Goal: Information Seeking & Learning: Learn about a topic

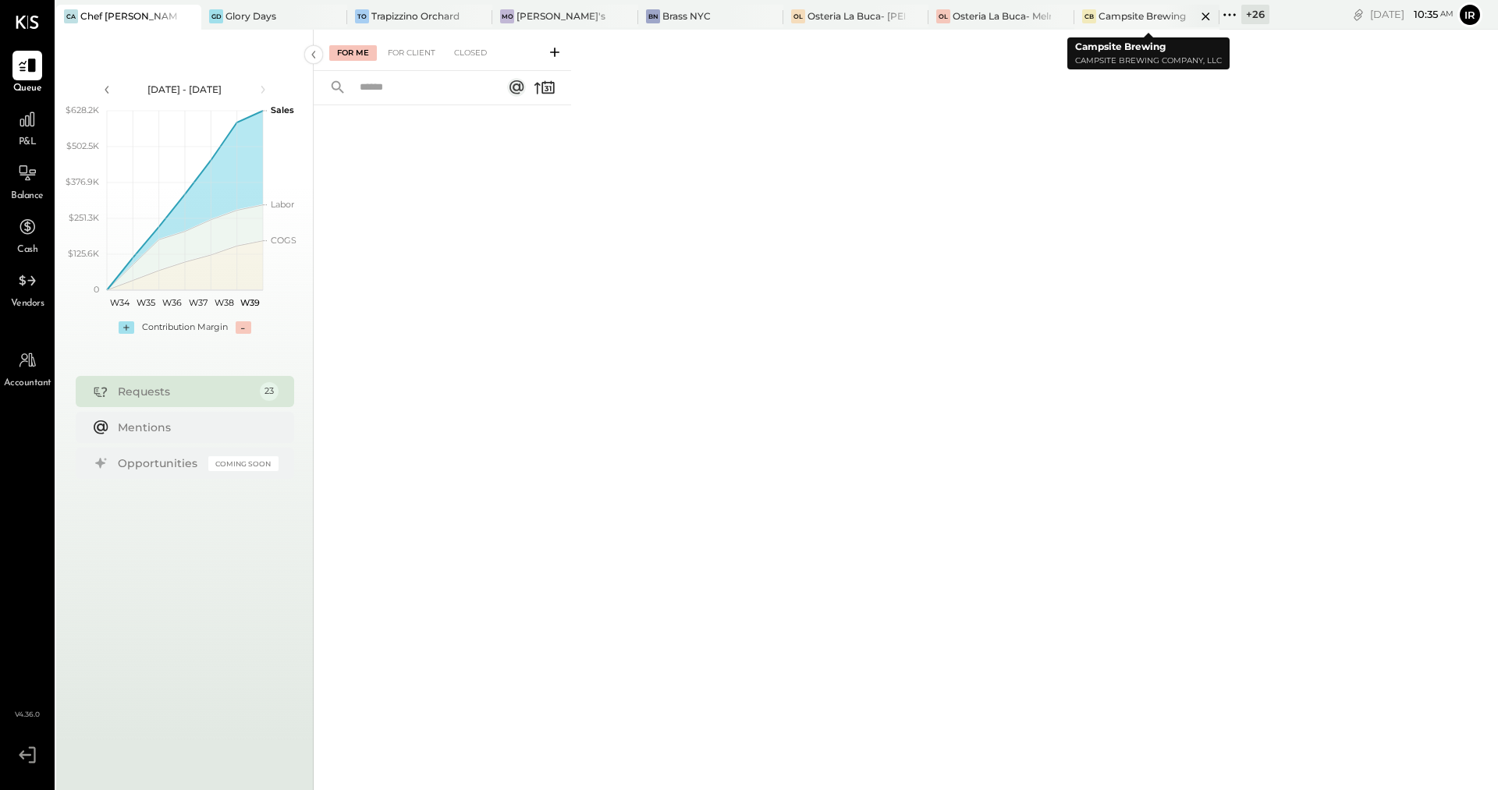
click at [1110, 12] on div "Campsite Brewing" at bounding box center [1142, 15] width 87 height 13
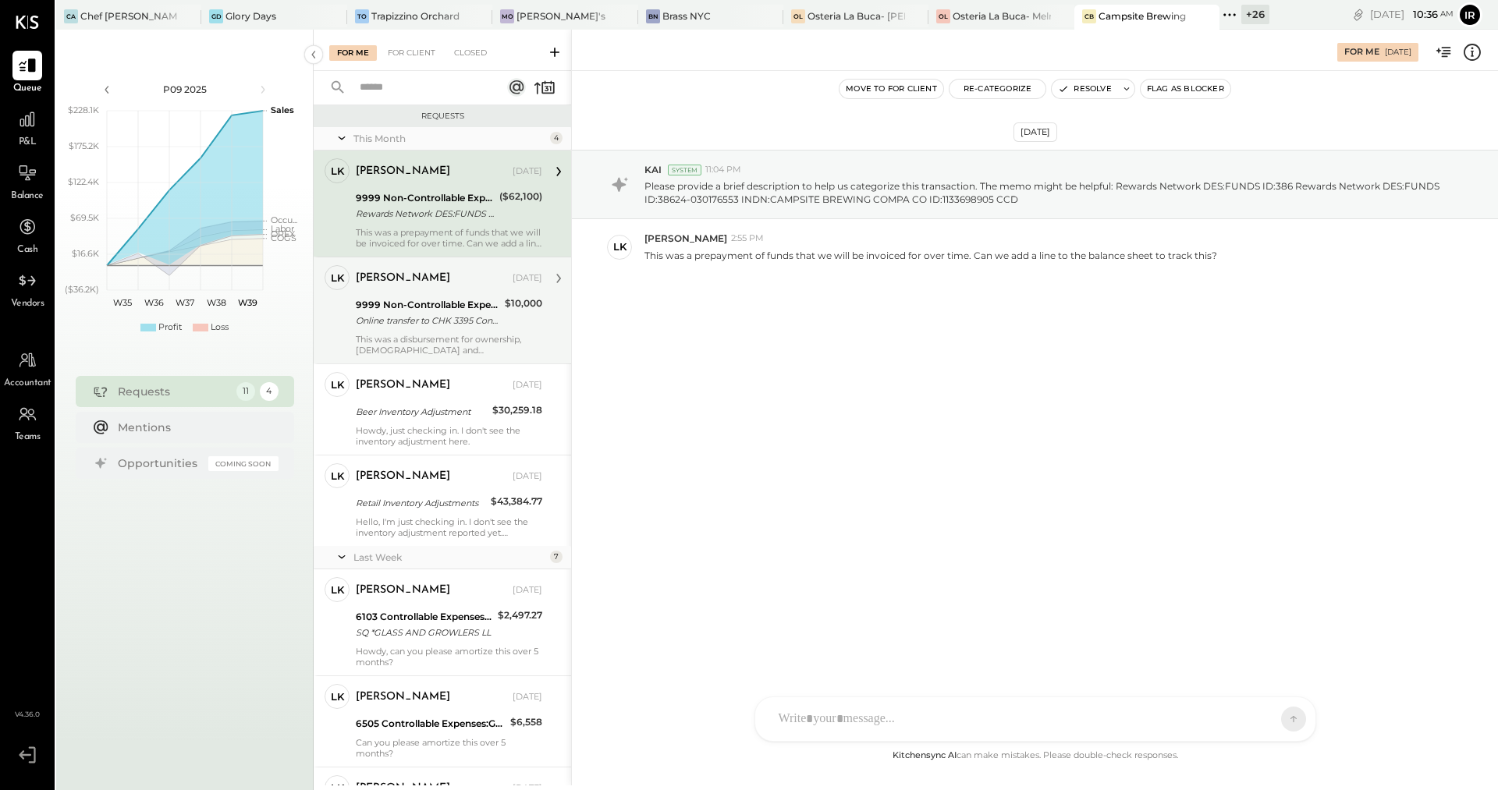
click at [407, 314] on div "Online transfer to CHK 3395 Conf Online transfer to CHK 3395 Confirmation# a5xi…" at bounding box center [428, 321] width 144 height 16
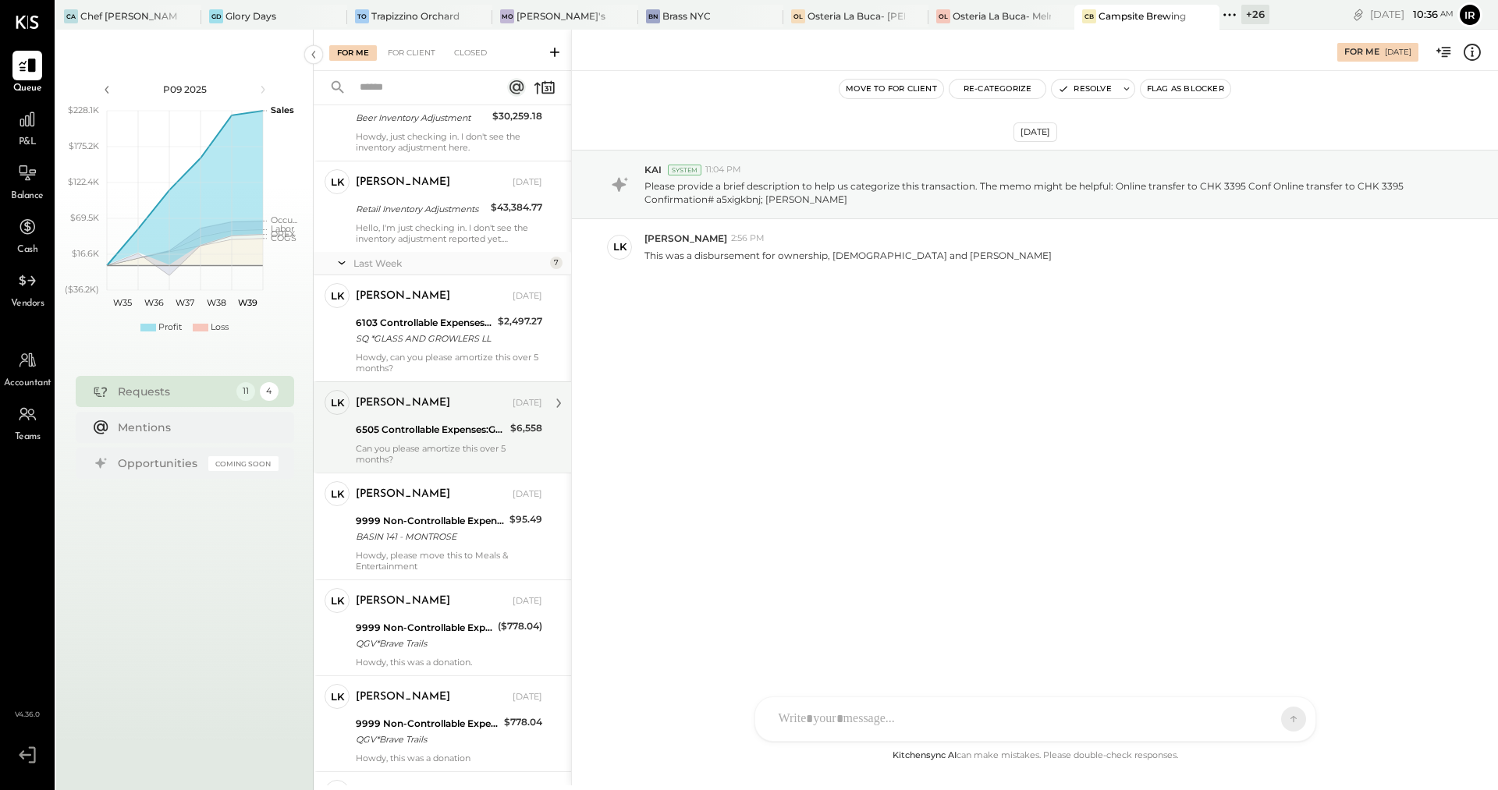
scroll to position [296, 0]
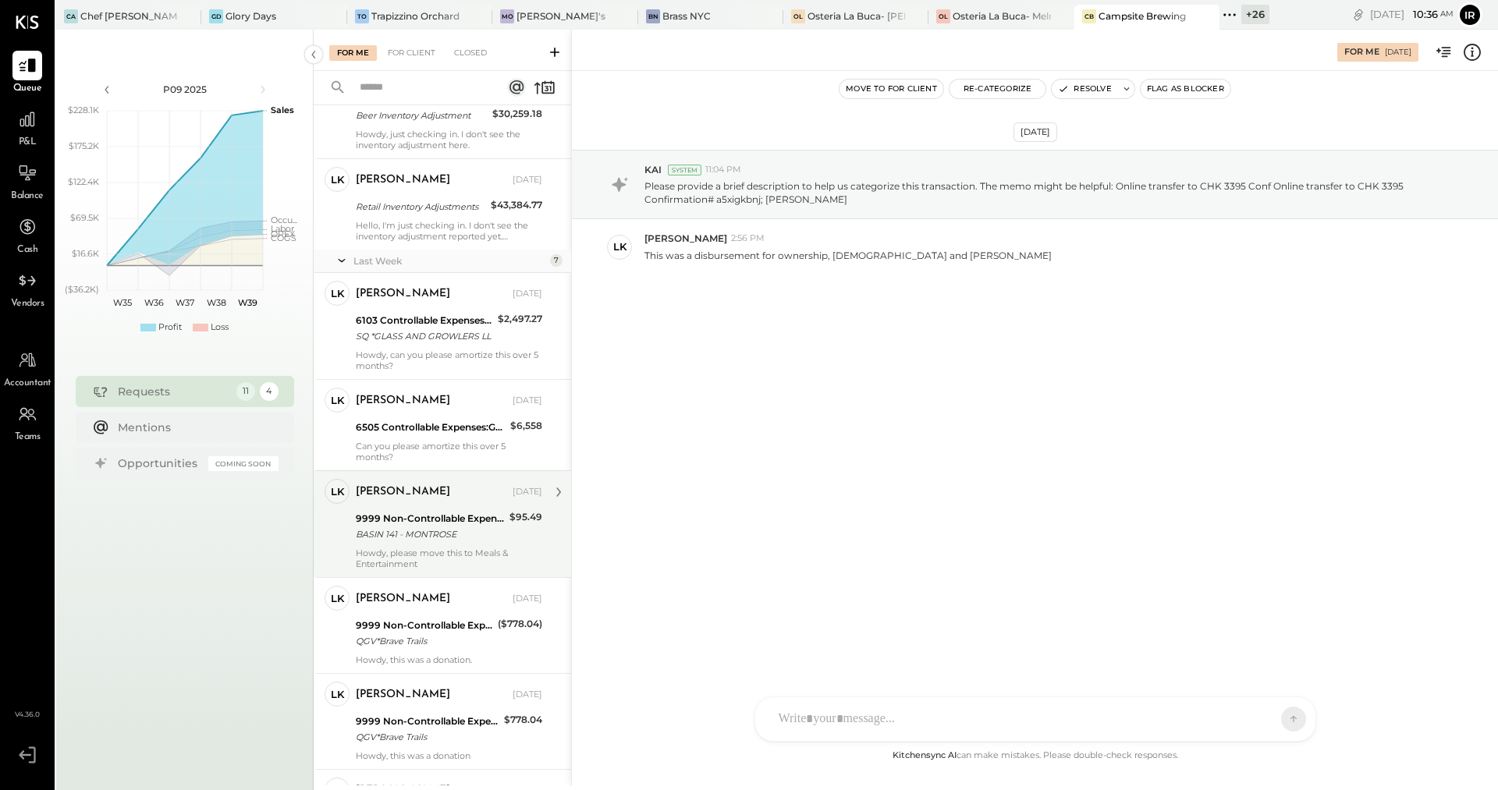
click at [390, 532] on div "BASIN 141 - MONTROSE" at bounding box center [430, 535] width 149 height 16
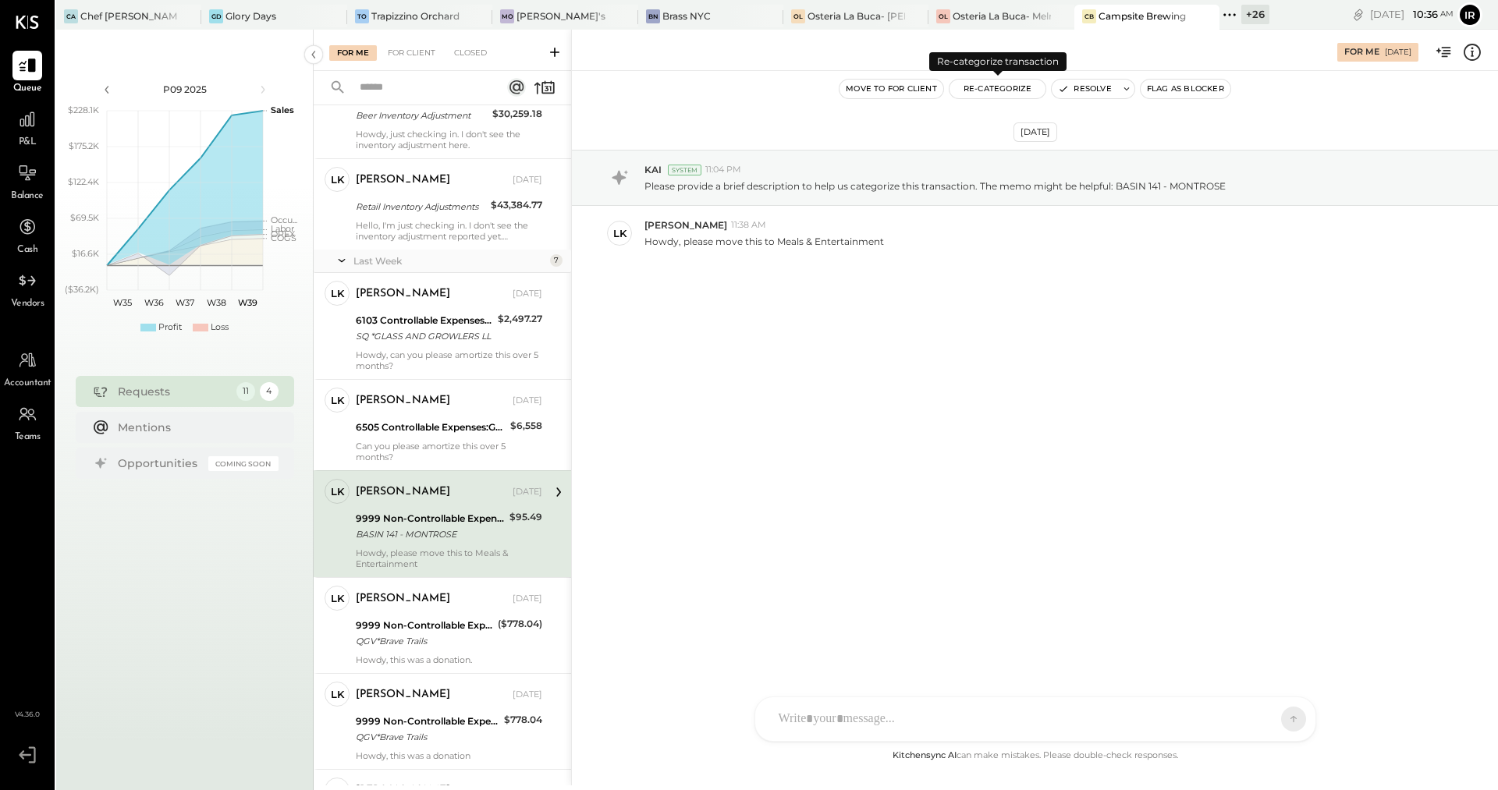
click at [985, 85] on button "Re-Categorize" at bounding box center [998, 89] width 97 height 19
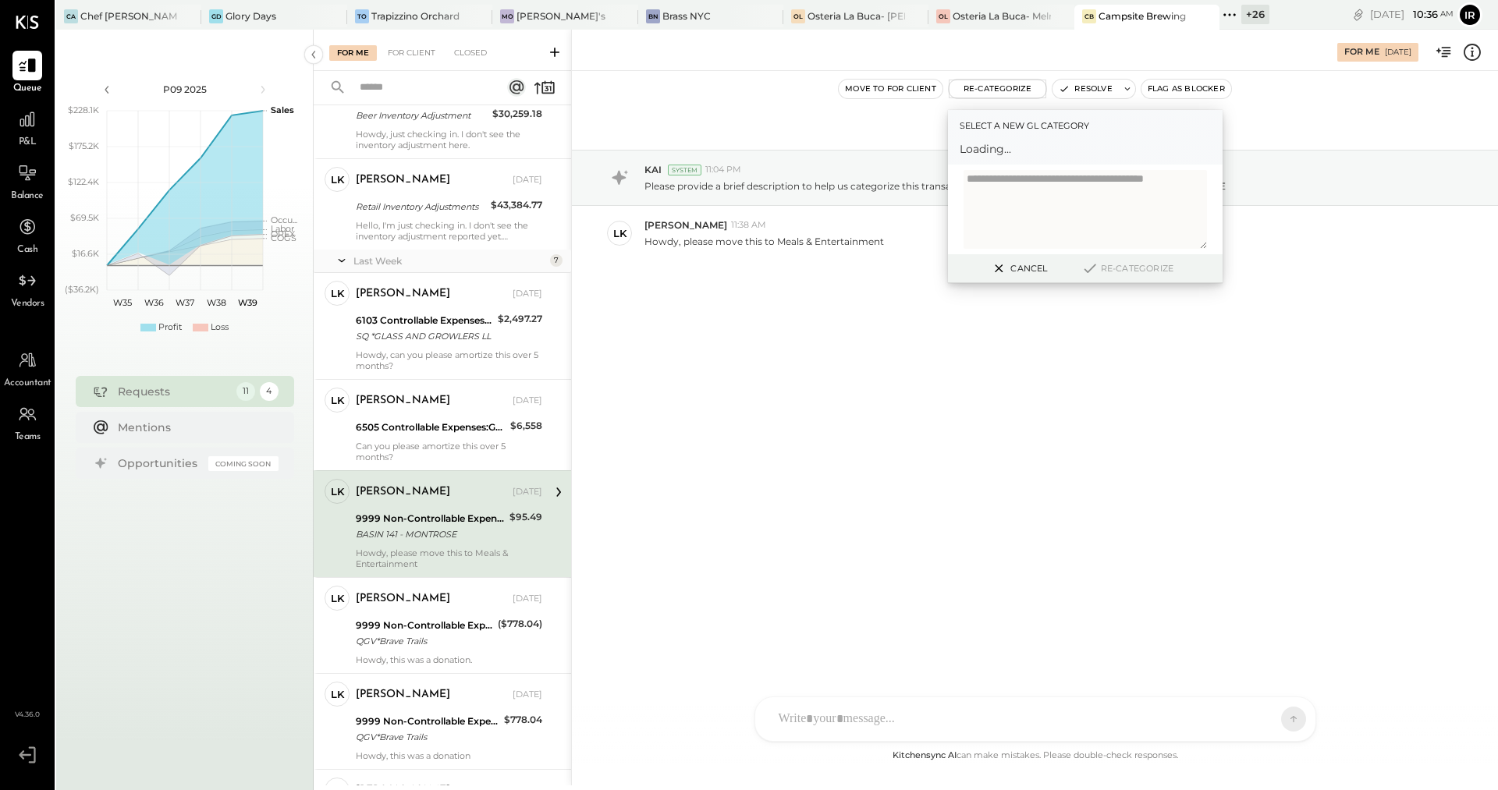
click at [991, 149] on span "Loading..." at bounding box center [1085, 149] width 251 height 16
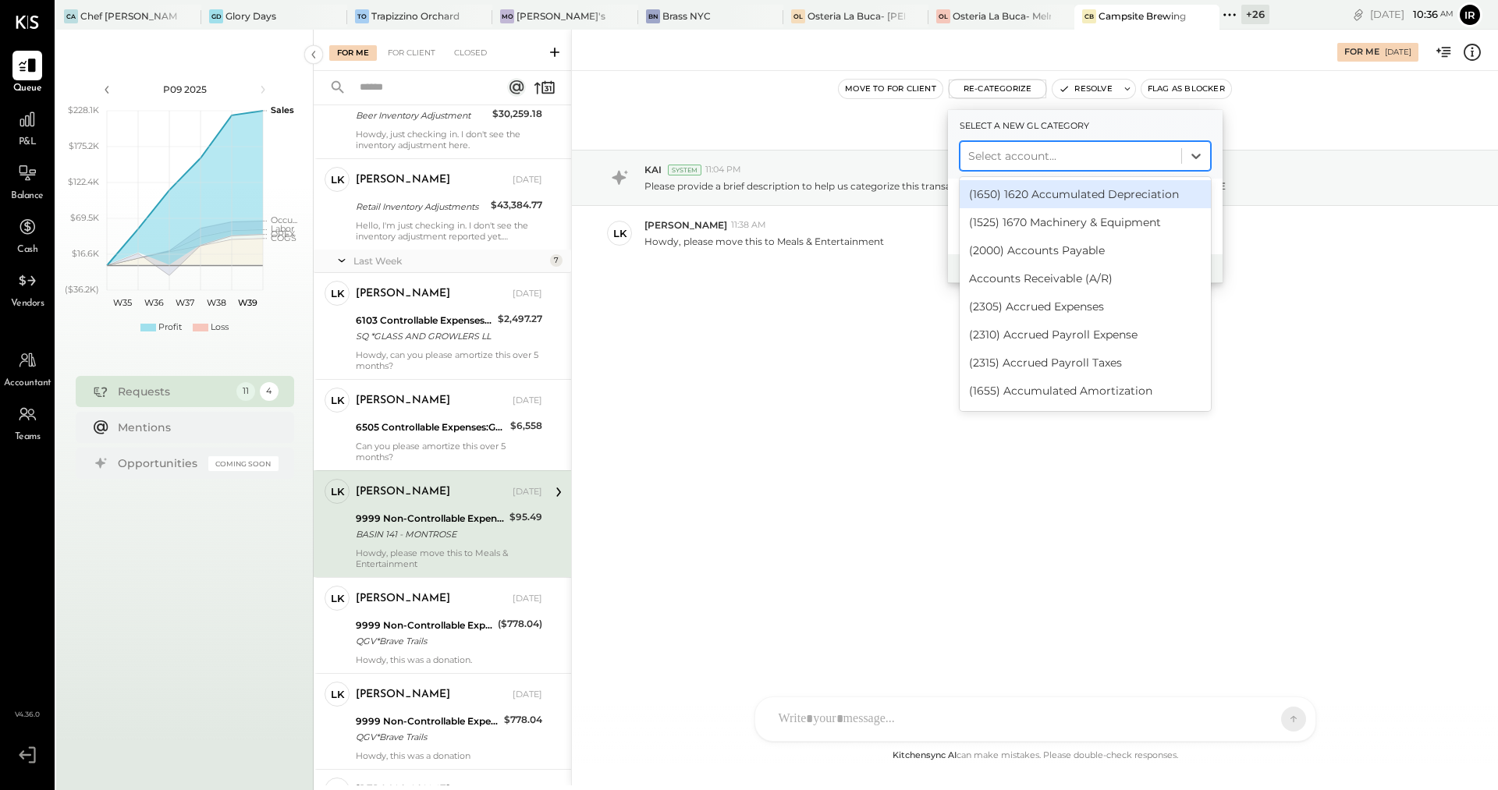
click at [991, 149] on div at bounding box center [1070, 156] width 205 height 19
type input "***"
click at [1028, 201] on div "(6700) Travel, Meals, & Entertainment" at bounding box center [1085, 194] width 251 height 28
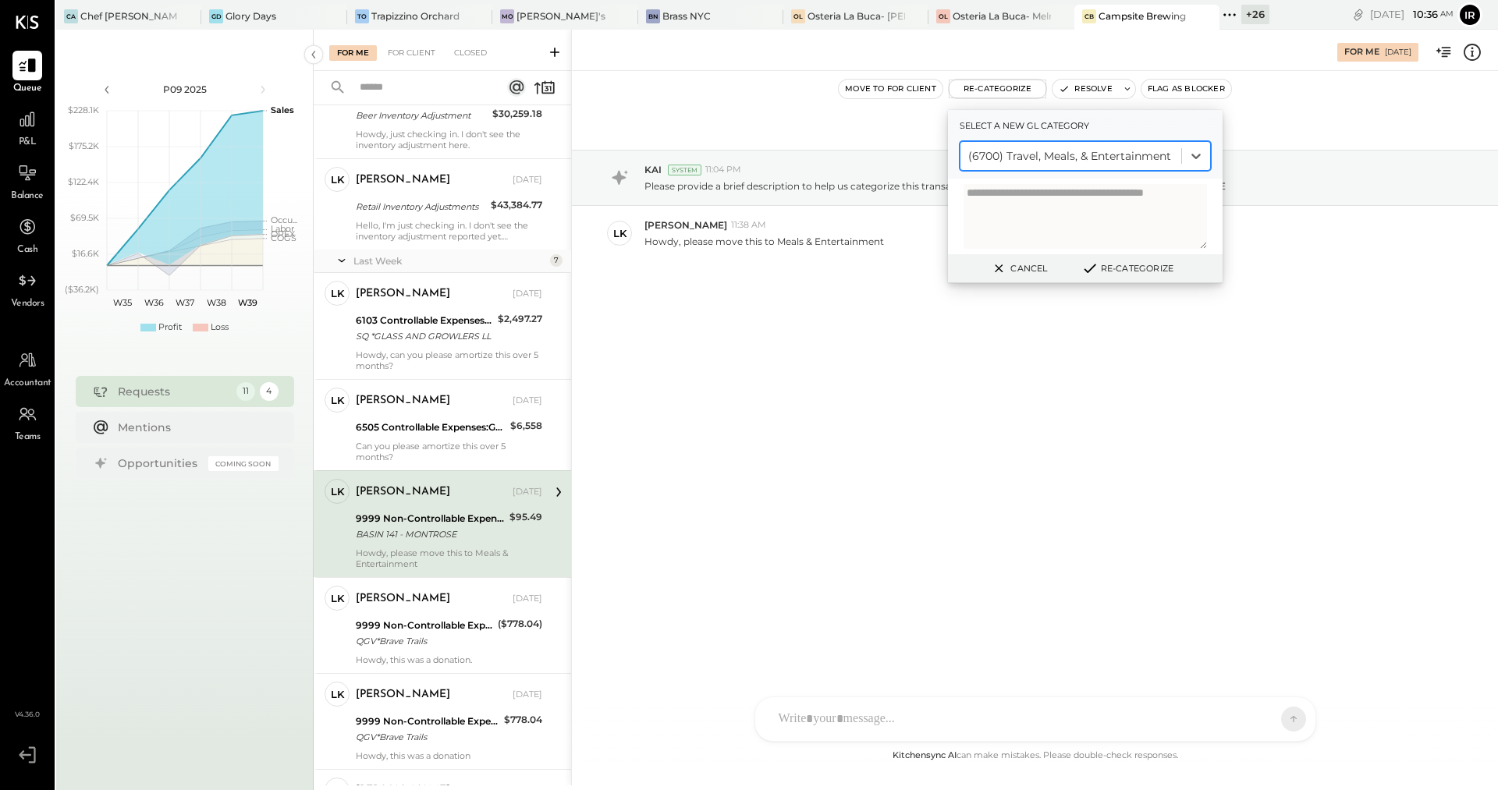
click at [1139, 257] on div "Cancel Re-Categorize" at bounding box center [1085, 268] width 275 height 29
click at [1138, 268] on button "Re-Categorize" at bounding box center [1127, 268] width 103 height 19
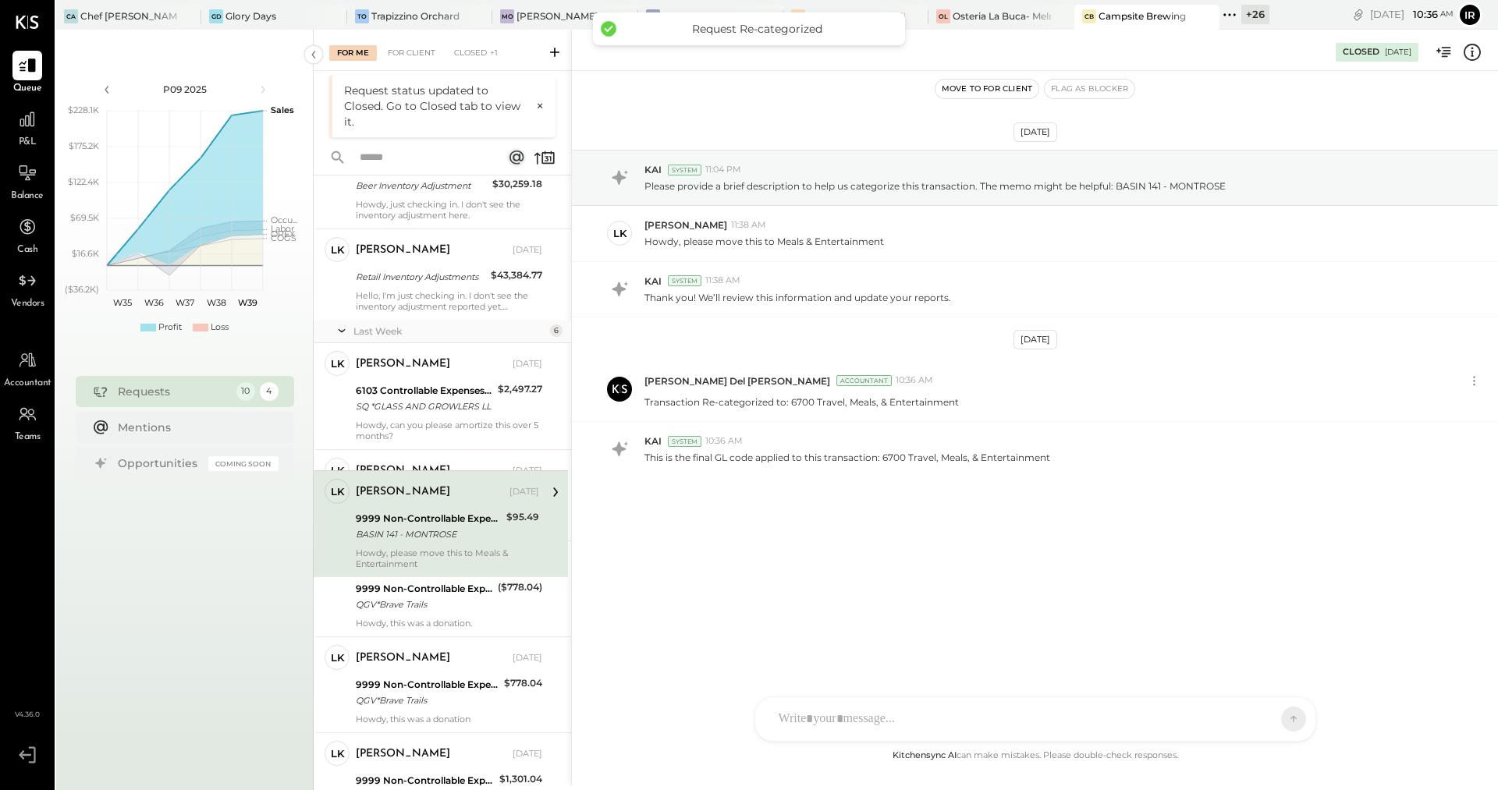
scroll to position [300, 0]
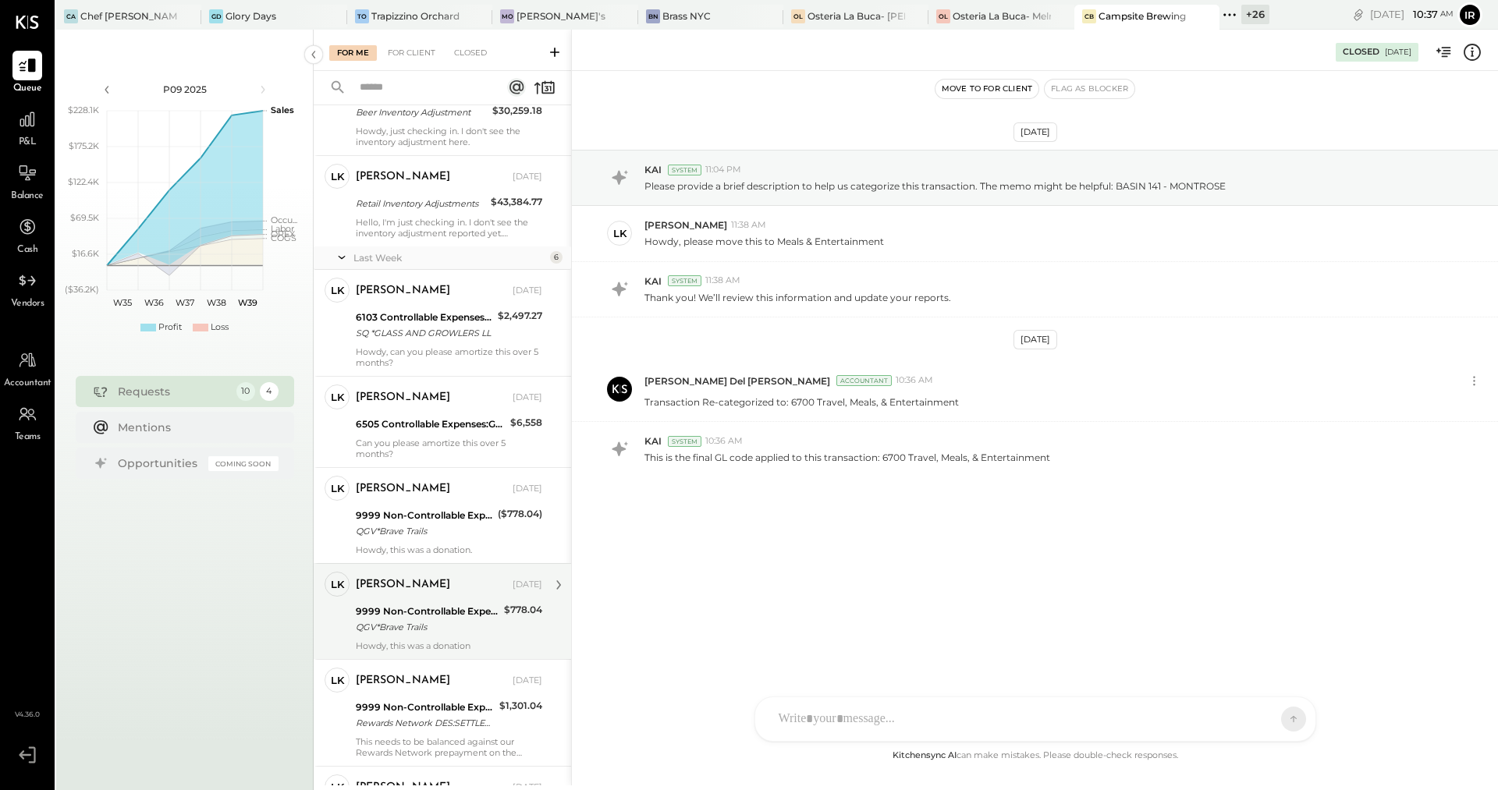
click at [412, 604] on div "9999 Non-Controllable Expenses:Other Income and Expenses:To Be Classified P&L" at bounding box center [428, 612] width 144 height 16
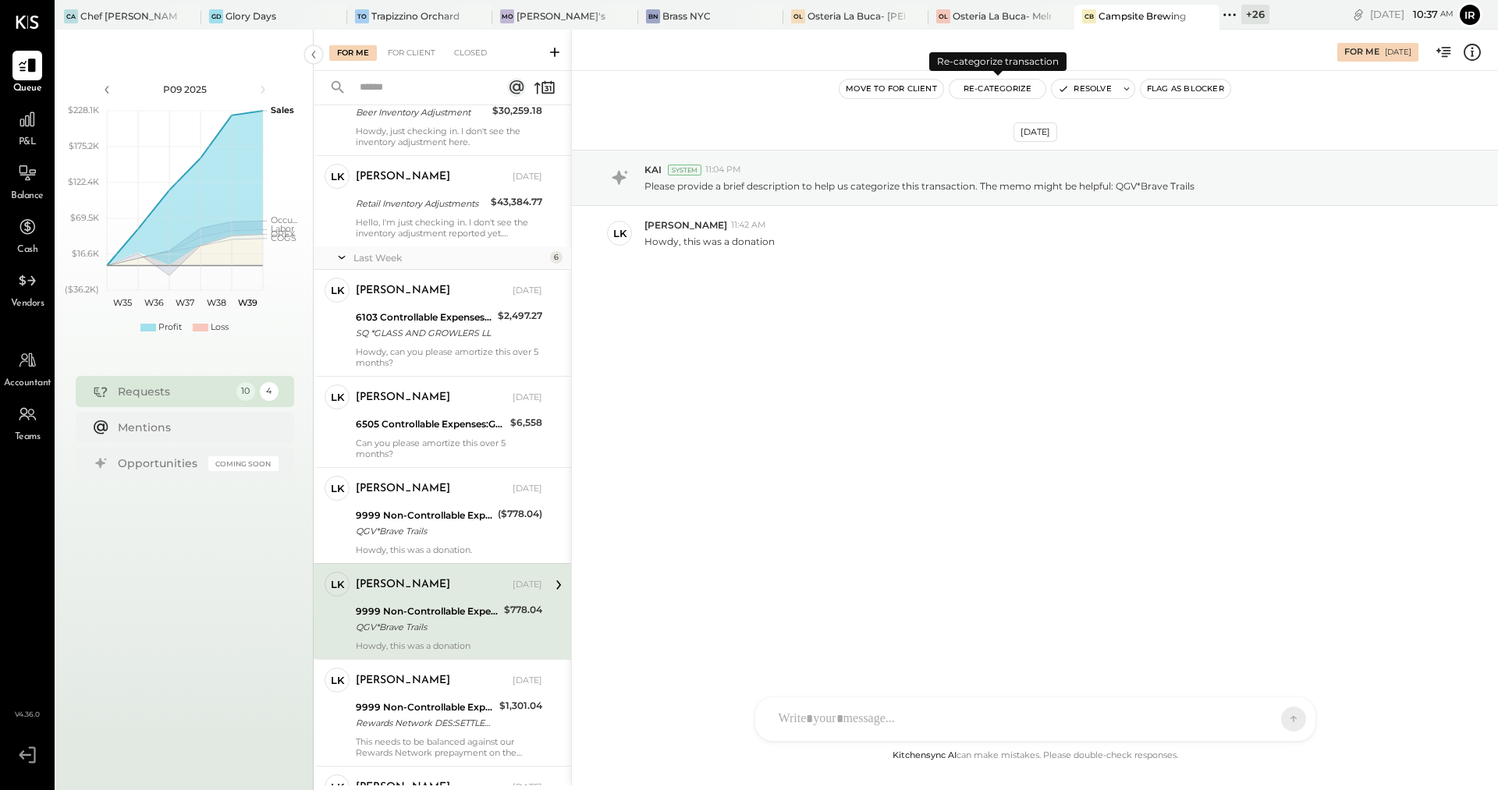
click at [982, 90] on button "Re-Categorize" at bounding box center [998, 89] width 97 height 19
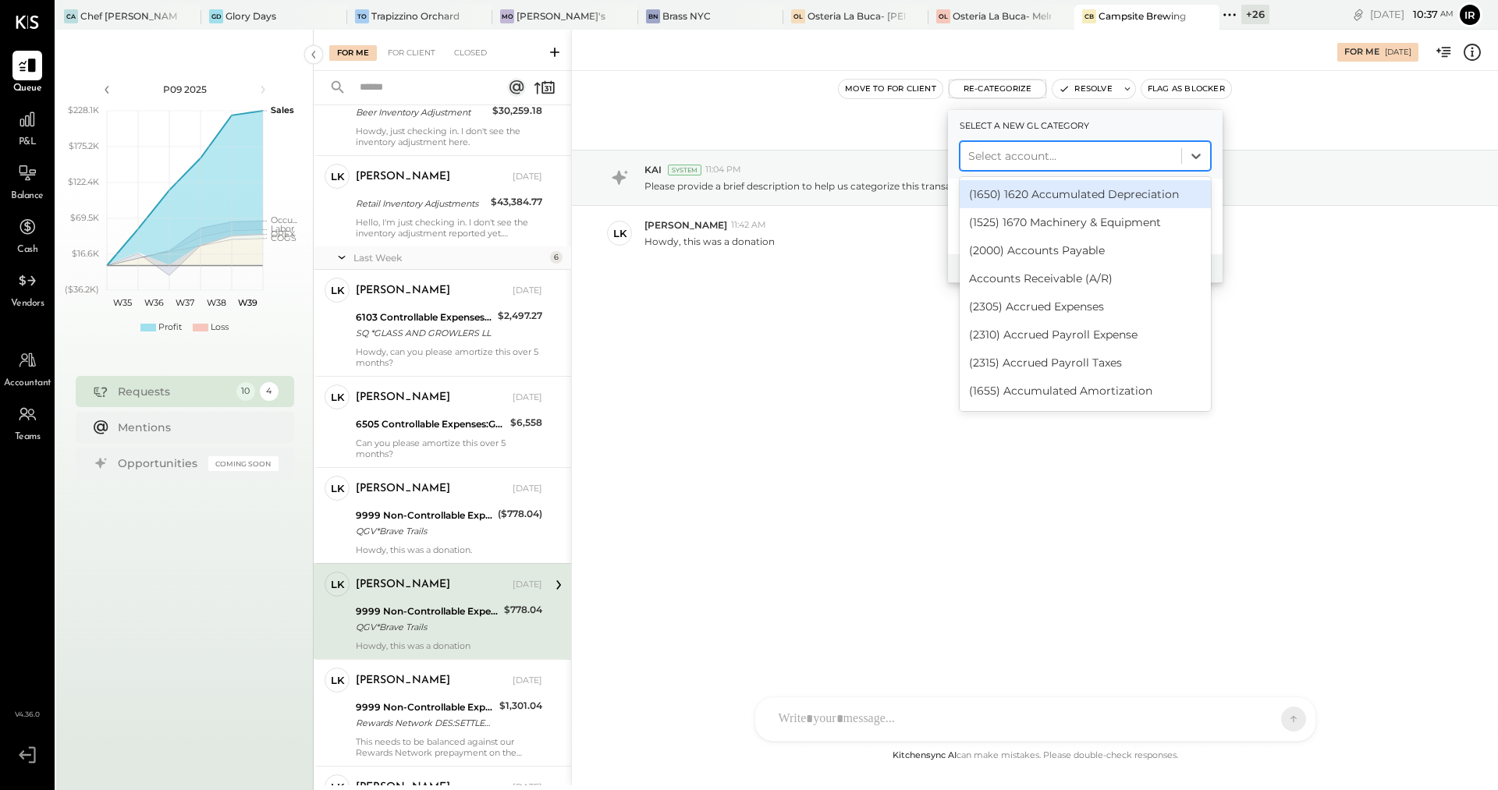
click at [1008, 151] on div at bounding box center [1070, 156] width 205 height 19
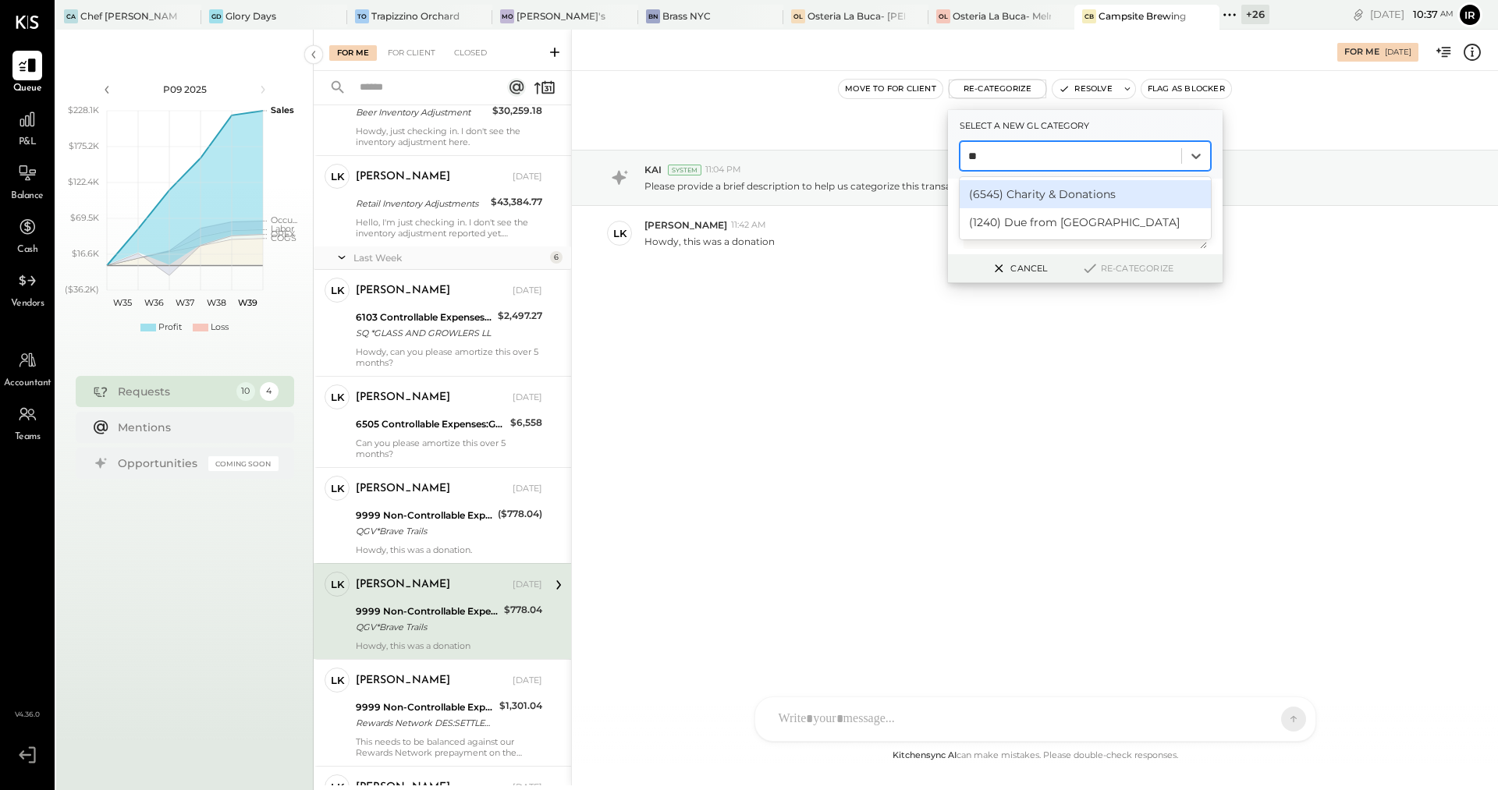
type input "***"
click at [1036, 191] on div "(6545) Charity & Donations" at bounding box center [1085, 194] width 251 height 28
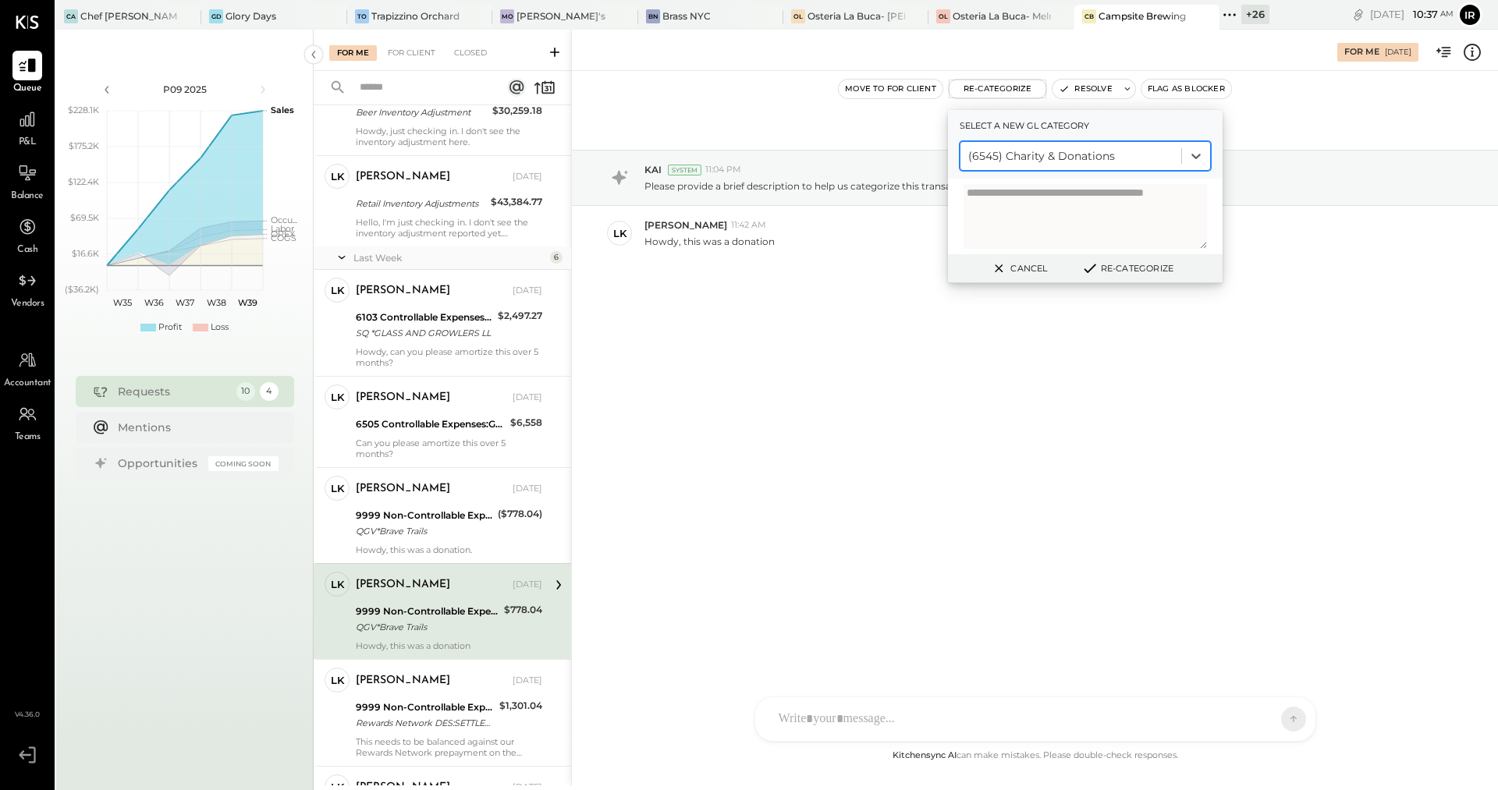
click at [1130, 267] on button "Re-Categorize" at bounding box center [1127, 268] width 103 height 19
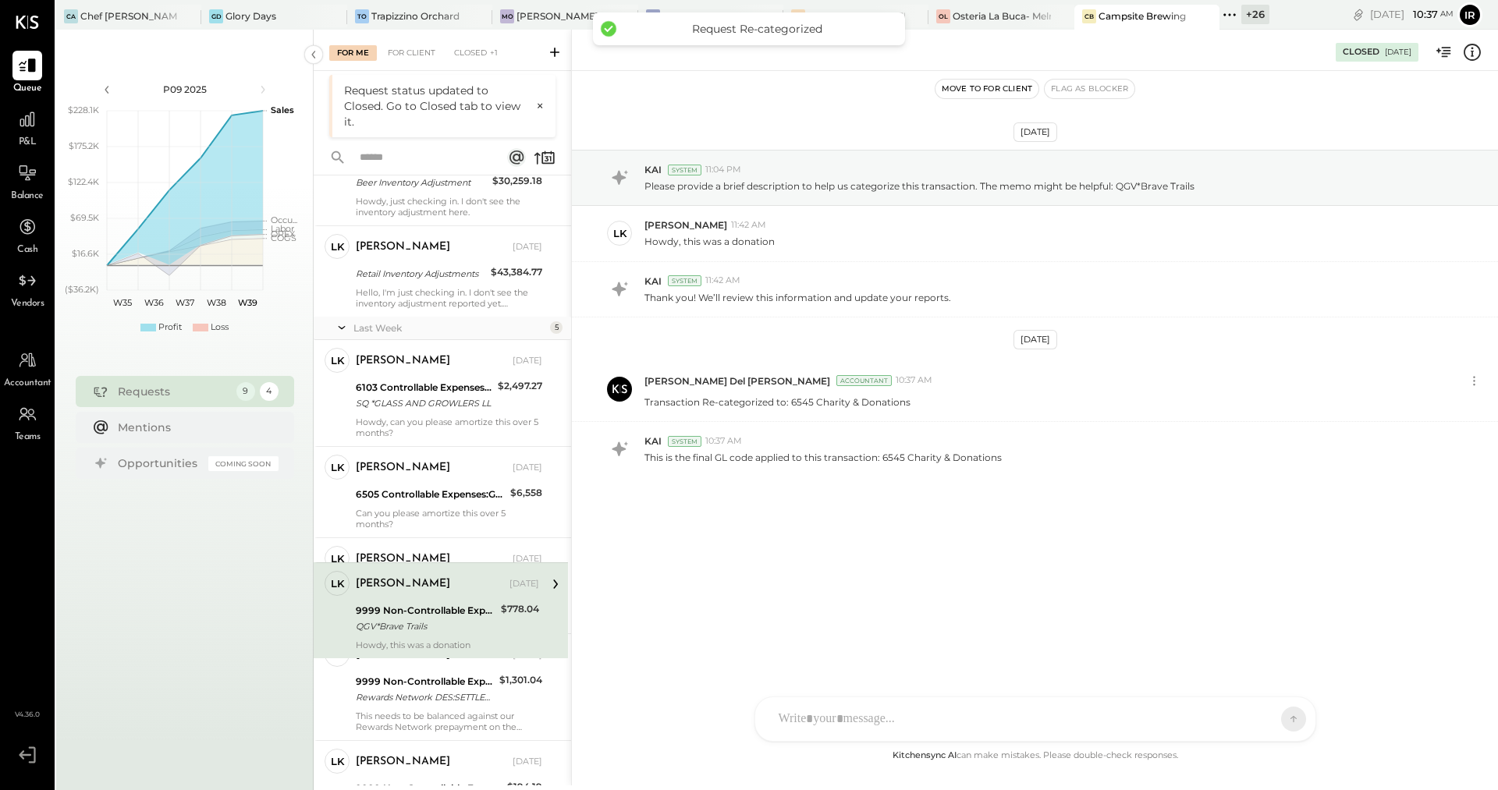
scroll to position [325, 0]
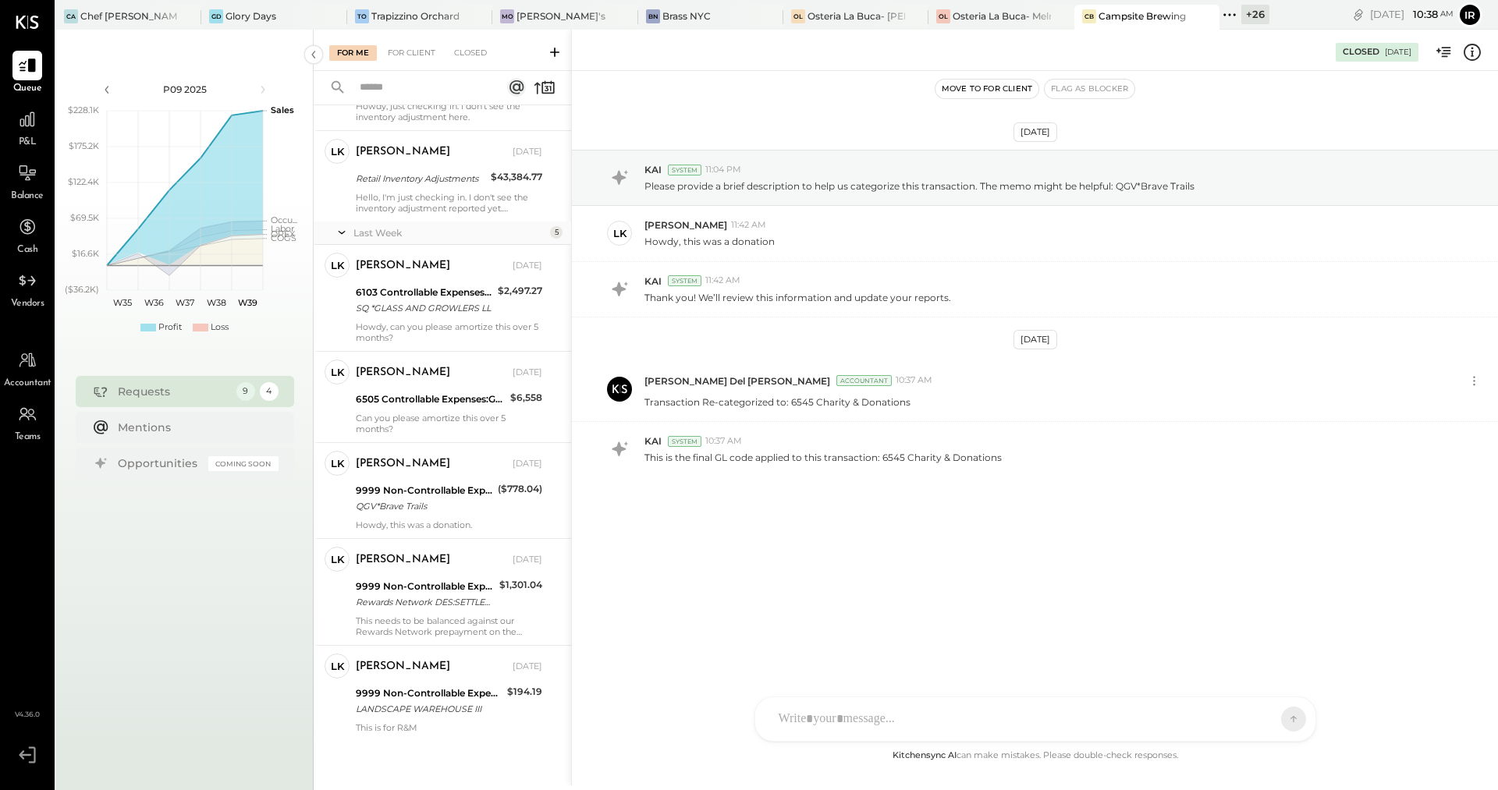
click at [28, 137] on span "P&L" at bounding box center [28, 143] width 18 height 14
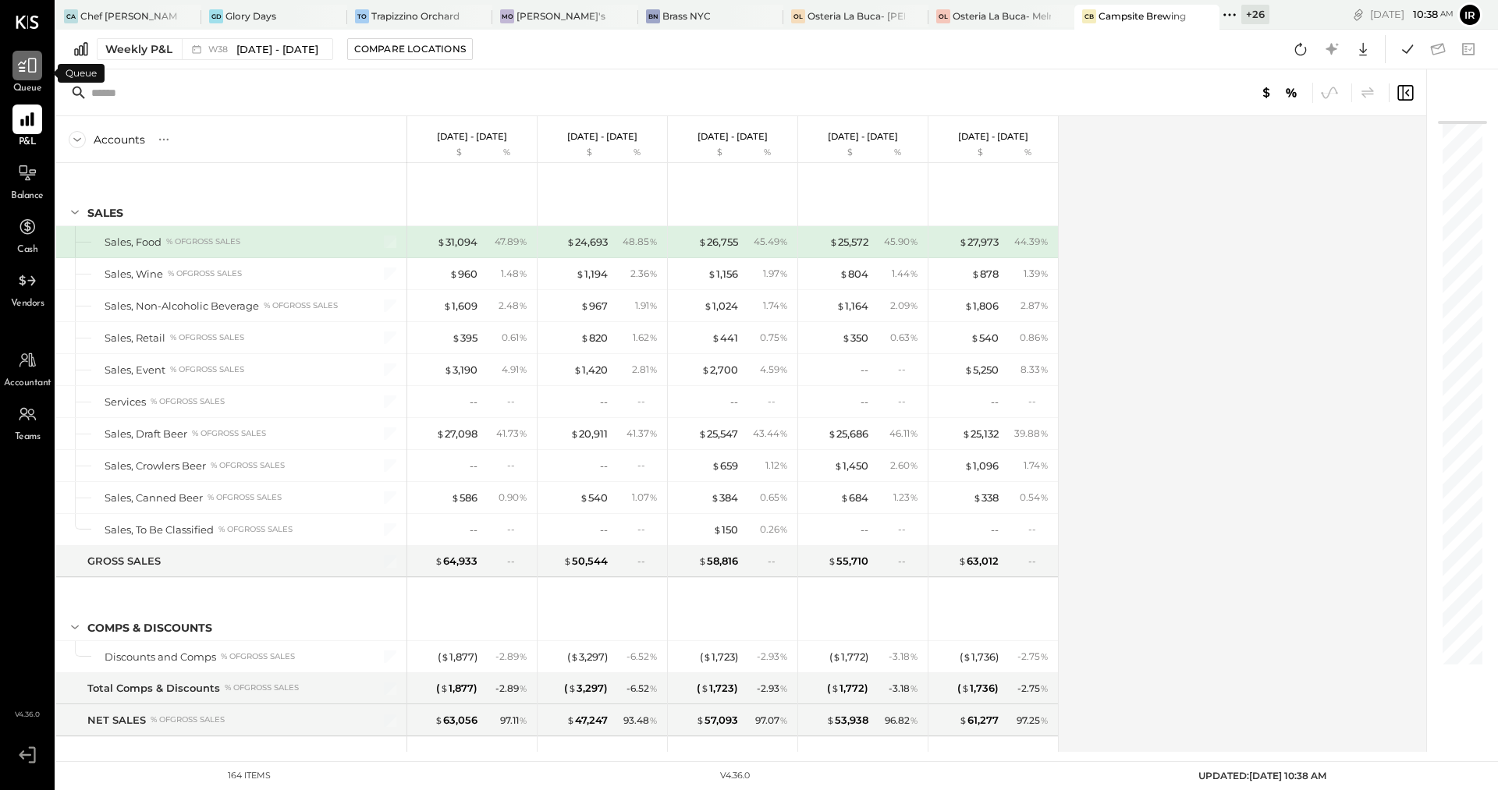
click at [35, 74] on icon at bounding box center [27, 65] width 20 height 20
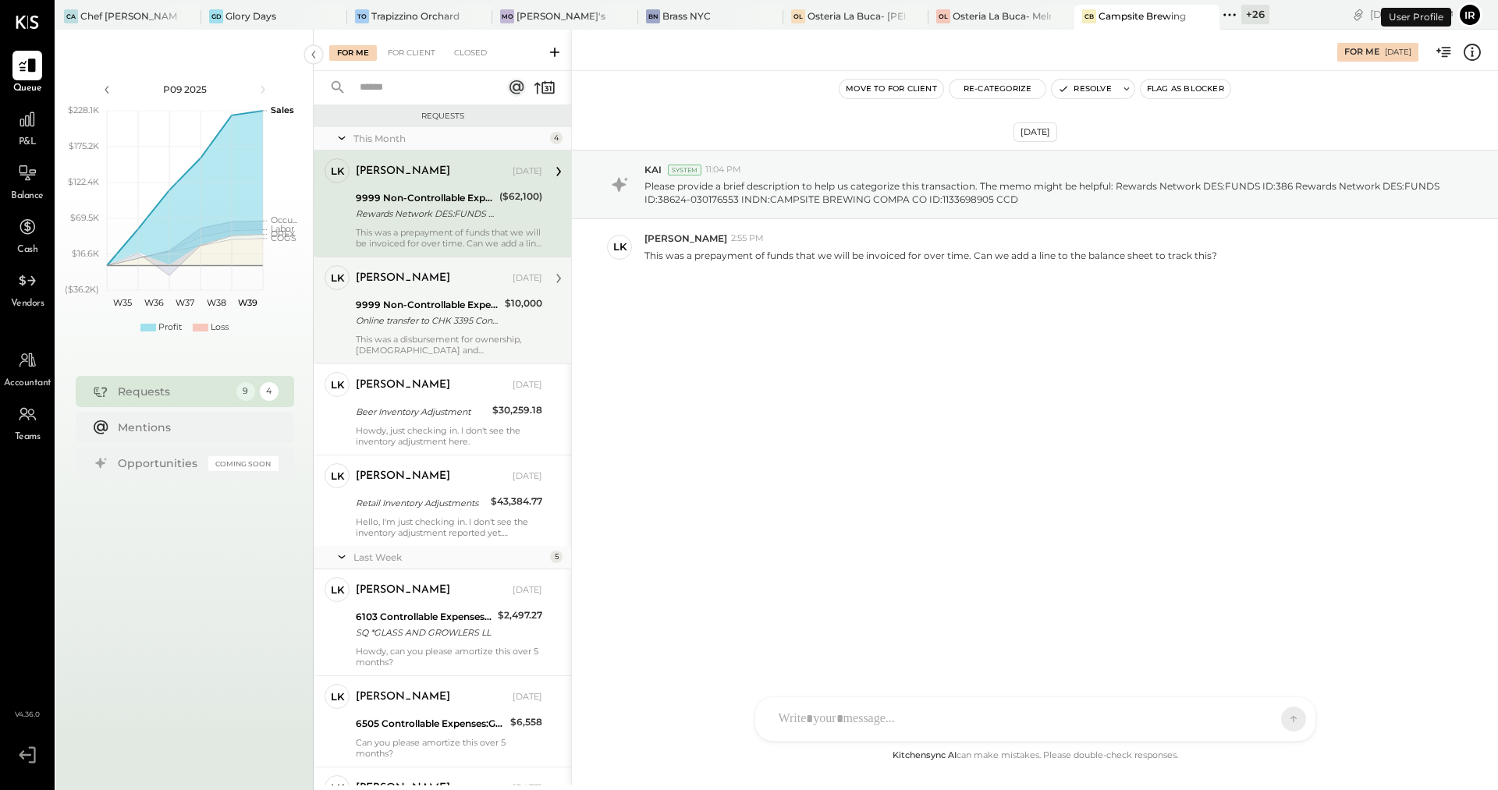
click at [405, 313] on div "Online transfer to CHK 3395 Conf Online transfer to CHK 3395 Confirmation# a5xi…" at bounding box center [428, 321] width 144 height 16
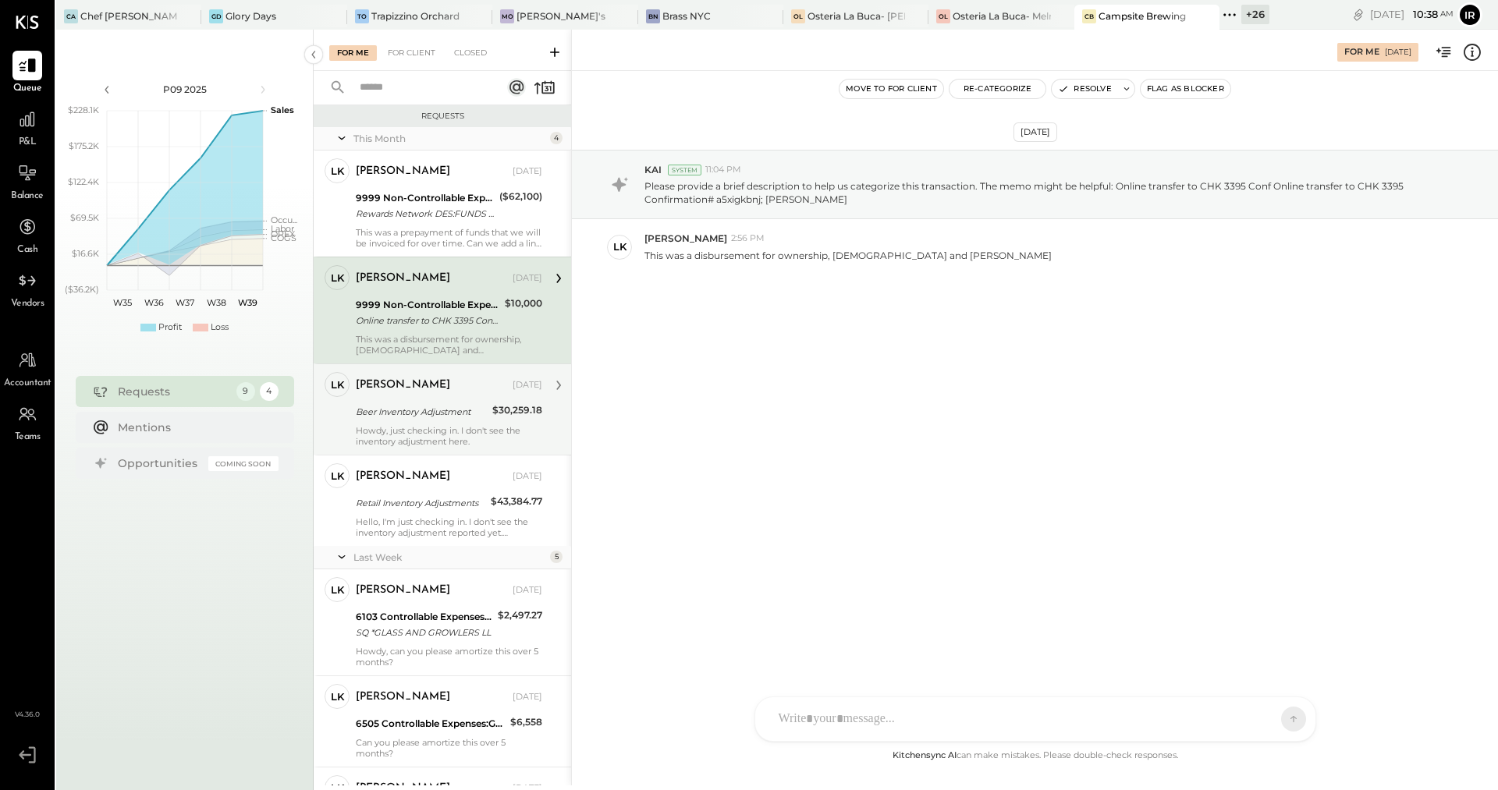
click at [428, 406] on div "Beer Inventory Adjustment" at bounding box center [422, 412] width 132 height 16
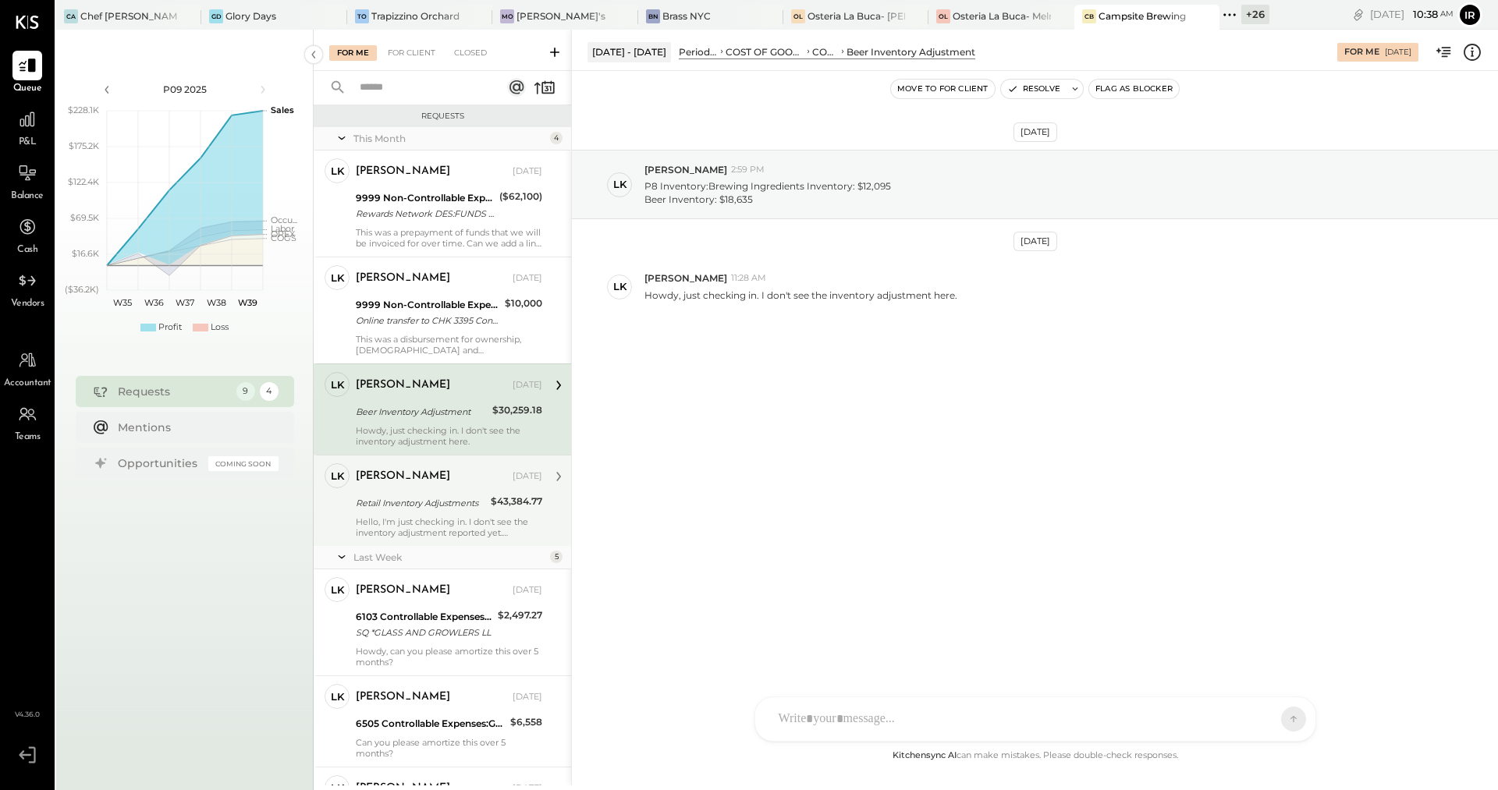
click at [447, 519] on div "Hello, I'm just checking in. I don't see the inventory adjustment reported yet." at bounding box center [449, 528] width 186 height 22
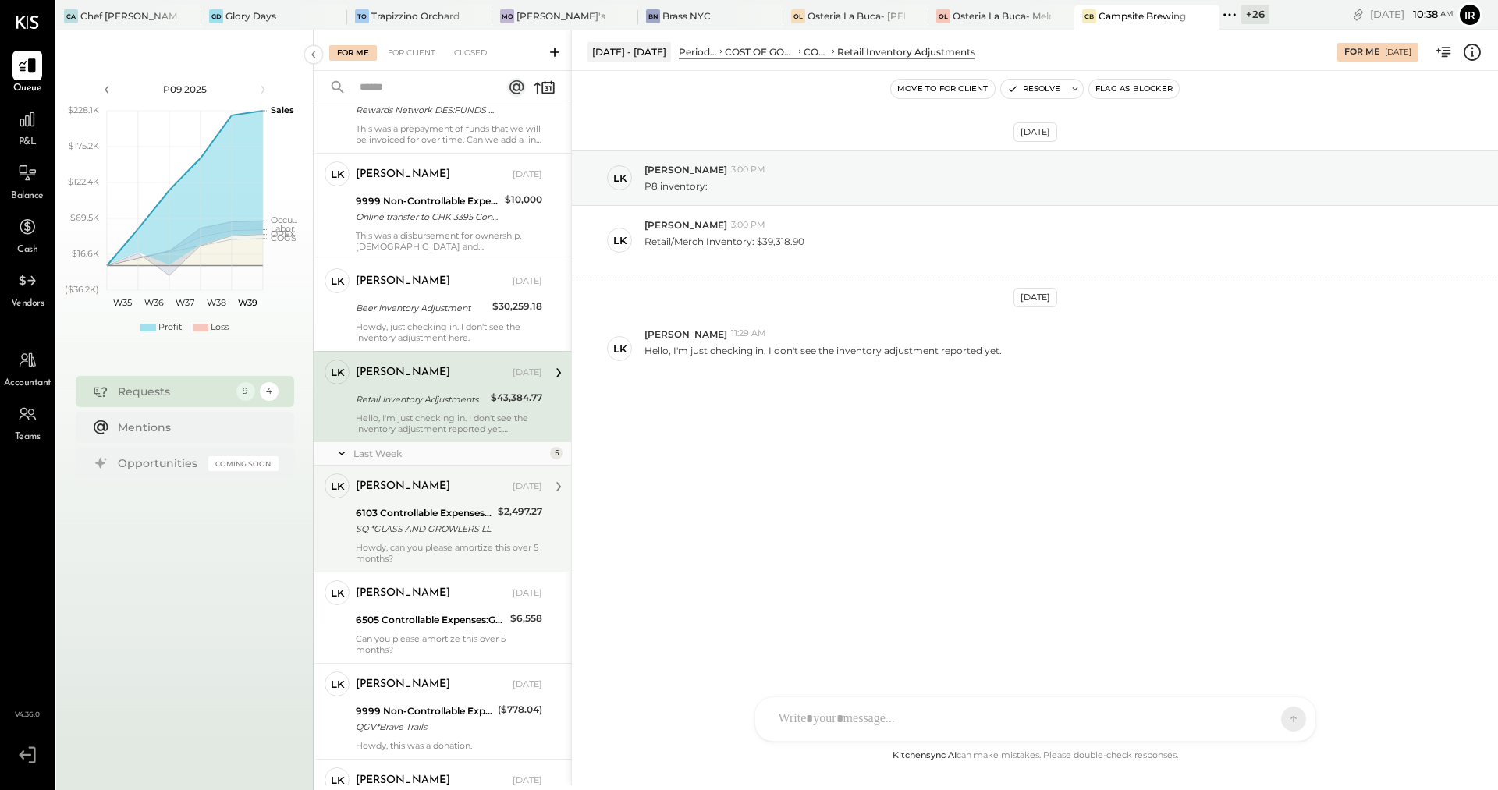
scroll to position [147, 0]
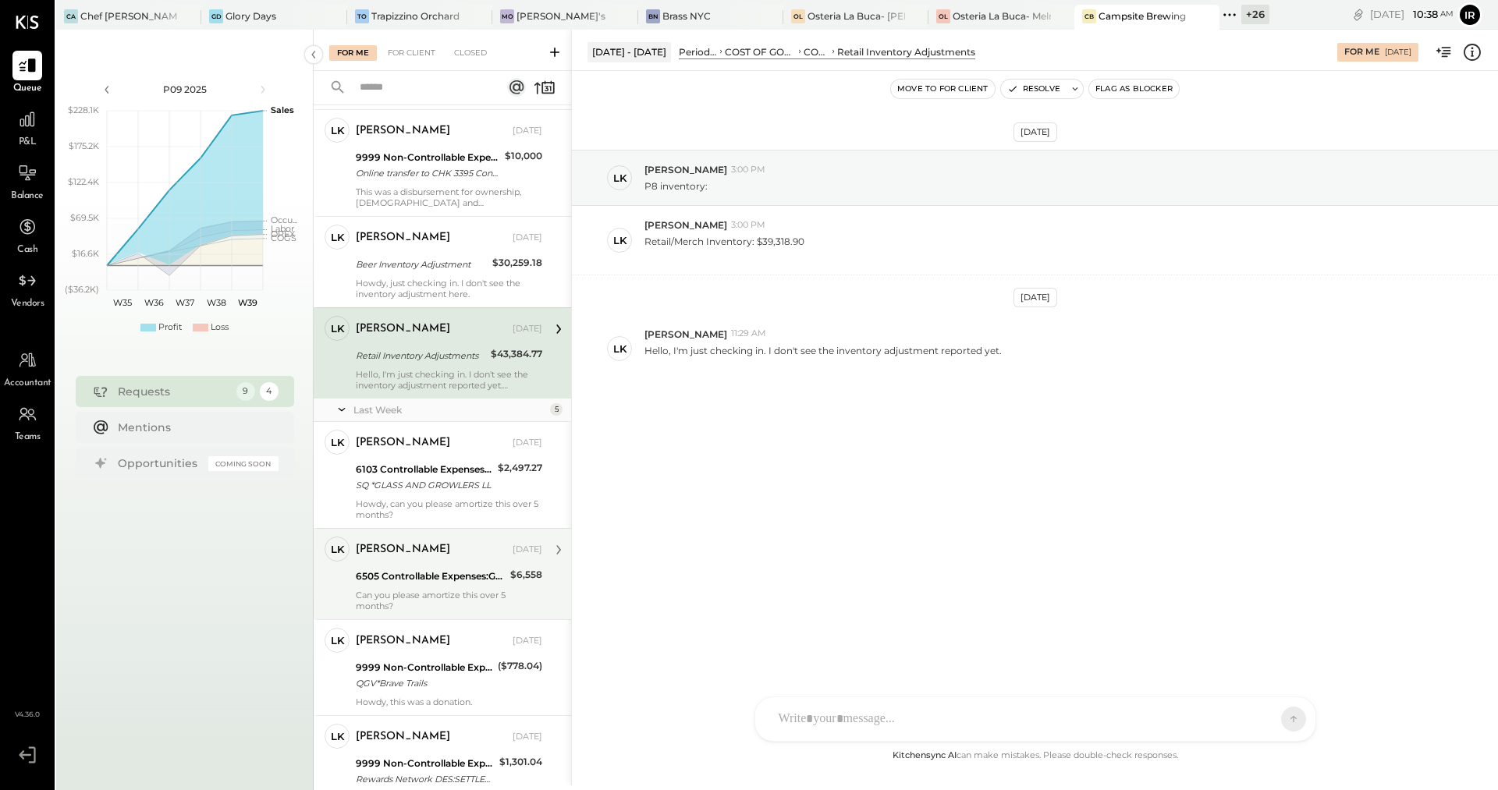
click at [416, 572] on div "6505 Controllable Expenses:General & Administrative Expenses:Accounting & Bookk…" at bounding box center [431, 577] width 150 height 16
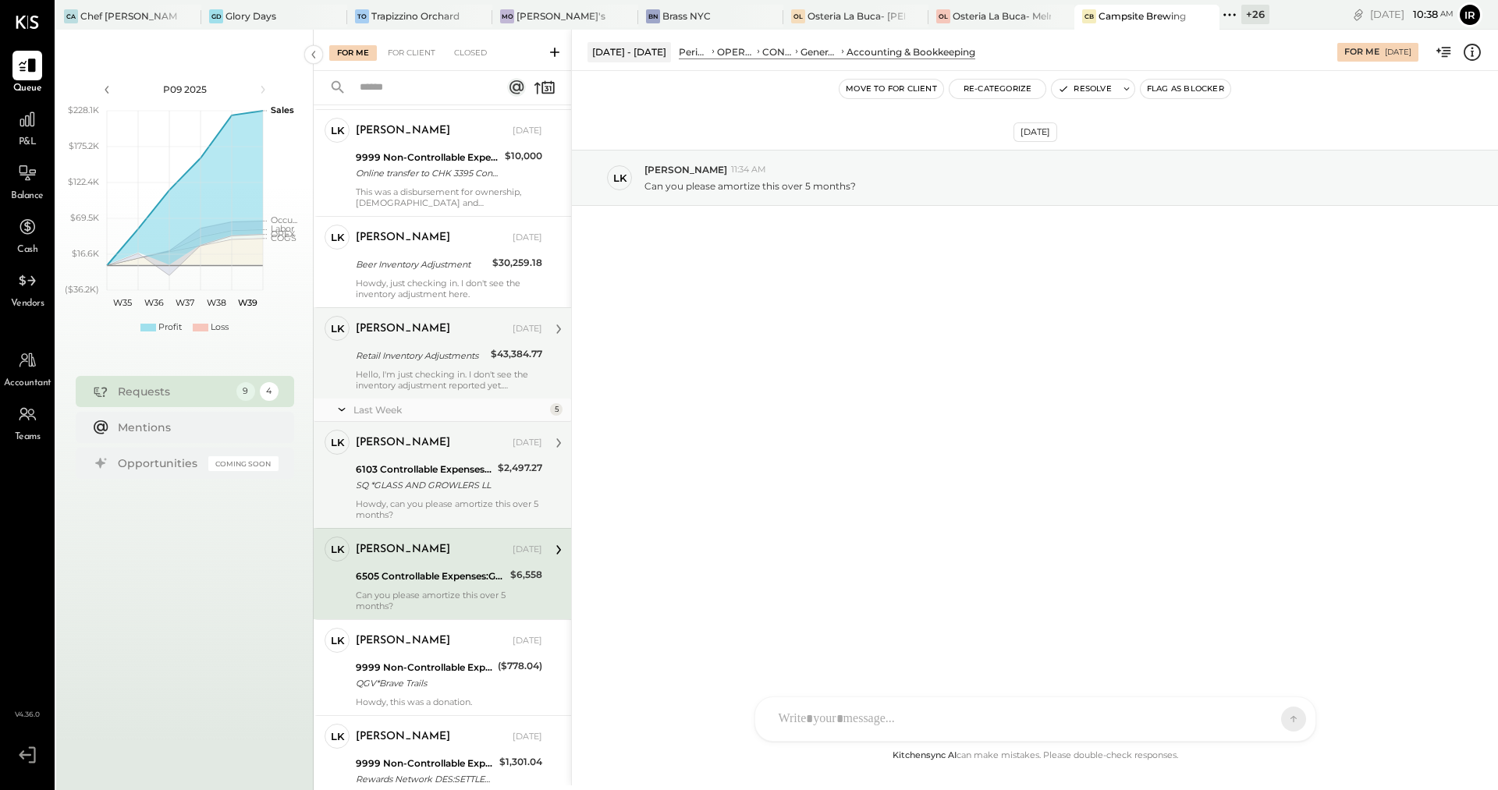
click at [418, 488] on div "SQ *GLASS AND GROWLERS LL" at bounding box center [424, 486] width 137 height 16
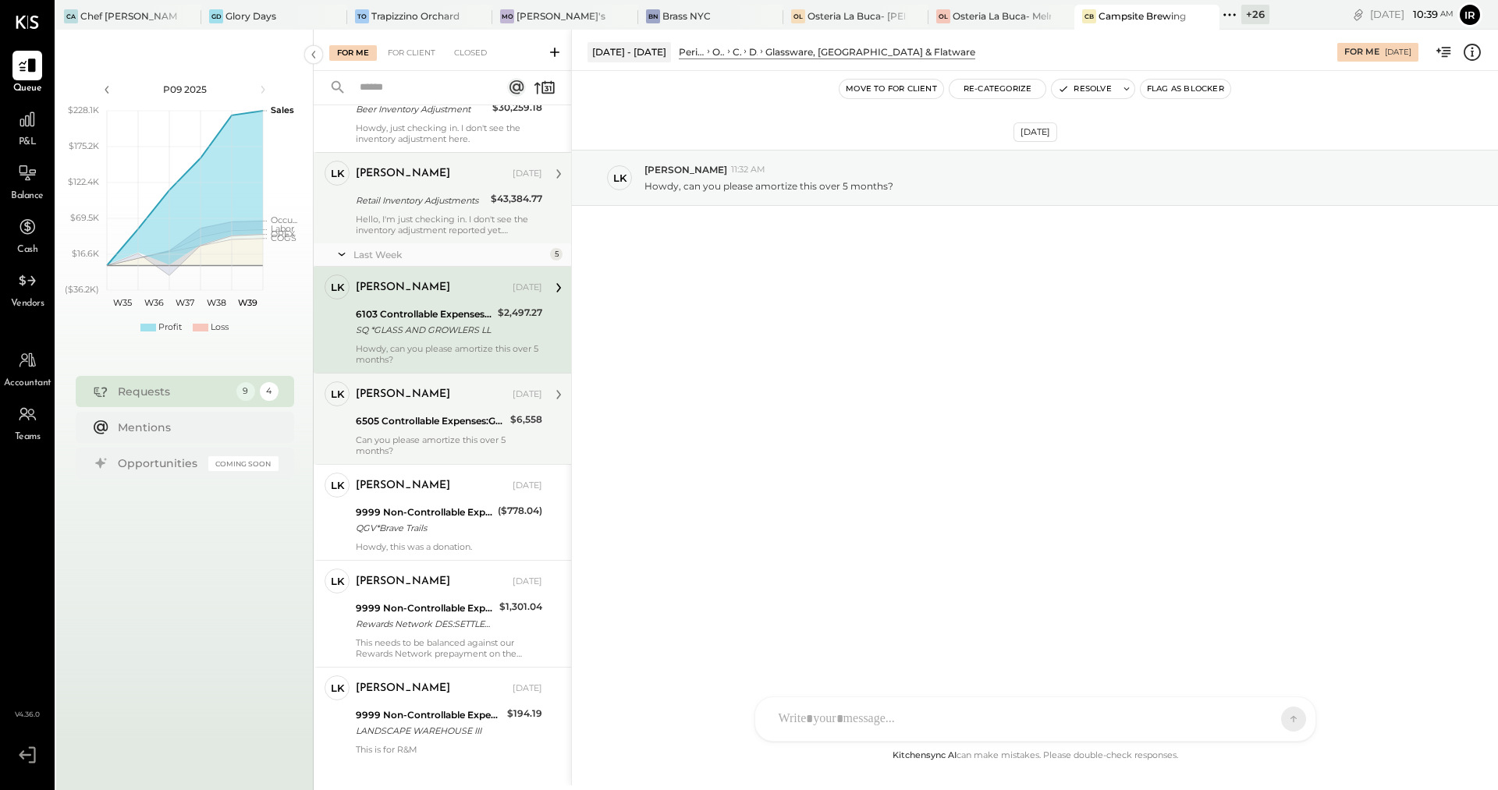
scroll to position [317, 0]
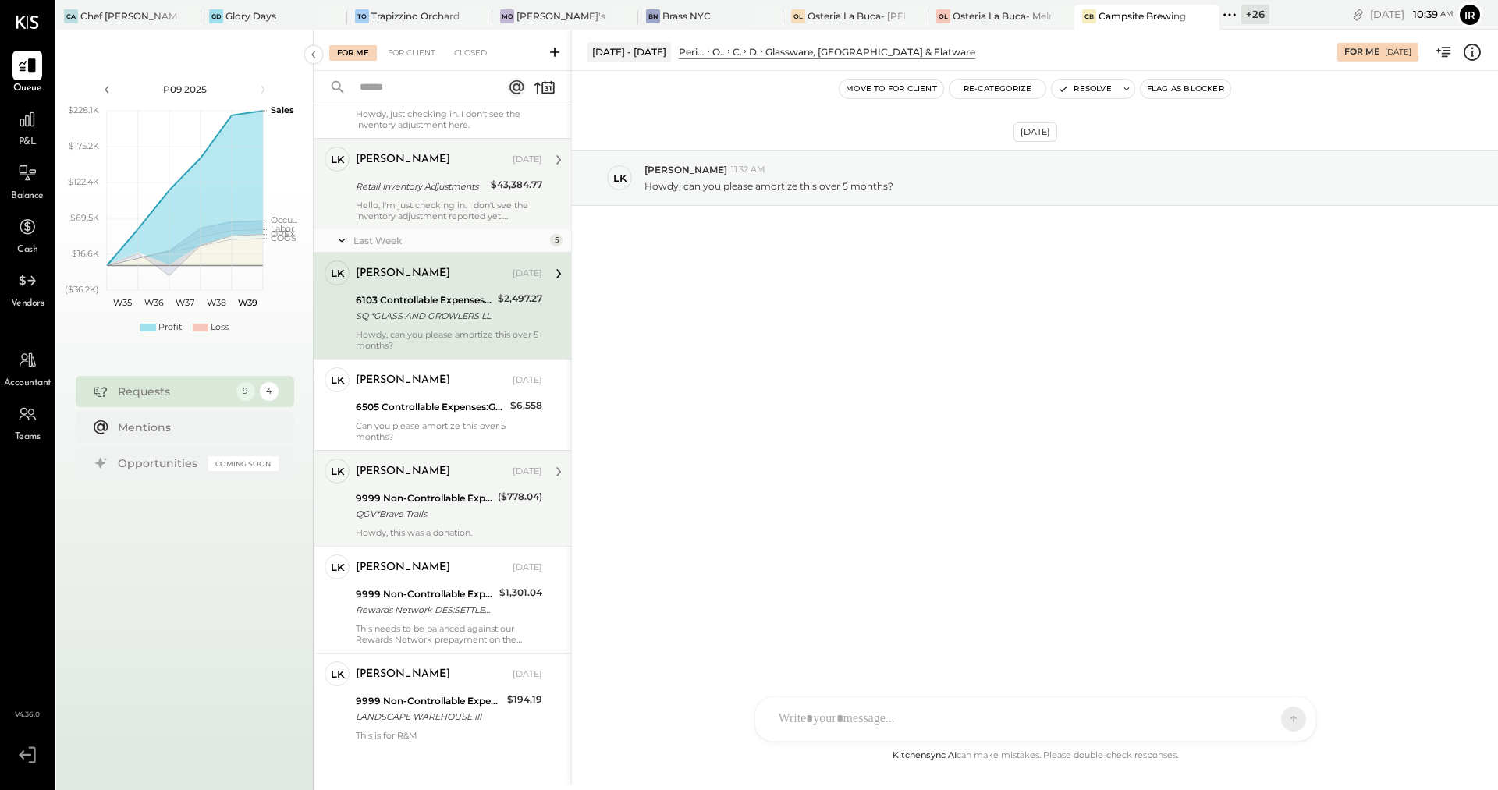
click at [438, 512] on div "QGV*Brave Trails" at bounding box center [424, 514] width 137 height 16
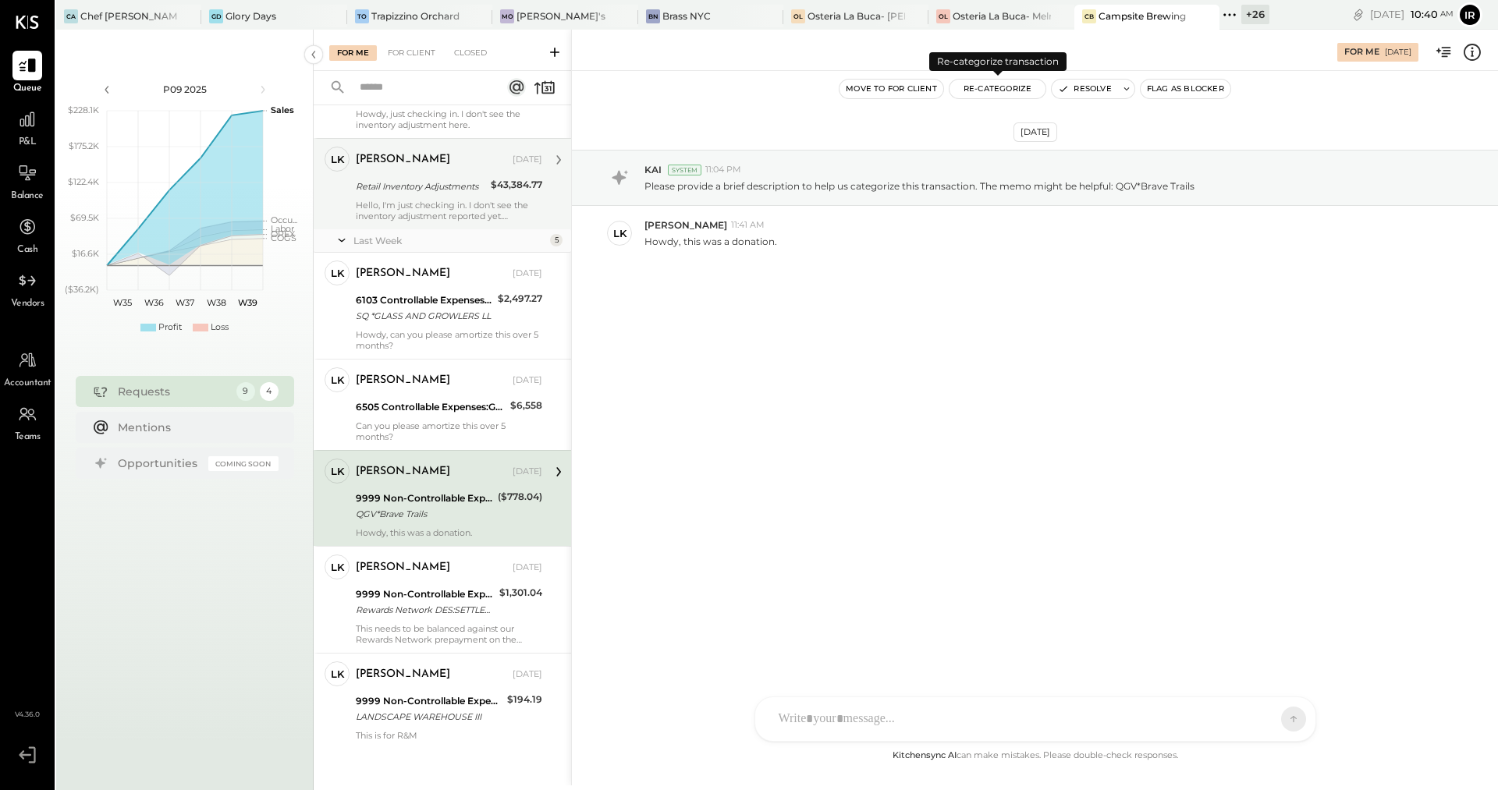
click at [996, 88] on button "Re-Categorize" at bounding box center [998, 89] width 97 height 19
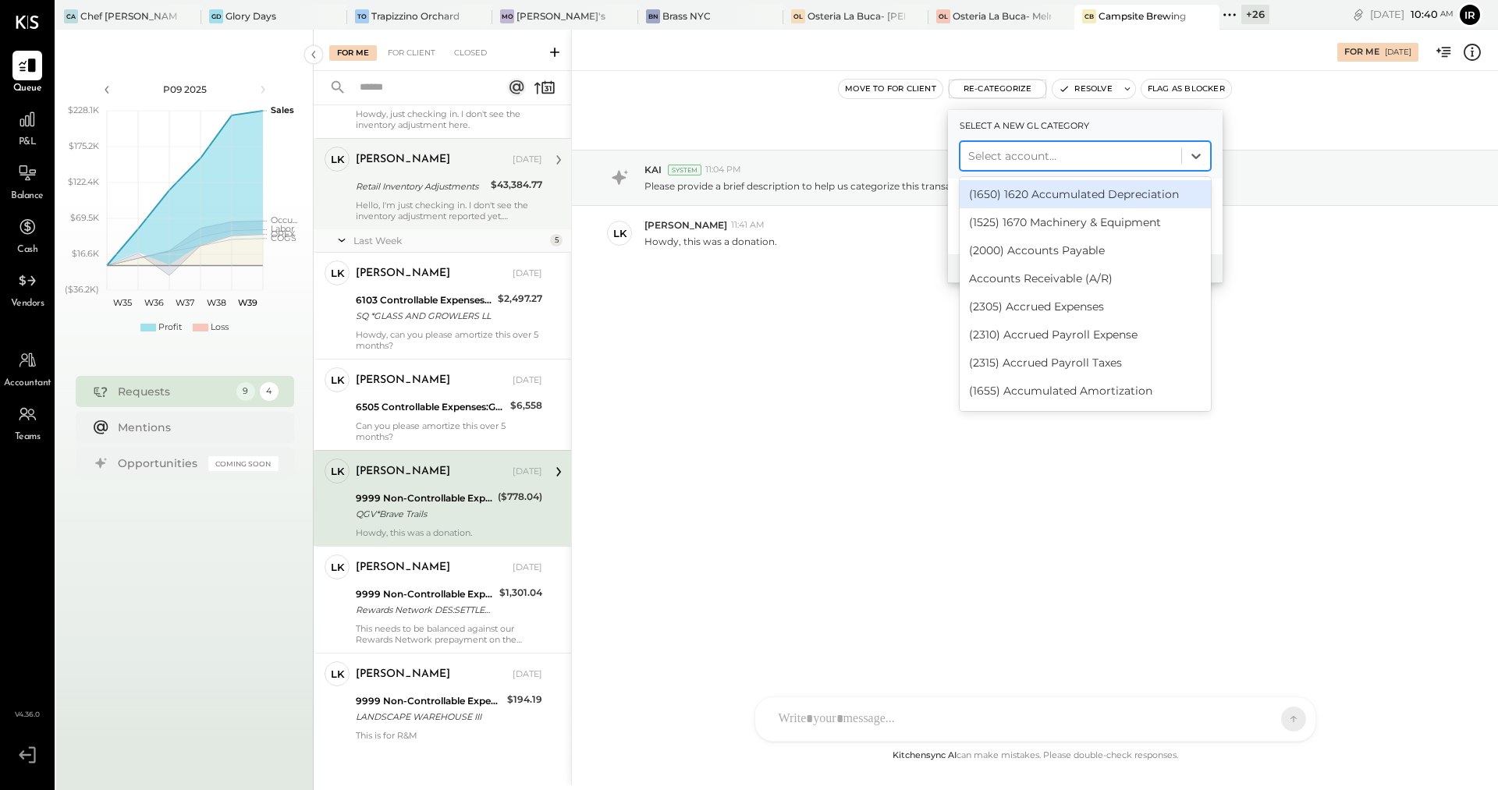
click at [1017, 151] on div at bounding box center [1070, 156] width 205 height 19
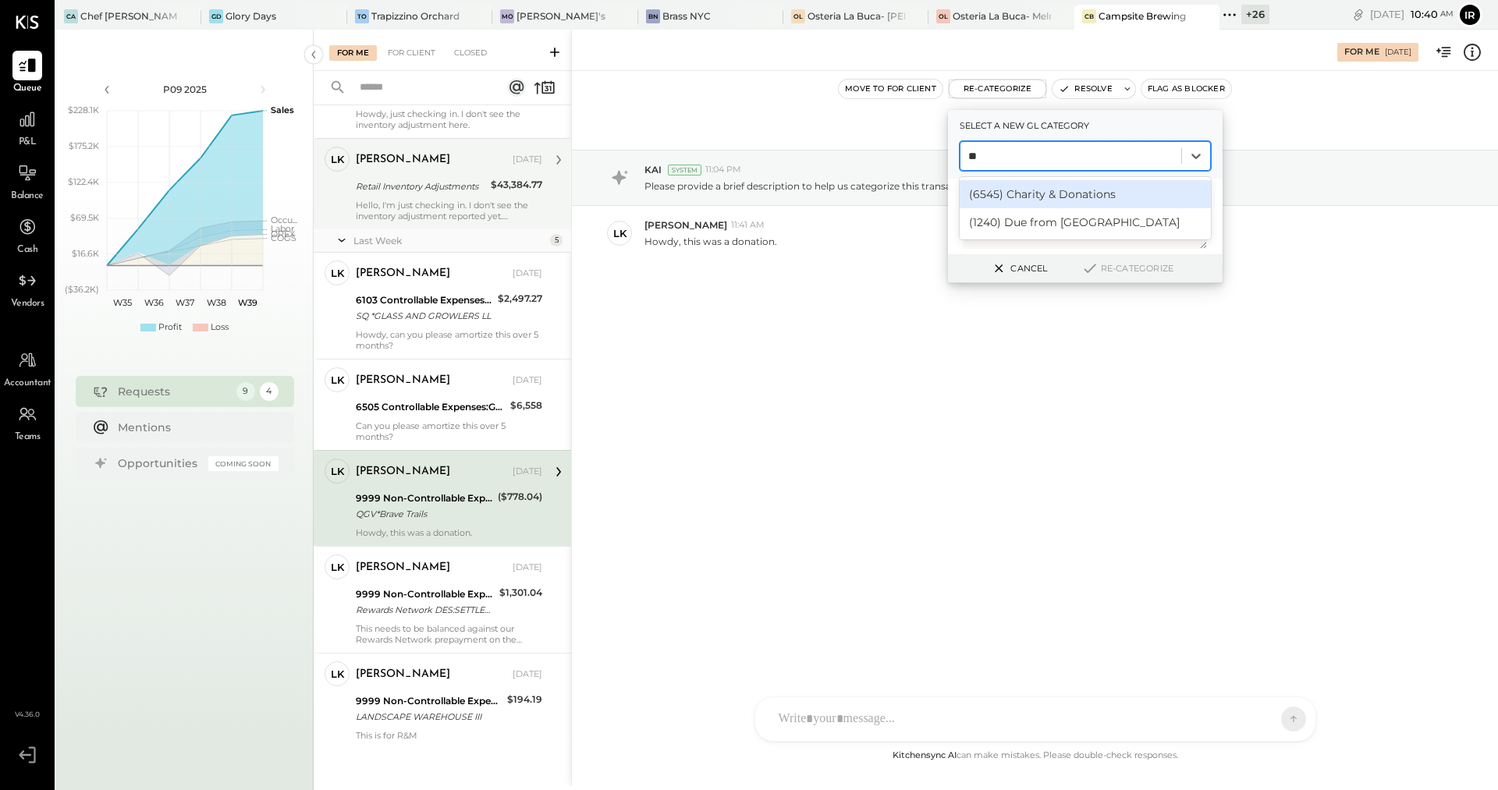
type input "***"
click at [1065, 201] on div "(6545) Charity & Donations" at bounding box center [1085, 194] width 251 height 28
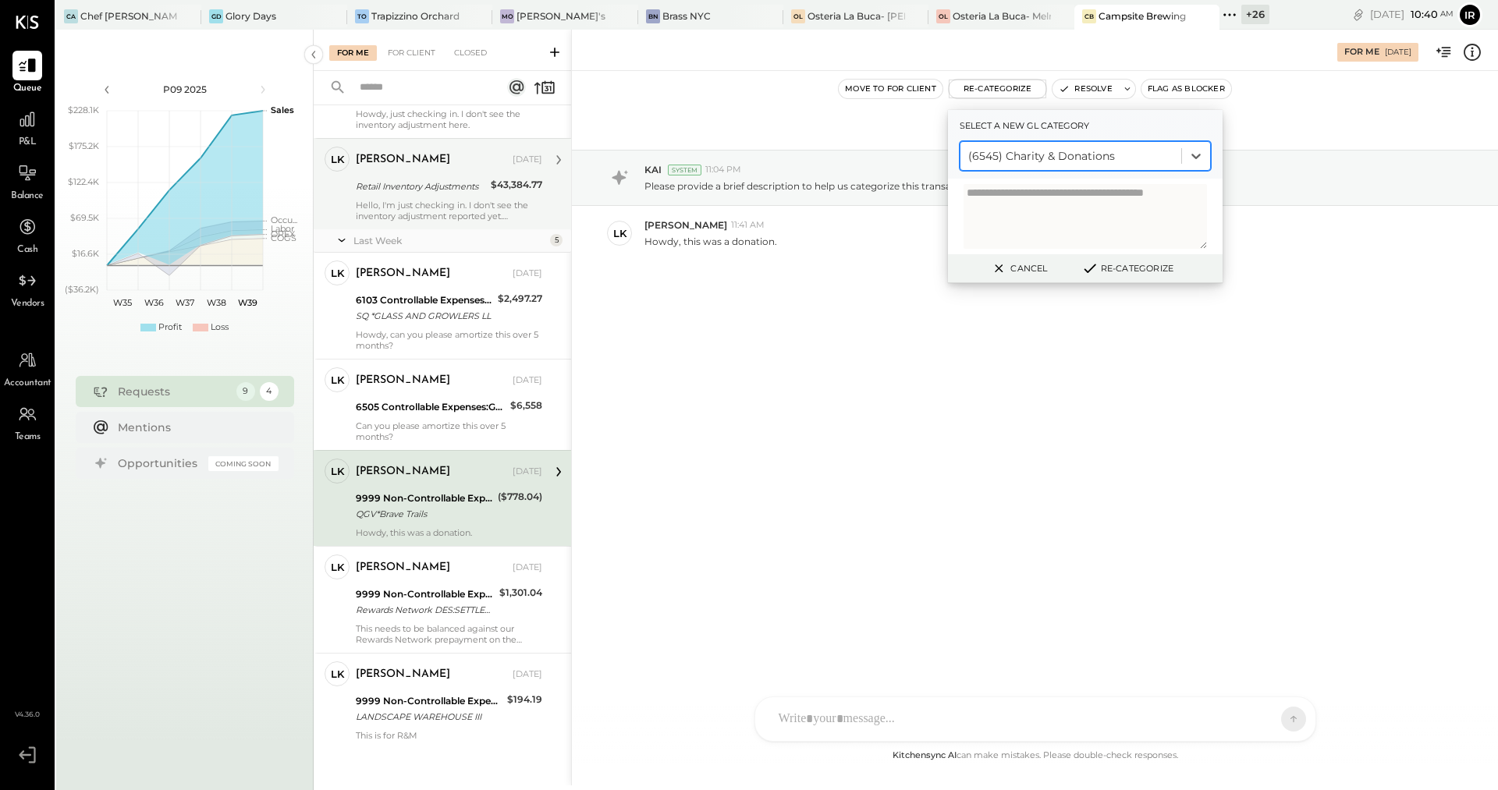
click at [1123, 269] on button "Re-Categorize" at bounding box center [1127, 268] width 103 height 19
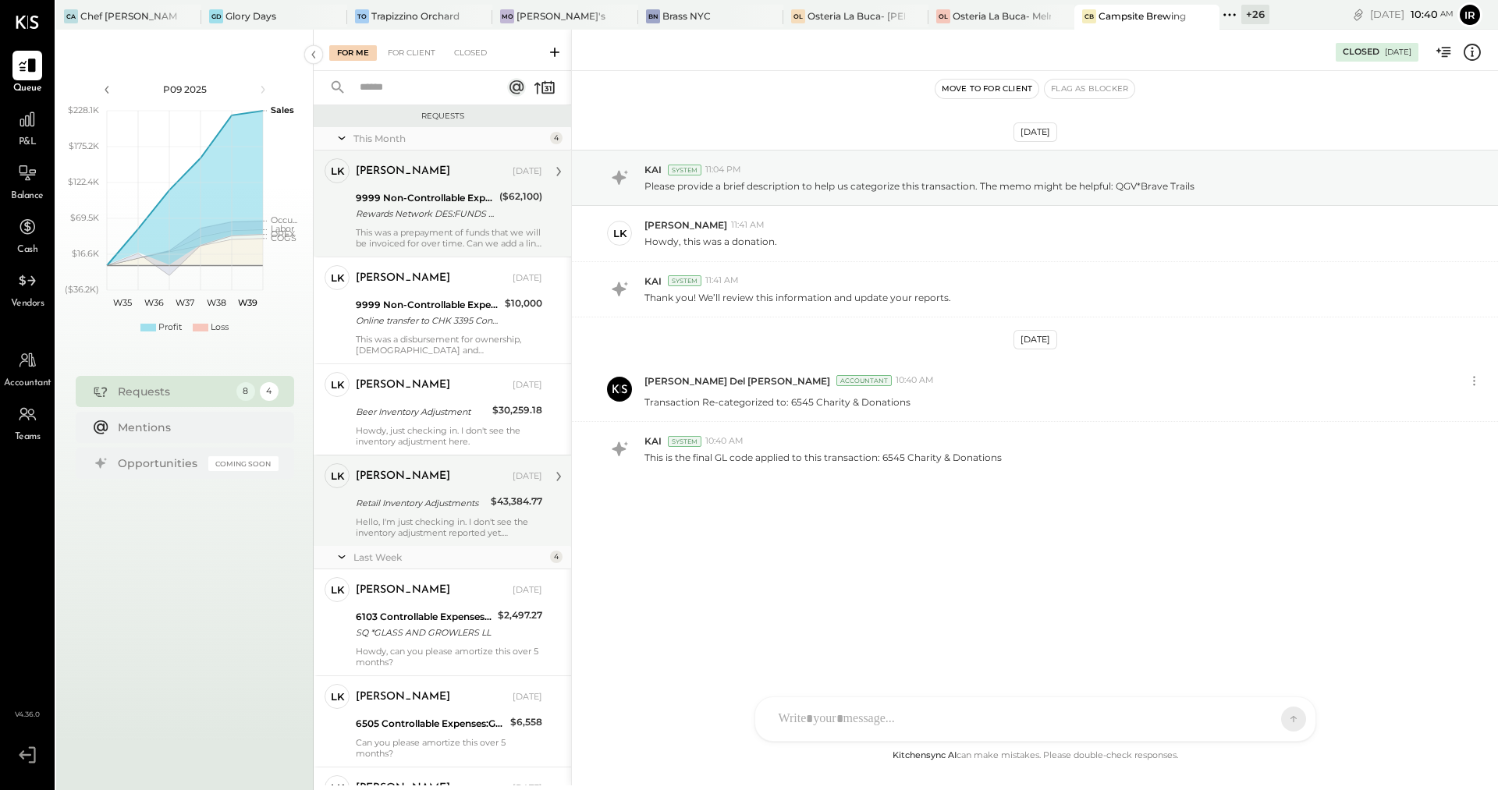
scroll to position [9, 0]
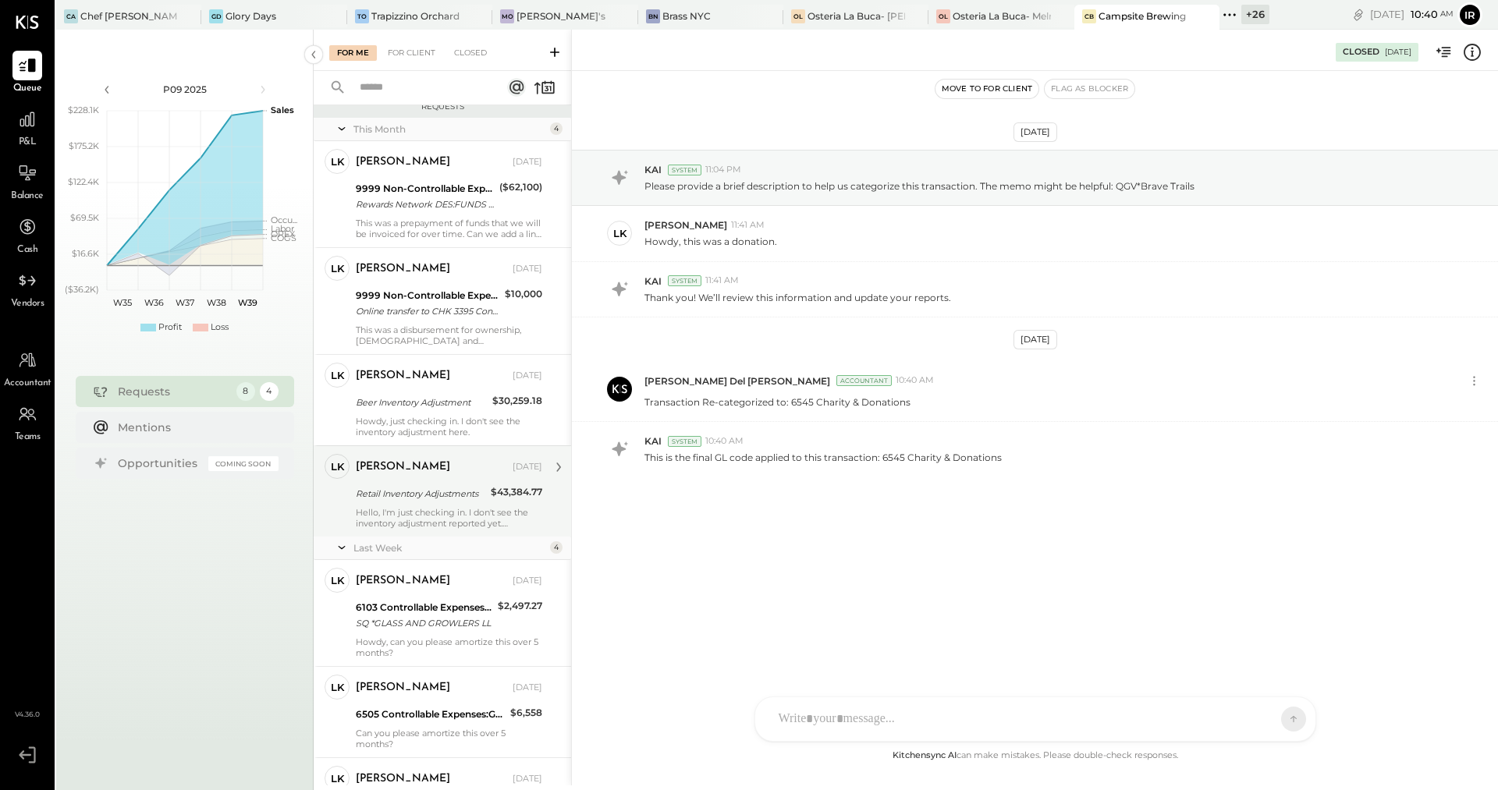
click at [343, 128] on icon at bounding box center [342, 128] width 16 height 39
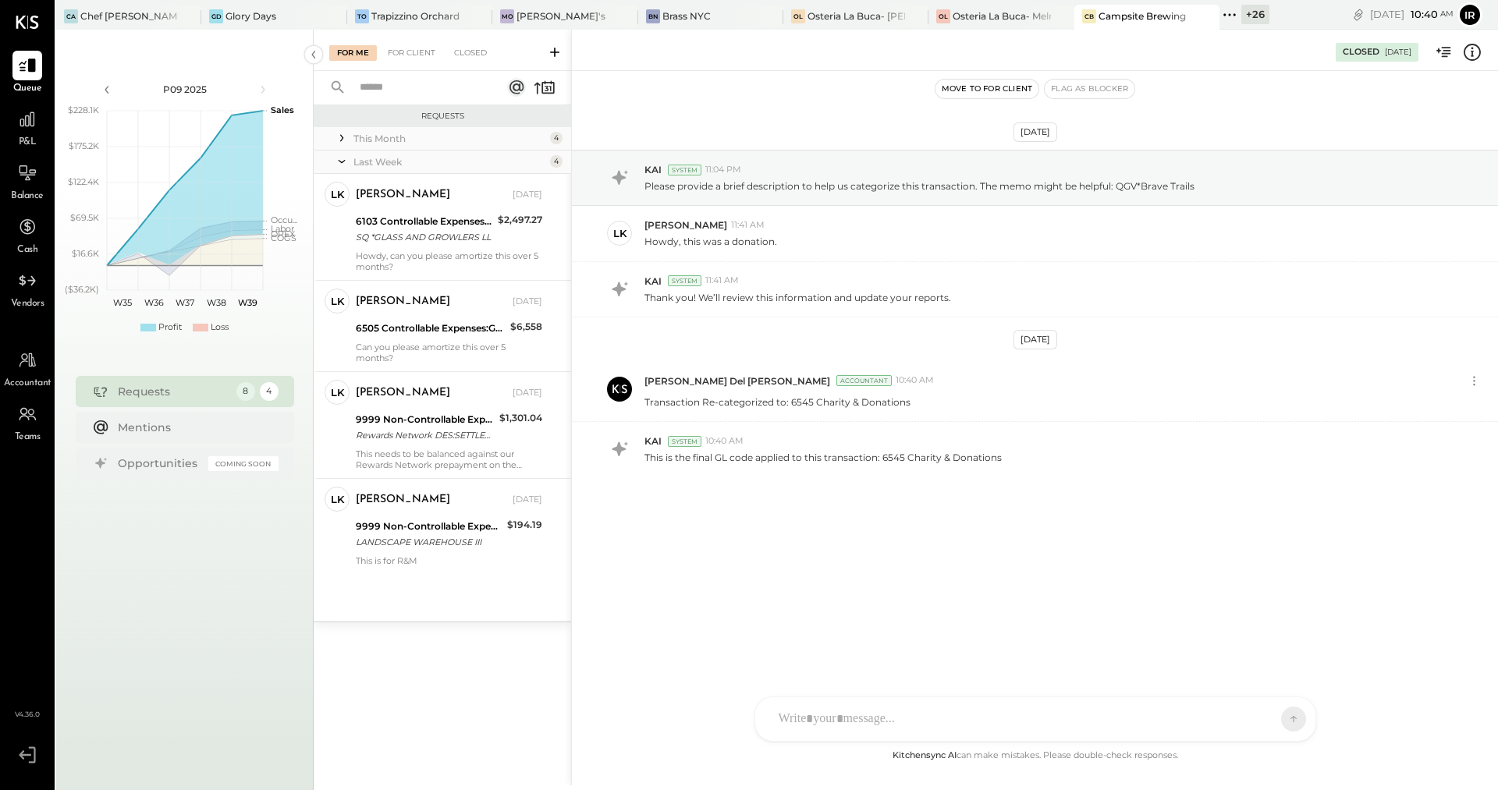
click at [343, 128] on div at bounding box center [342, 138] width 16 height 20
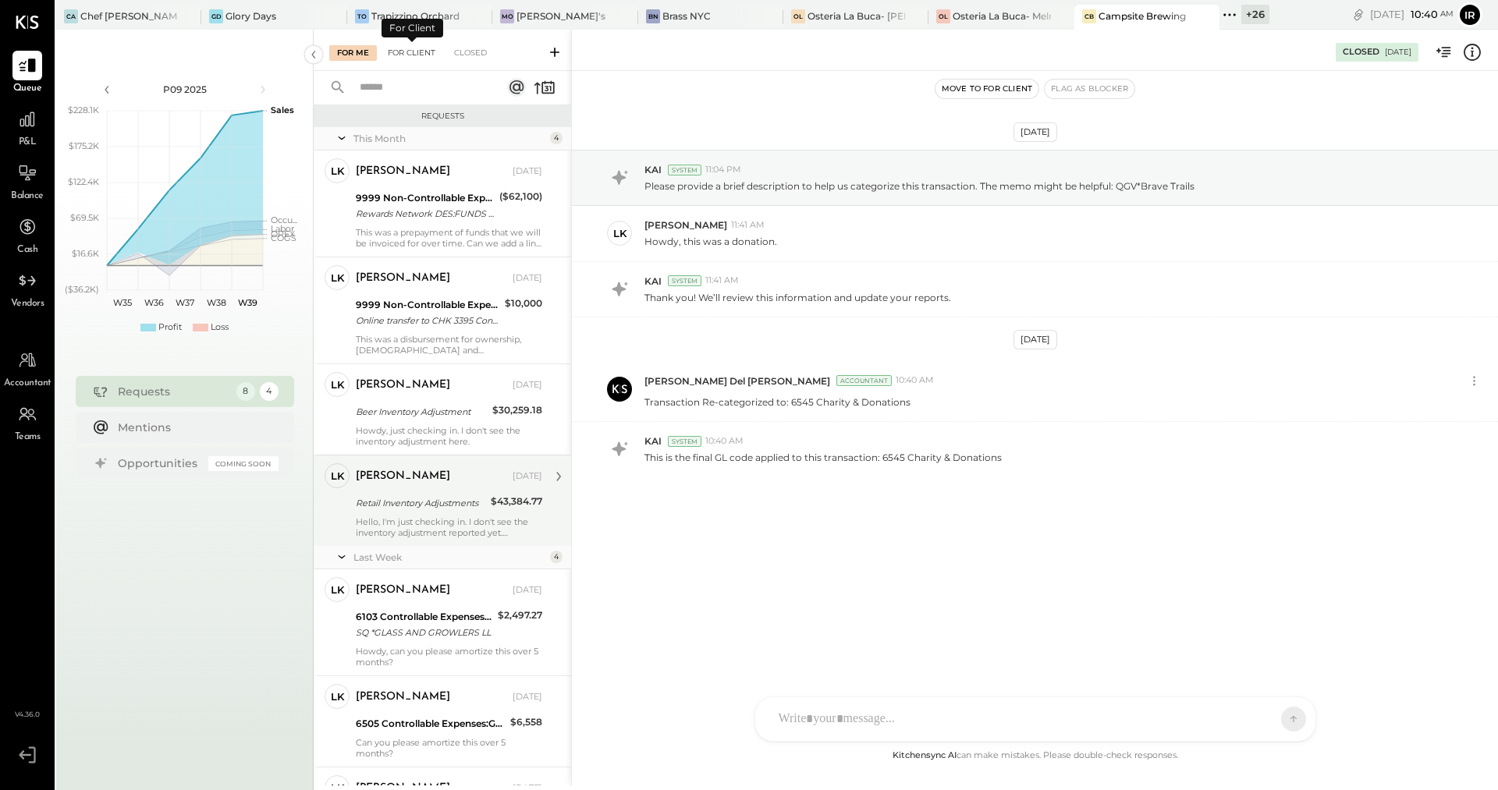
click at [406, 55] on div "For Client" at bounding box center [411, 53] width 63 height 16
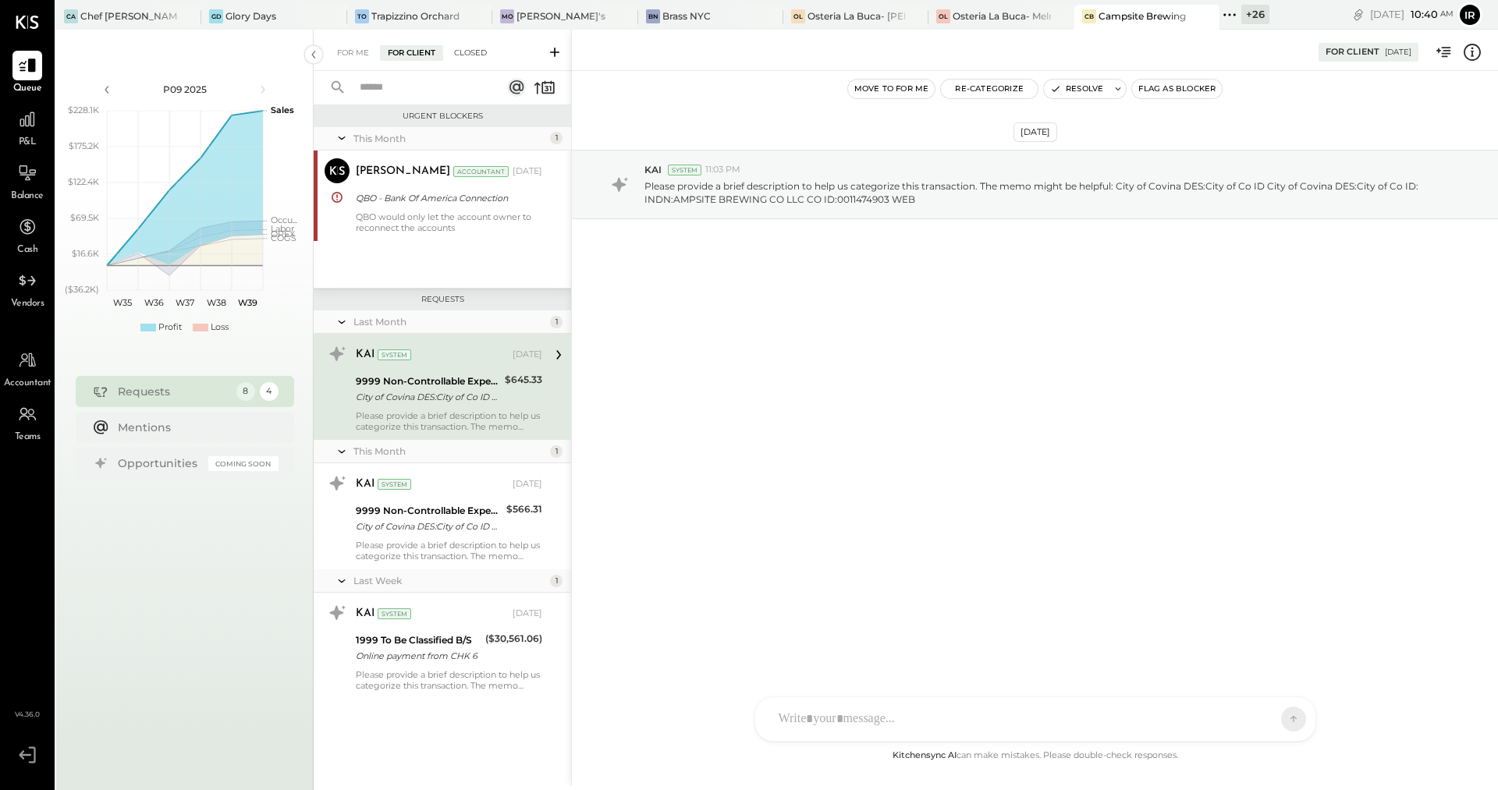
click at [472, 51] on div "Closed" at bounding box center [470, 53] width 48 height 16
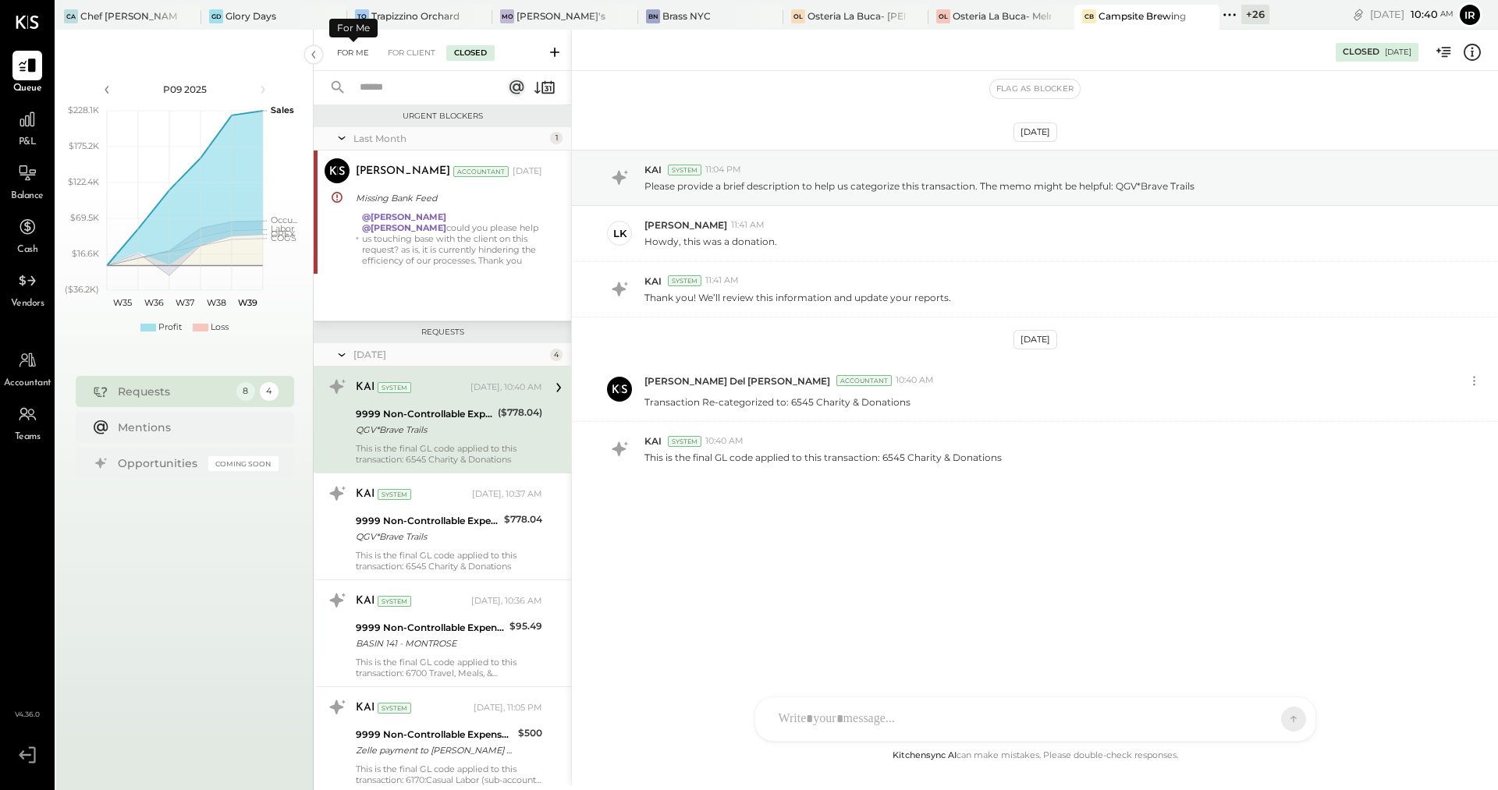
click at [356, 55] on div "For Me" at bounding box center [353, 53] width 48 height 16
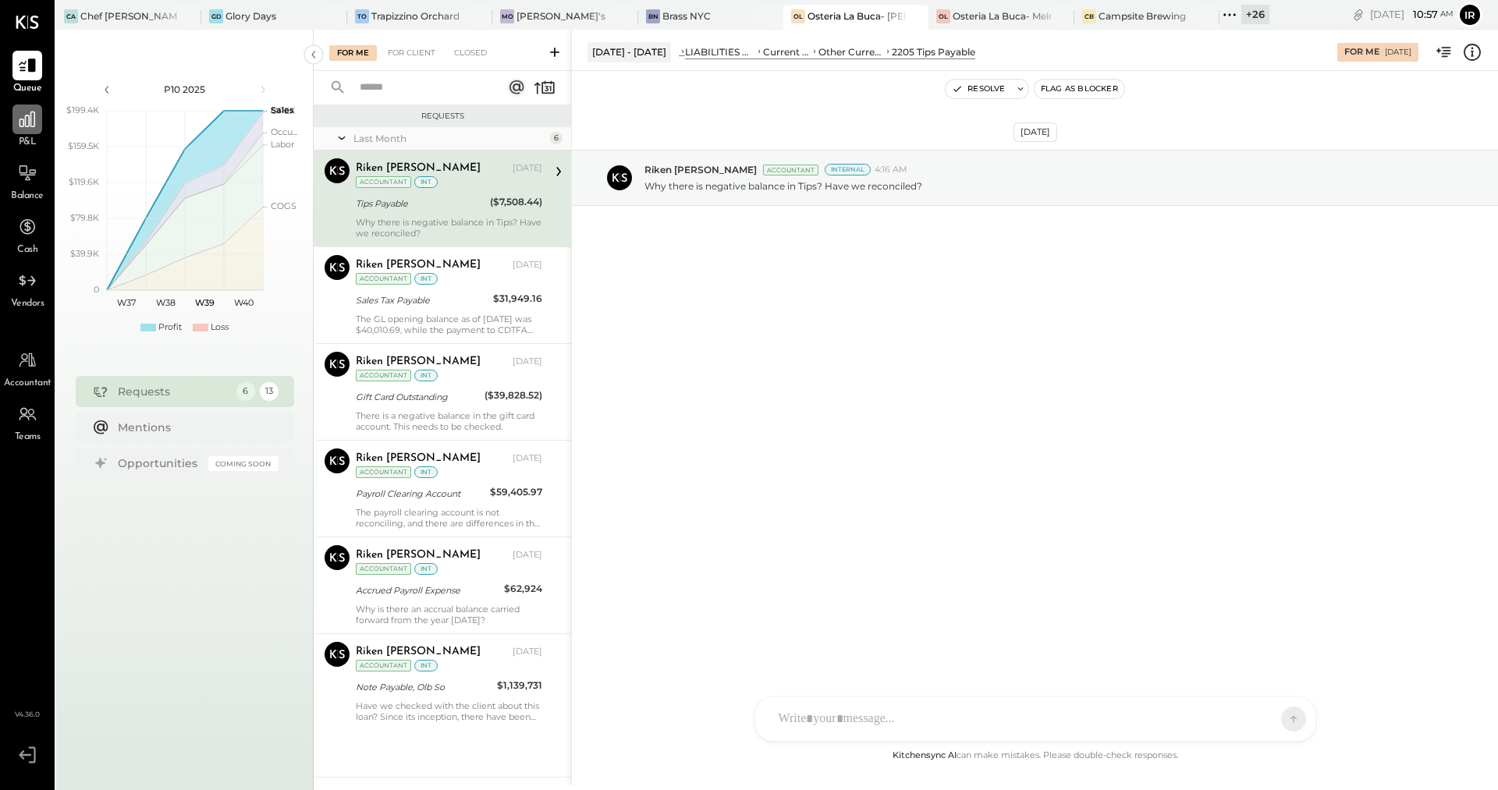
click at [18, 133] on div at bounding box center [27, 120] width 30 height 30
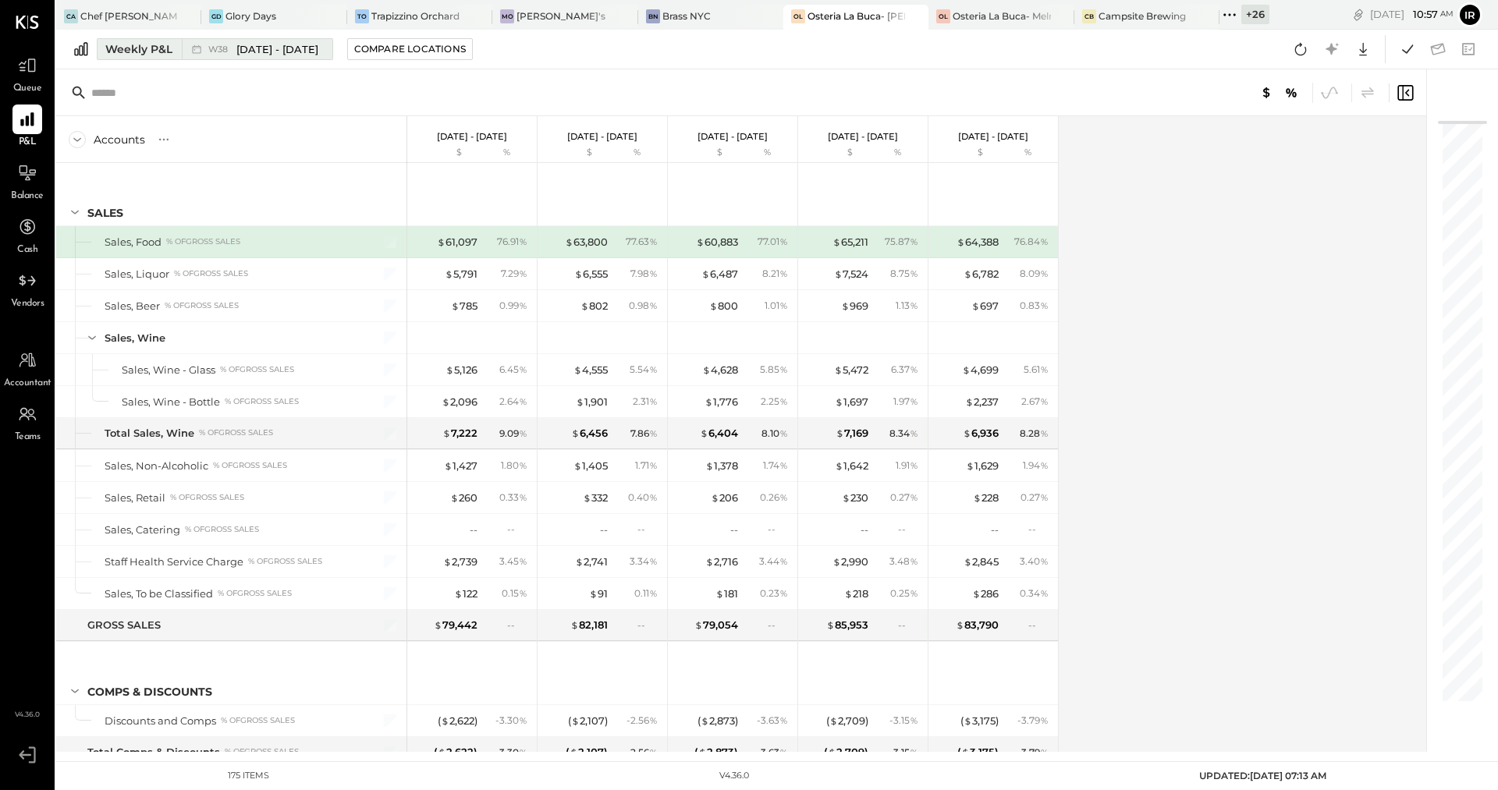
click at [147, 54] on div "Weekly P&L" at bounding box center [138, 49] width 67 height 16
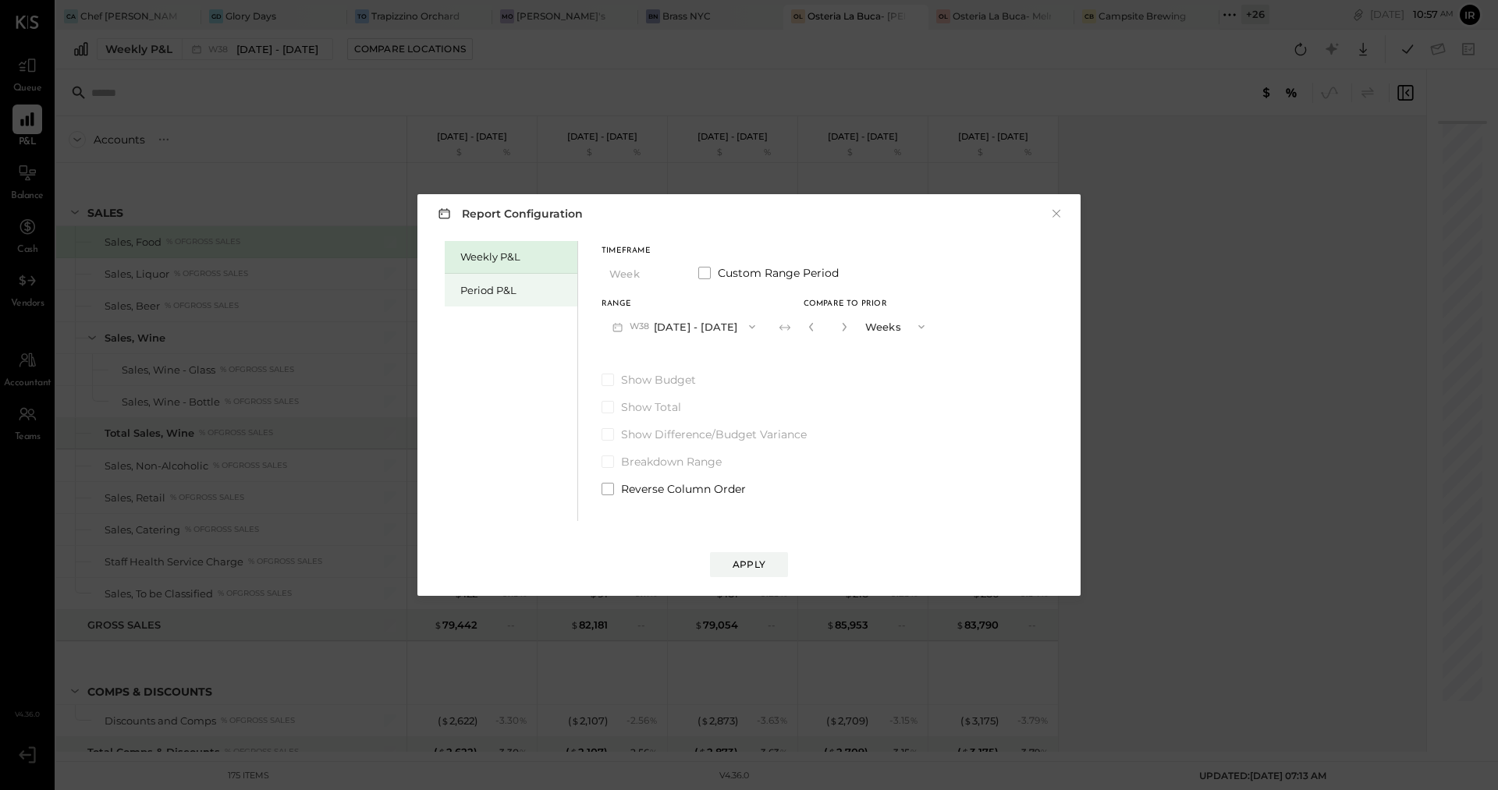
click at [460, 288] on div "Period P&L" at bounding box center [514, 290] width 109 height 15
click at [754, 328] on icon "button" at bounding box center [747, 327] width 12 height 12
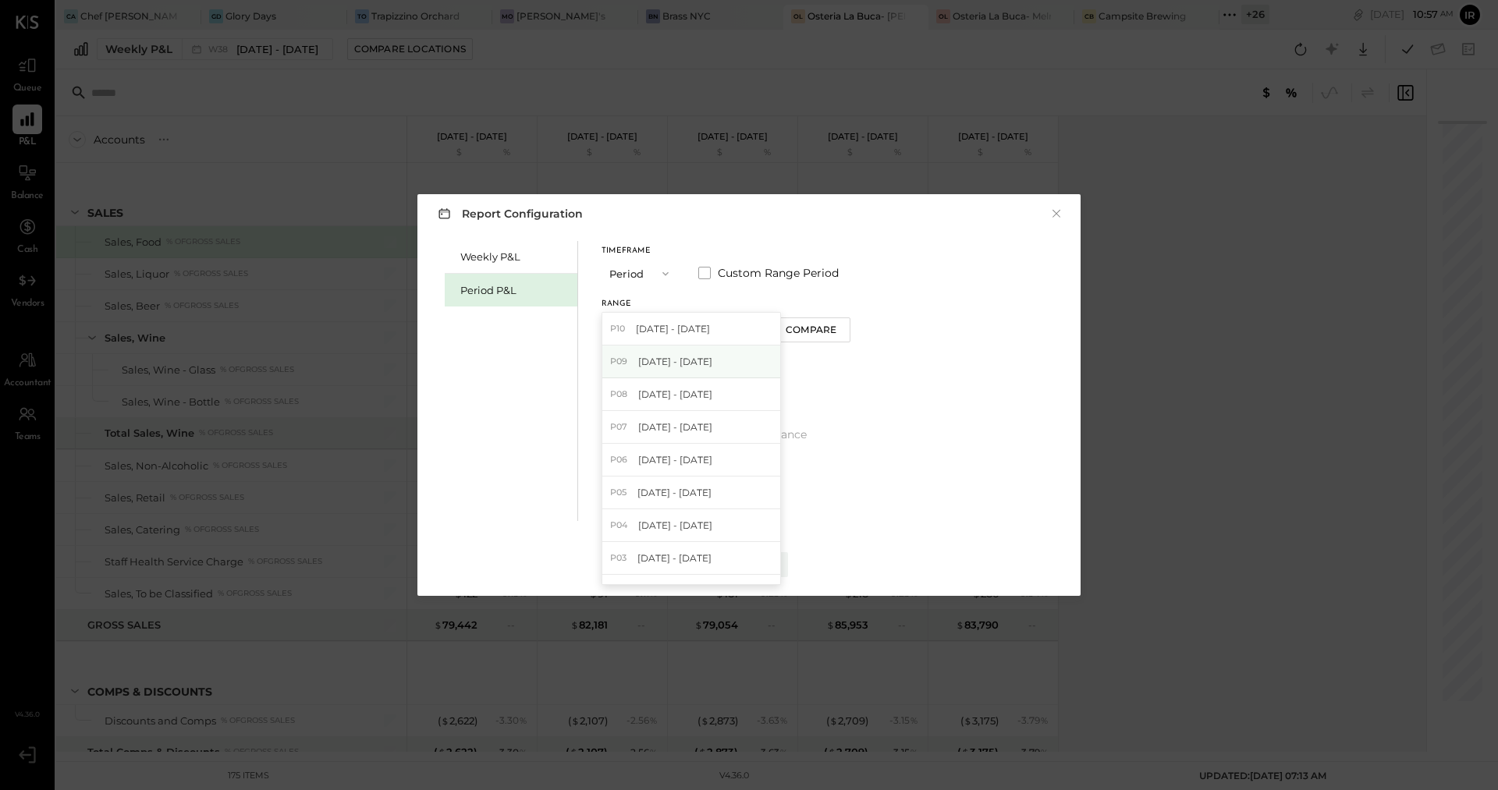
click at [714, 368] on div "P09 [DATE] - [DATE]" at bounding box center [691, 362] width 178 height 33
click at [828, 333] on div "Compare" at bounding box center [813, 329] width 51 height 13
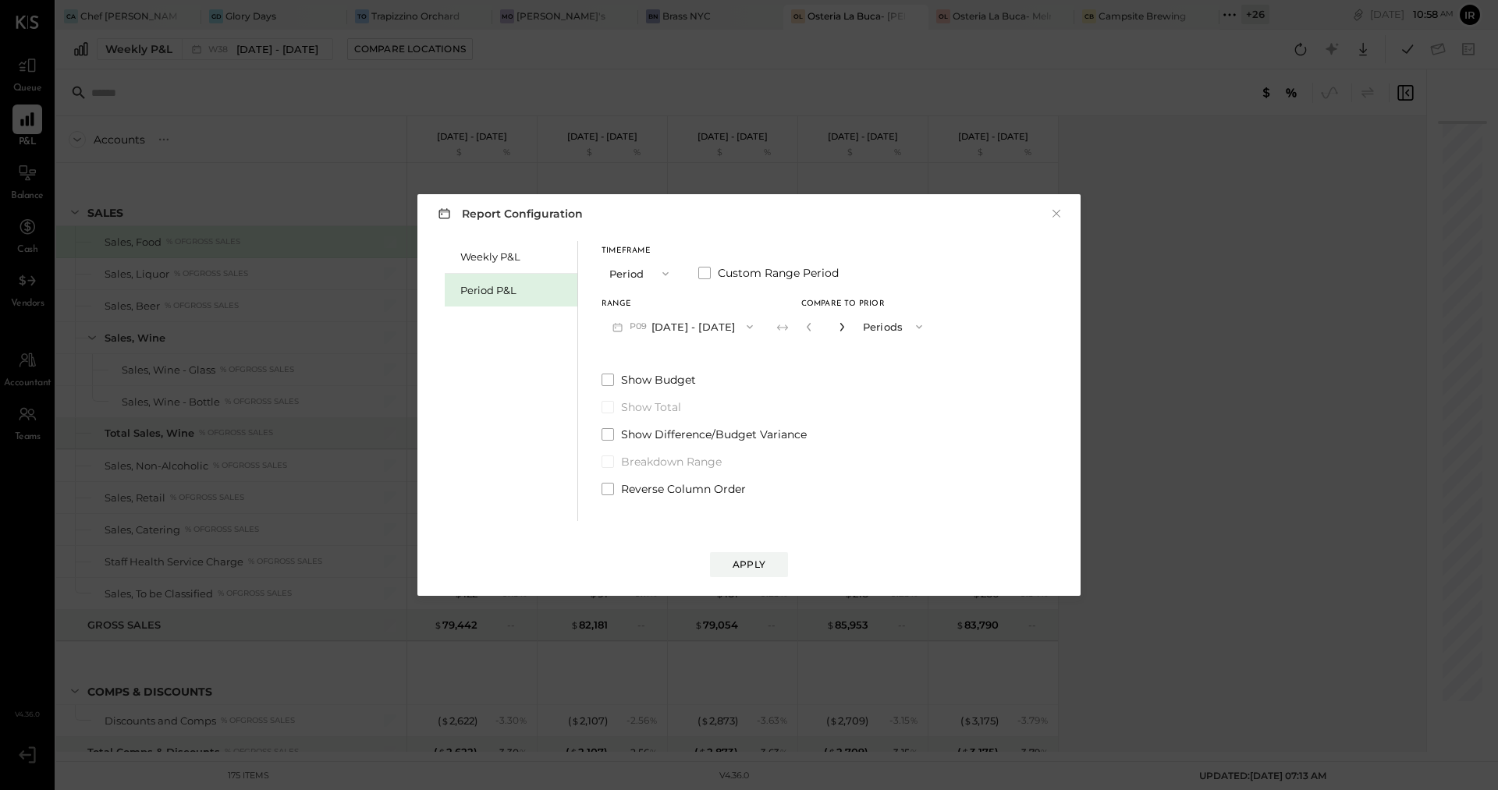
click at [847, 328] on icon "button" at bounding box center [841, 326] width 9 height 9
type input "*"
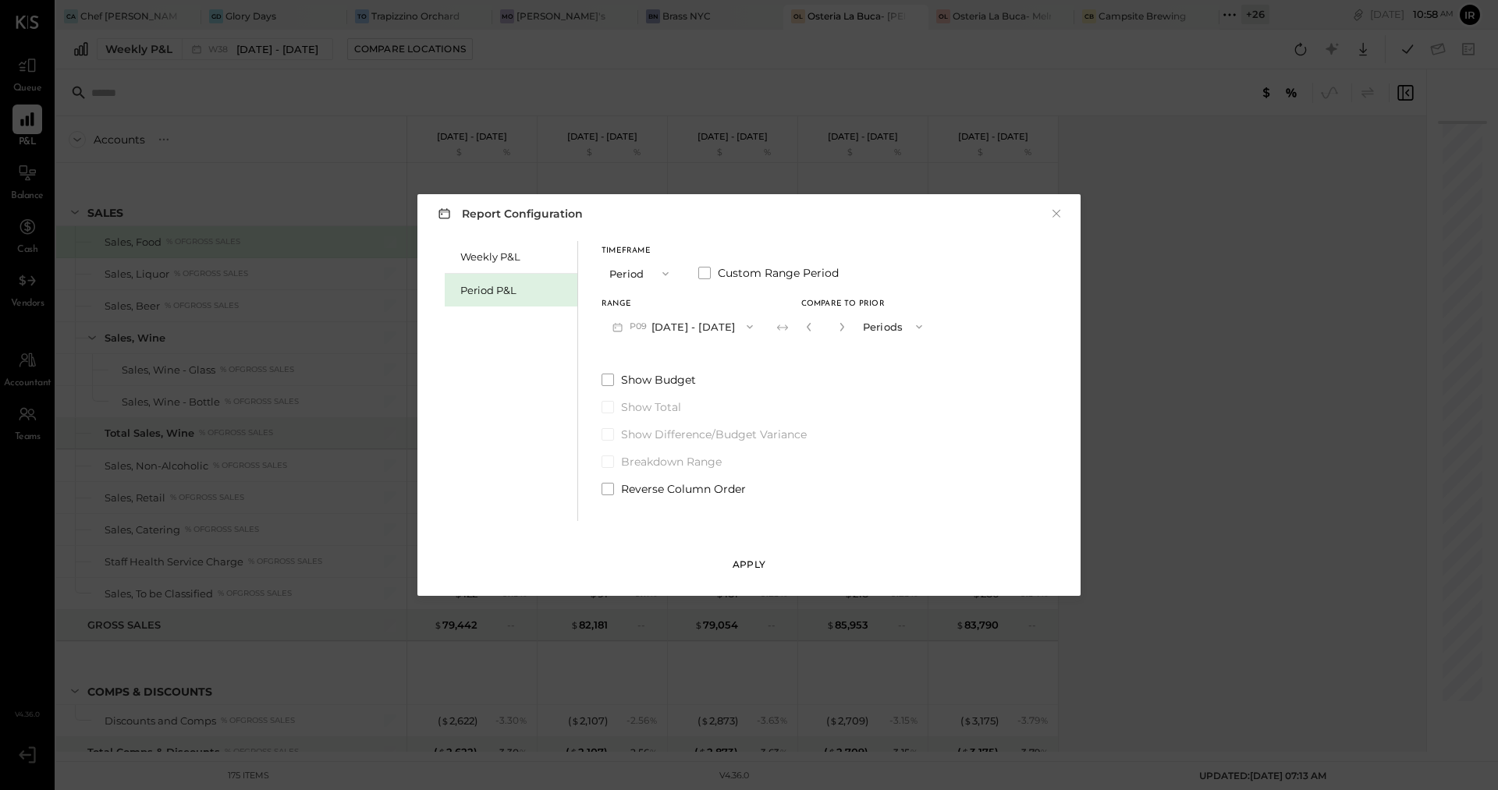
click at [738, 564] on div "Apply" at bounding box center [749, 564] width 33 height 13
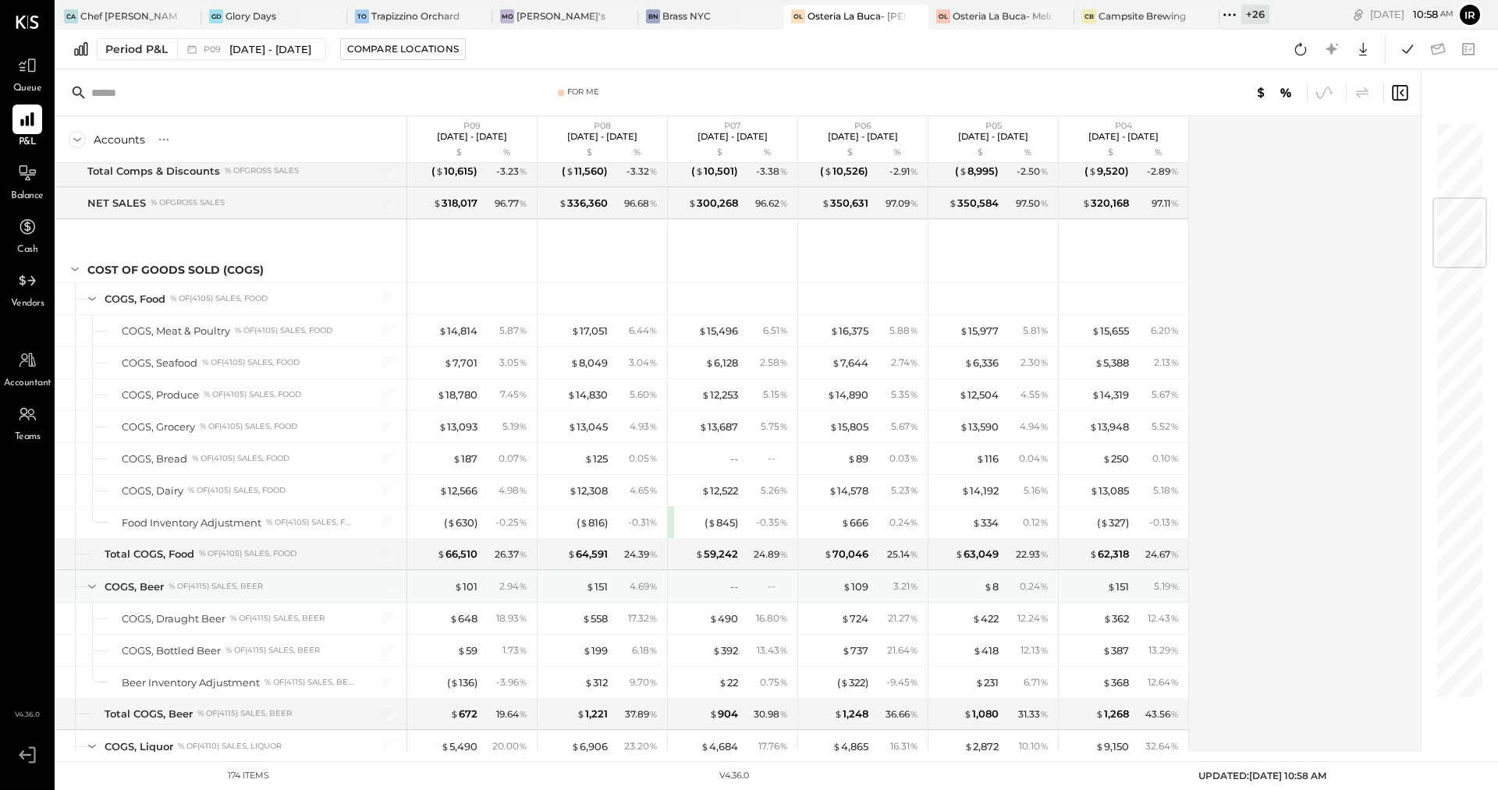
scroll to position [641, 0]
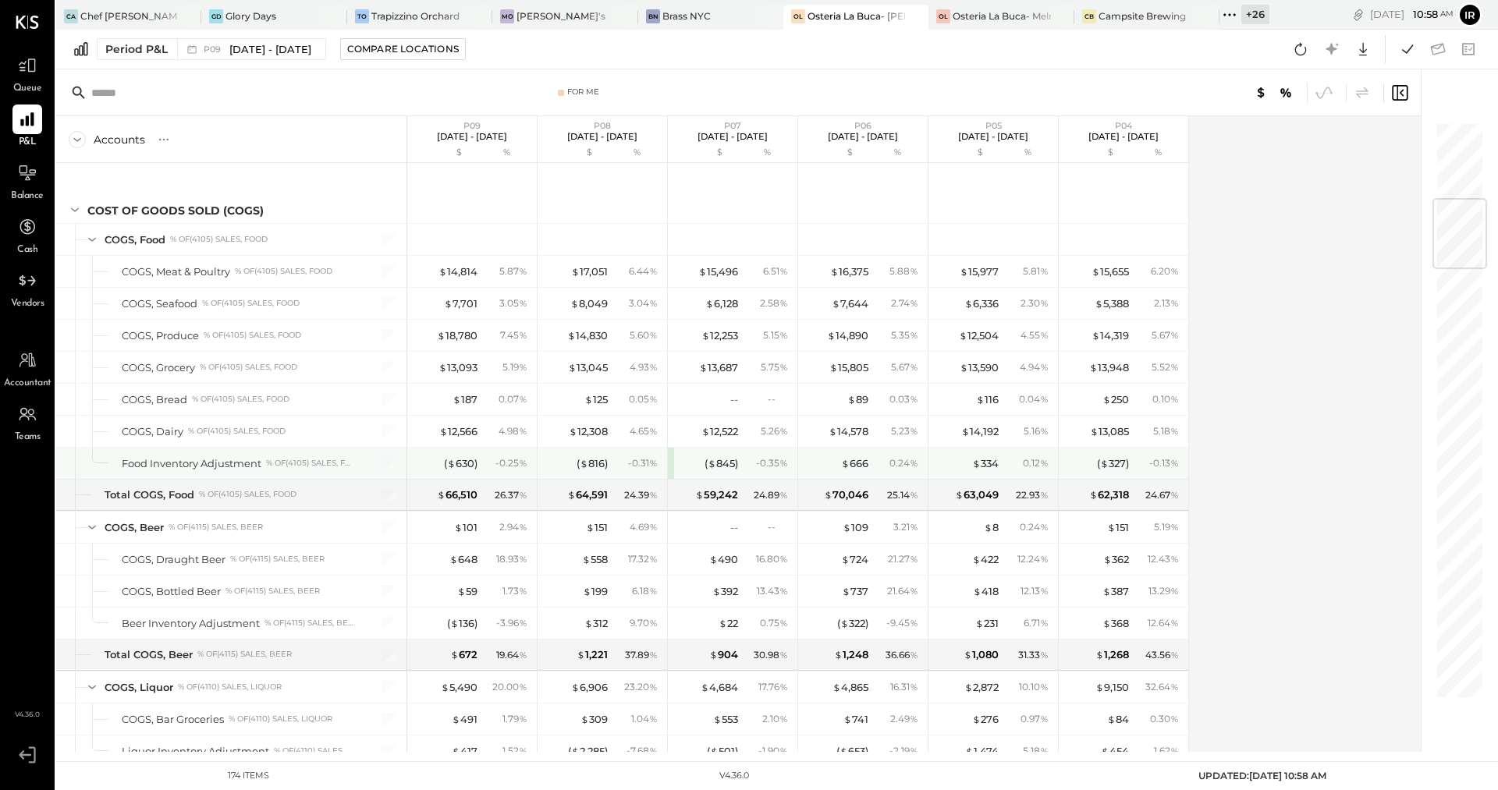
click at [668, 457] on div "( $ 845 ) - 0.35 %" at bounding box center [733, 463] width 130 height 31
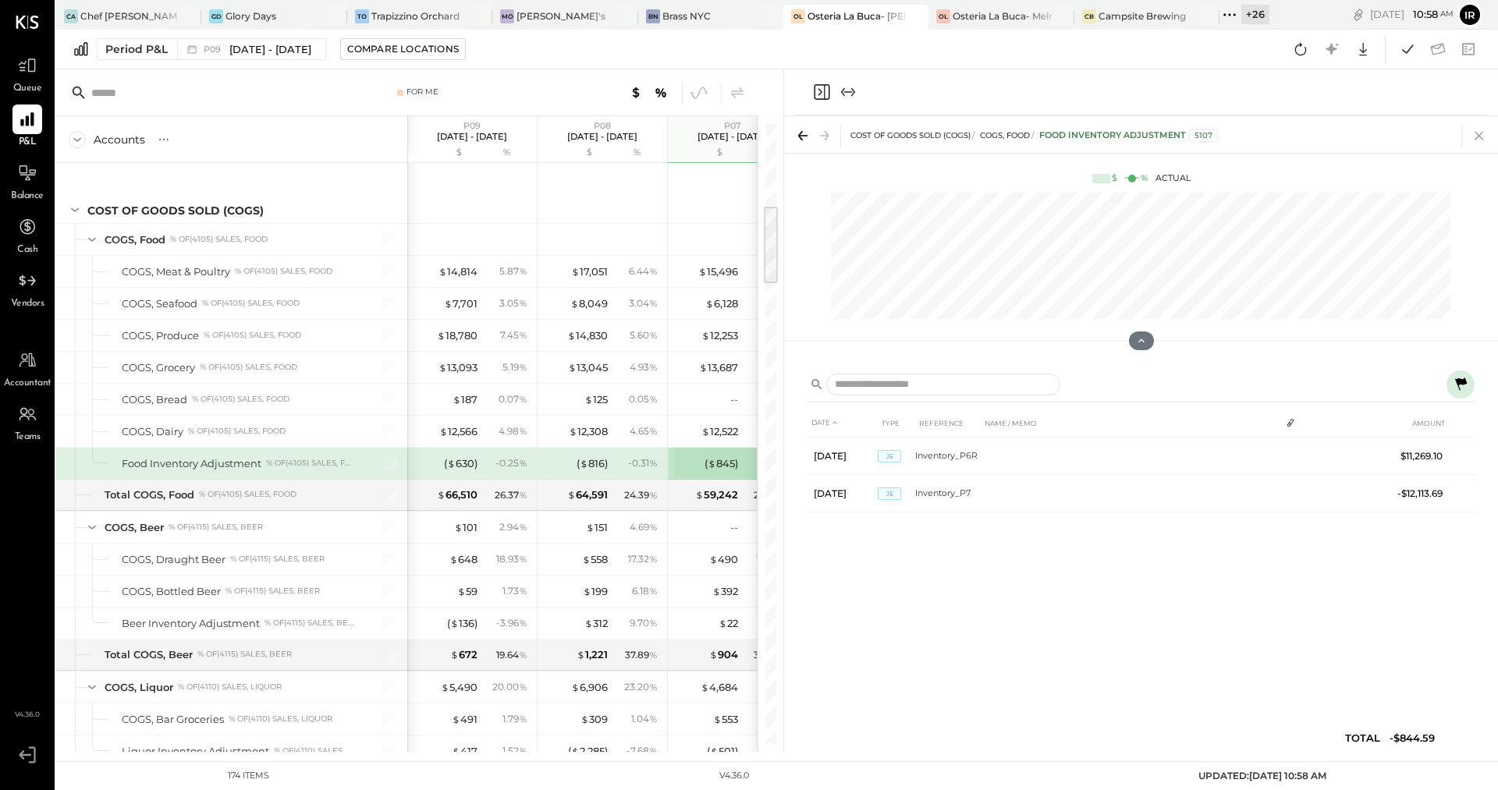
click at [1482, 138] on icon at bounding box center [1479, 136] width 9 height 9
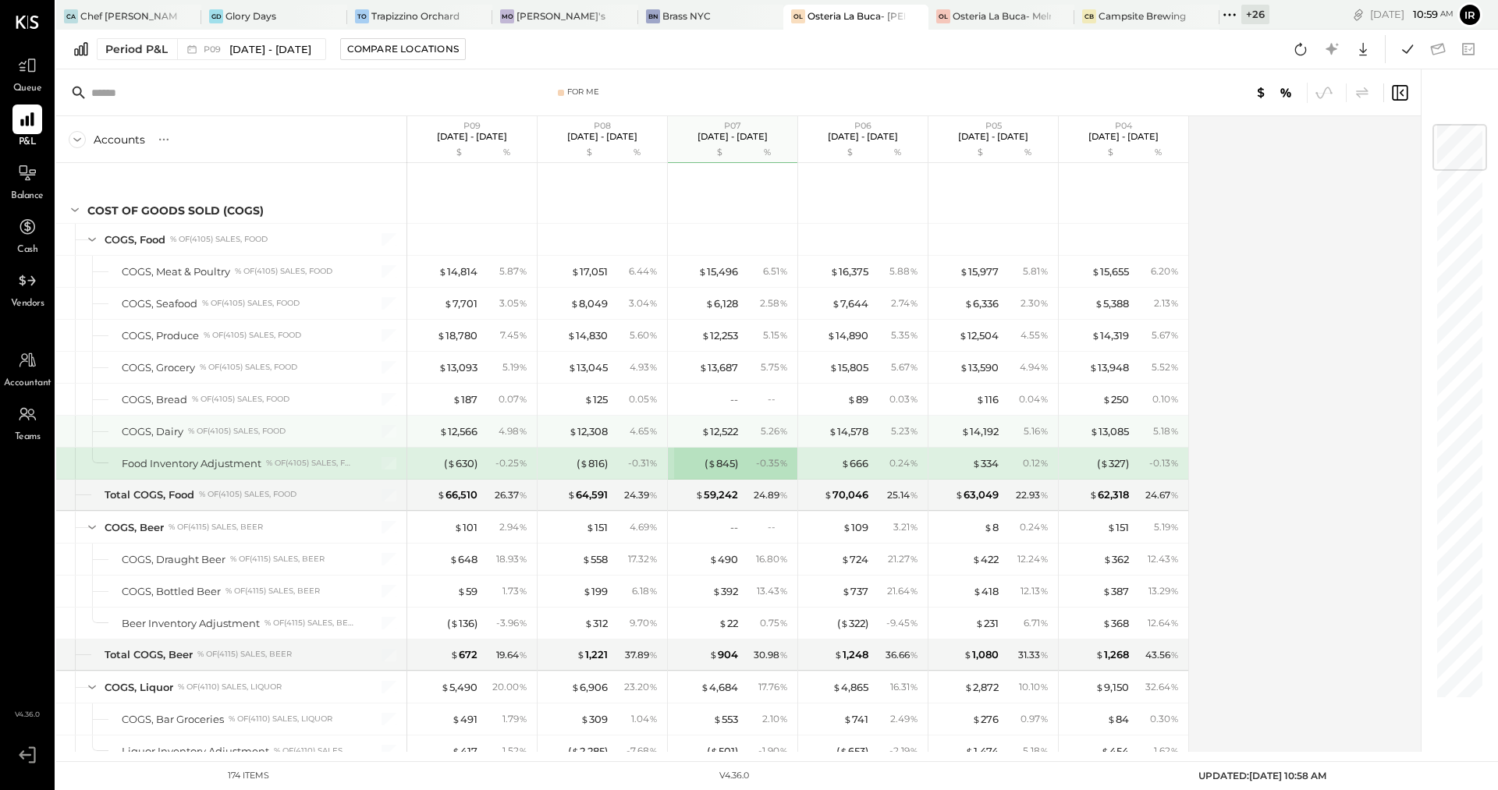
click at [360, 421] on div "COGS, Dairy % of (4105) Sales, Food" at bounding box center [231, 431] width 350 height 31
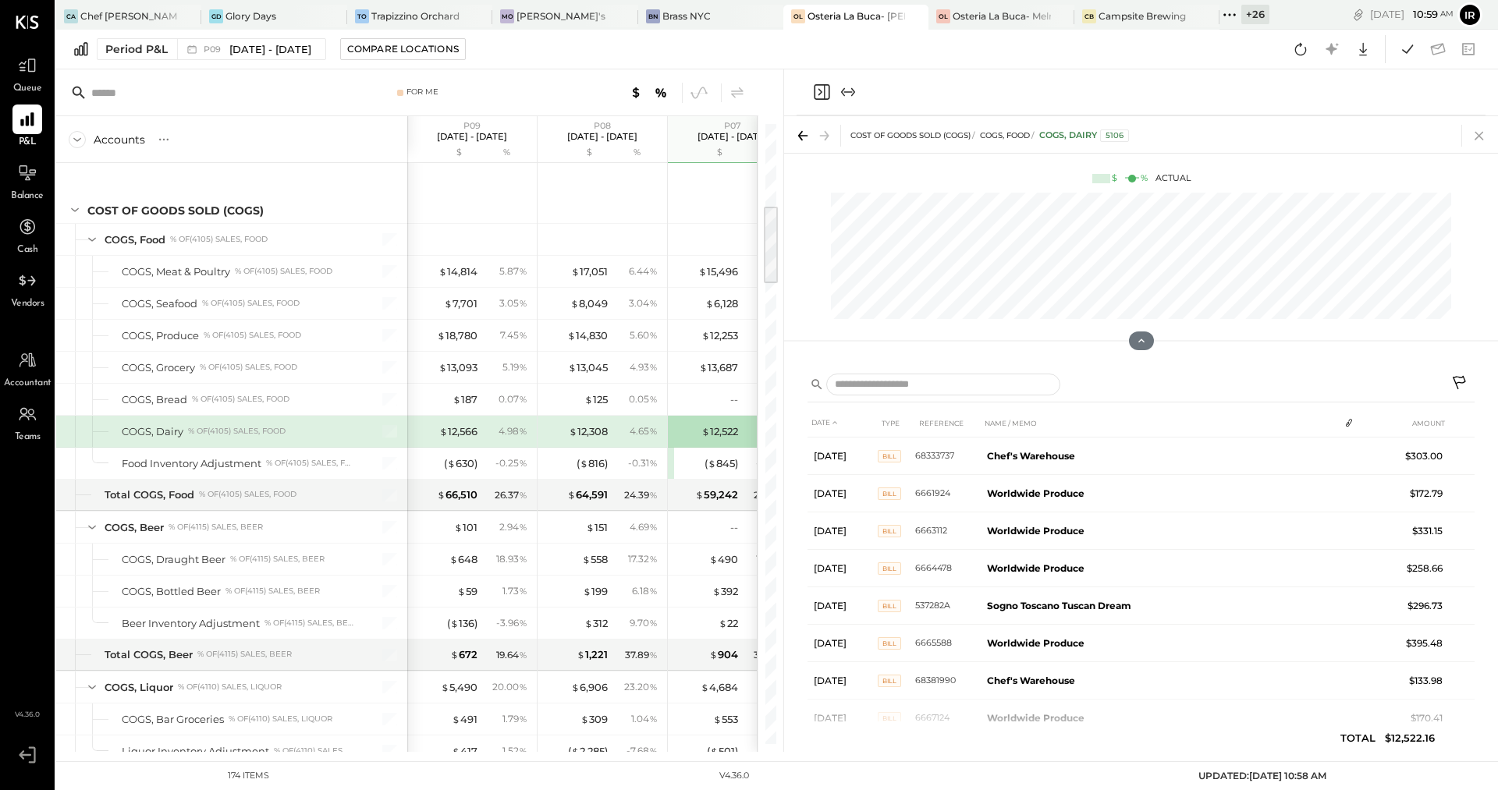
click at [1479, 140] on icon at bounding box center [1479, 136] width 22 height 22
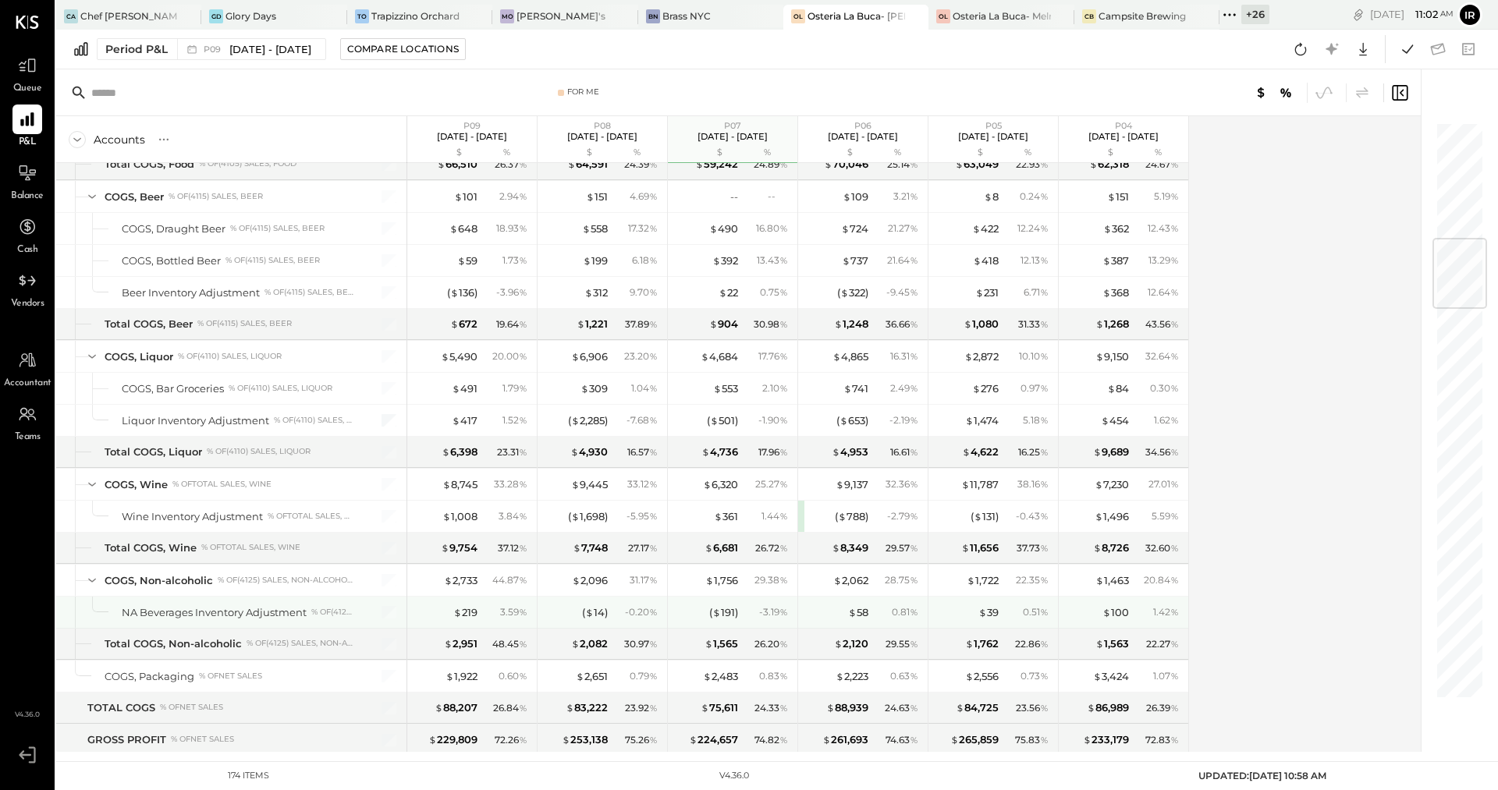
scroll to position [975, 0]
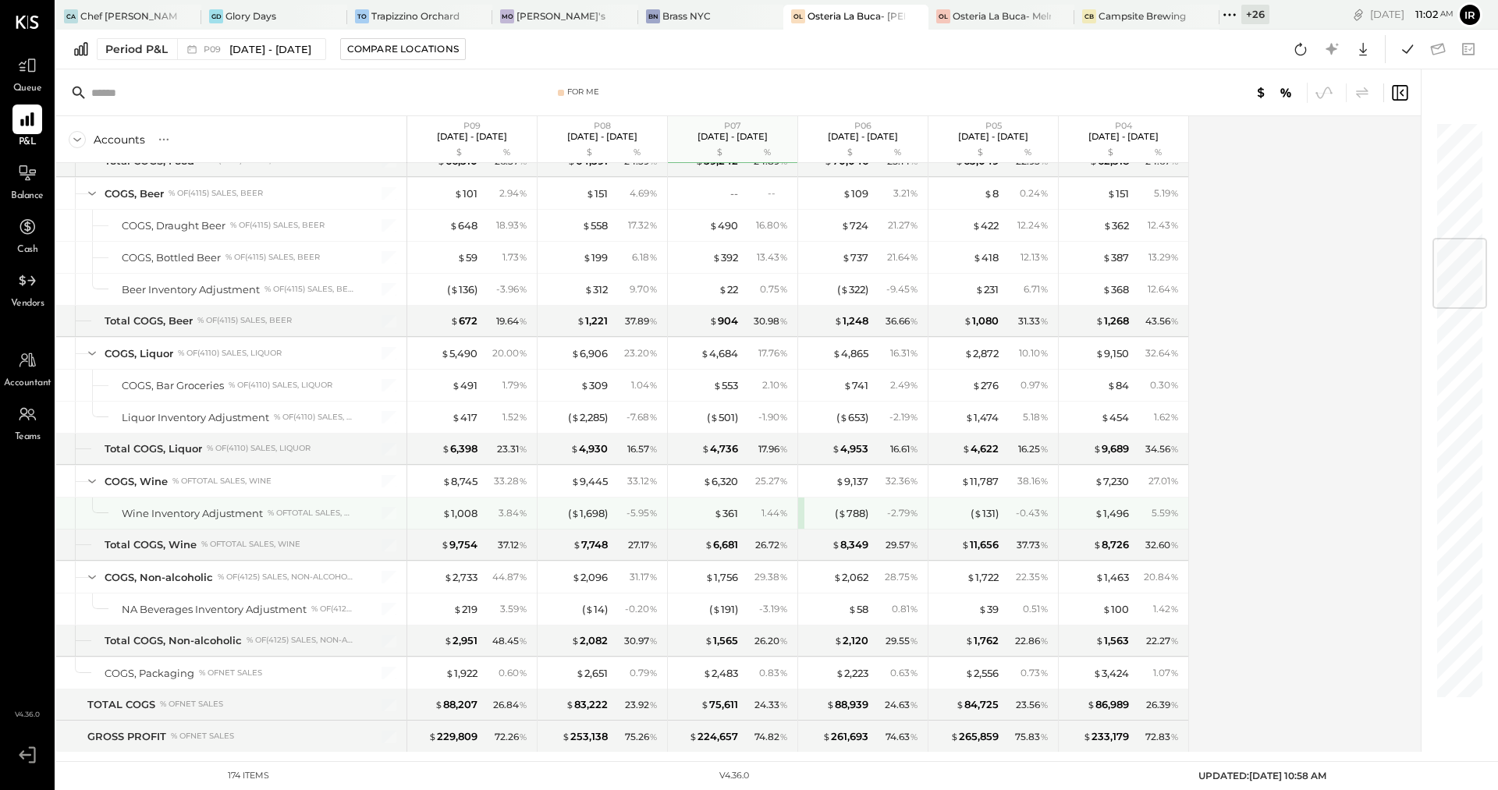
click at [799, 500] on div "( $ 788 ) - 2.79 %" at bounding box center [863, 513] width 130 height 31
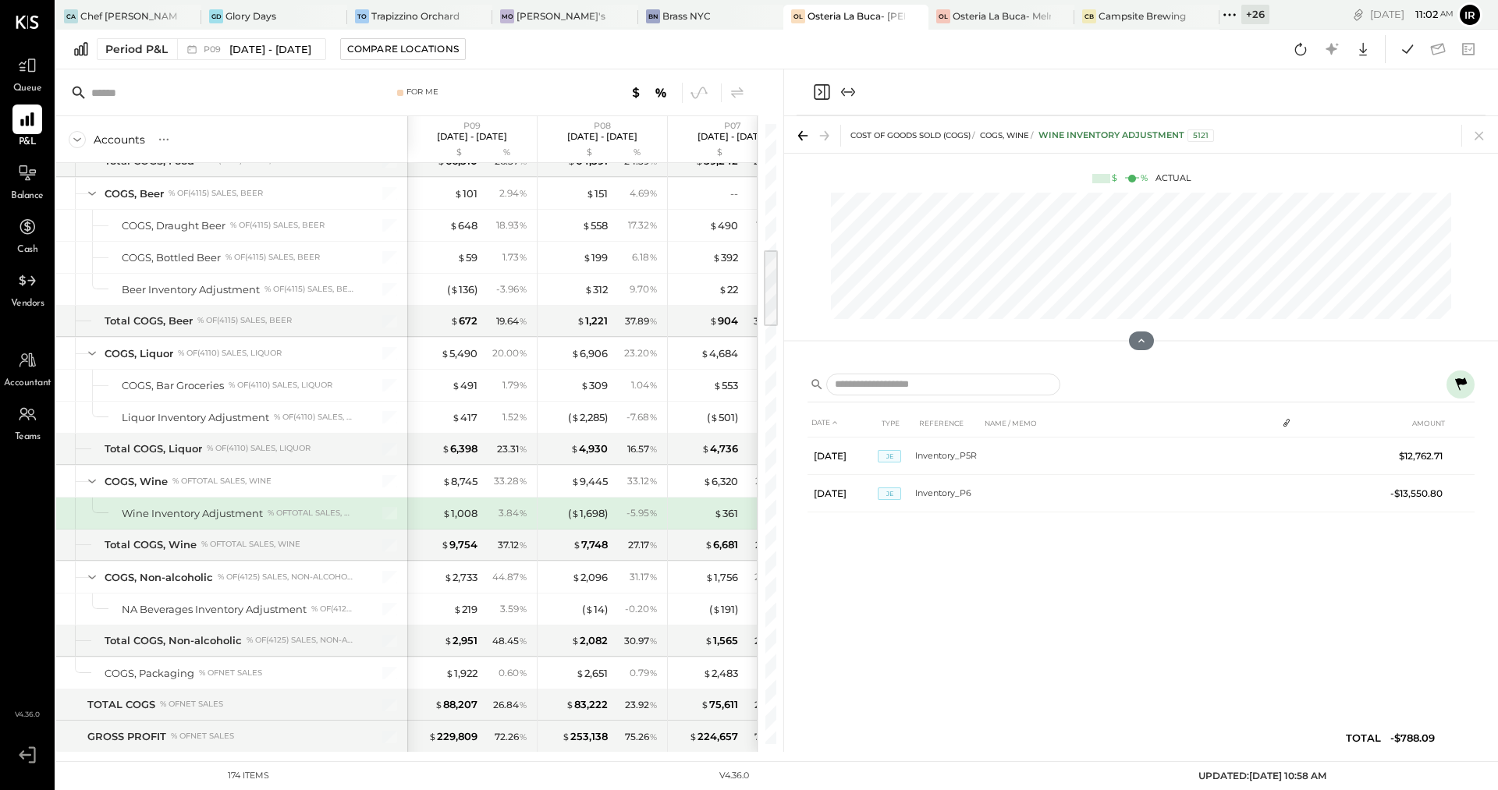
click at [1461, 388] on icon at bounding box center [1460, 384] width 19 height 19
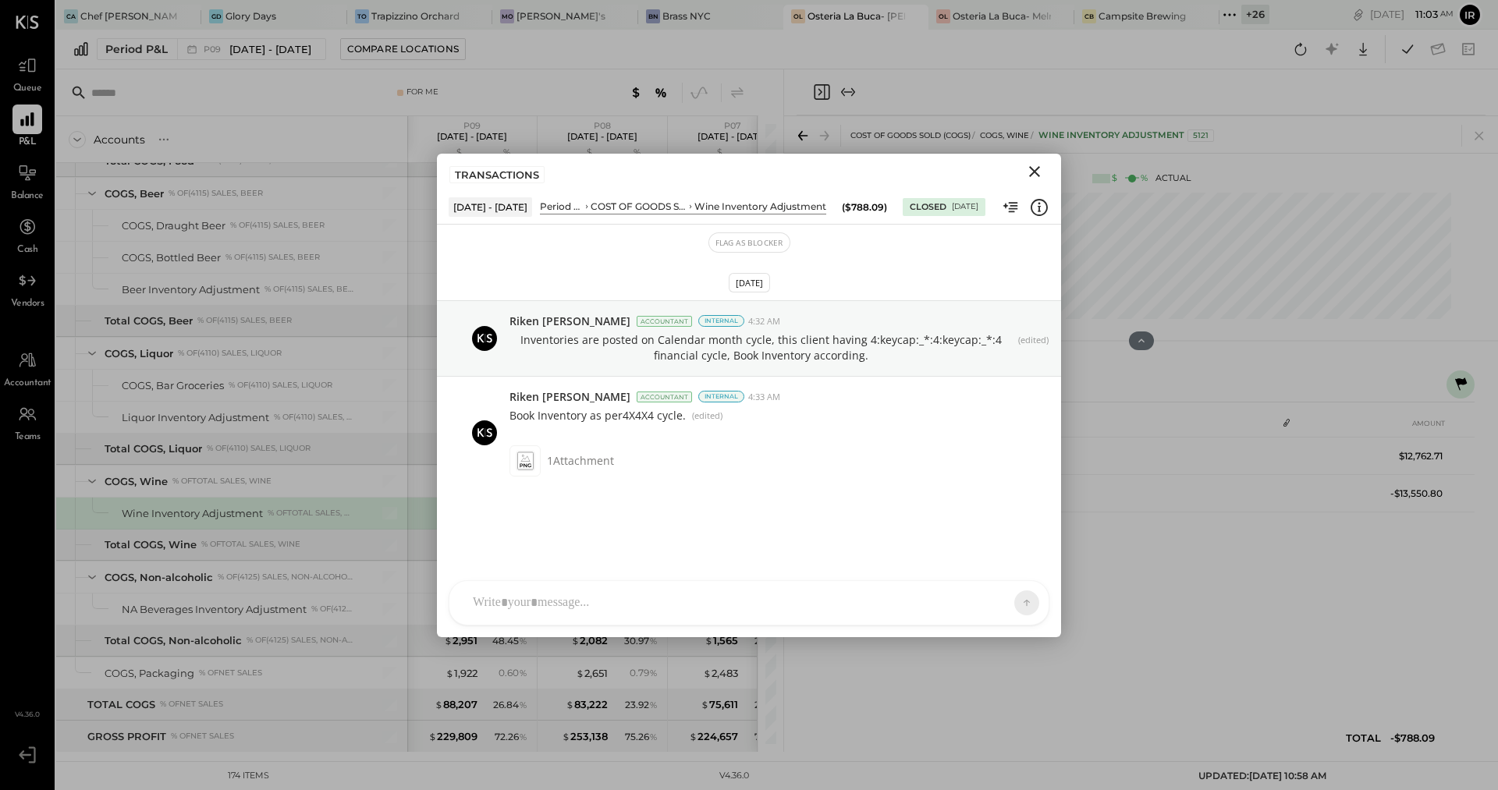
click at [1032, 172] on icon "Close" at bounding box center [1034, 171] width 11 height 11
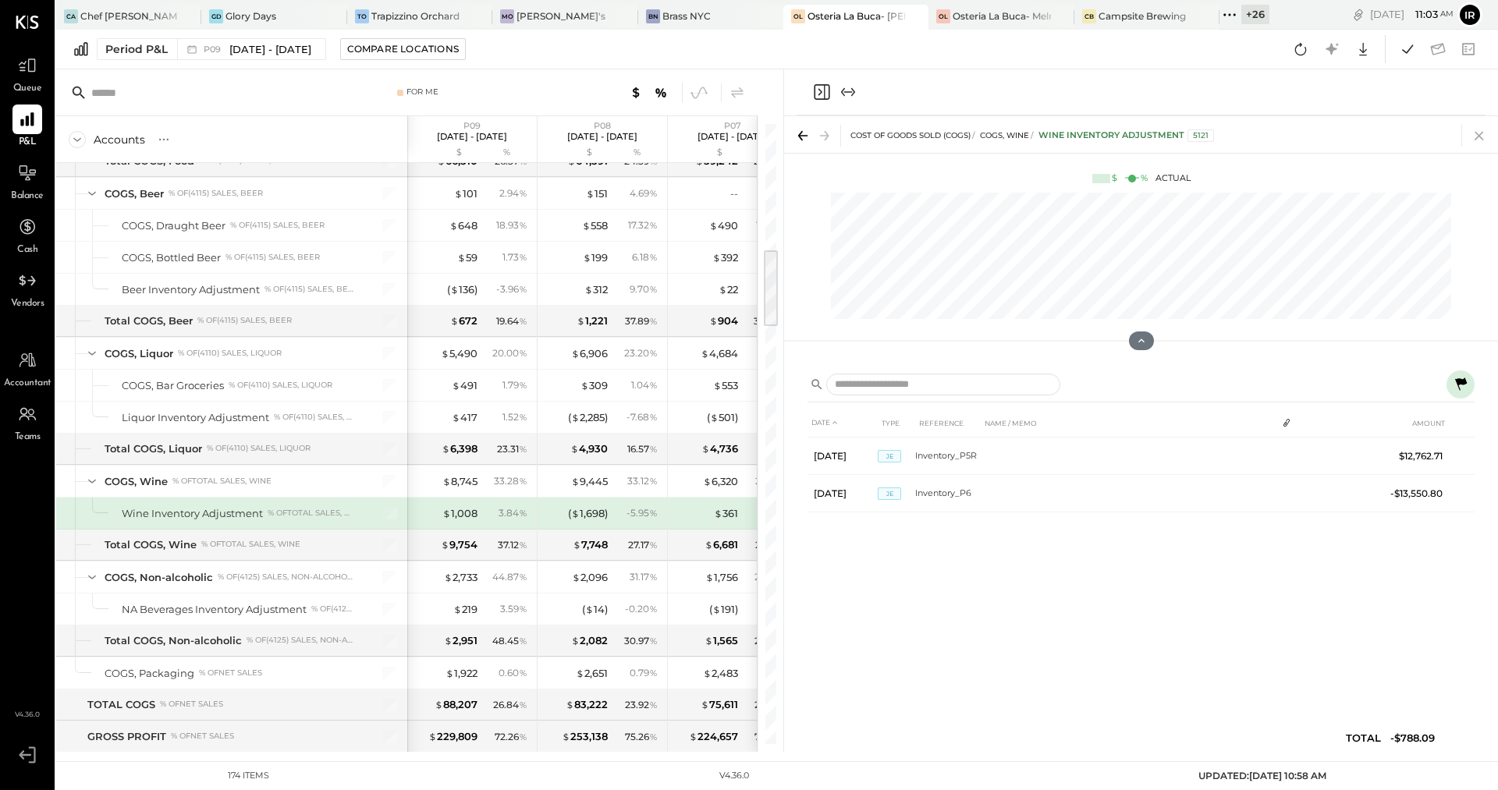
click at [1487, 137] on icon at bounding box center [1479, 136] width 22 height 22
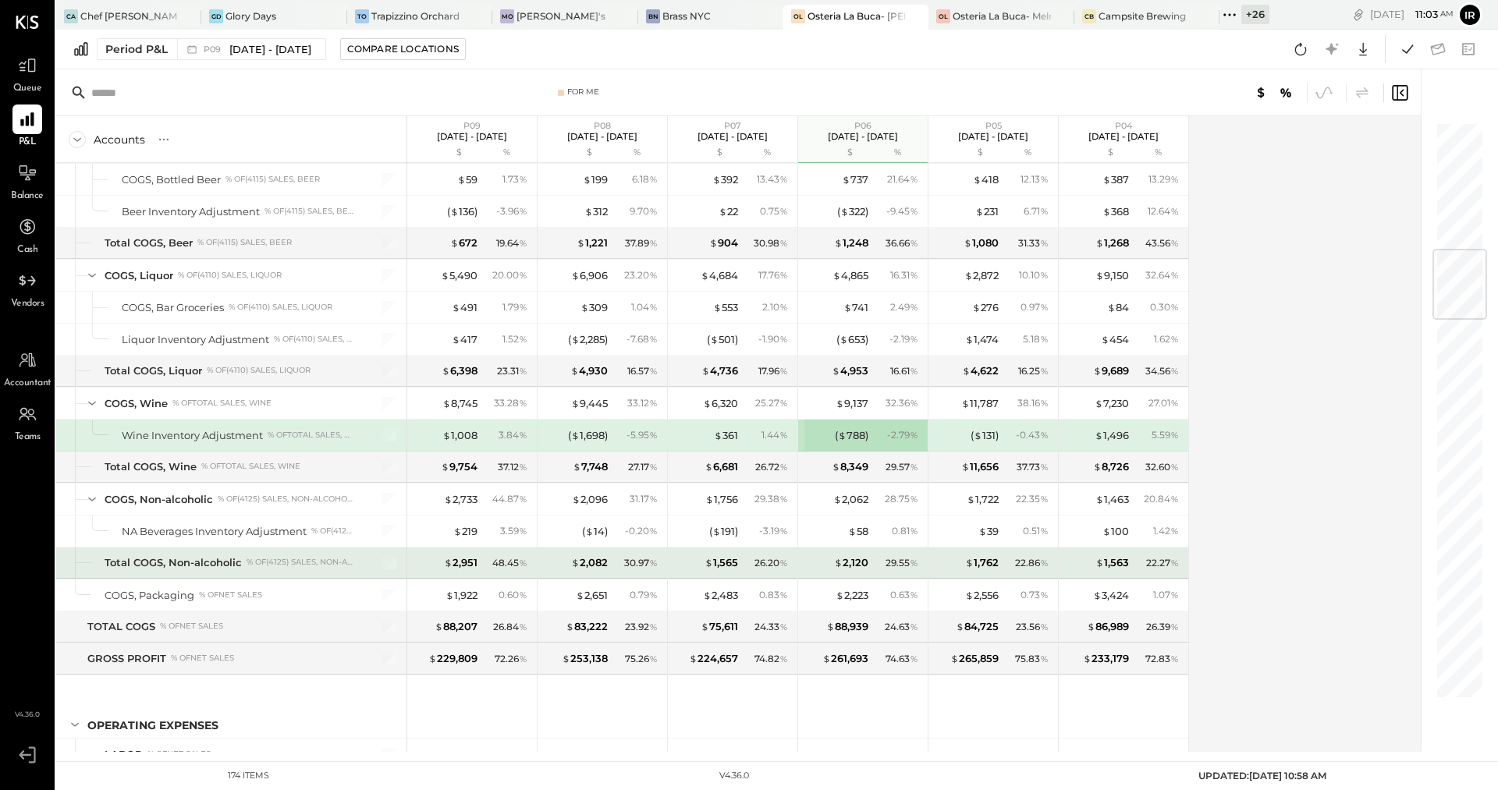
scroll to position [1065, 0]
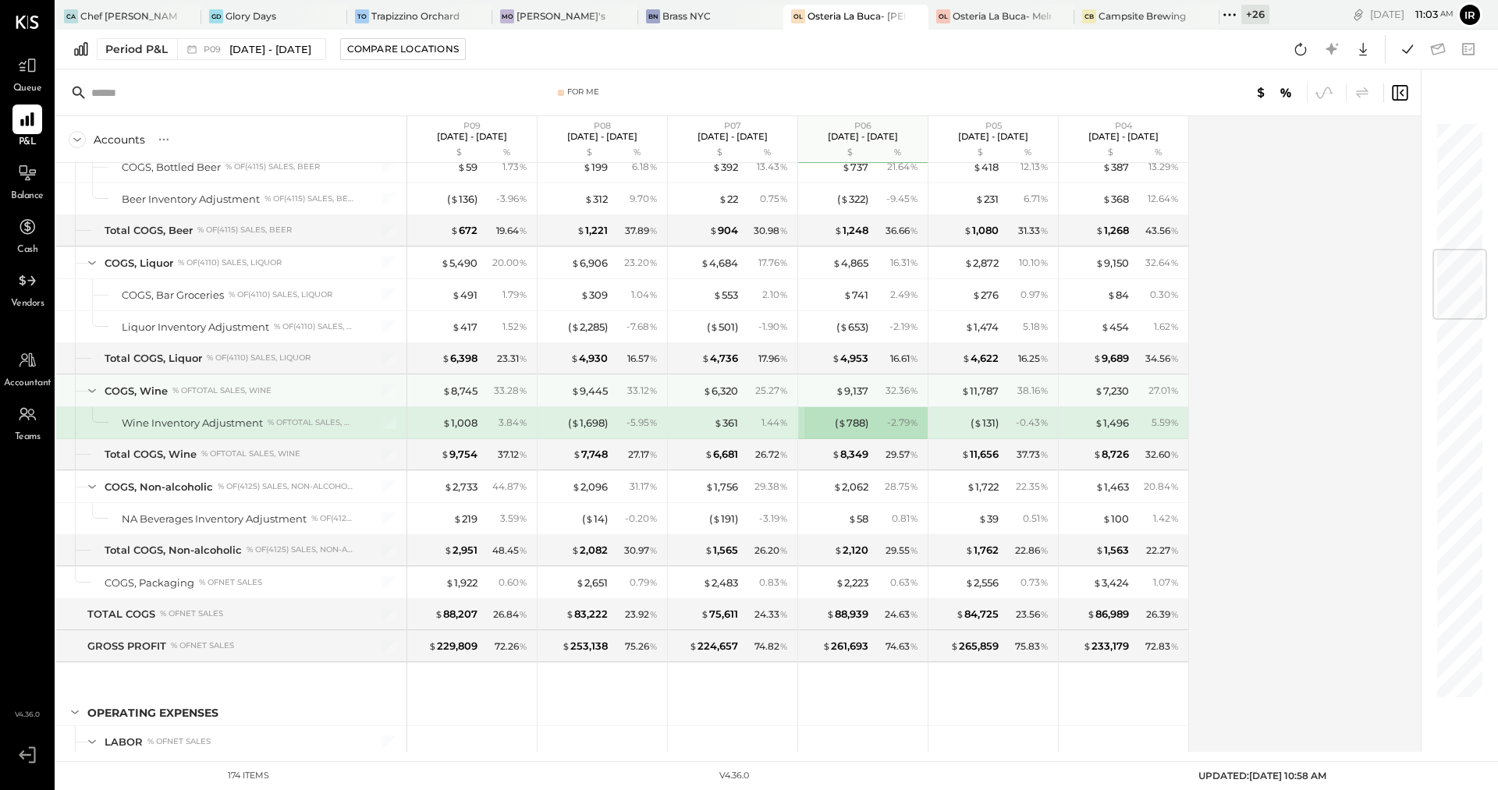
click at [546, 384] on div "$ 9,445" at bounding box center [576, 391] width 62 height 15
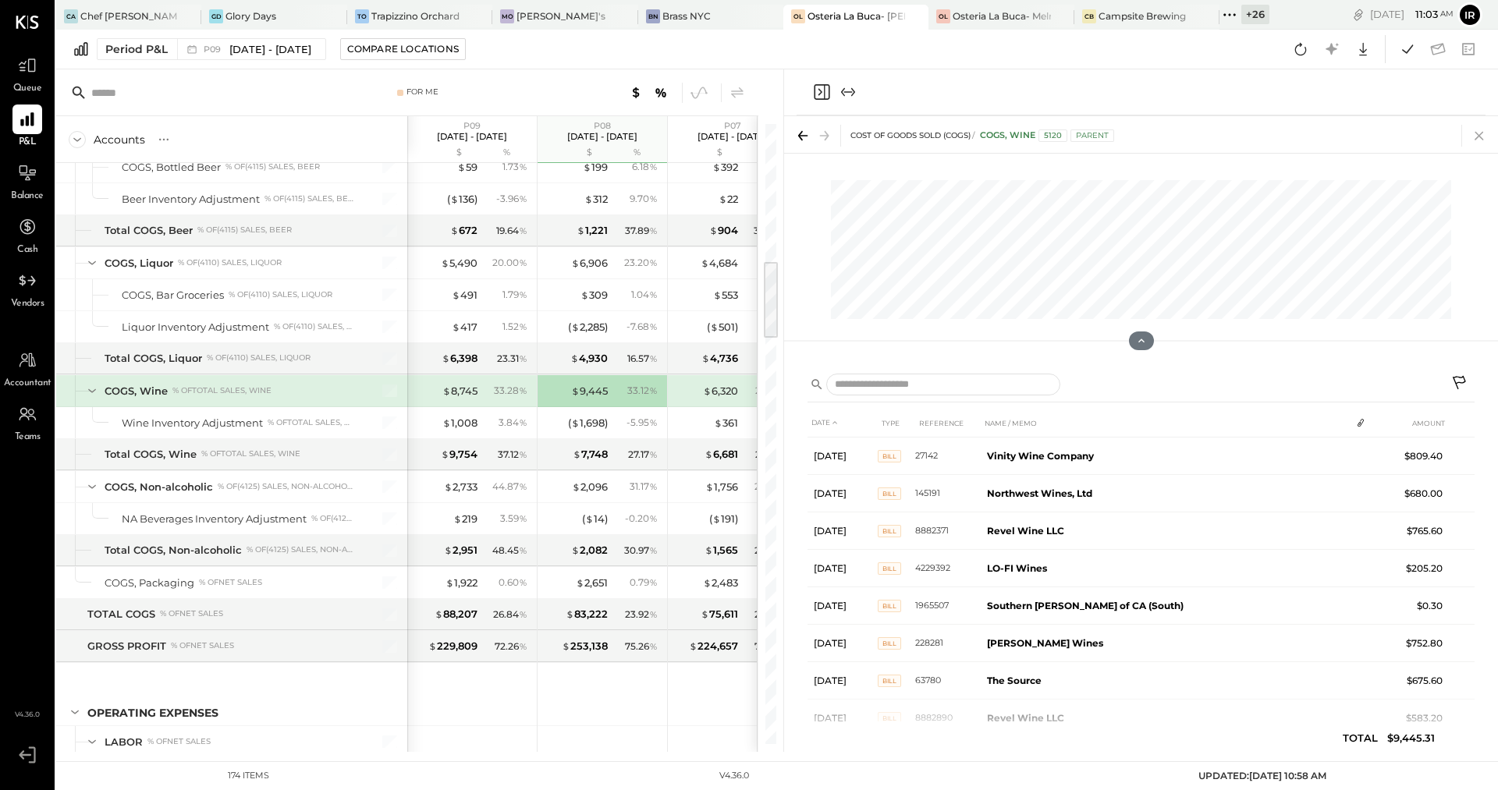
click at [1480, 129] on icon at bounding box center [1479, 136] width 22 height 22
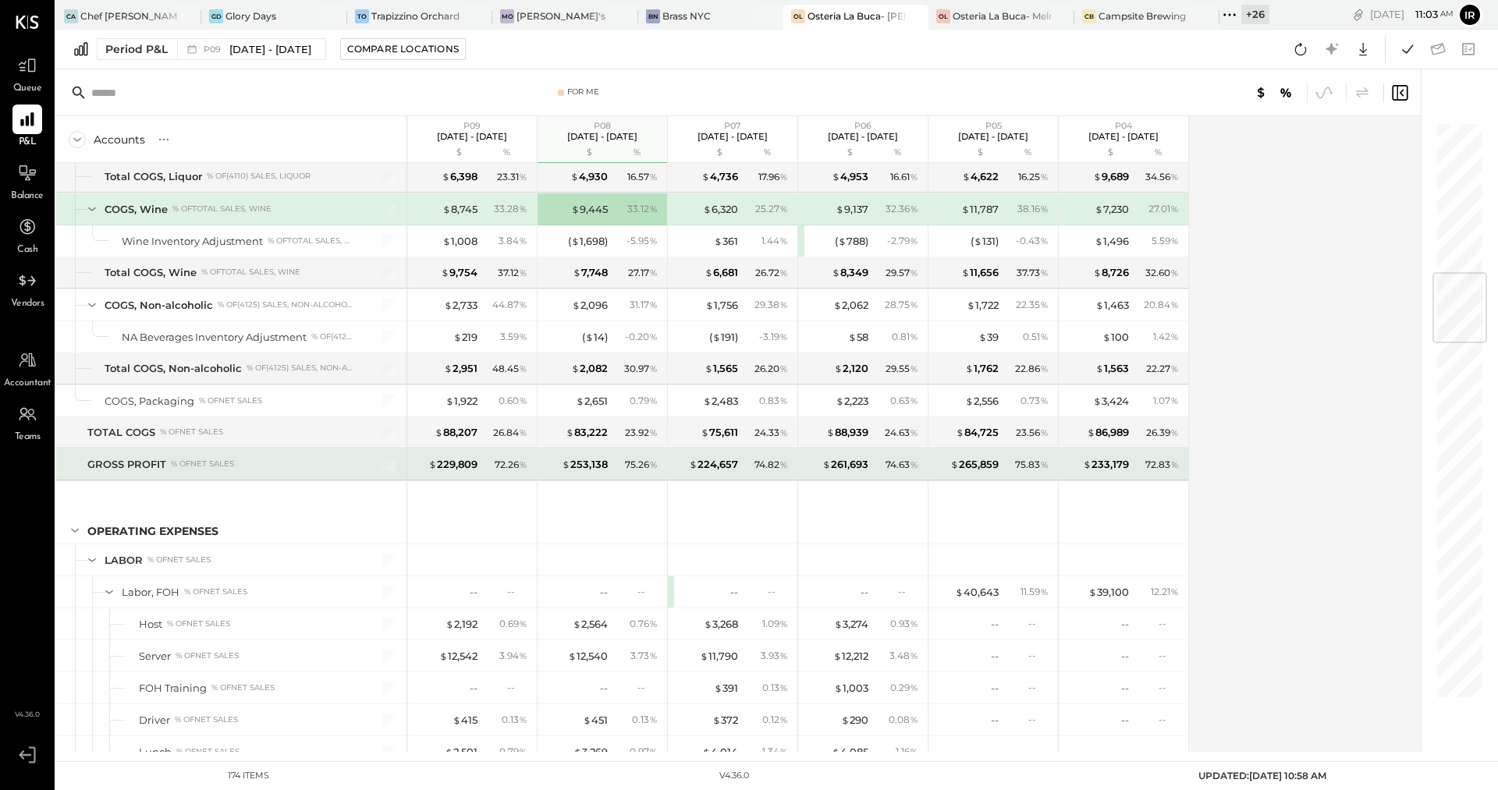
scroll to position [1262, 0]
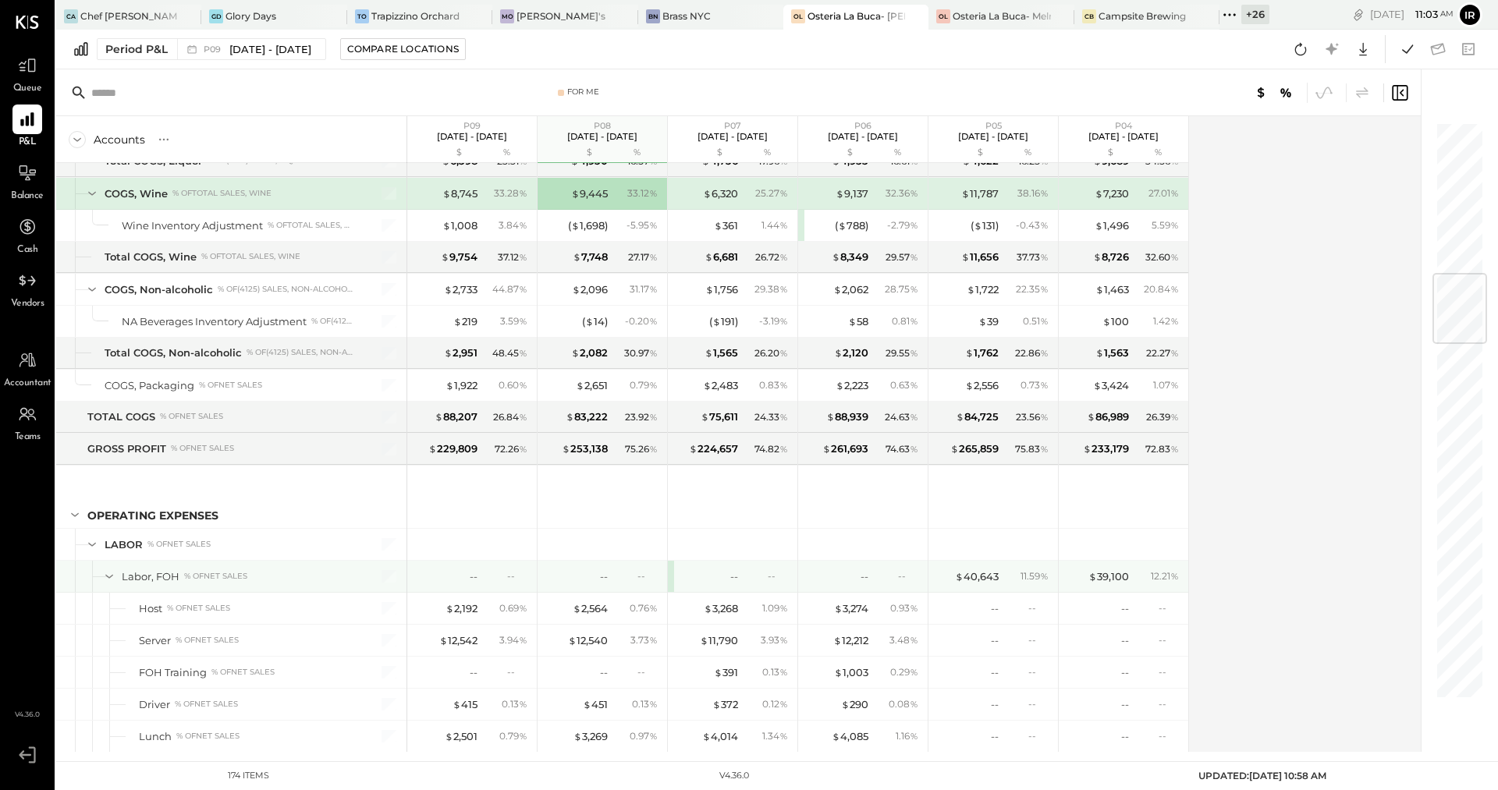
click at [668, 564] on div "-- --" at bounding box center [733, 576] width 130 height 31
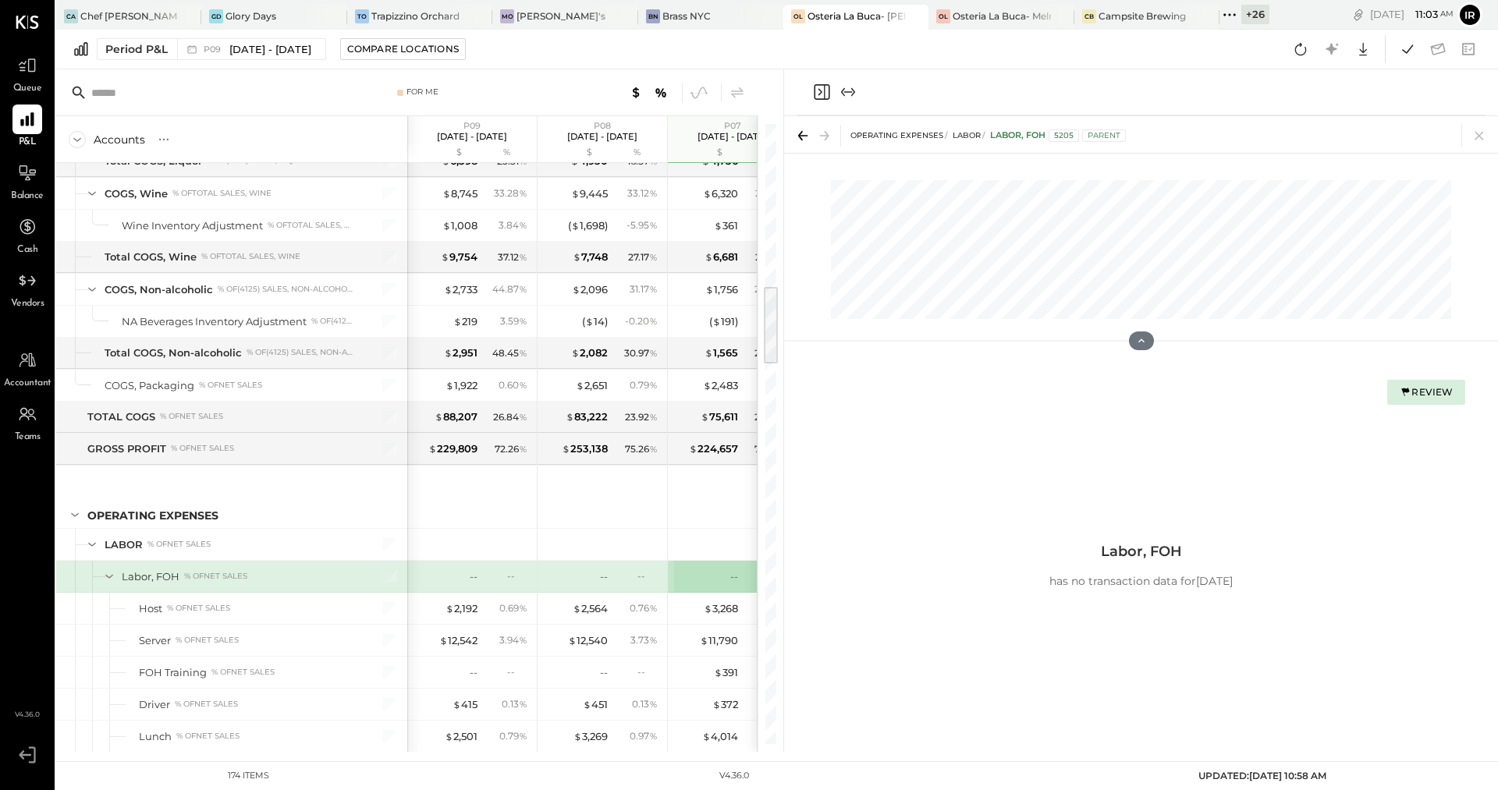
click at [1414, 396] on div "Review" at bounding box center [1426, 391] width 54 height 13
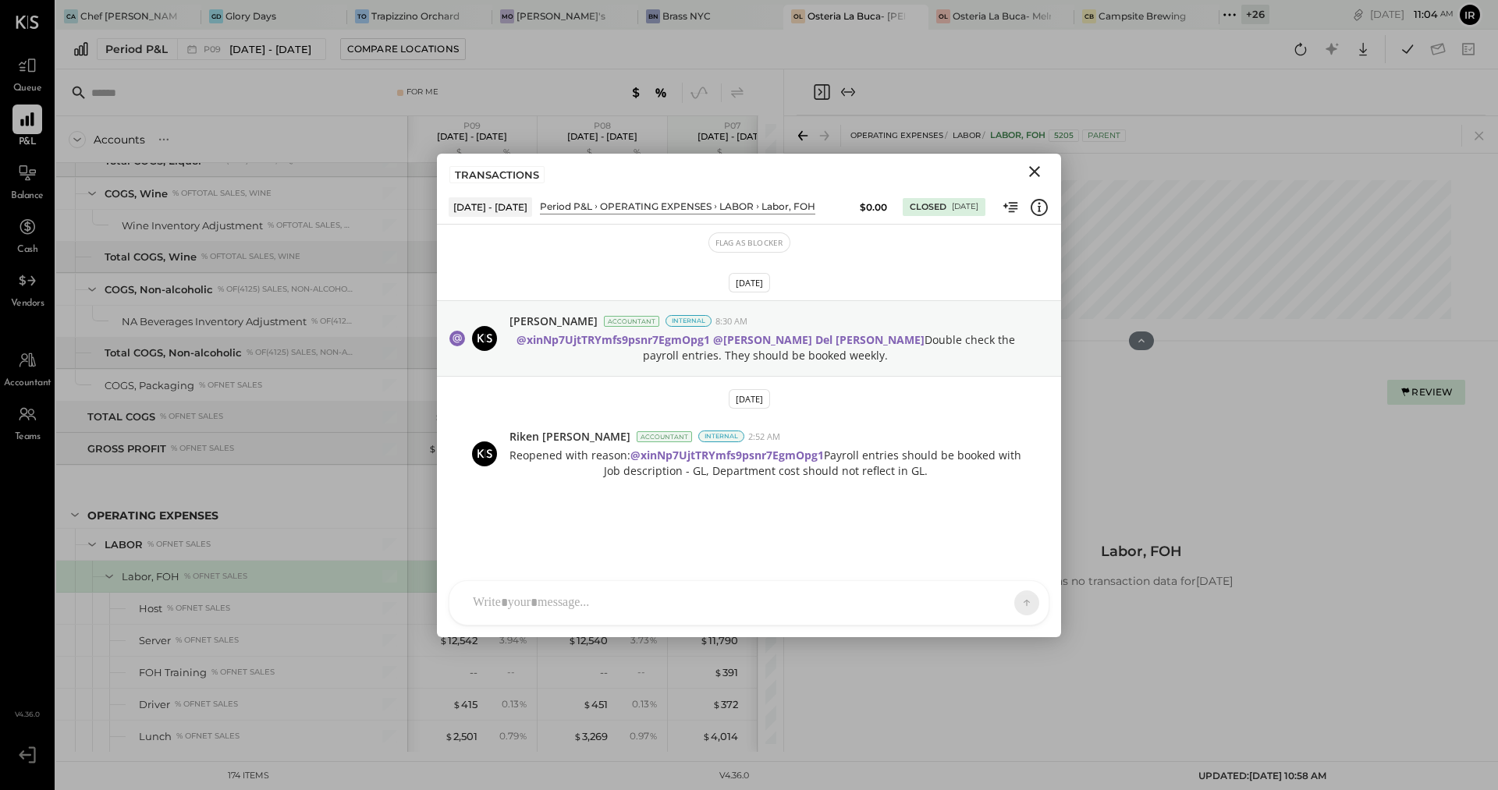
click at [1035, 170] on icon "Close" at bounding box center [1034, 171] width 11 height 11
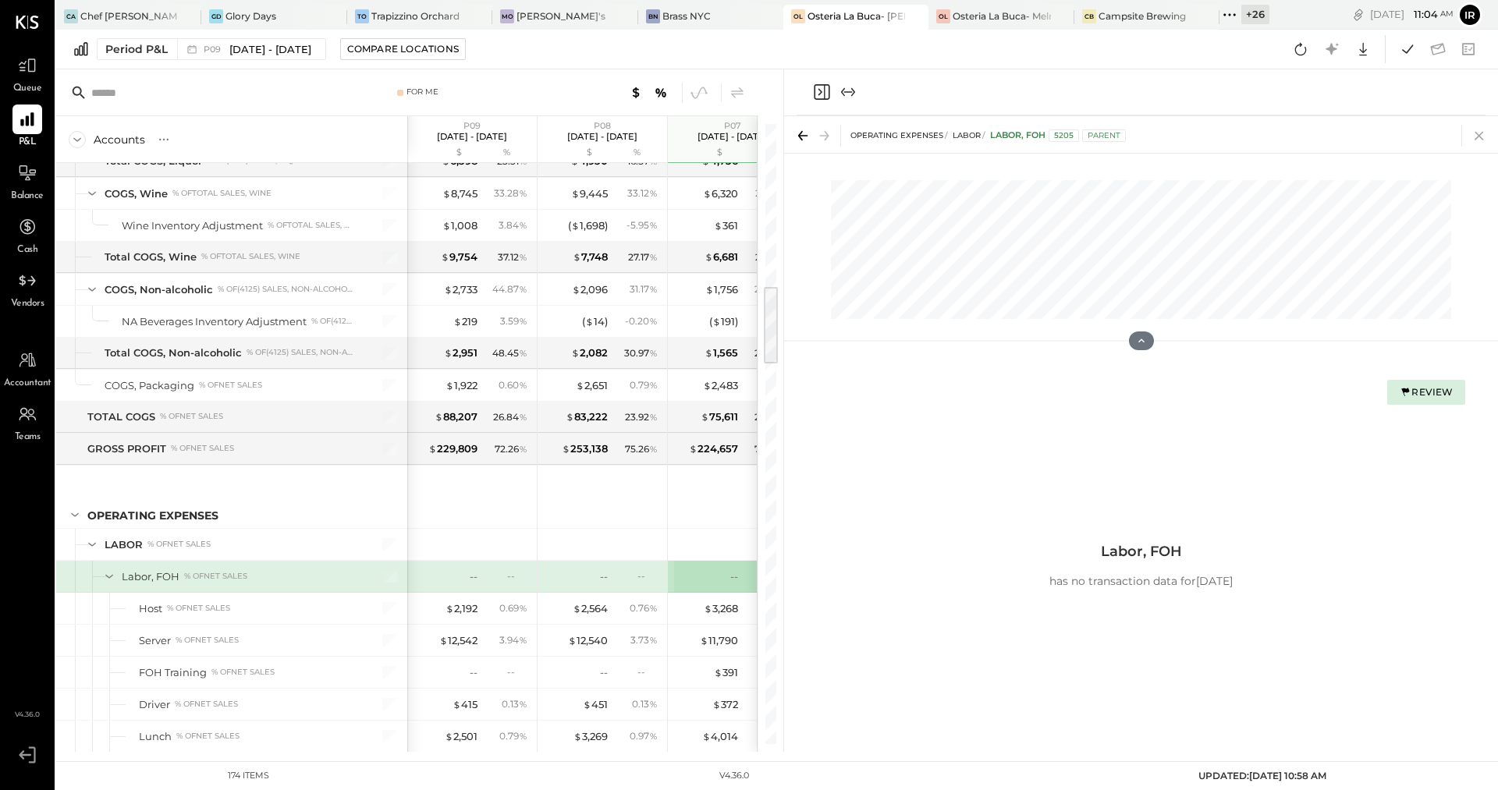
click at [1479, 137] on icon at bounding box center [1479, 136] width 22 height 22
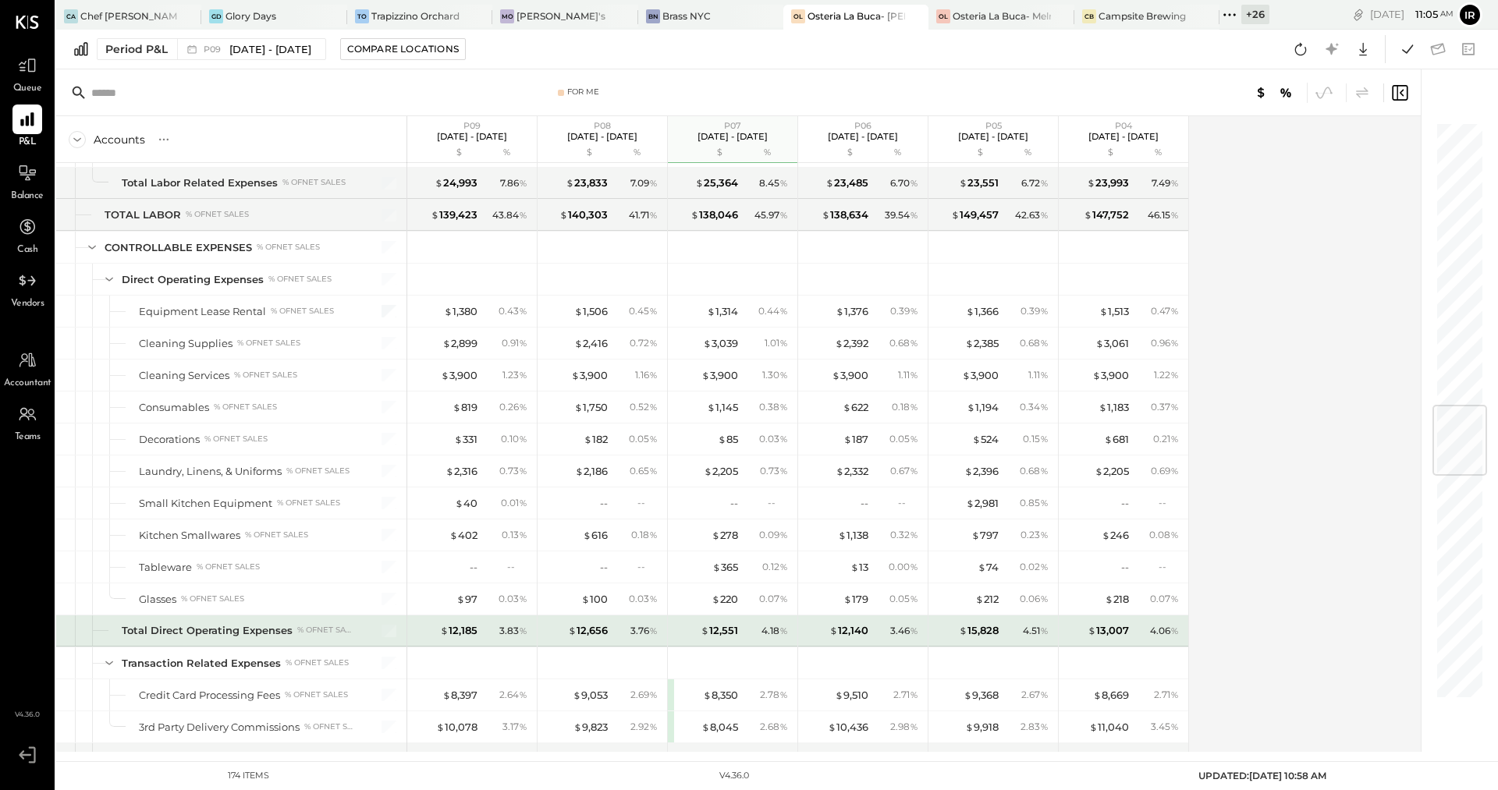
scroll to position [2354, 0]
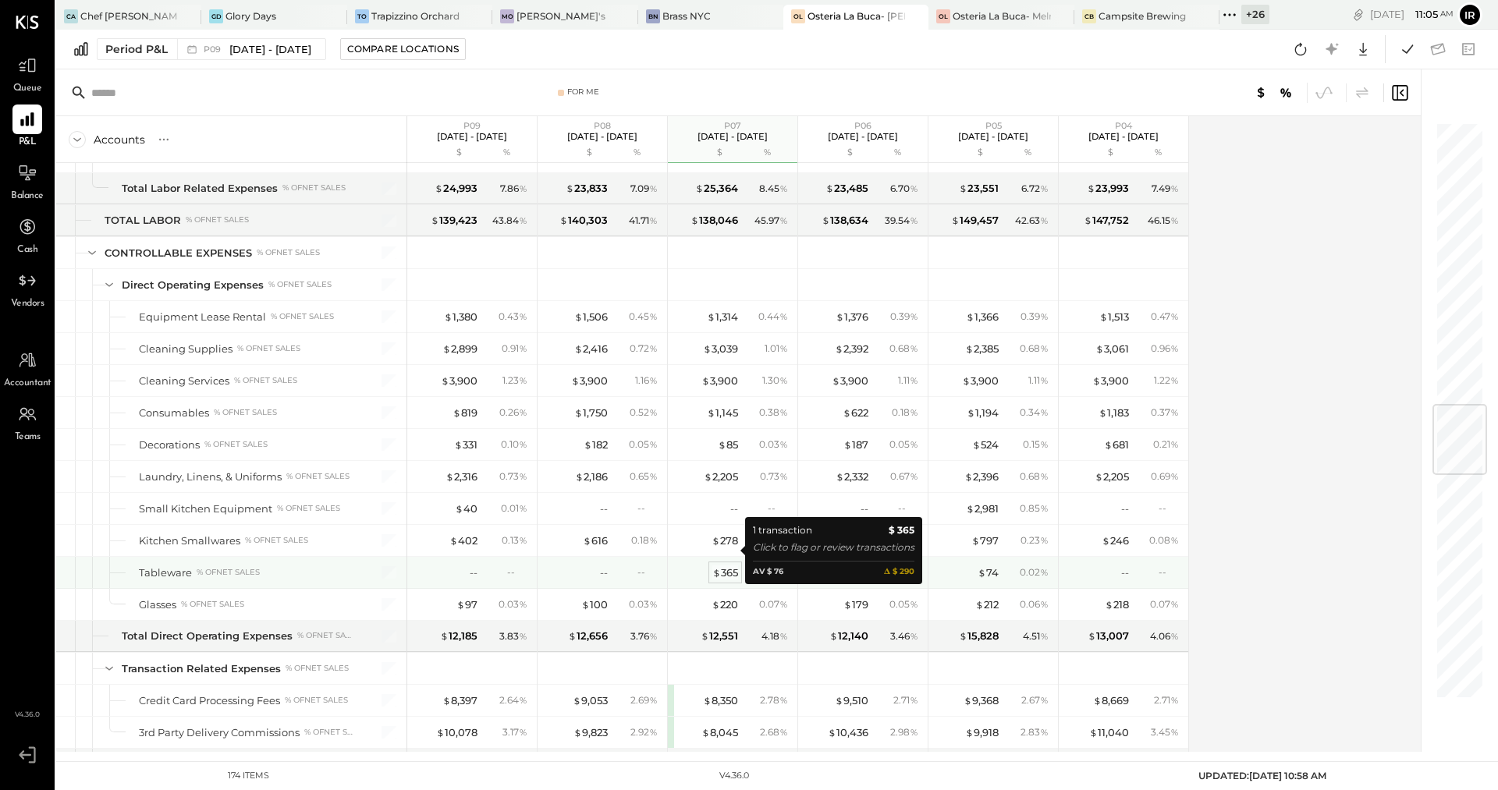
click at [724, 566] on div "$ 365" at bounding box center [725, 573] width 26 height 15
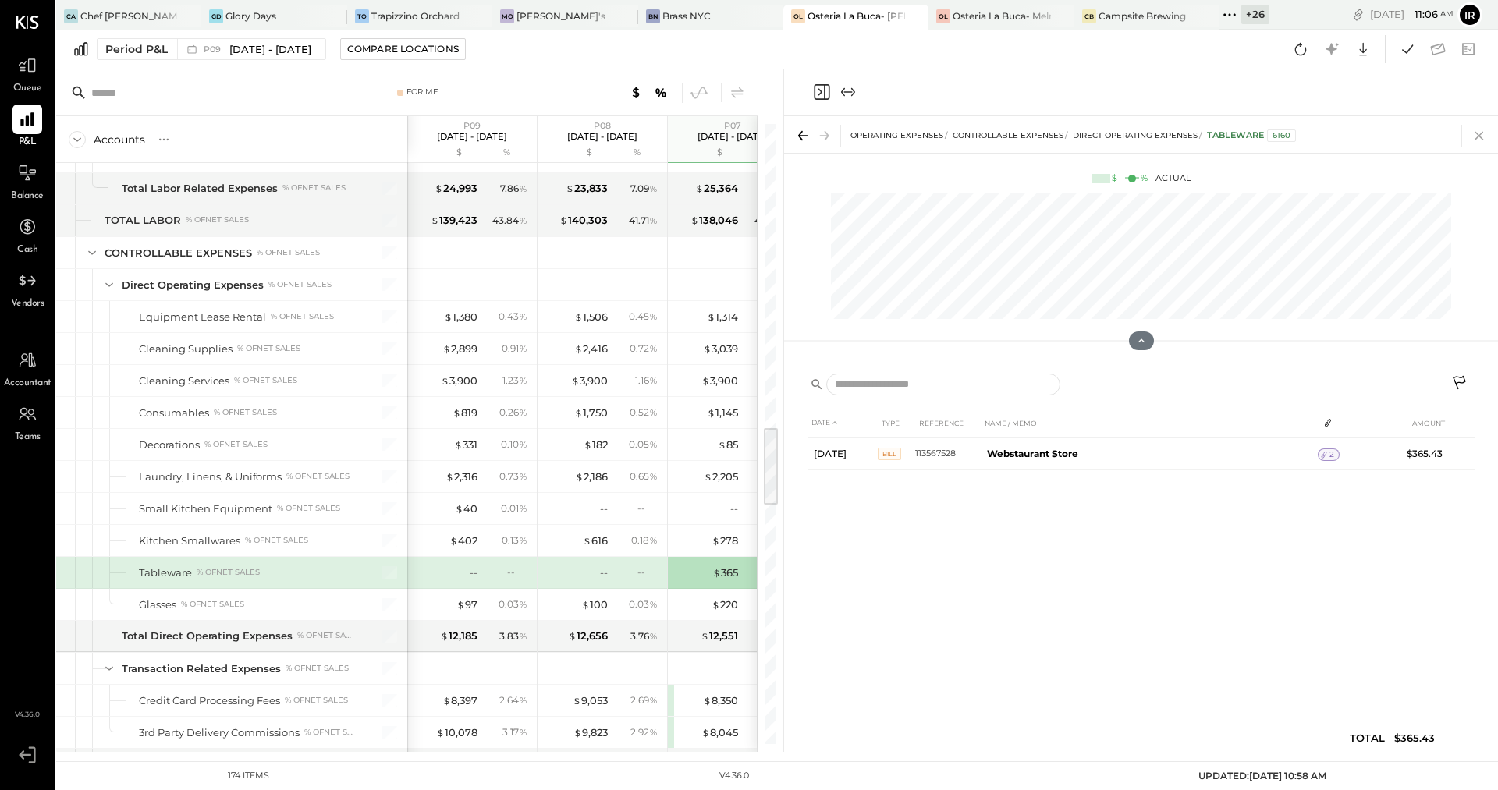
click at [1482, 133] on icon at bounding box center [1479, 136] width 22 height 22
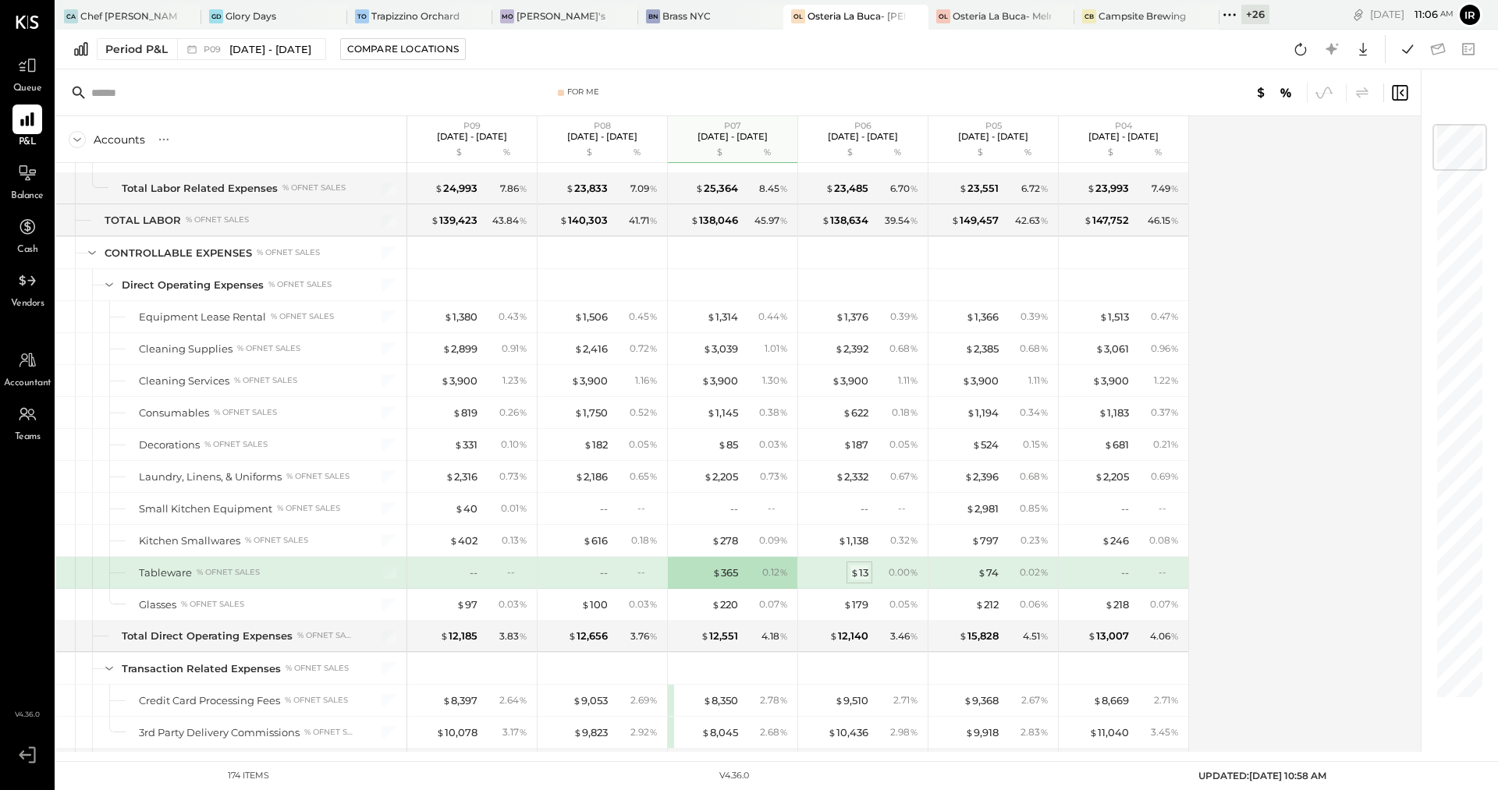
click at [853, 566] on span "$" at bounding box center [854, 572] width 9 height 12
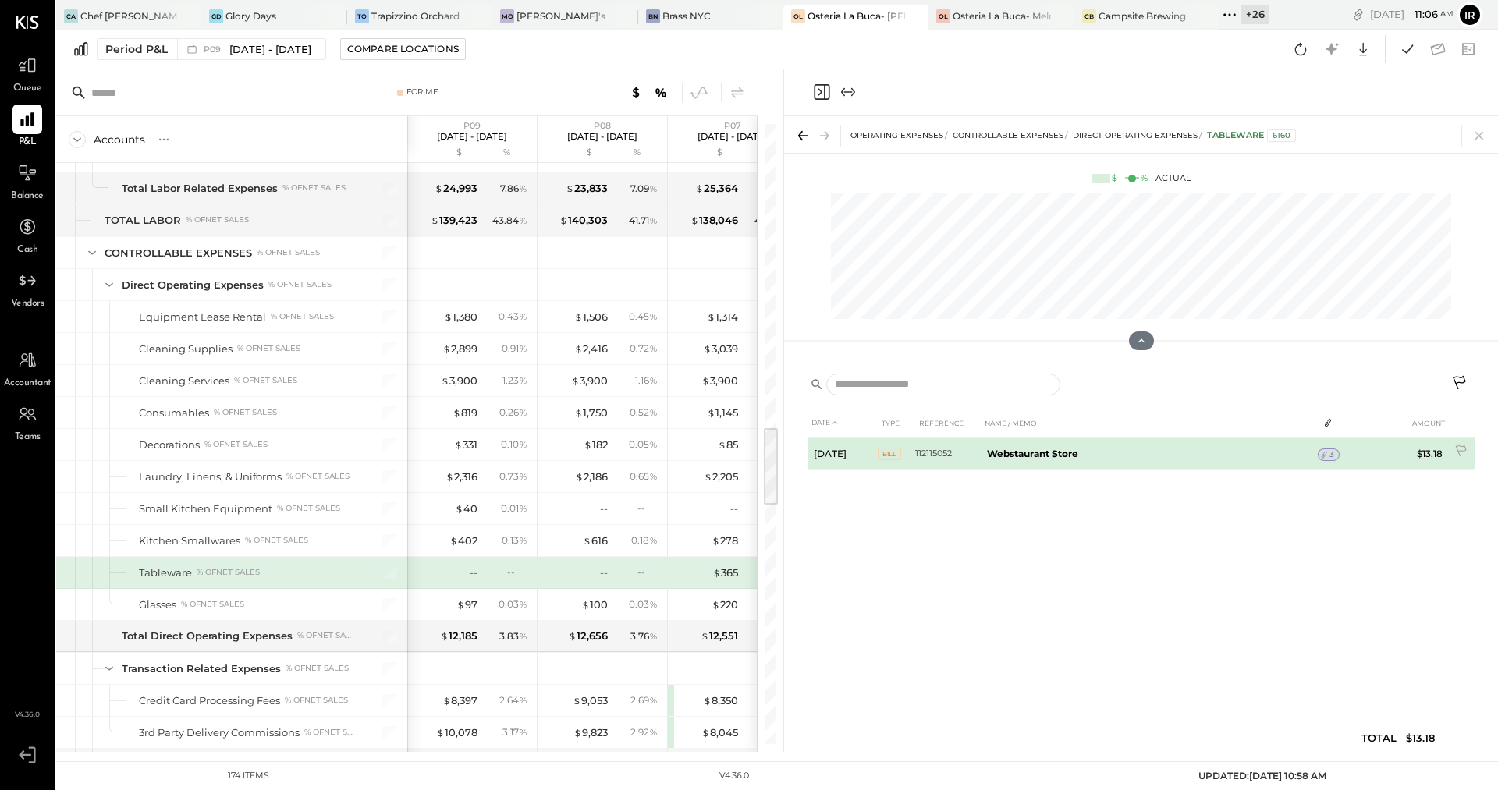
click at [1002, 454] on b "Webstaurant Store" at bounding box center [1032, 454] width 91 height 12
click at [1321, 456] on icon at bounding box center [1324, 454] width 11 height 11
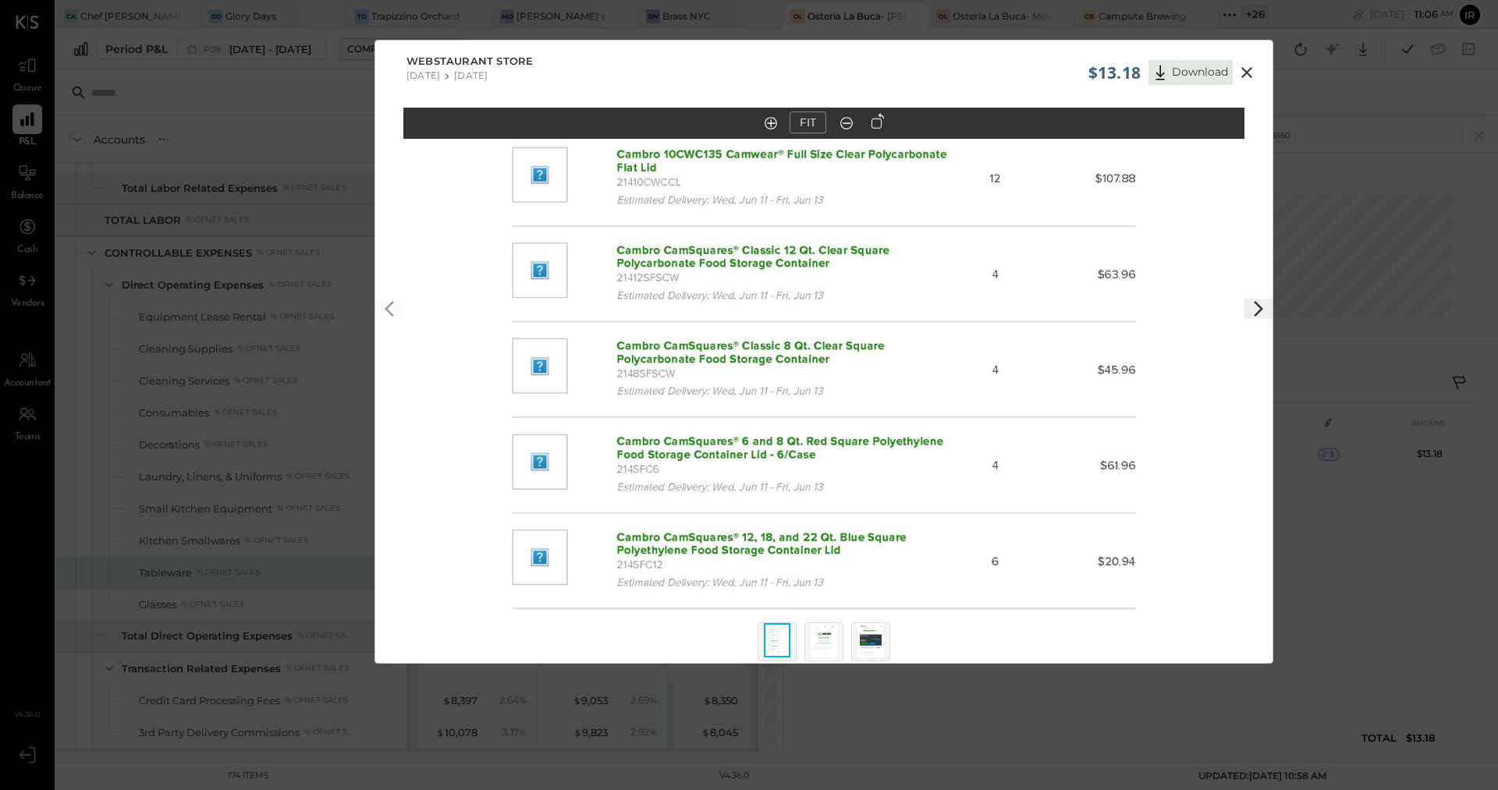
scroll to position [13, 0]
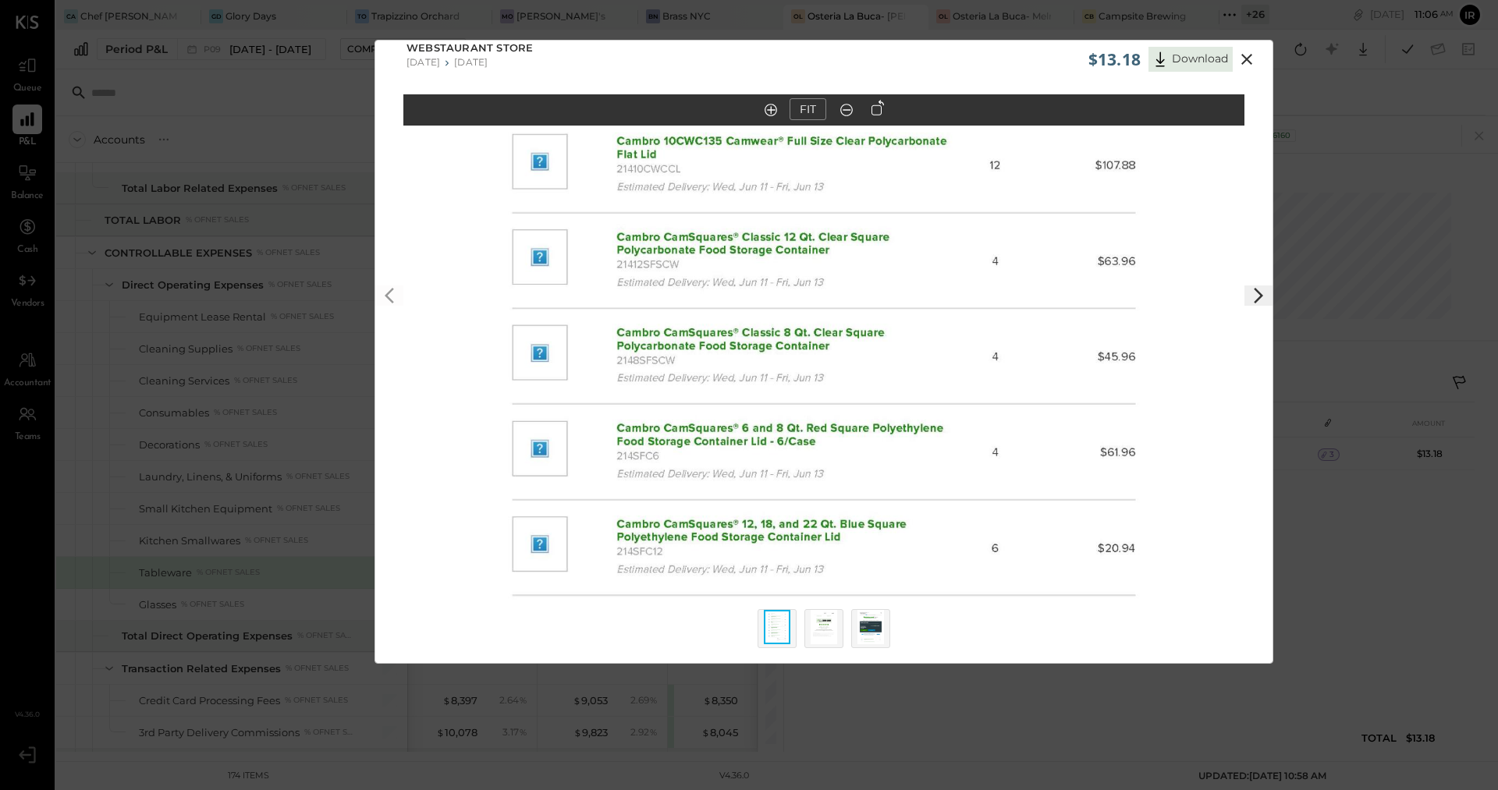
click at [812, 642] on img at bounding box center [824, 627] width 27 height 34
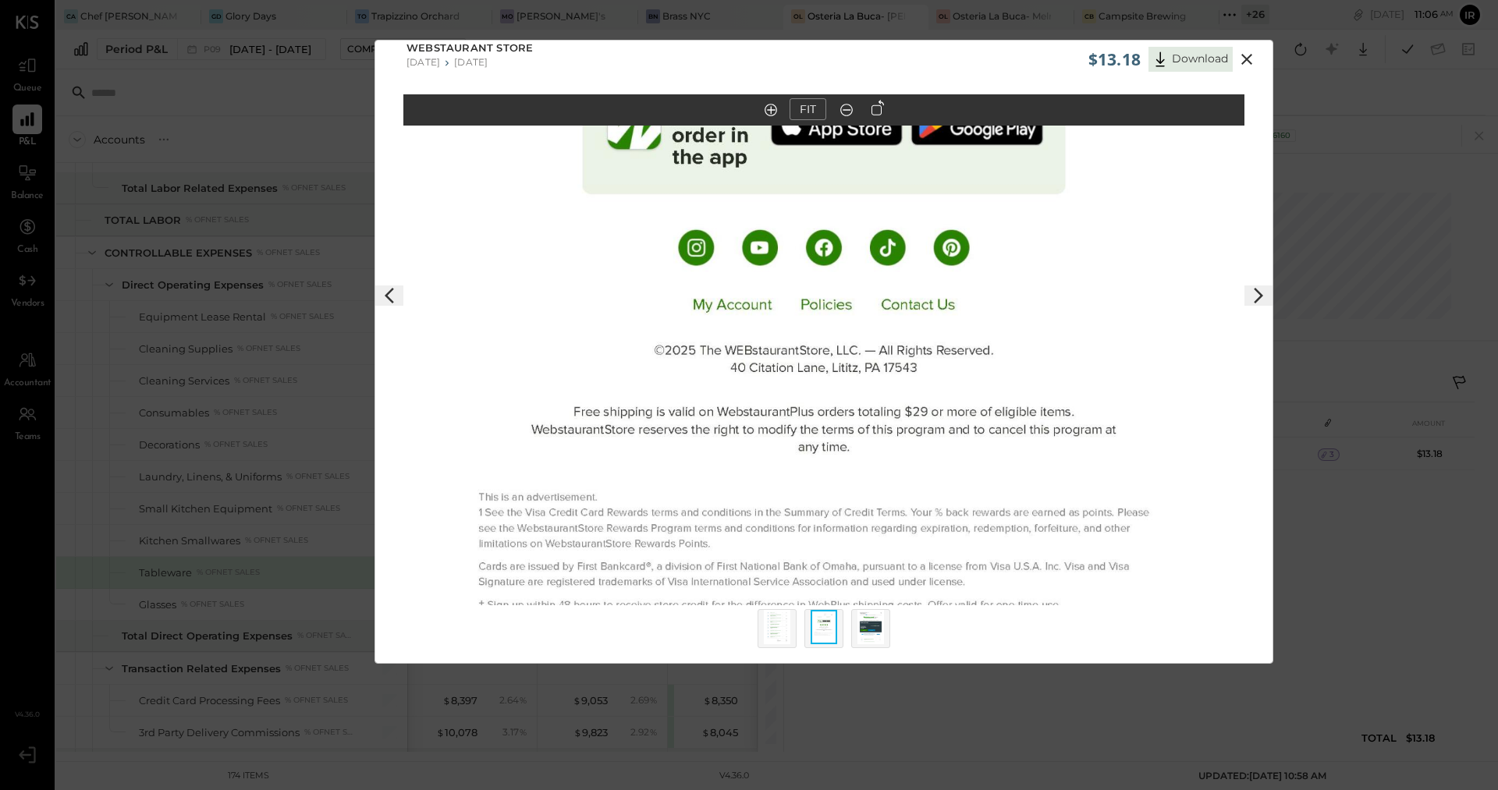
scroll to position [0, 0]
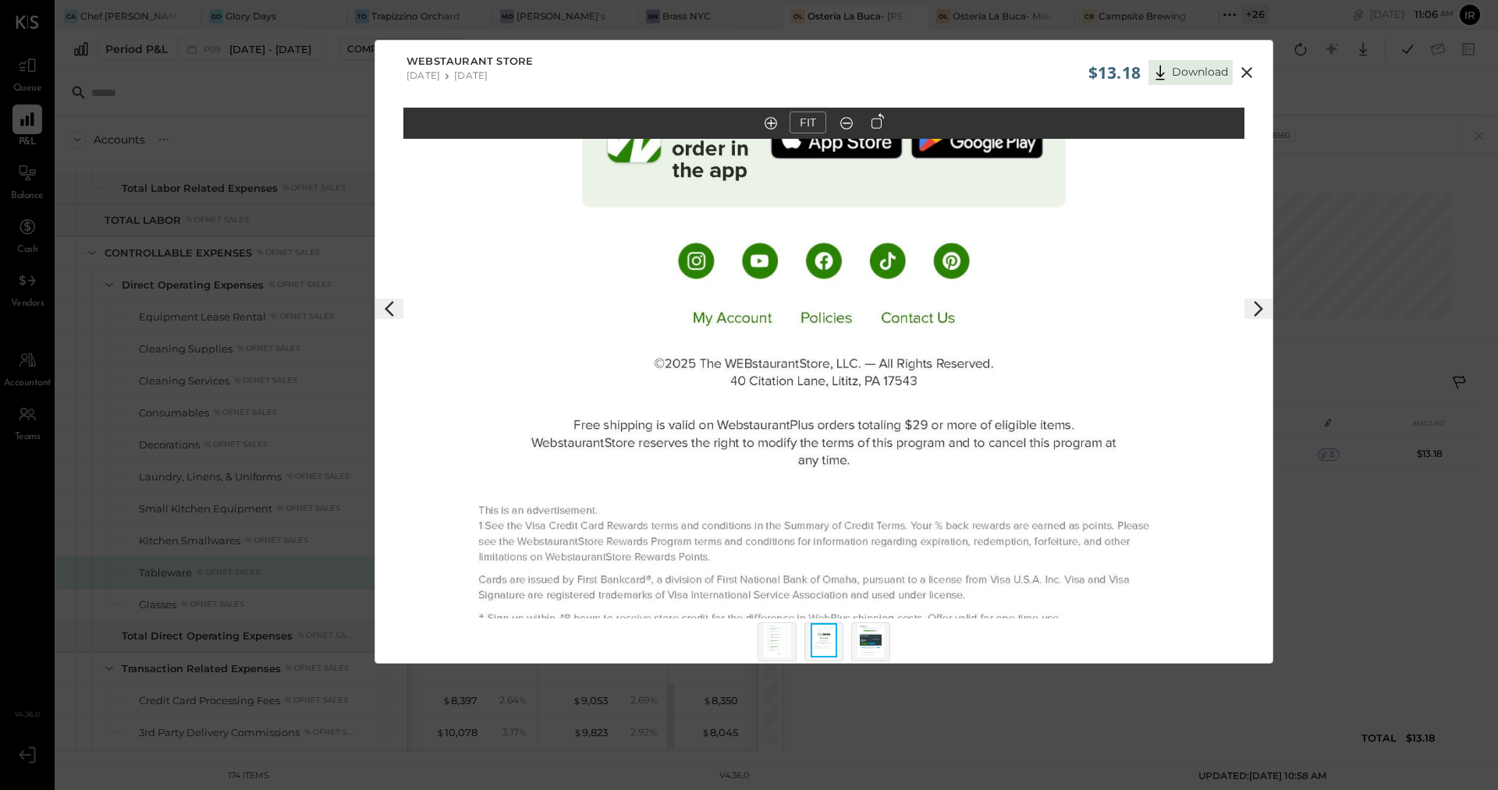
click at [868, 635] on img at bounding box center [870, 640] width 27 height 34
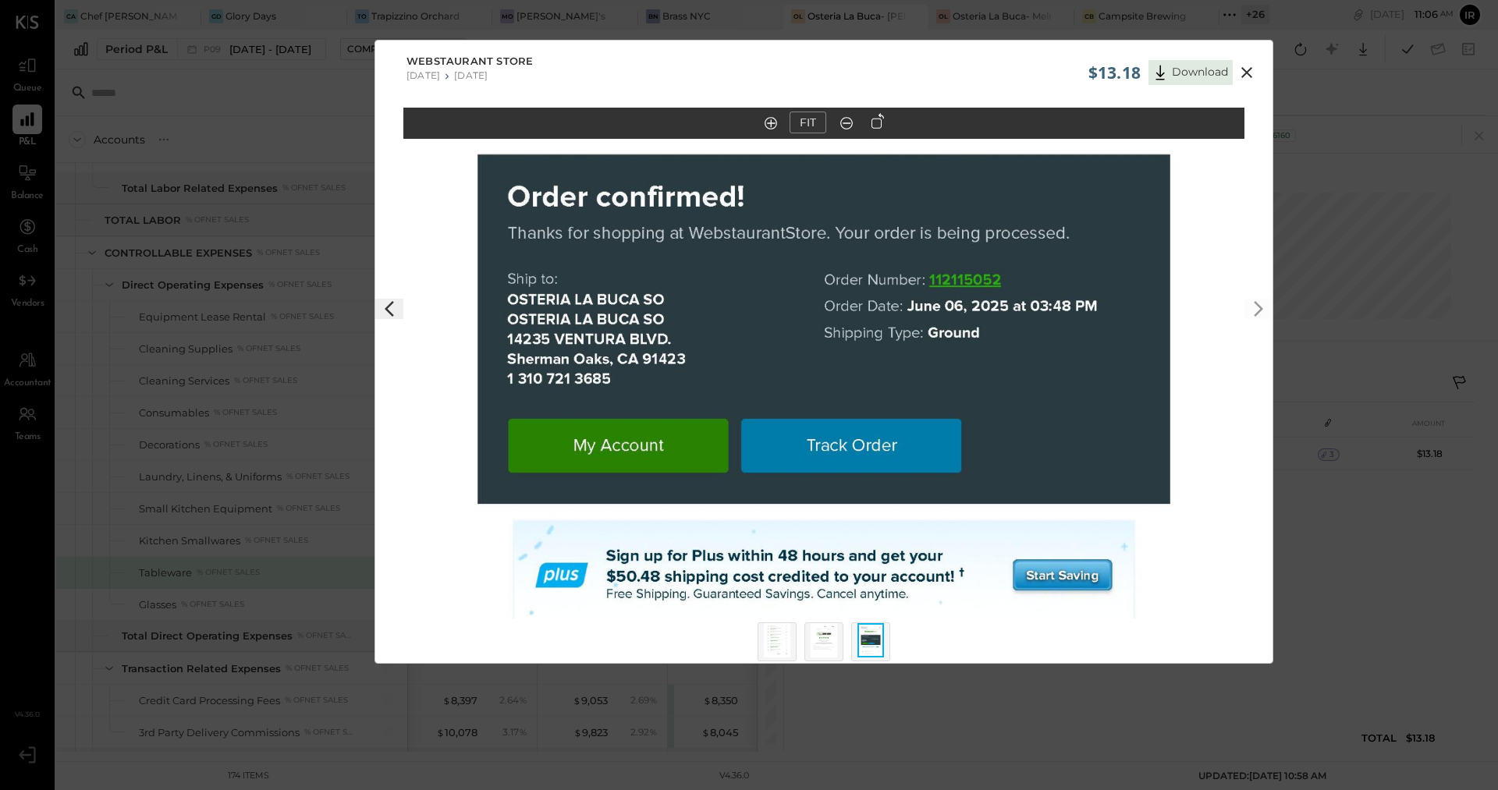
click at [1243, 73] on icon at bounding box center [1246, 72] width 11 height 11
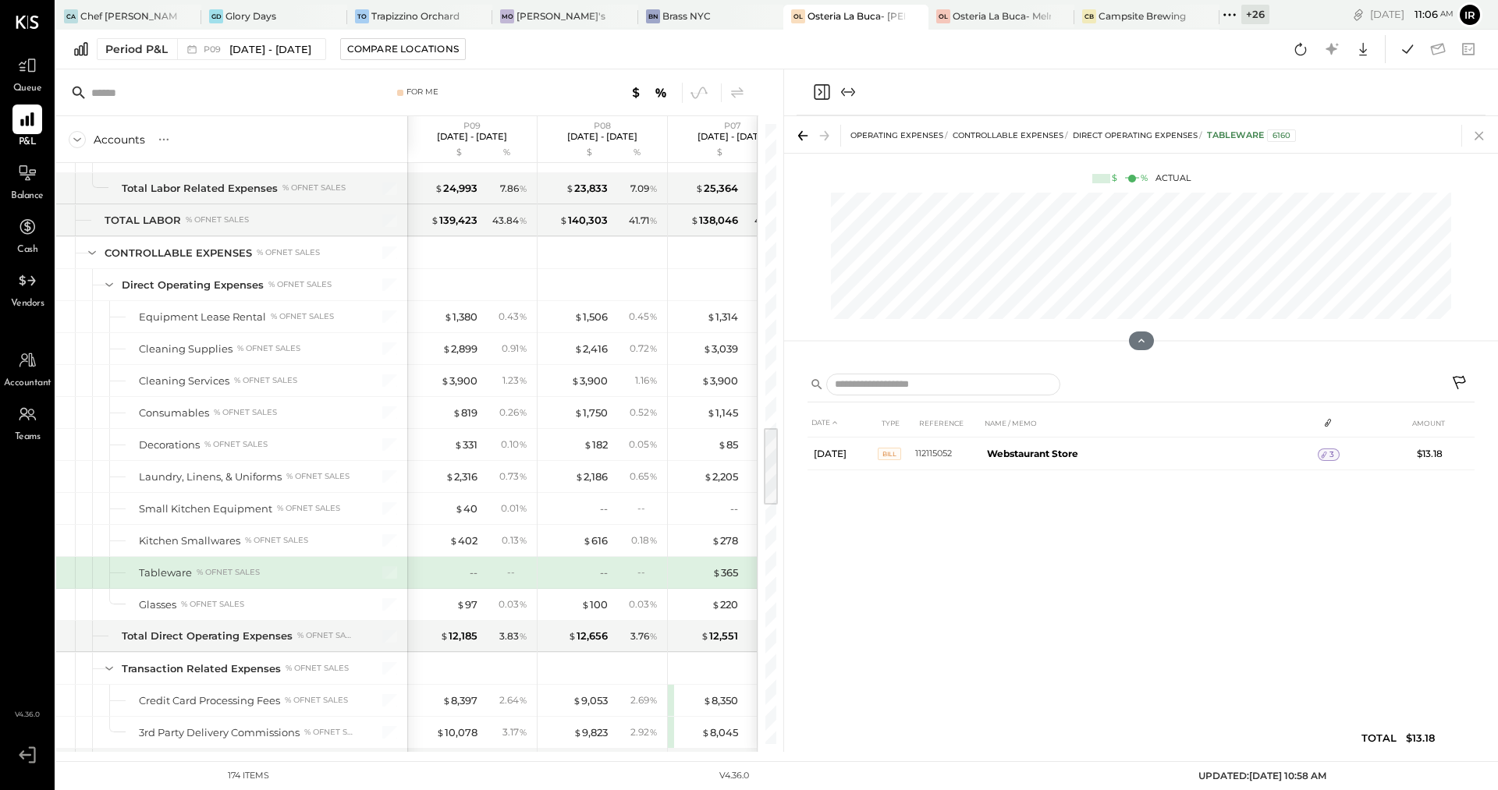
click at [1483, 133] on icon at bounding box center [1479, 136] width 22 height 22
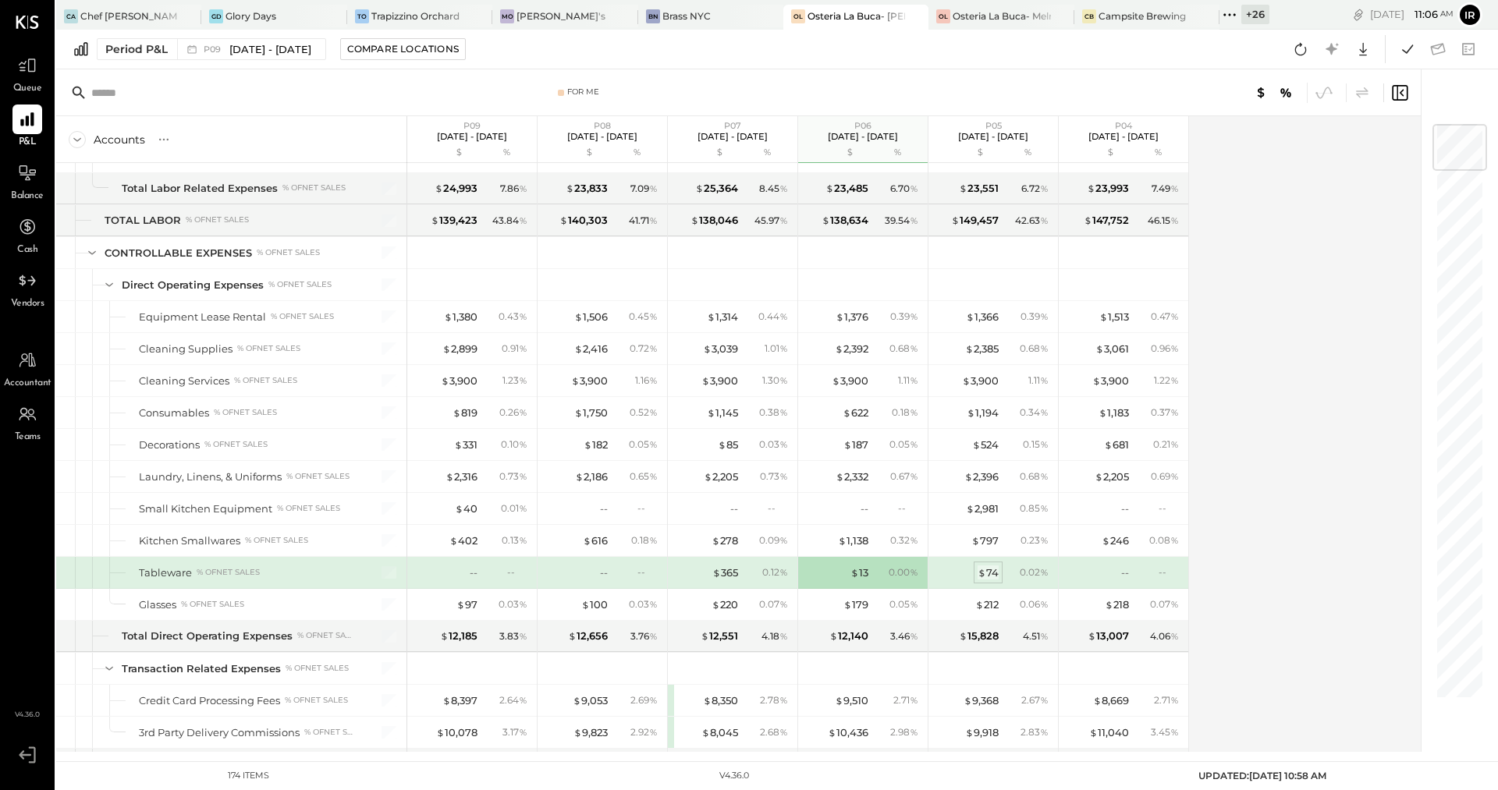
click at [988, 566] on div "$ 74" at bounding box center [988, 573] width 21 height 15
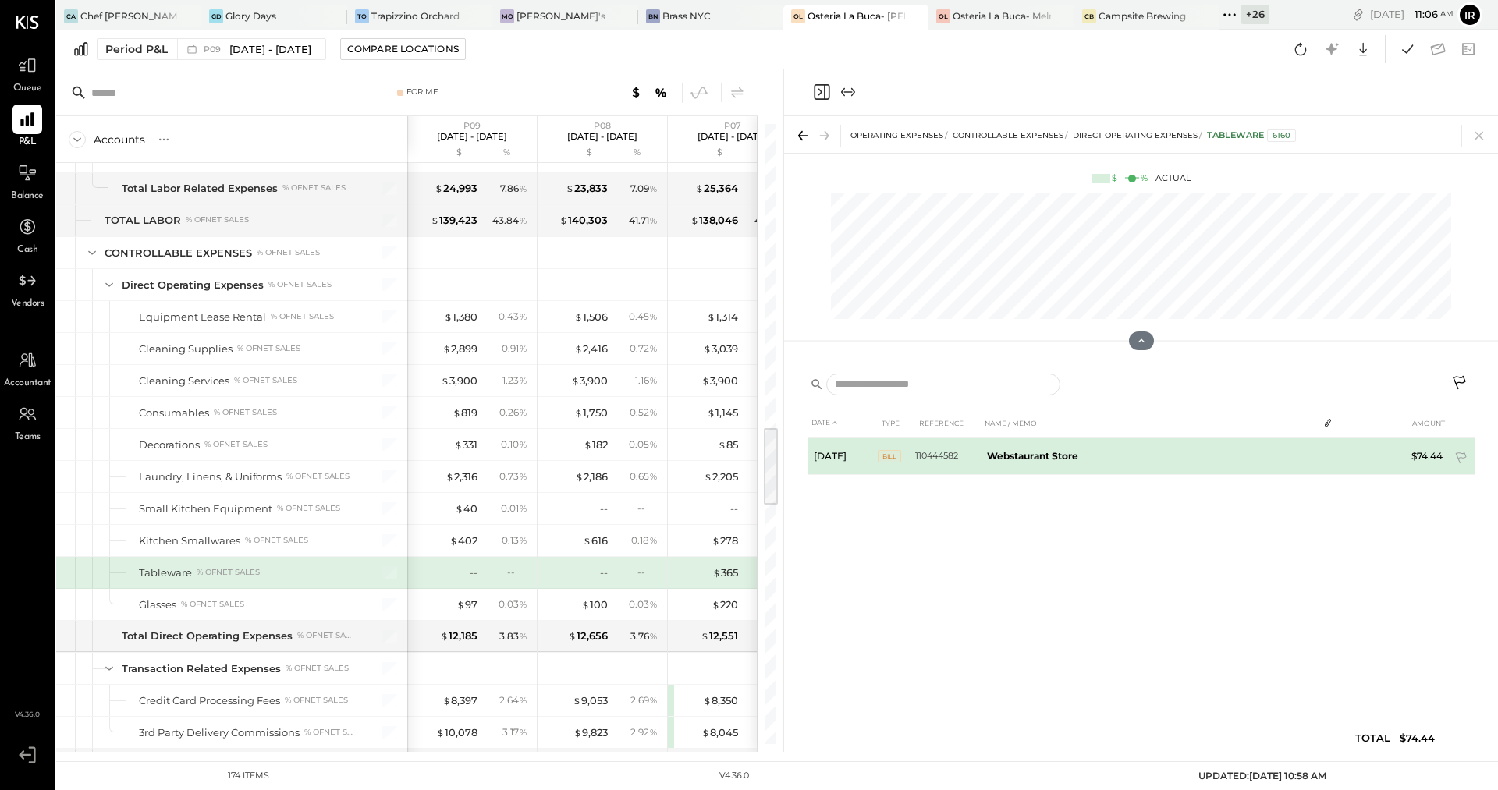
click at [1017, 453] on b "Webstaurant Store" at bounding box center [1032, 456] width 91 height 12
click at [1334, 450] on div "3" at bounding box center [1329, 455] width 22 height 12
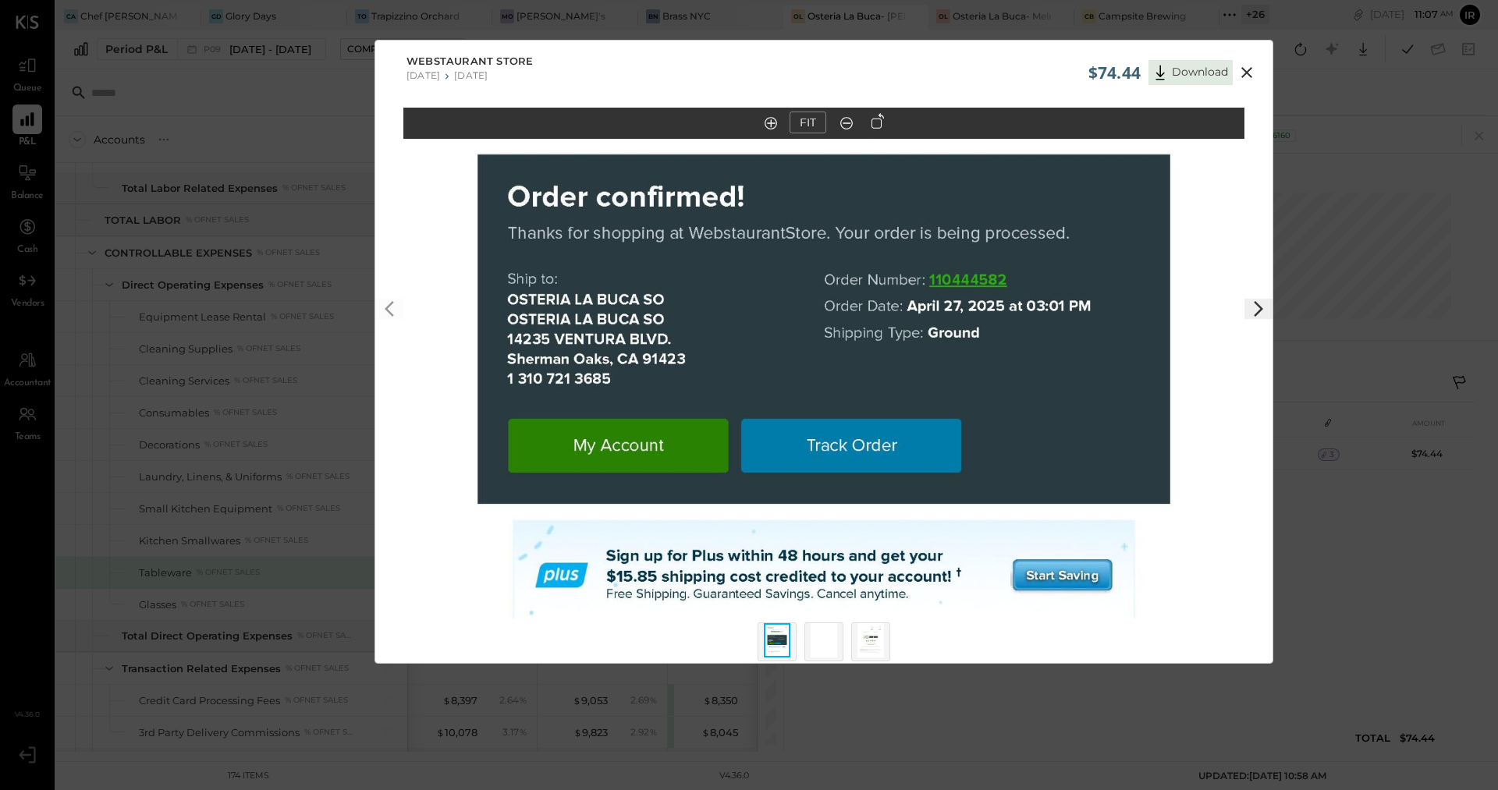
click at [1260, 307] on icon at bounding box center [1258, 309] width 19 height 19
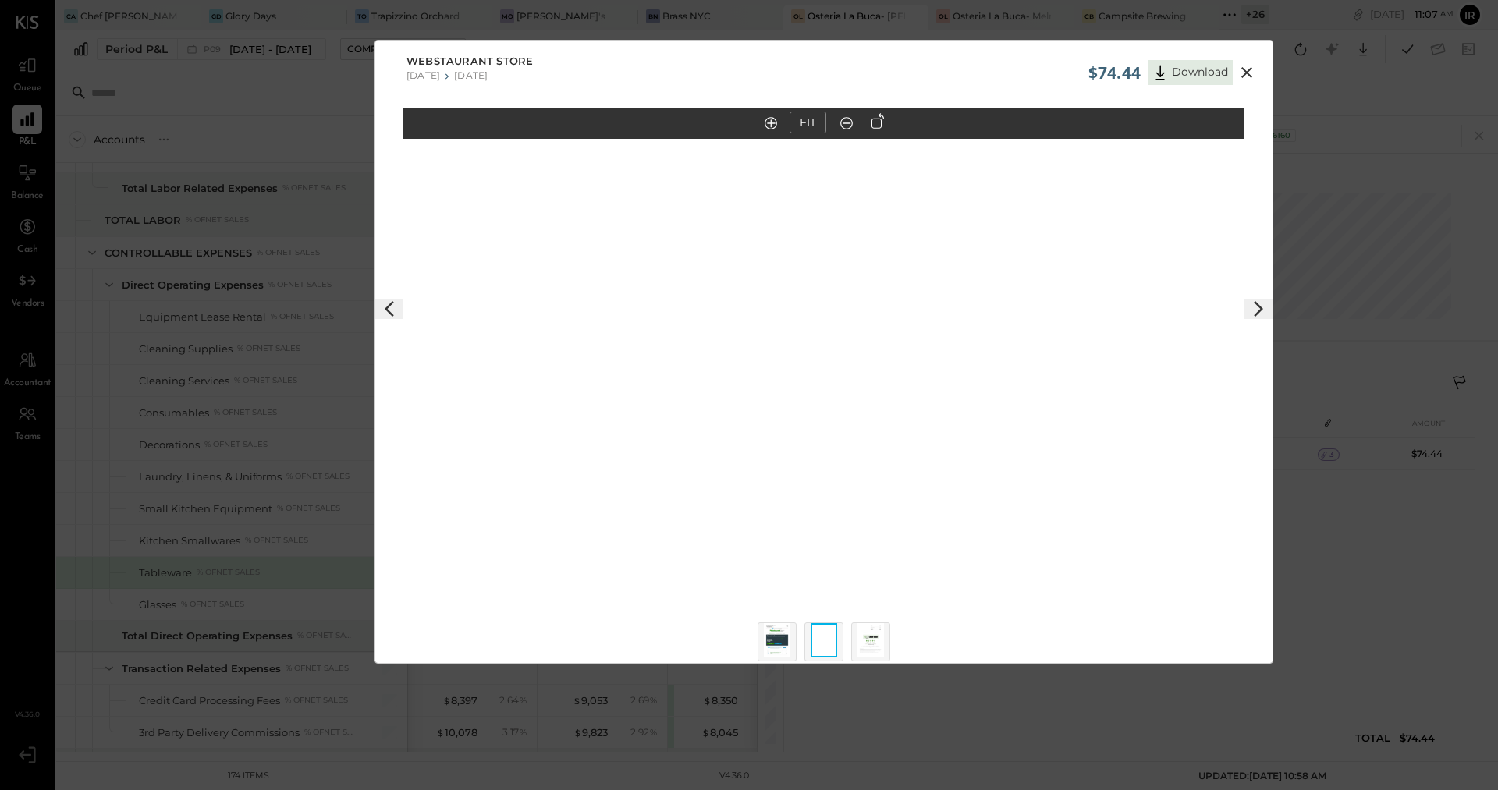
click at [1260, 307] on icon at bounding box center [1258, 309] width 19 height 19
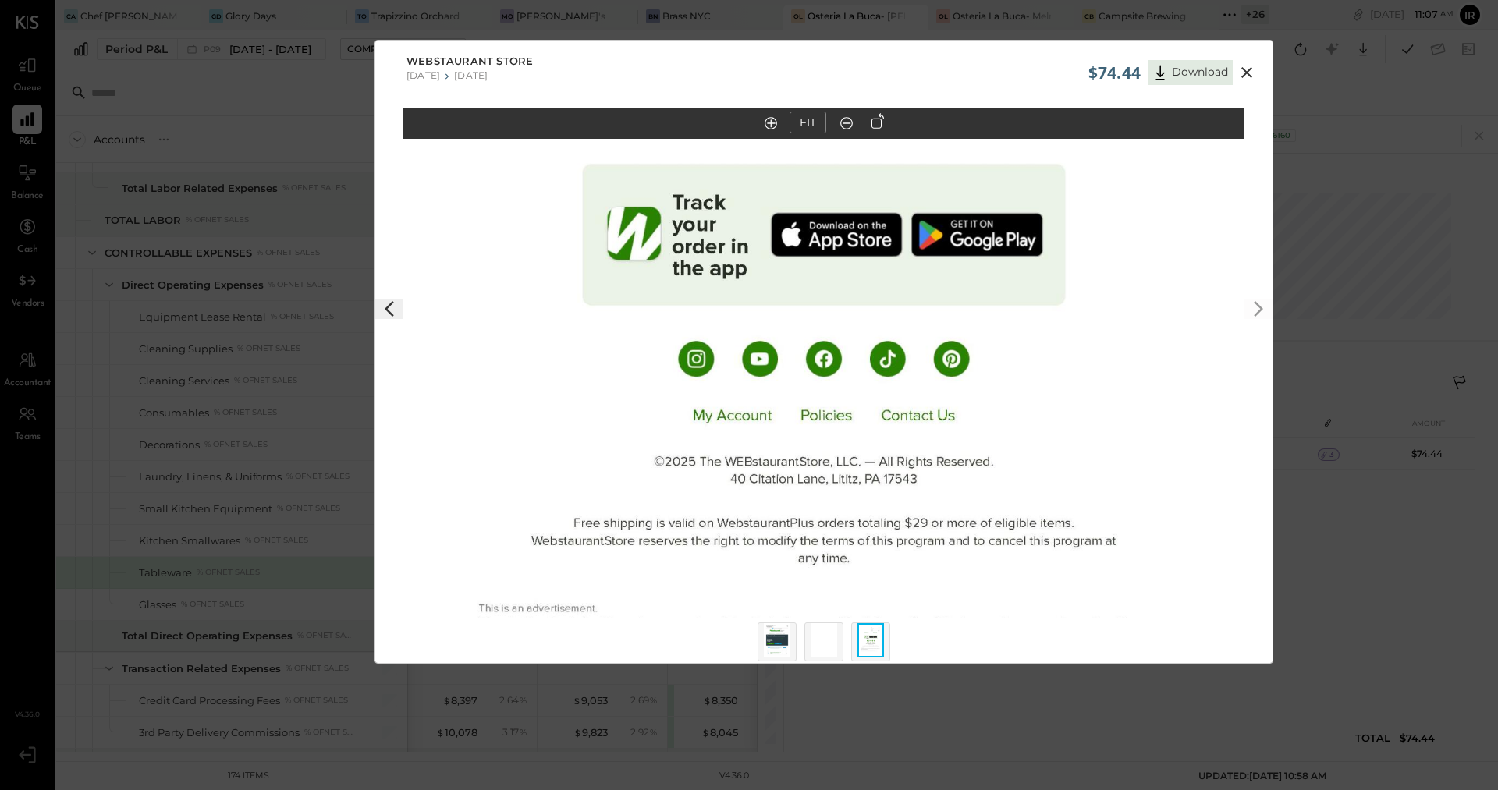
click at [779, 635] on img at bounding box center [777, 640] width 27 height 34
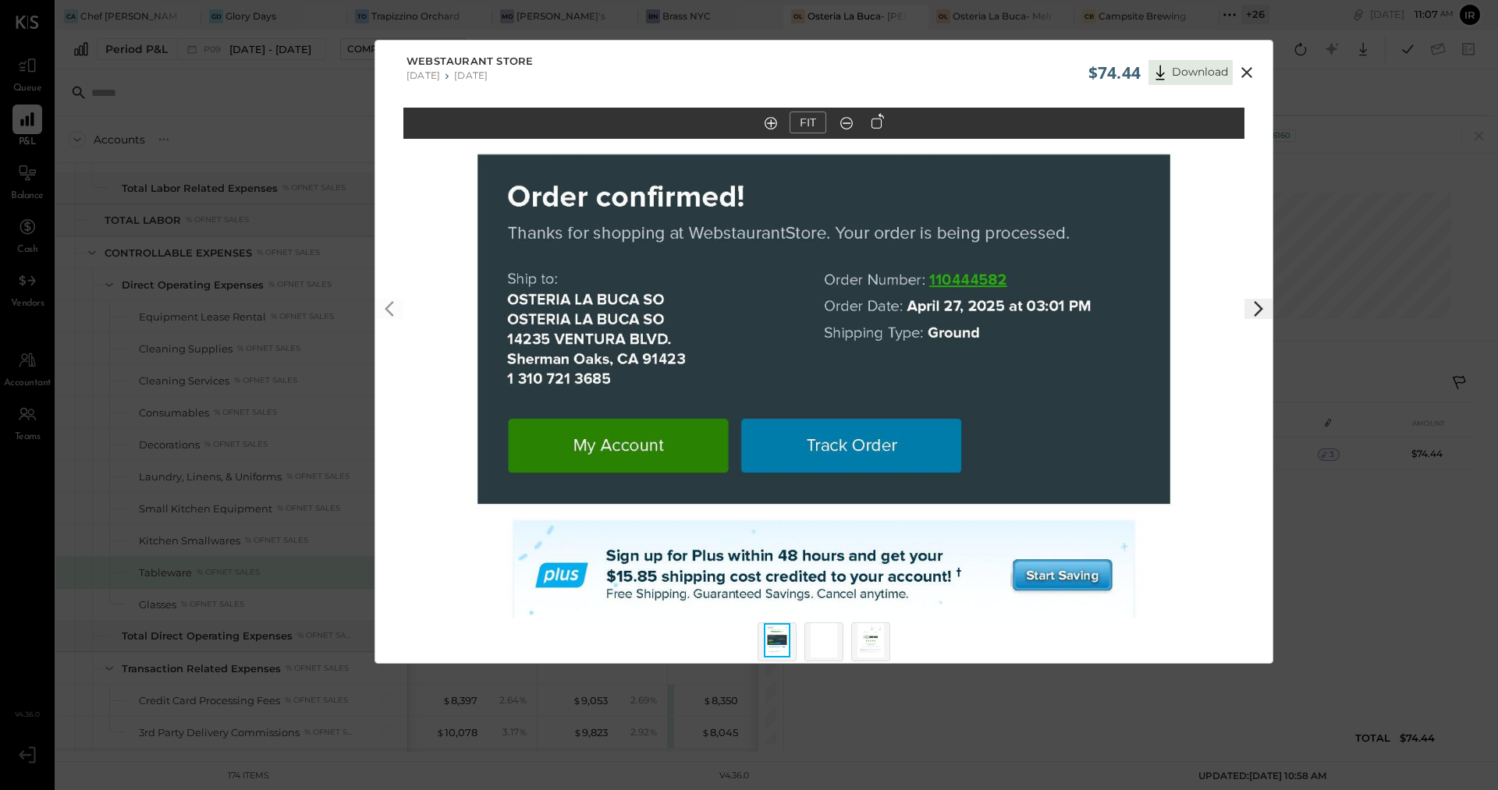
scroll to position [1, 0]
click at [823, 637] on img at bounding box center [824, 640] width 27 height 34
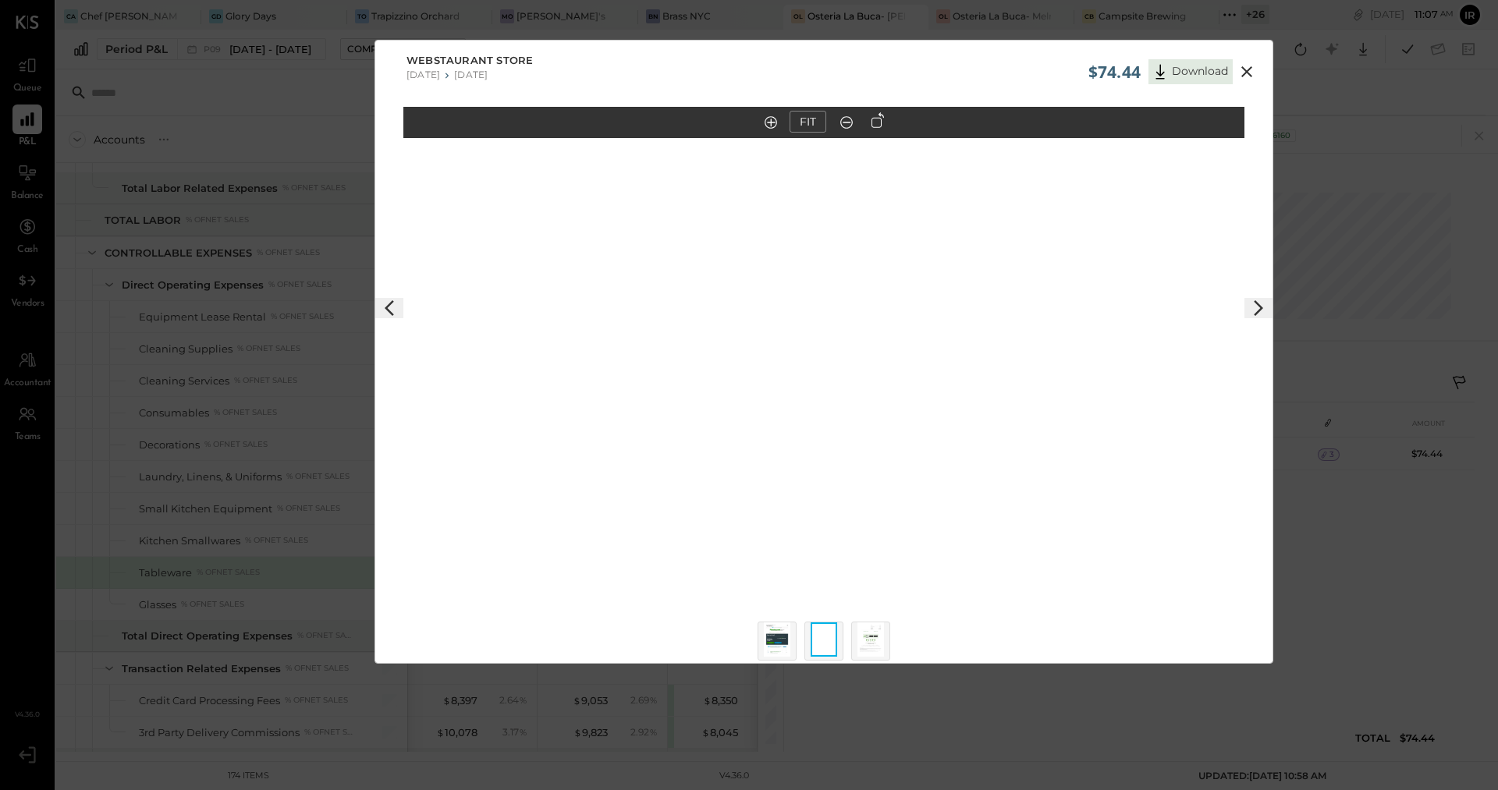
click at [868, 644] on img at bounding box center [870, 640] width 27 height 34
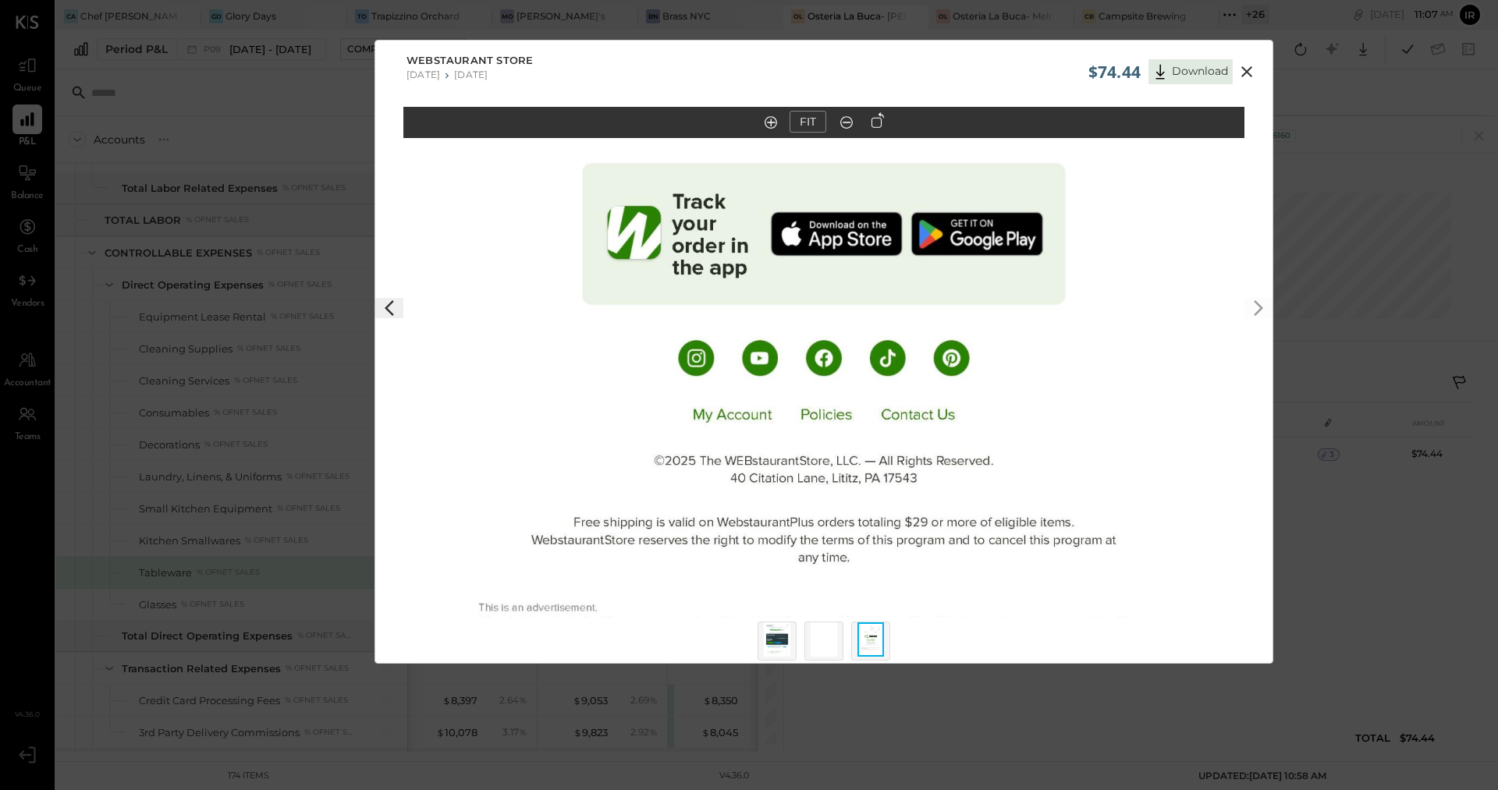
scroll to position [0, 0]
click at [382, 307] on icon at bounding box center [389, 309] width 19 height 19
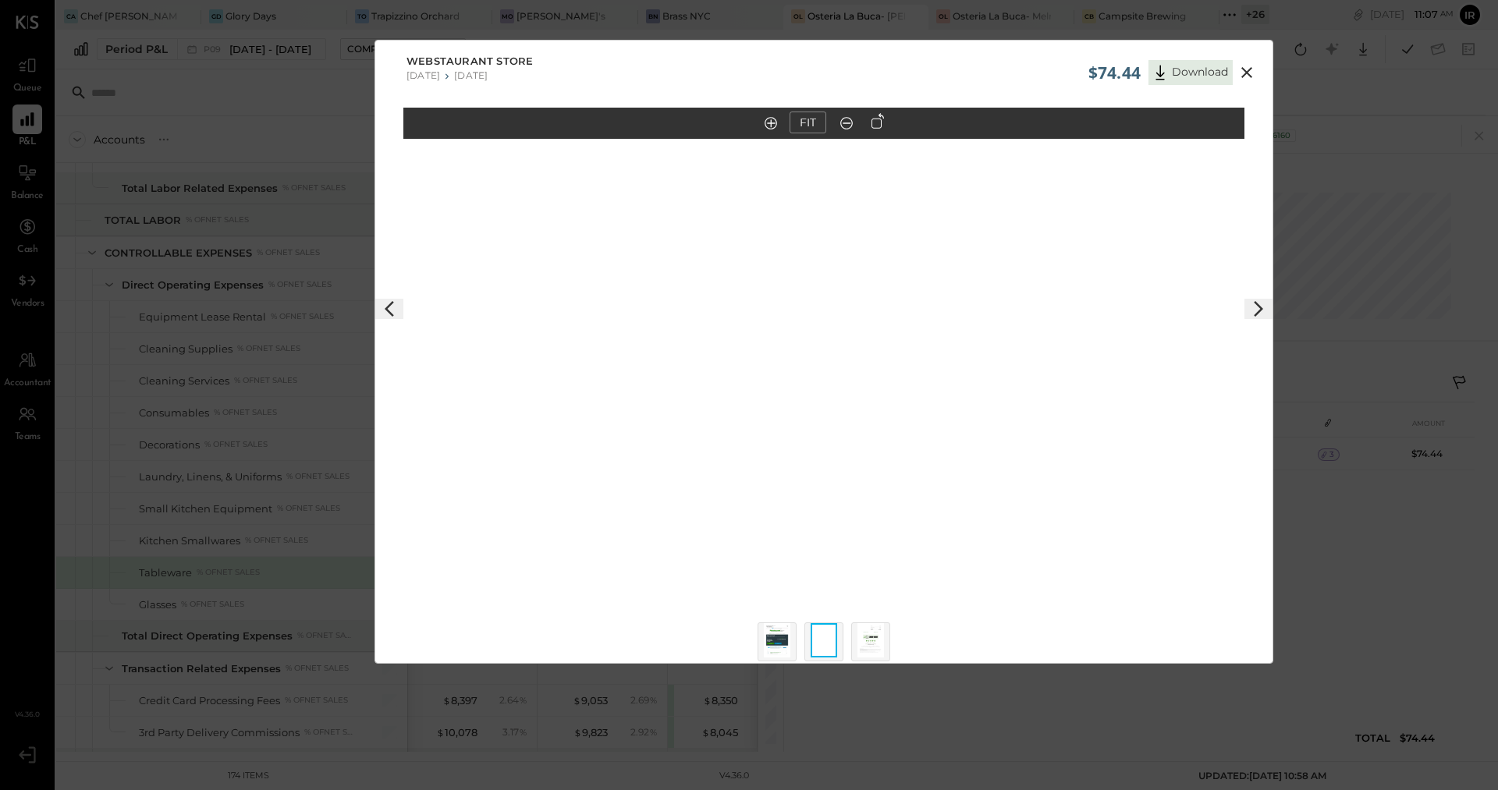
click at [382, 307] on icon at bounding box center [389, 309] width 19 height 19
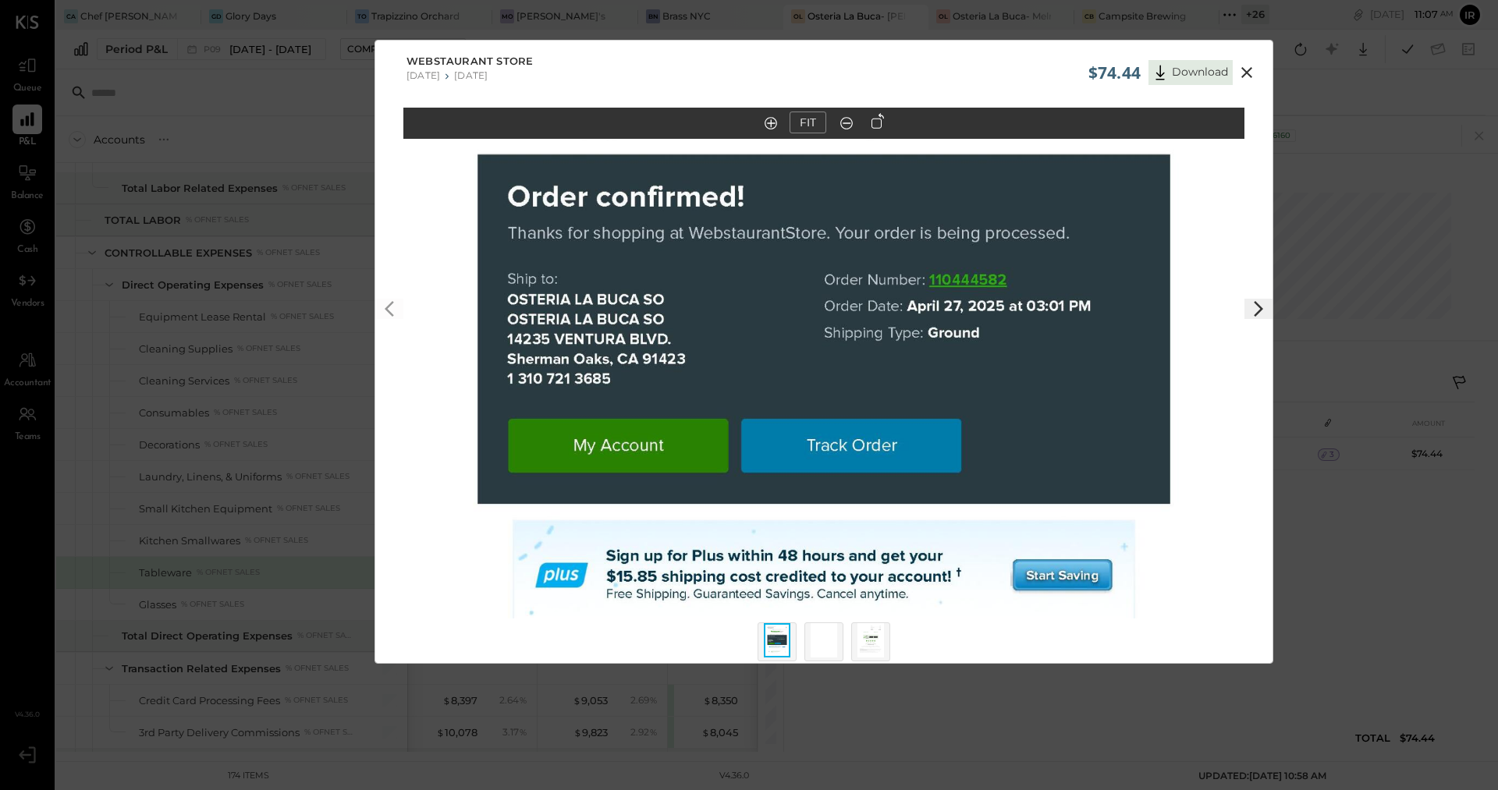
click at [1251, 69] on icon at bounding box center [1246, 72] width 19 height 19
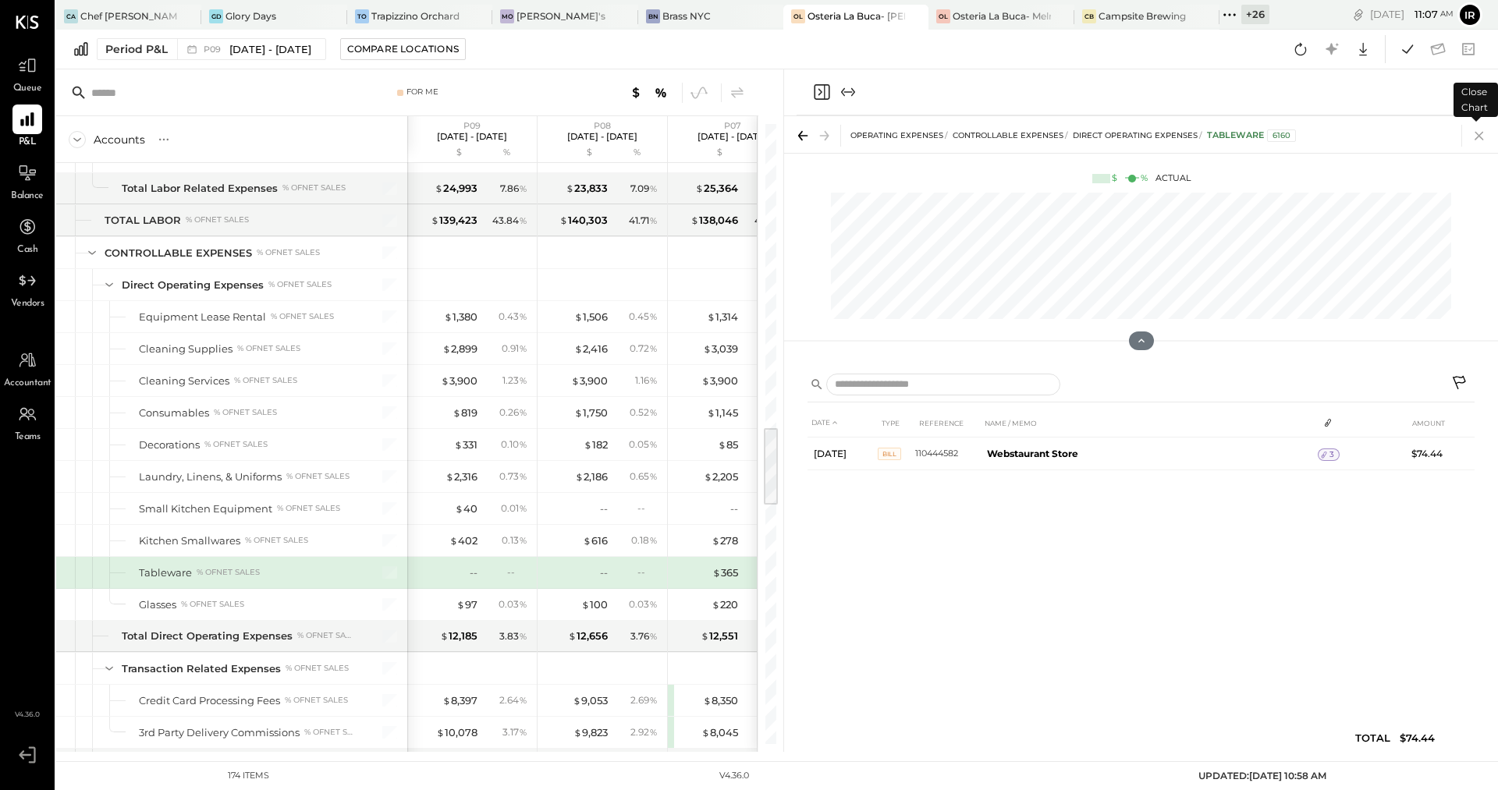
click at [1482, 137] on icon at bounding box center [1479, 136] width 9 height 9
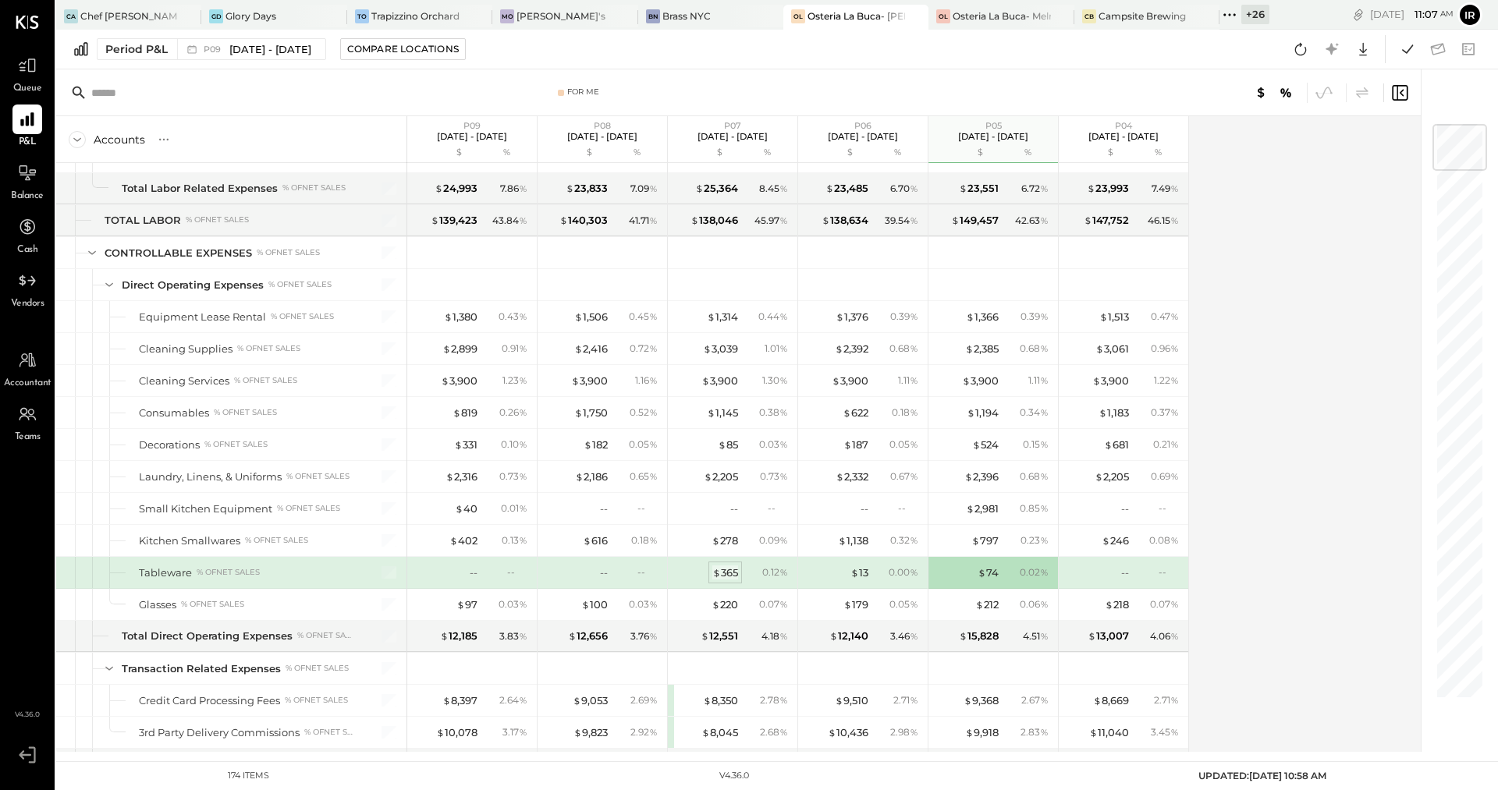
click at [719, 566] on div "$ 365" at bounding box center [725, 573] width 26 height 15
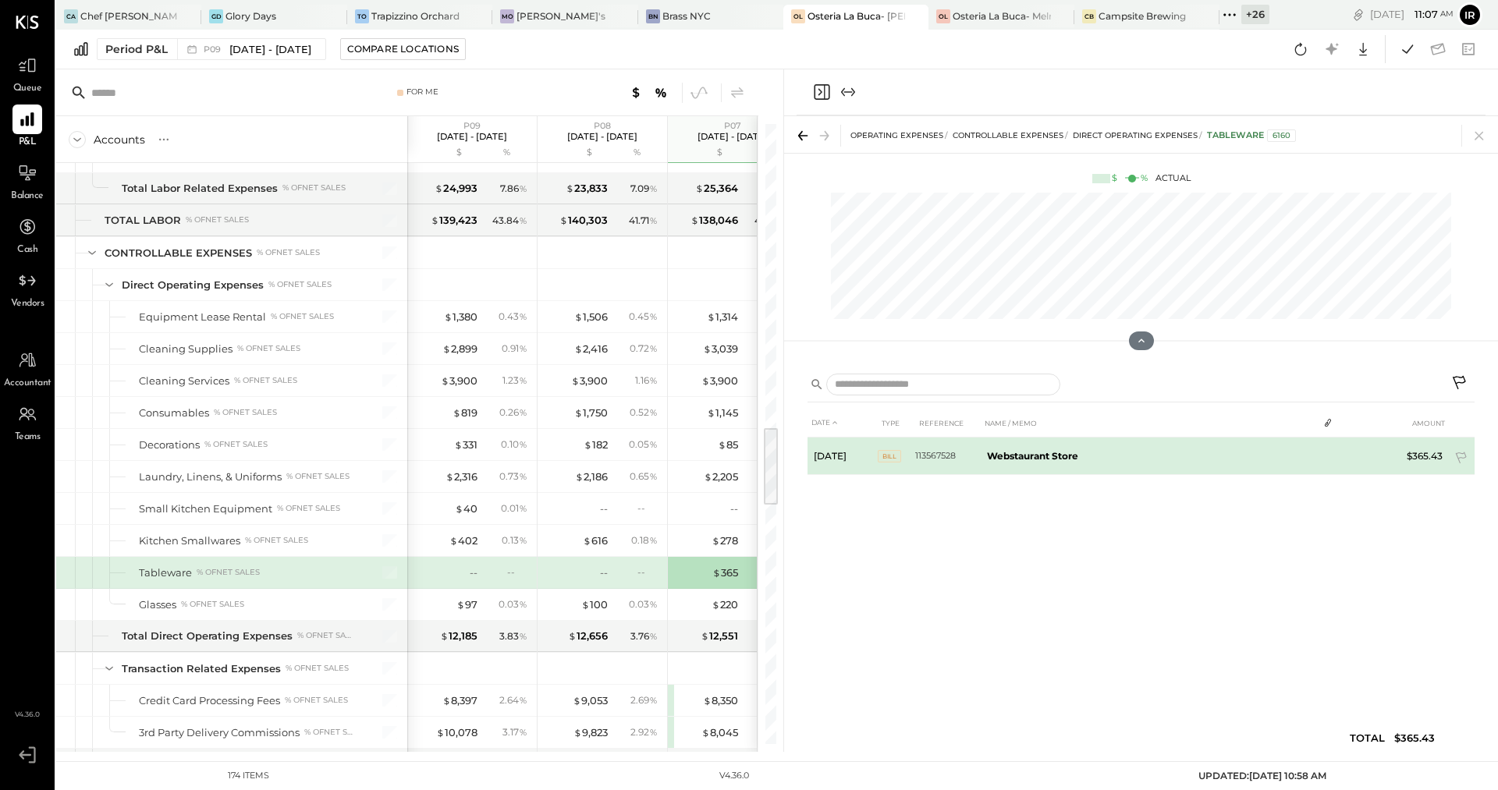
click at [1050, 458] on b "Webstaurant Store" at bounding box center [1032, 456] width 91 height 12
click at [1310, 451] on td "Webstaurant Store" at bounding box center [1149, 456] width 337 height 37
click at [1330, 454] on span "2" at bounding box center [1332, 454] width 5 height 11
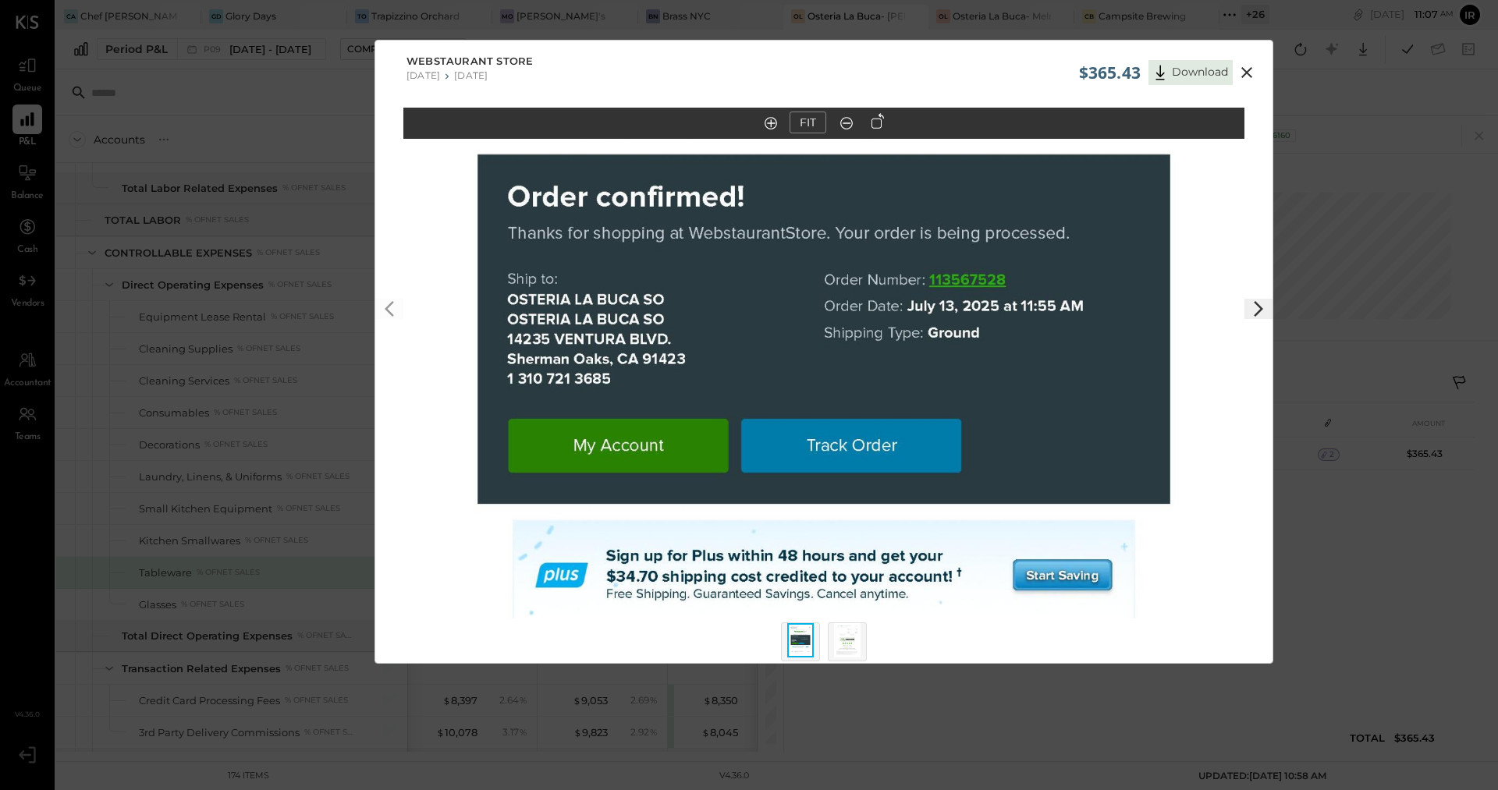
click at [1254, 325] on div at bounding box center [1258, 379] width 28 height 160
click at [838, 645] on img at bounding box center [847, 640] width 27 height 34
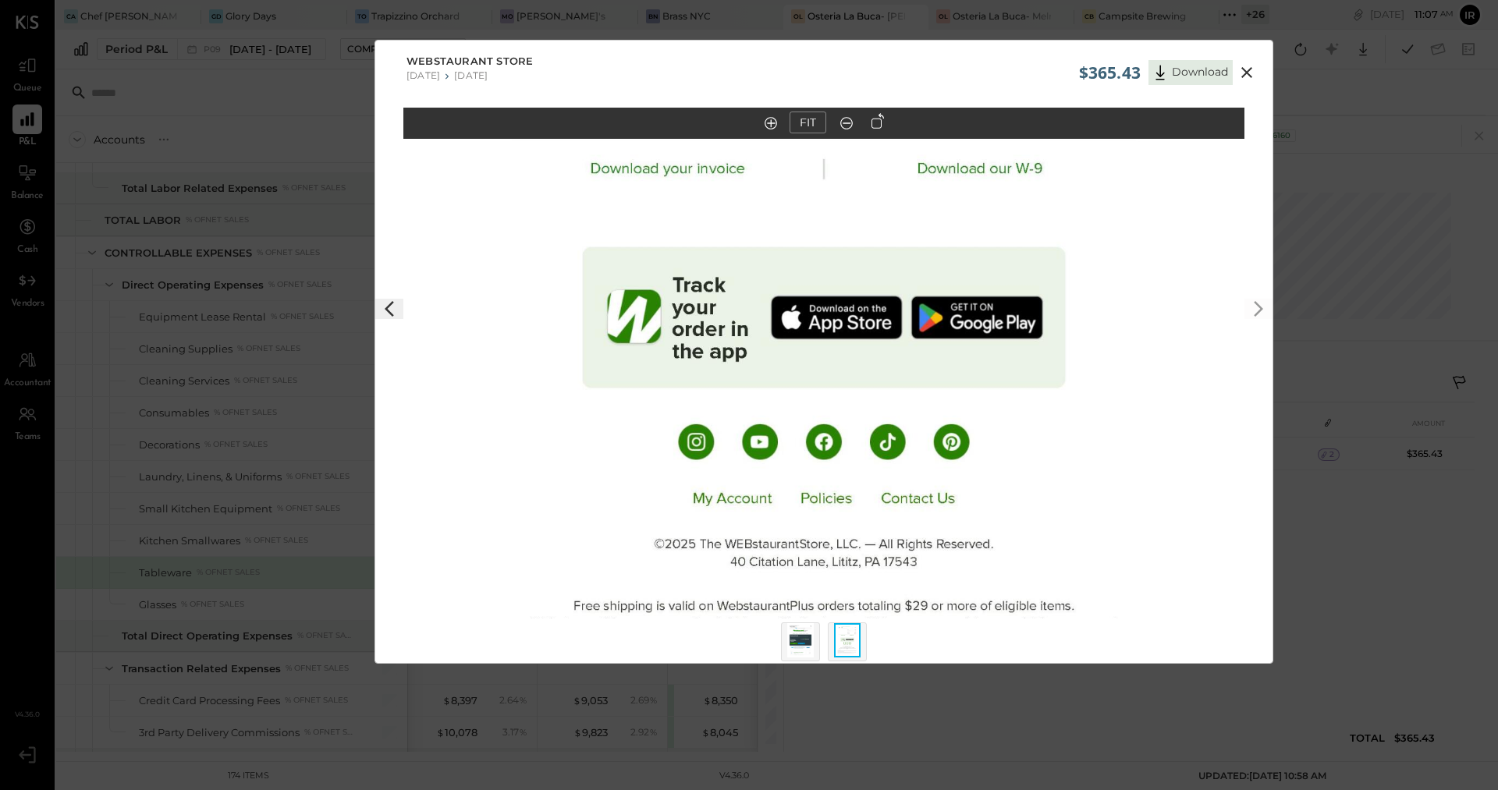
click at [691, 180] on img at bounding box center [823, 342] width 841 height 1088
click at [659, 175] on img at bounding box center [823, 342] width 841 height 1088
click at [1168, 76] on icon at bounding box center [1160, 72] width 23 height 23
click at [1249, 75] on icon at bounding box center [1246, 72] width 11 height 11
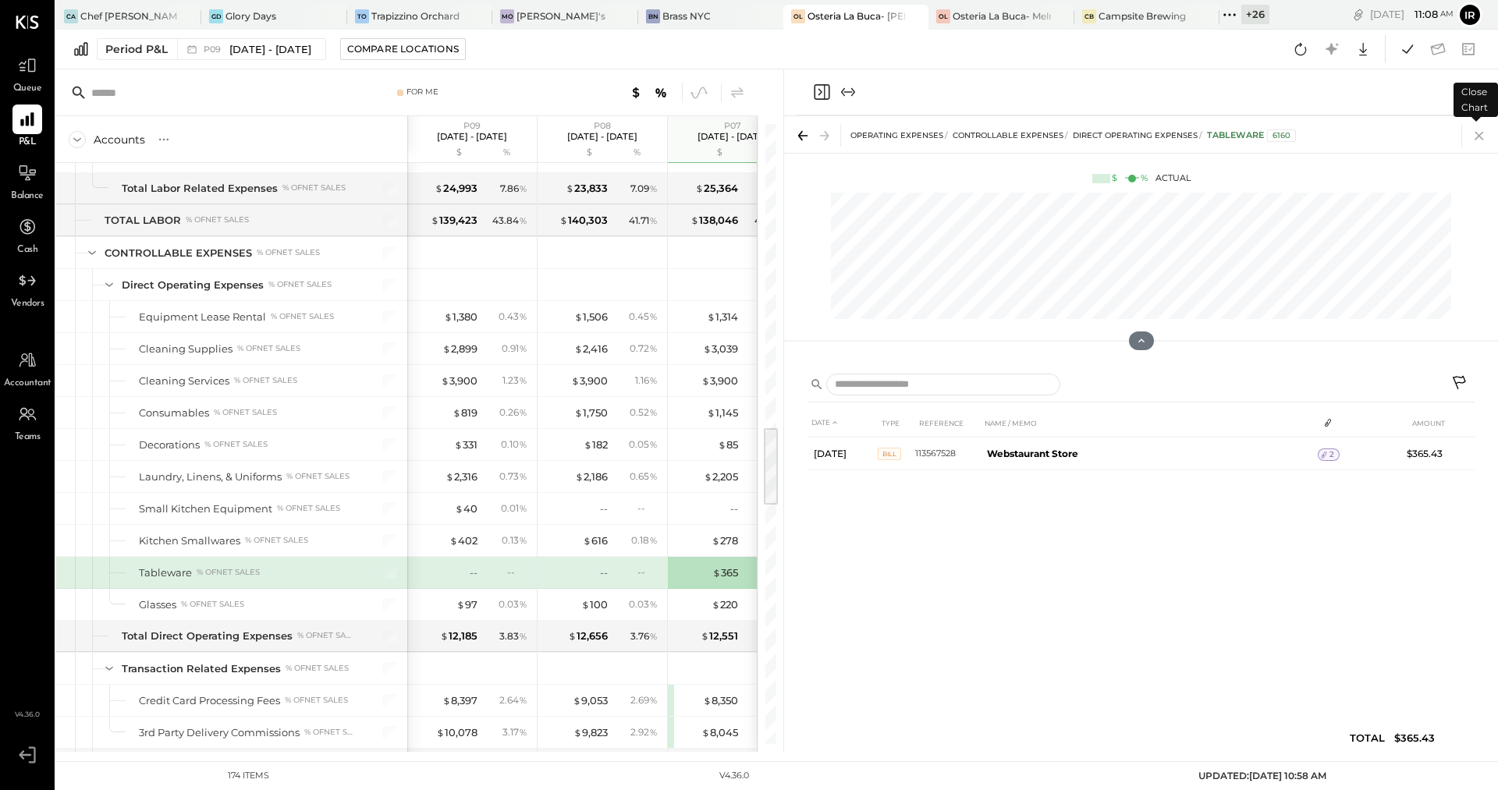
click at [1482, 135] on icon at bounding box center [1479, 136] width 22 height 22
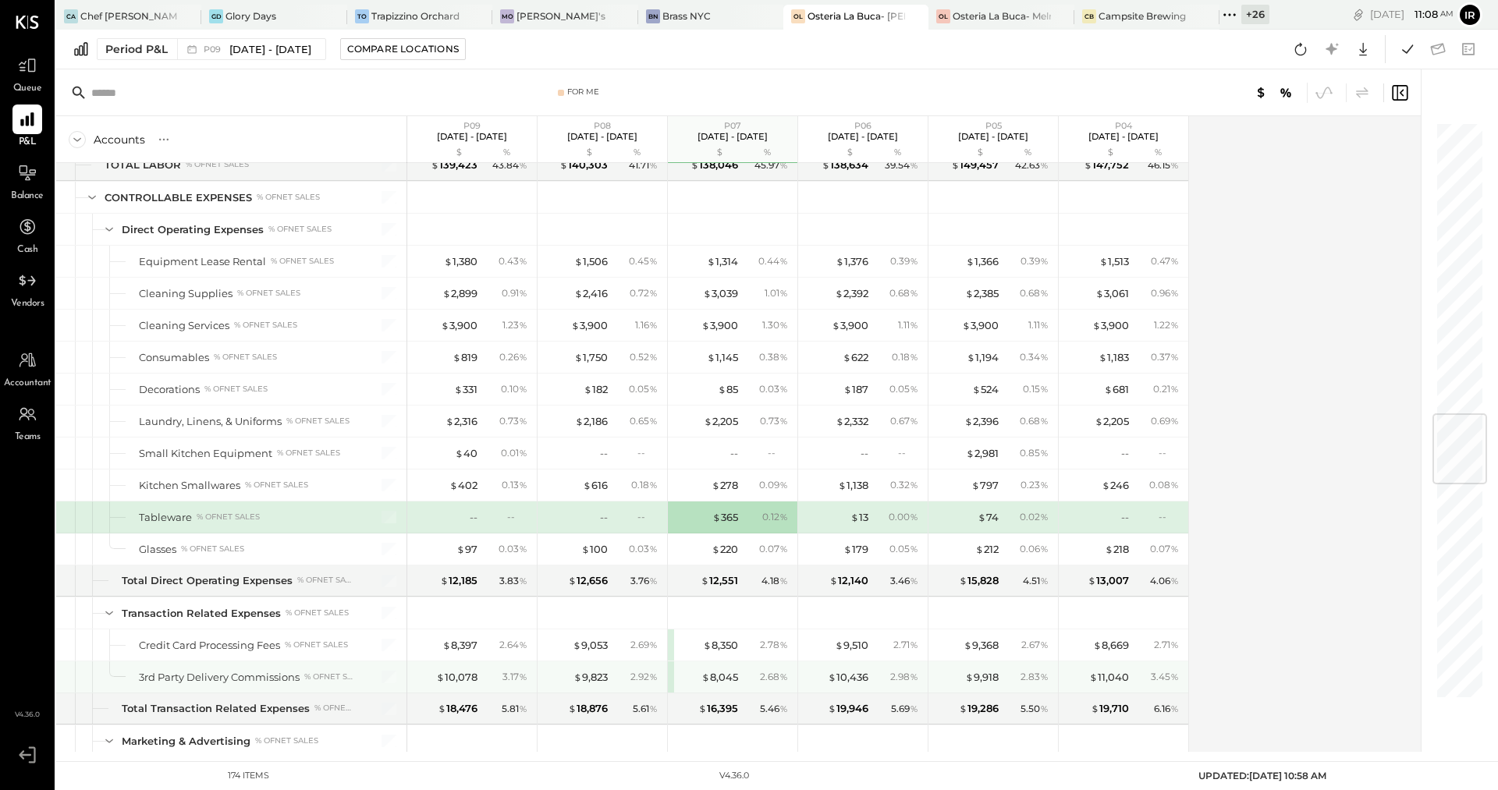
scroll to position [2442, 0]
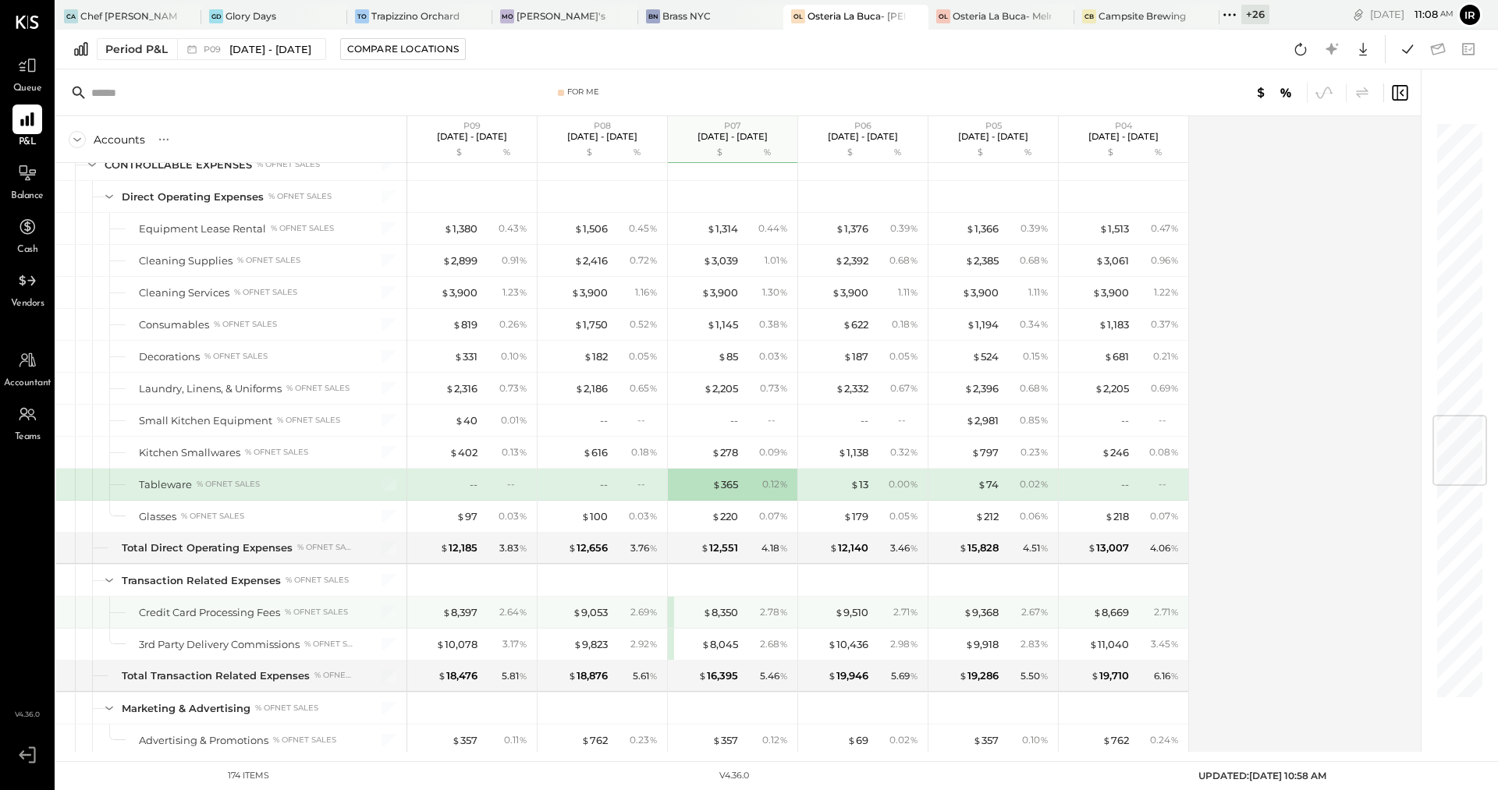
click at [673, 597] on div "$ 8,350 2.78 %" at bounding box center [733, 612] width 130 height 31
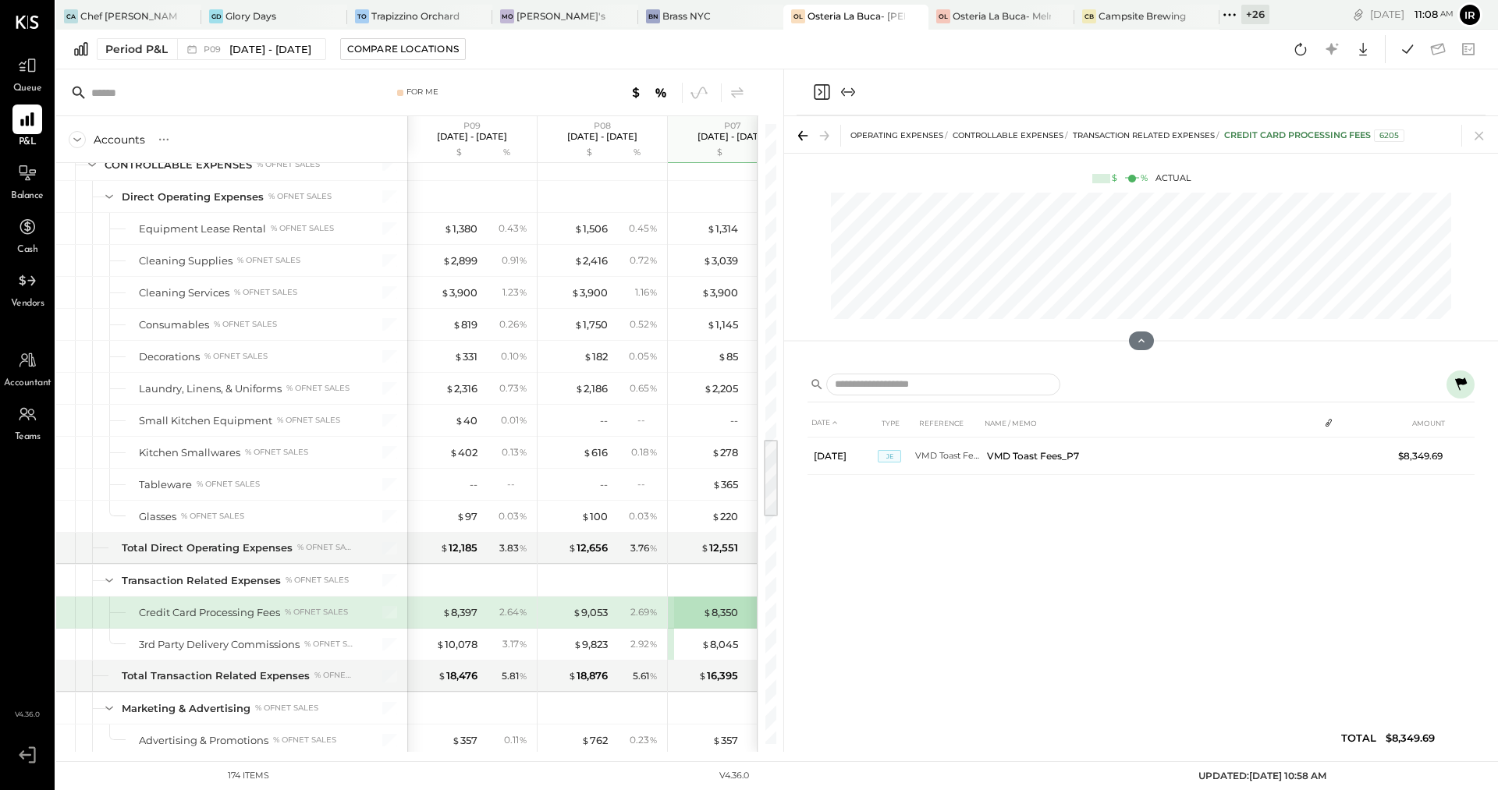
click at [1463, 389] on icon at bounding box center [1460, 384] width 19 height 19
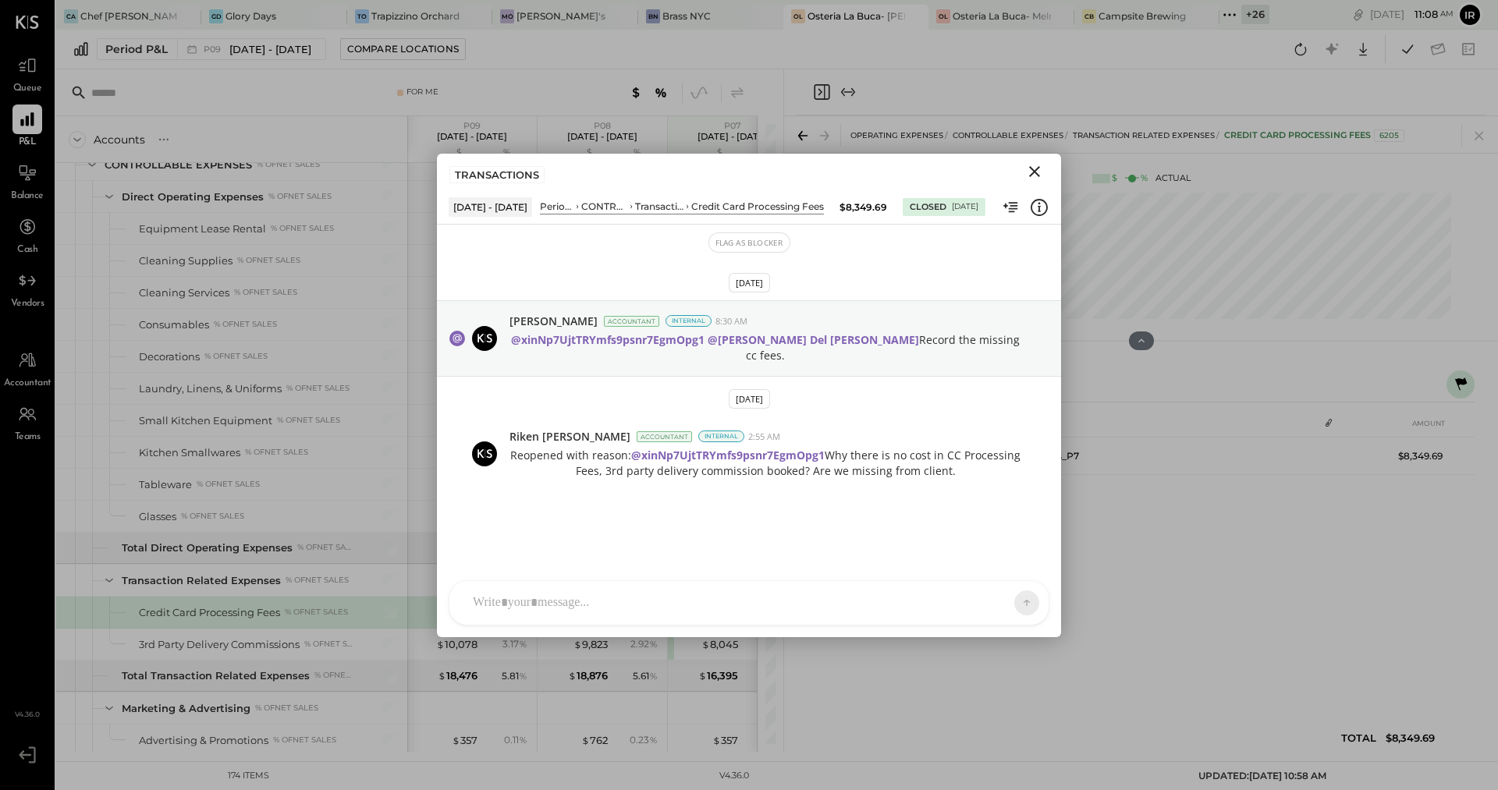
click at [1035, 170] on icon "Close" at bounding box center [1034, 171] width 11 height 11
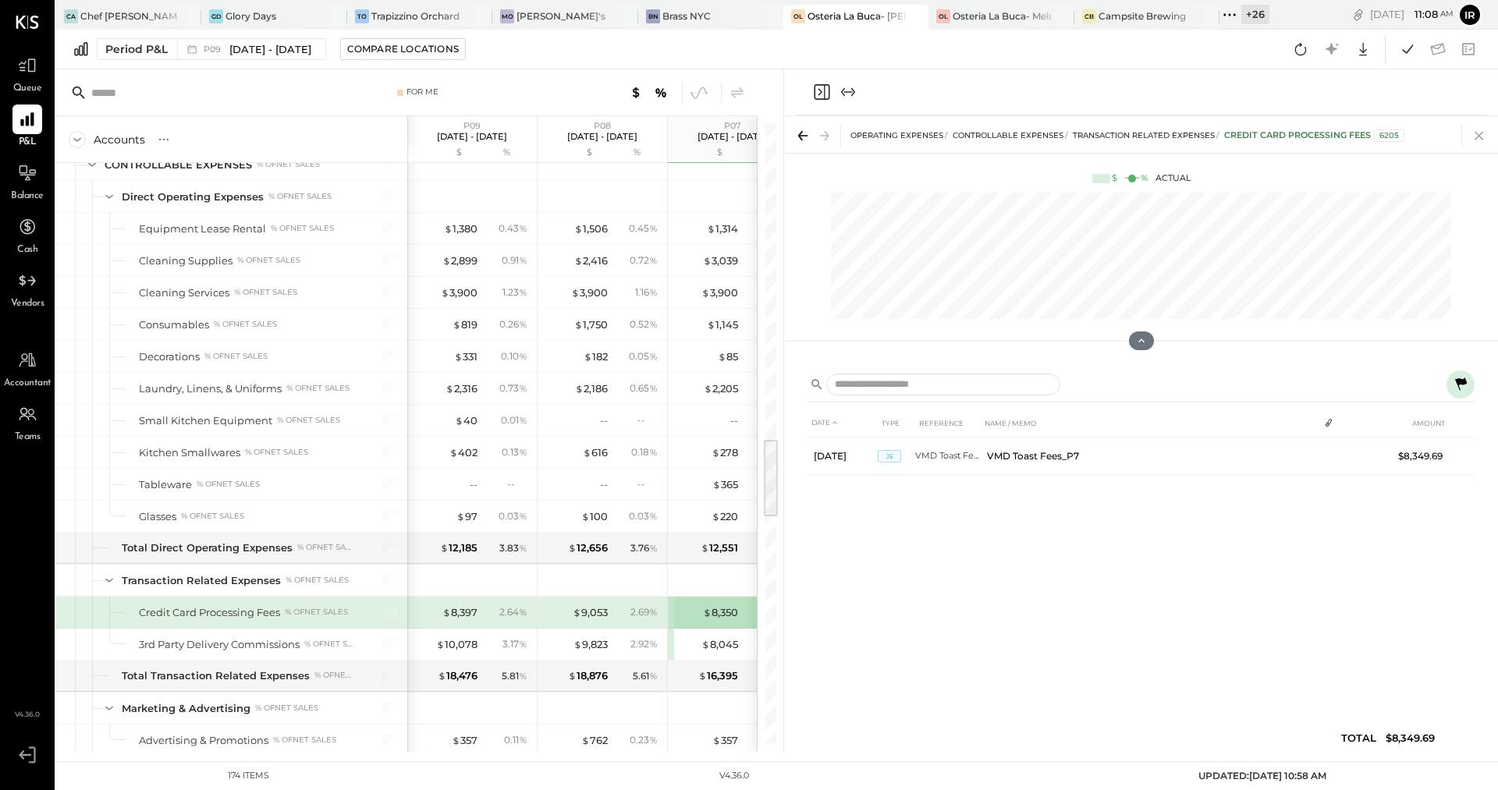
click at [1482, 137] on icon at bounding box center [1479, 136] width 22 height 22
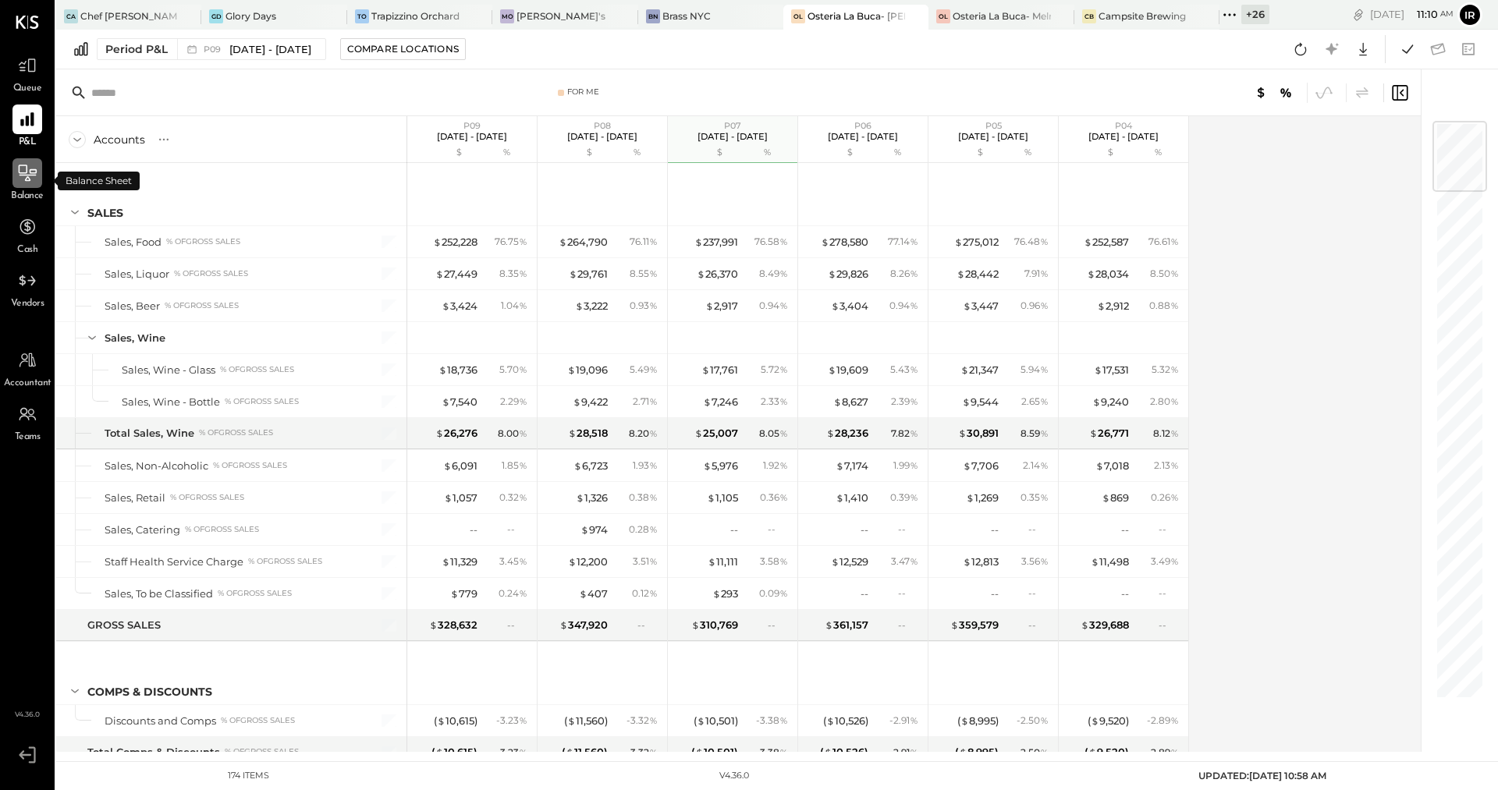
click at [22, 179] on icon at bounding box center [27, 173] width 20 height 20
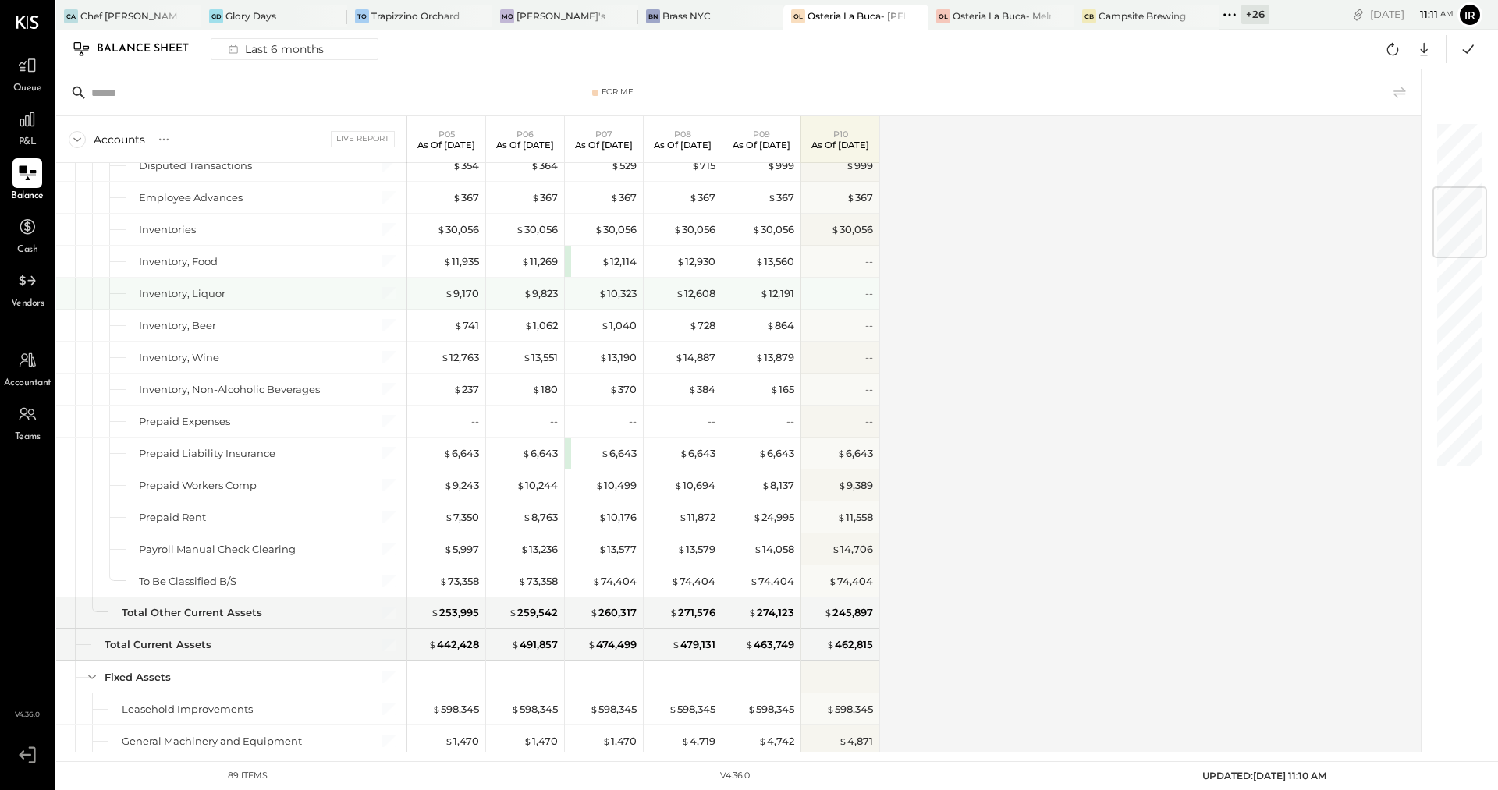
scroll to position [517, 0]
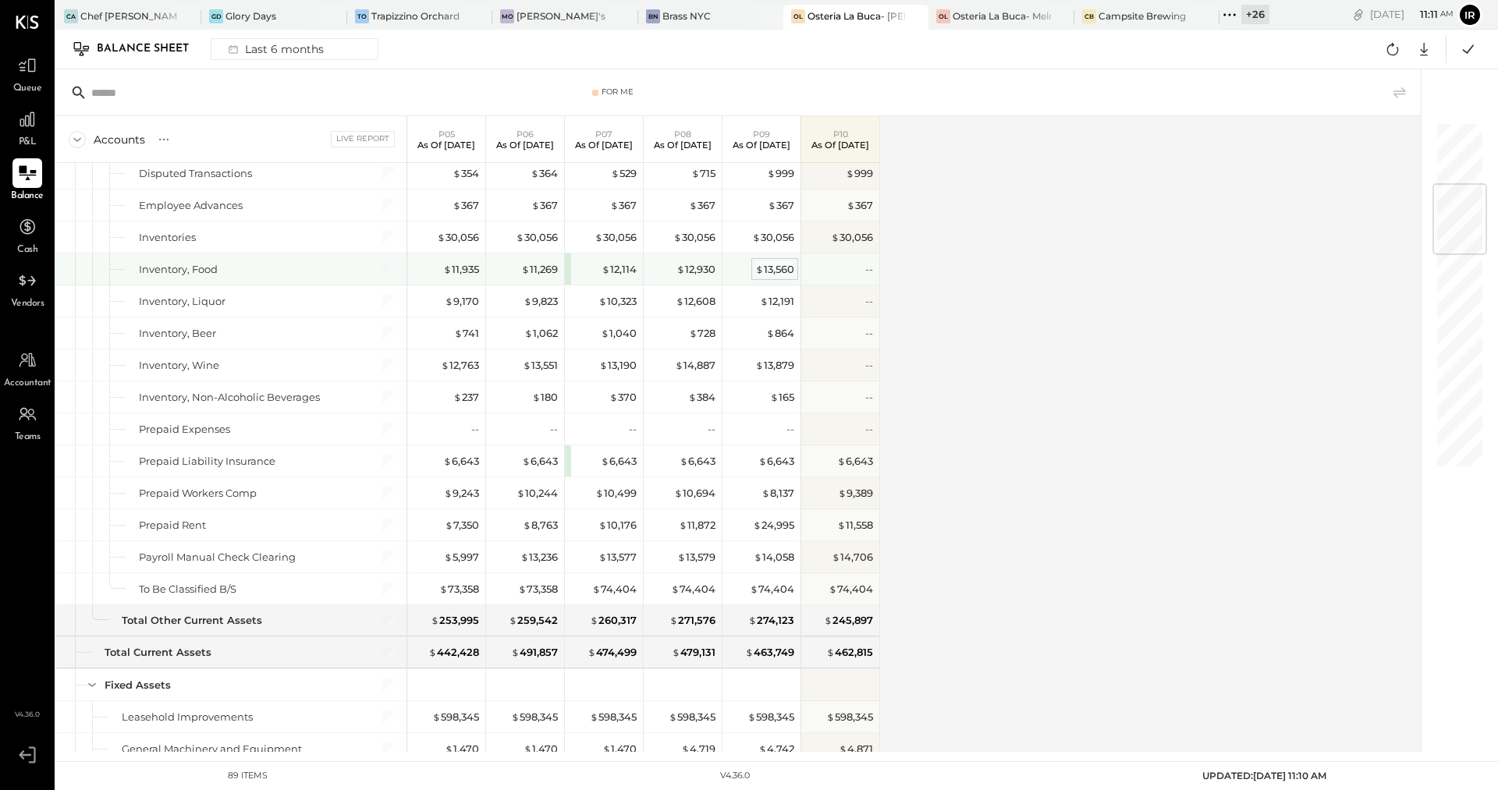
click at [762, 262] on div "$ 13,560" at bounding box center [774, 269] width 39 height 15
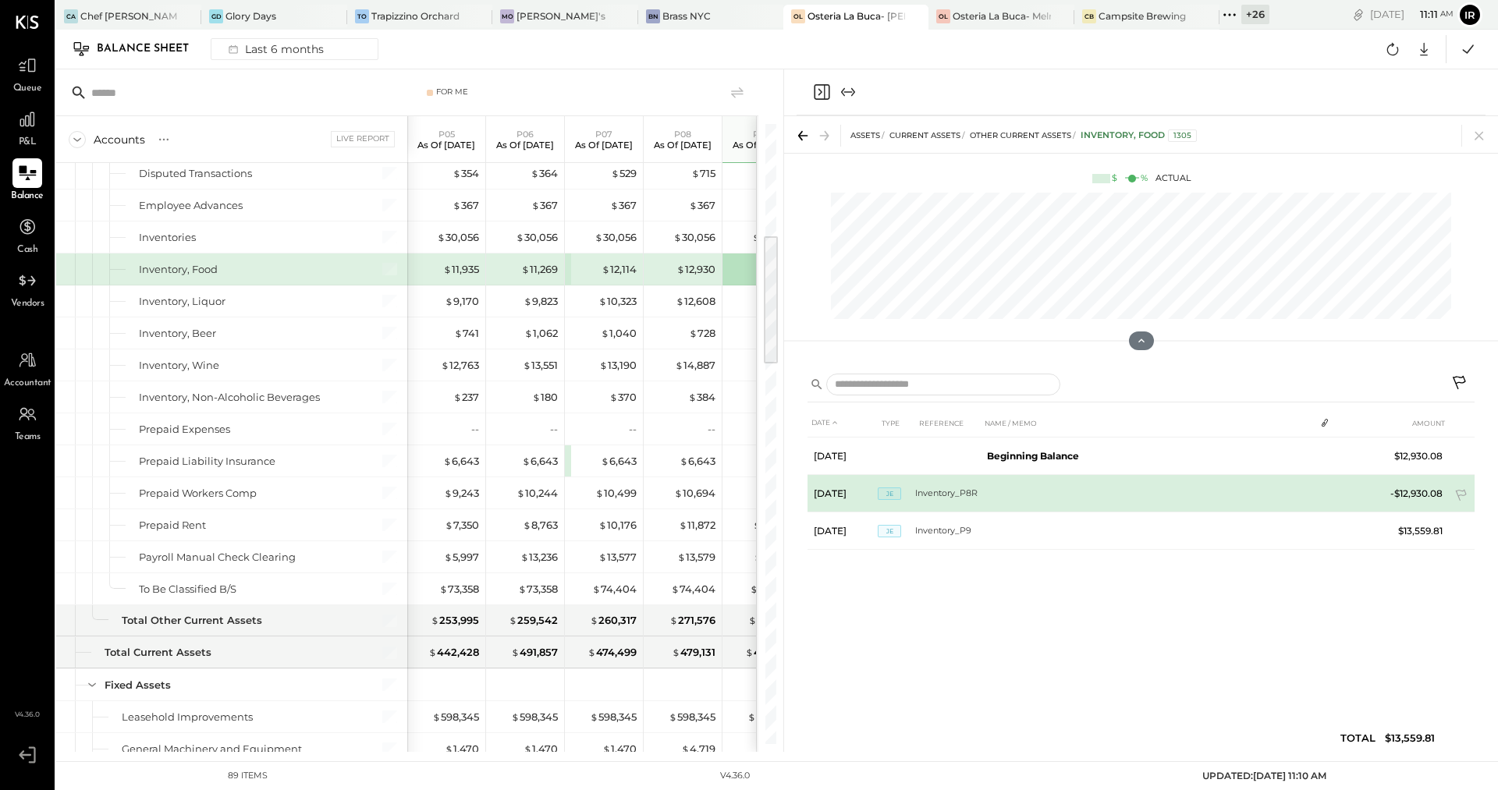
click at [937, 498] on td "Inventory_P8R" at bounding box center [948, 493] width 66 height 37
click at [890, 492] on span "JE" at bounding box center [889, 494] width 23 height 12
click at [939, 494] on td "Inventory_P8R" at bounding box center [948, 493] width 66 height 37
click at [960, 497] on td "Inventory_P8R" at bounding box center [948, 493] width 66 height 37
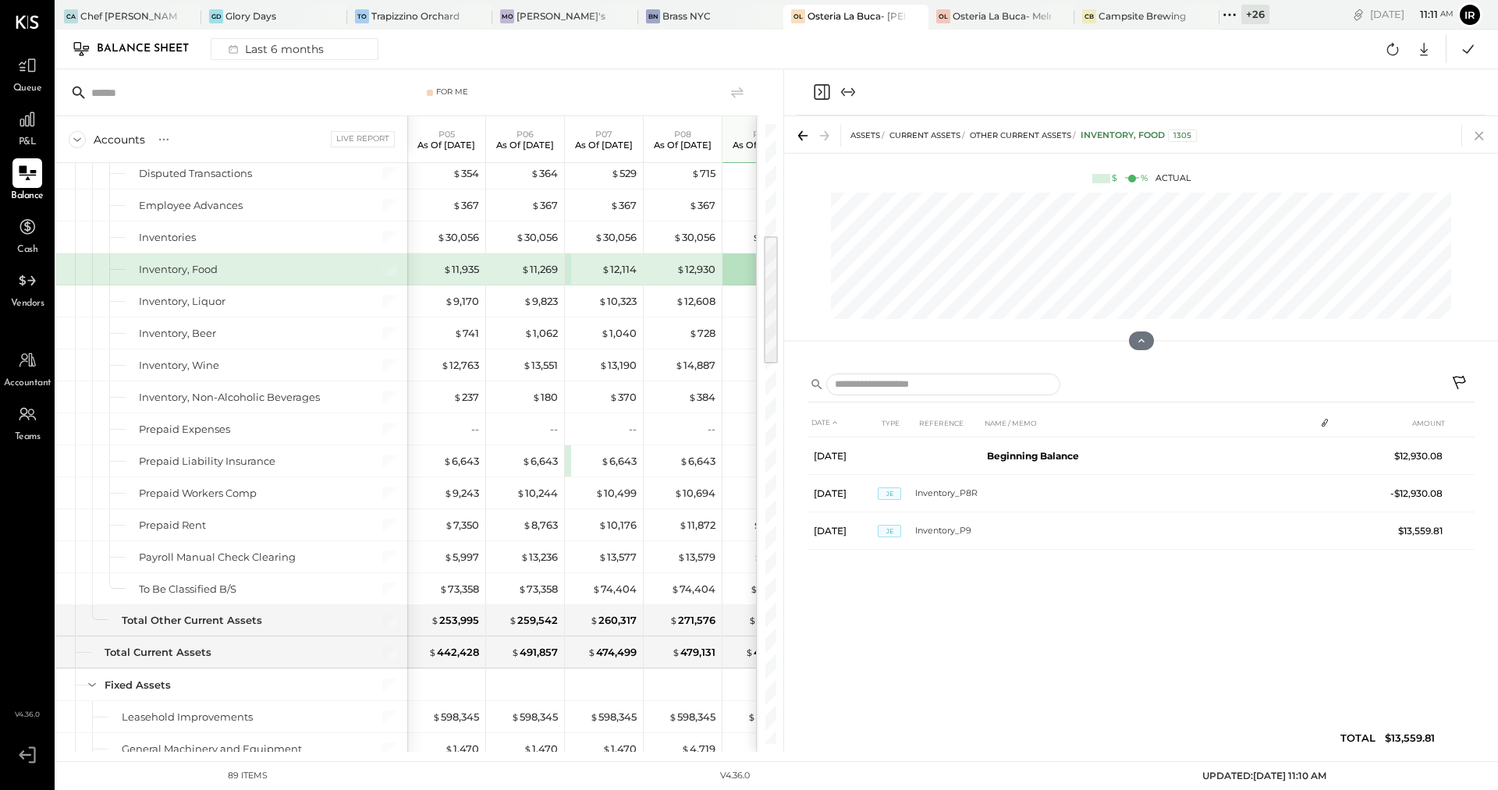
click at [1483, 136] on icon at bounding box center [1479, 136] width 22 height 22
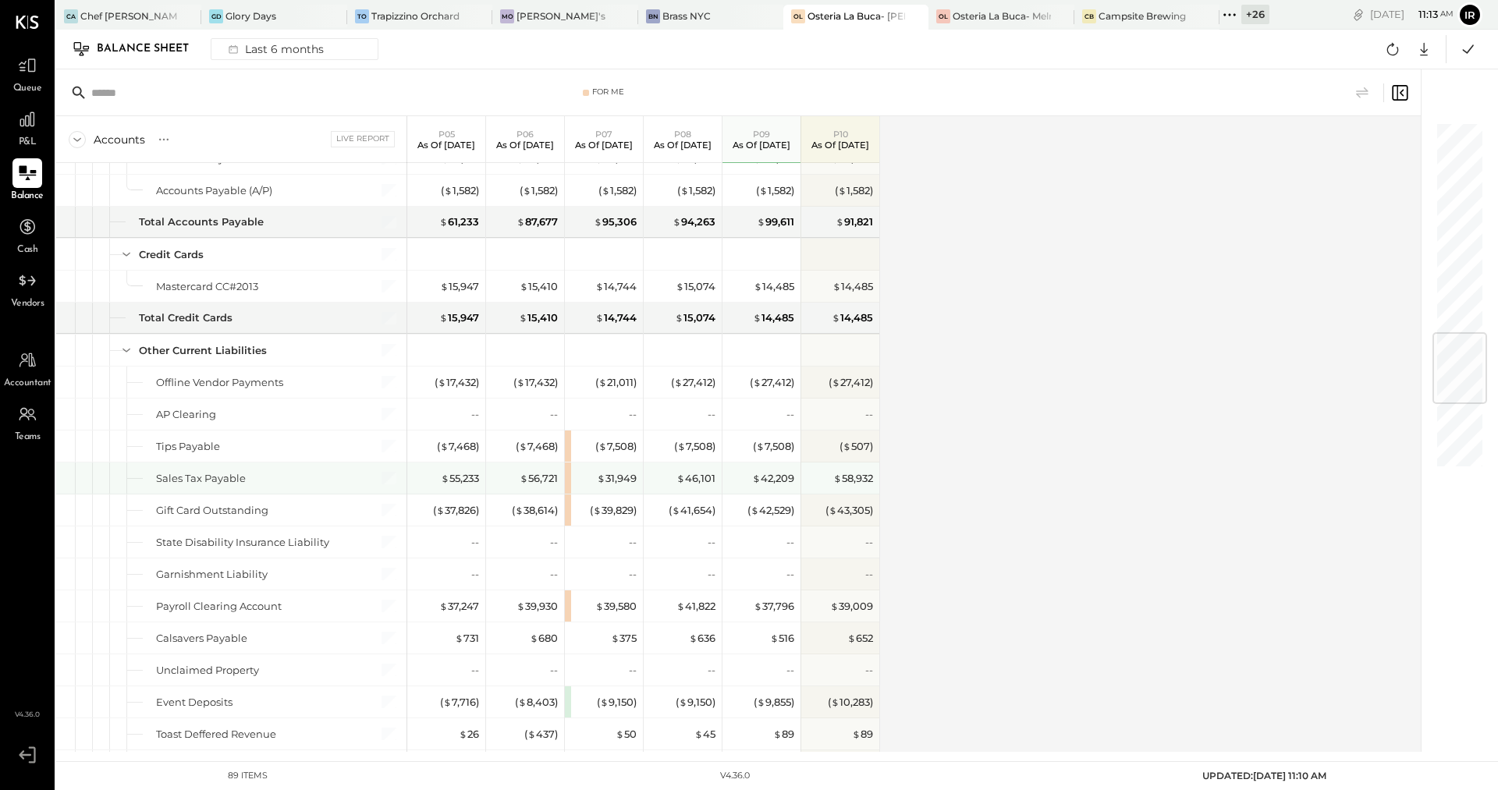
scroll to position [1749, 0]
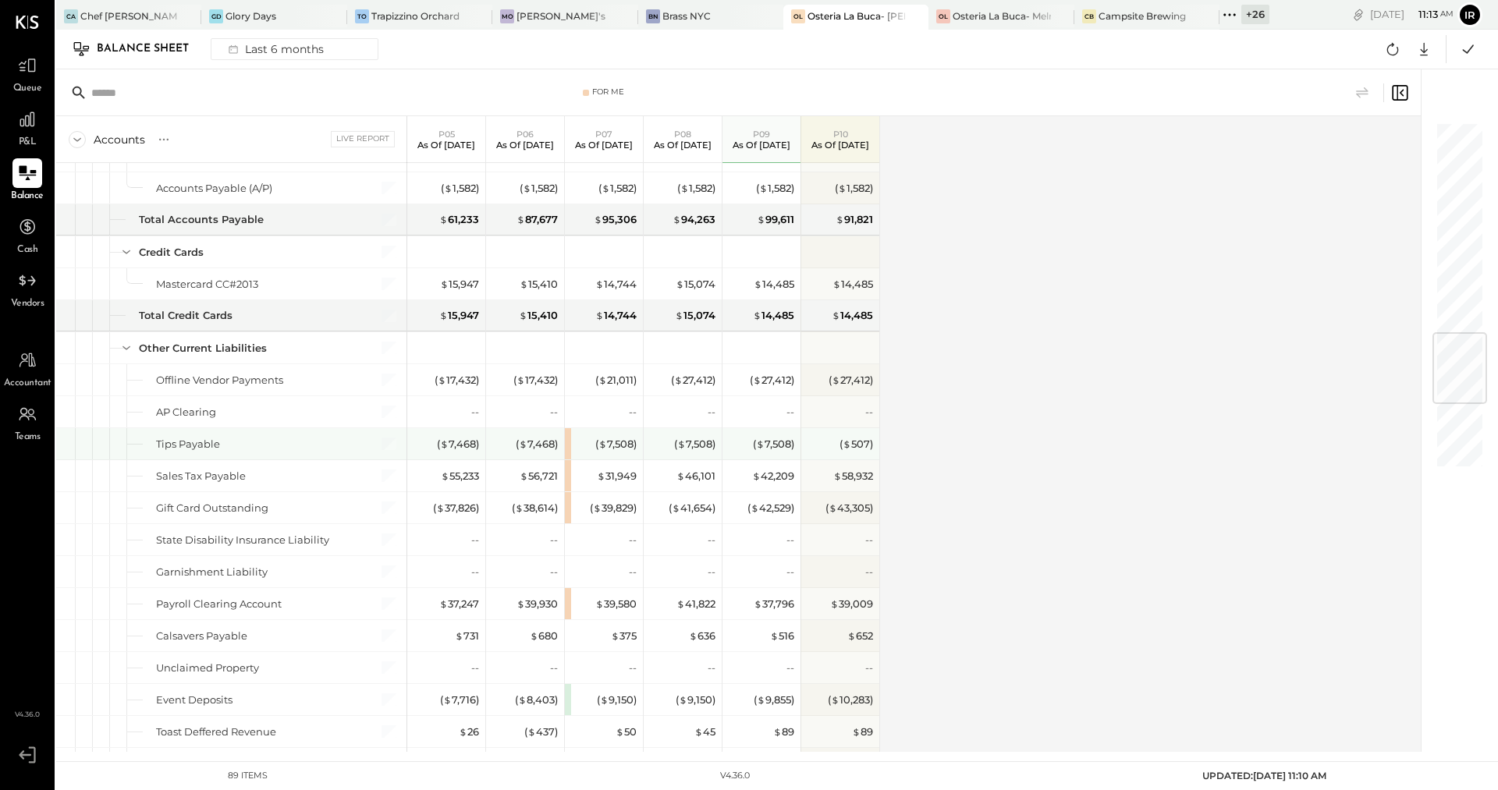
click at [565, 428] on div "( $ 7,508 )" at bounding box center [604, 443] width 78 height 31
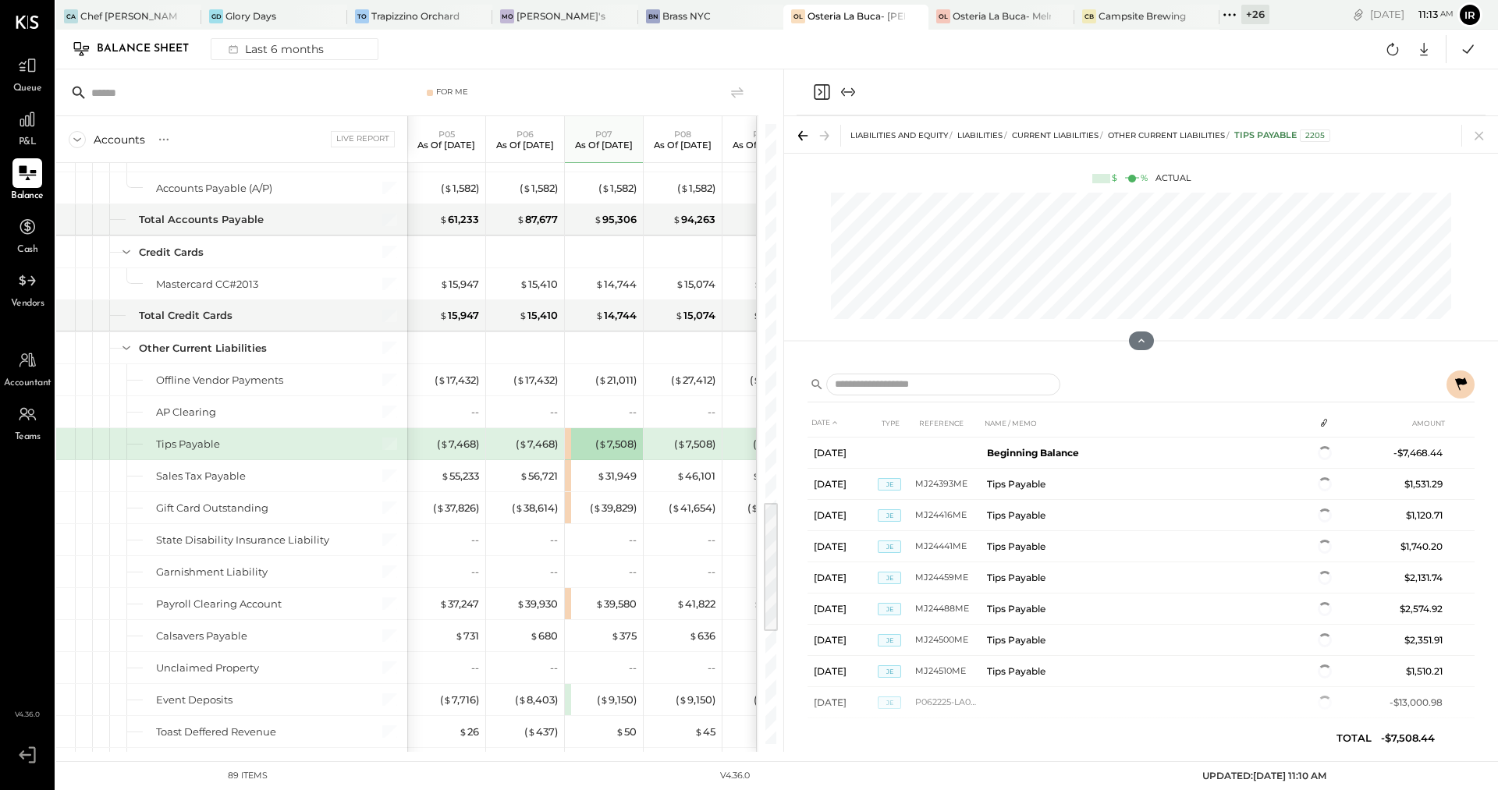
click at [1462, 385] on icon at bounding box center [1460, 384] width 19 height 19
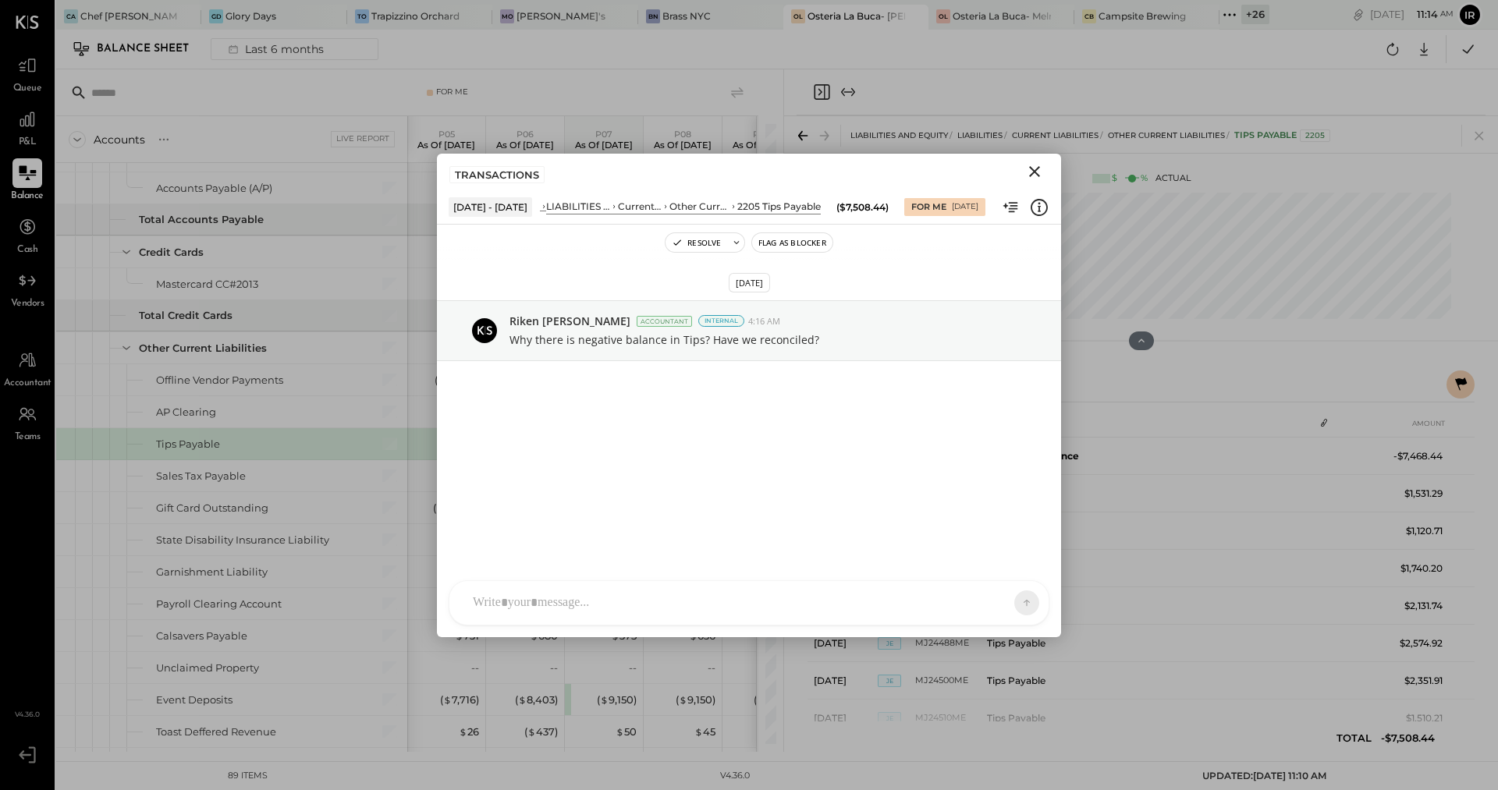
click at [1036, 170] on icon "Close" at bounding box center [1034, 171] width 19 height 19
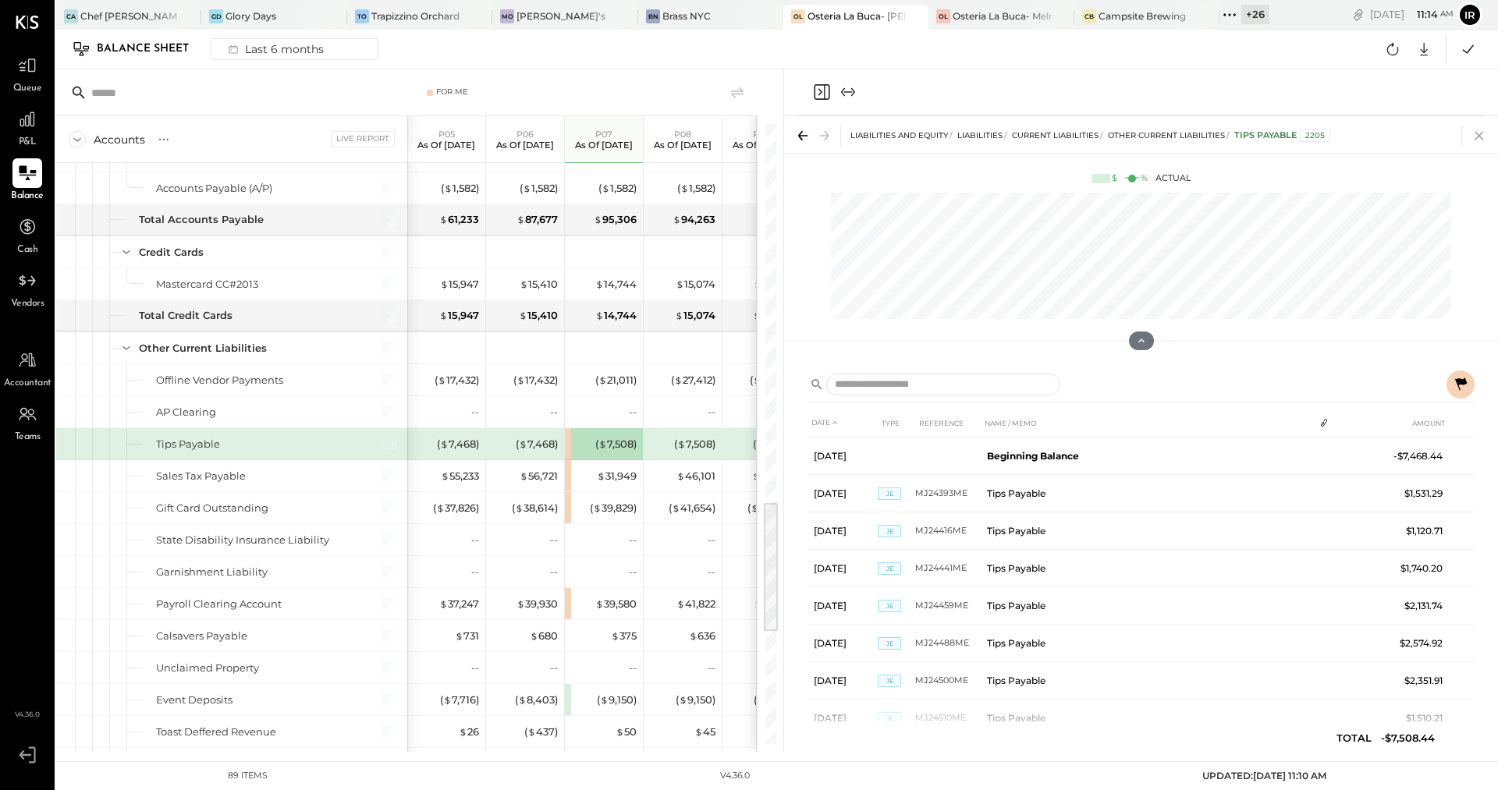
click at [1475, 144] on icon at bounding box center [1479, 136] width 22 height 22
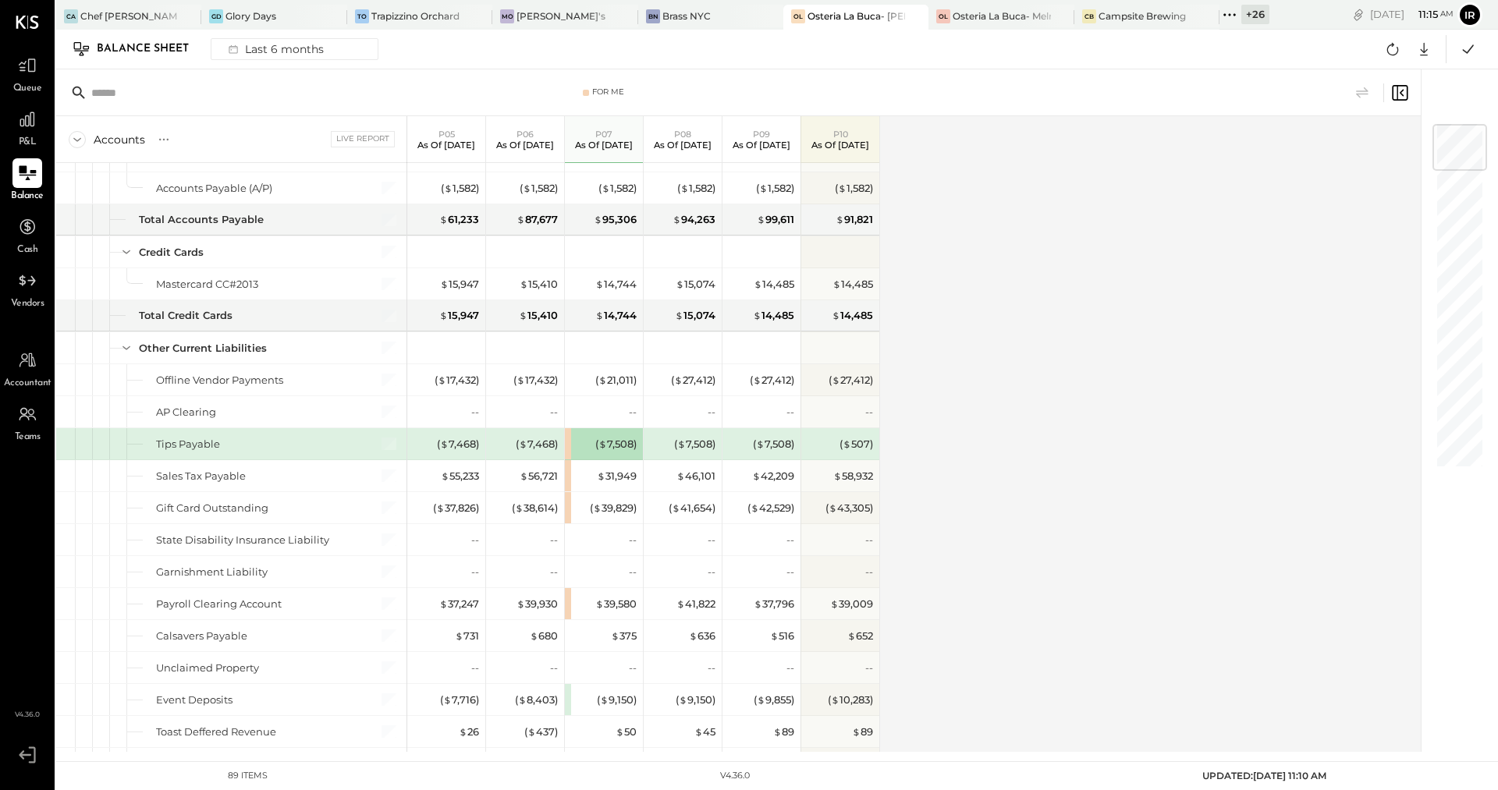
click at [566, 428] on div "( $ 7,508 )" at bounding box center [604, 443] width 78 height 31
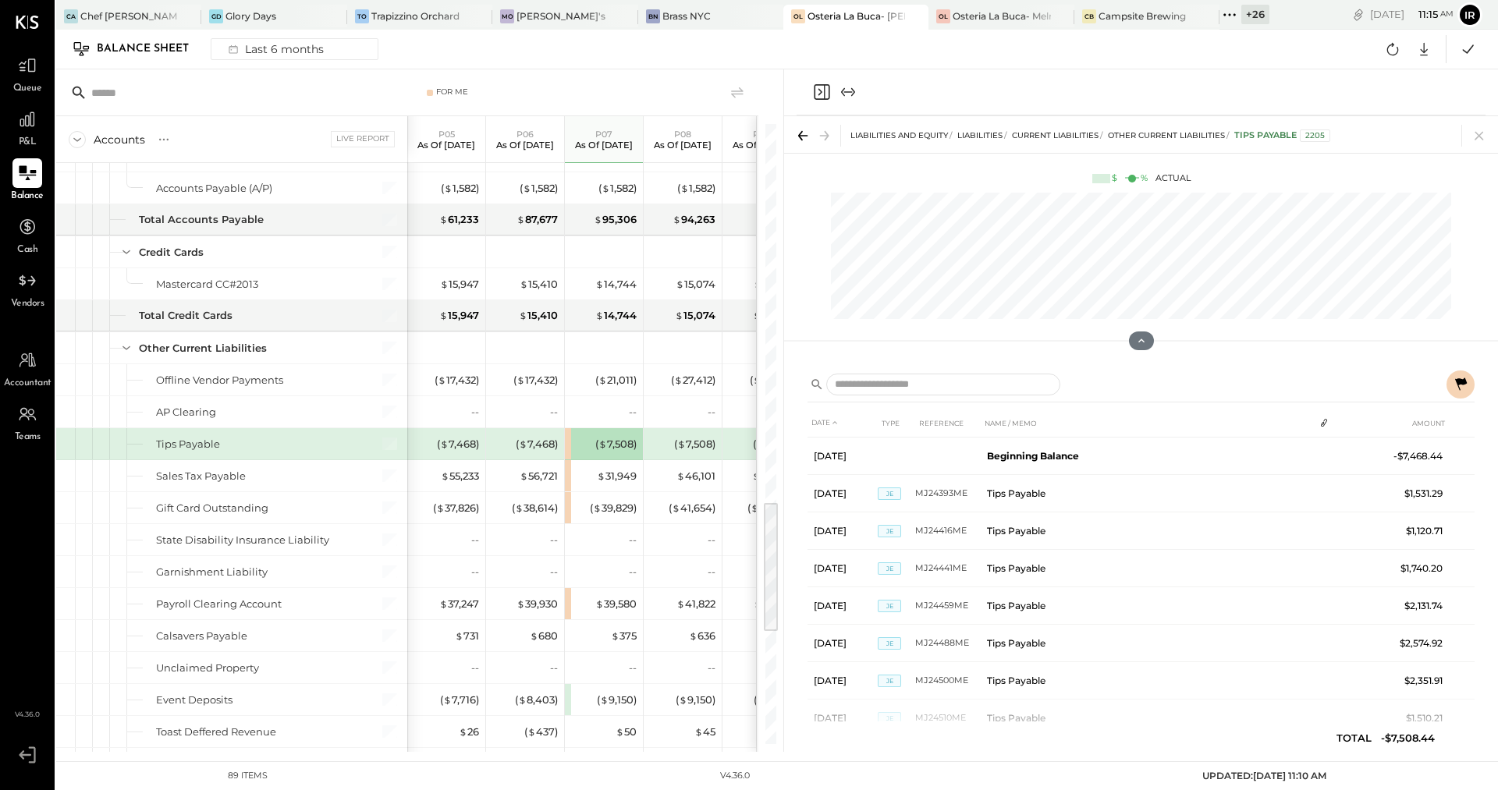
click at [1474, 385] on div "DATE TYPE REFERENCE NAME / MEMO AMOUNT [DATE] Beginning Balance -$7,468.44 [DAT…" at bounding box center [1141, 557] width 714 height 389
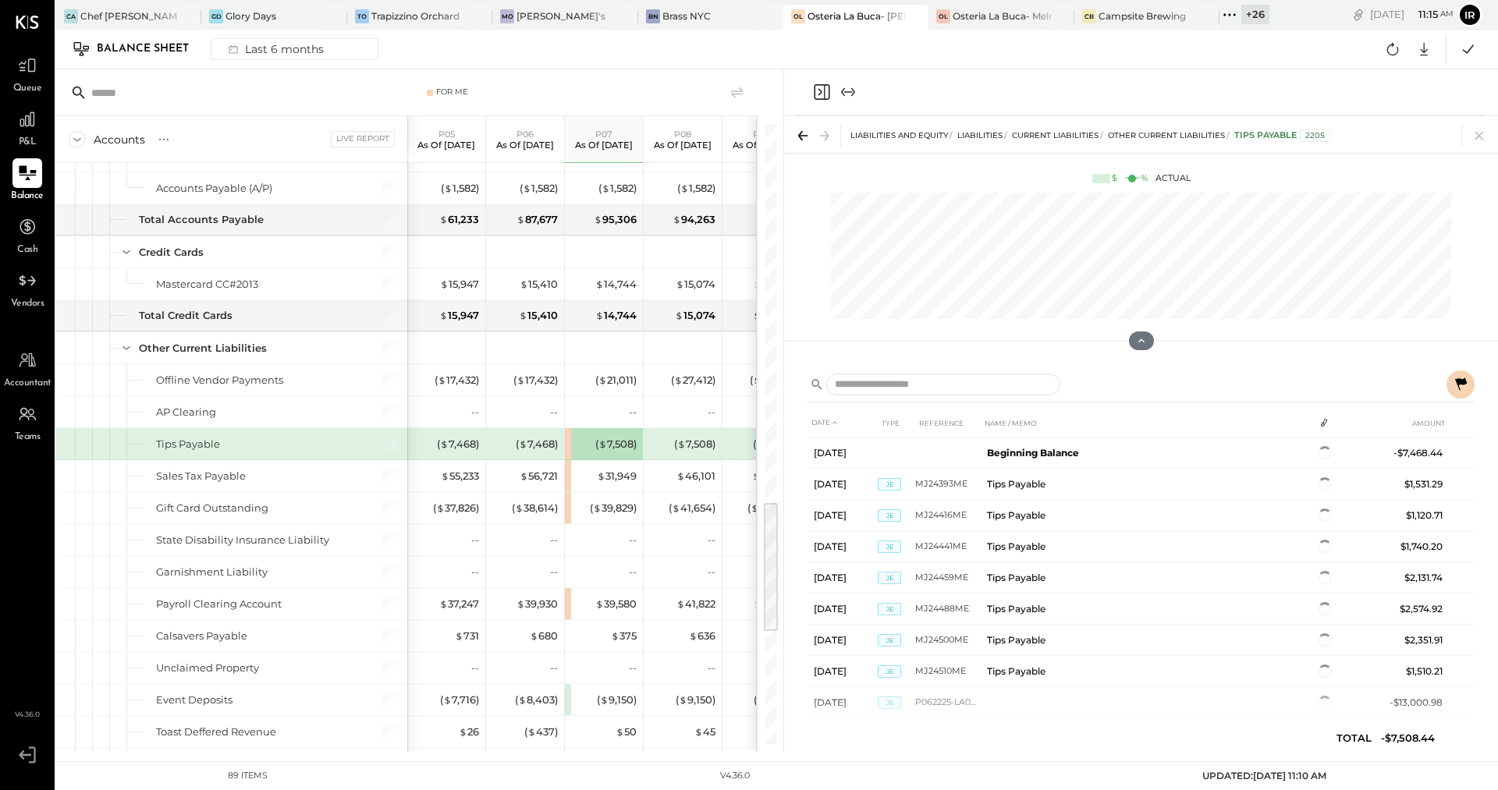
click at [1460, 385] on icon at bounding box center [1460, 384] width 19 height 19
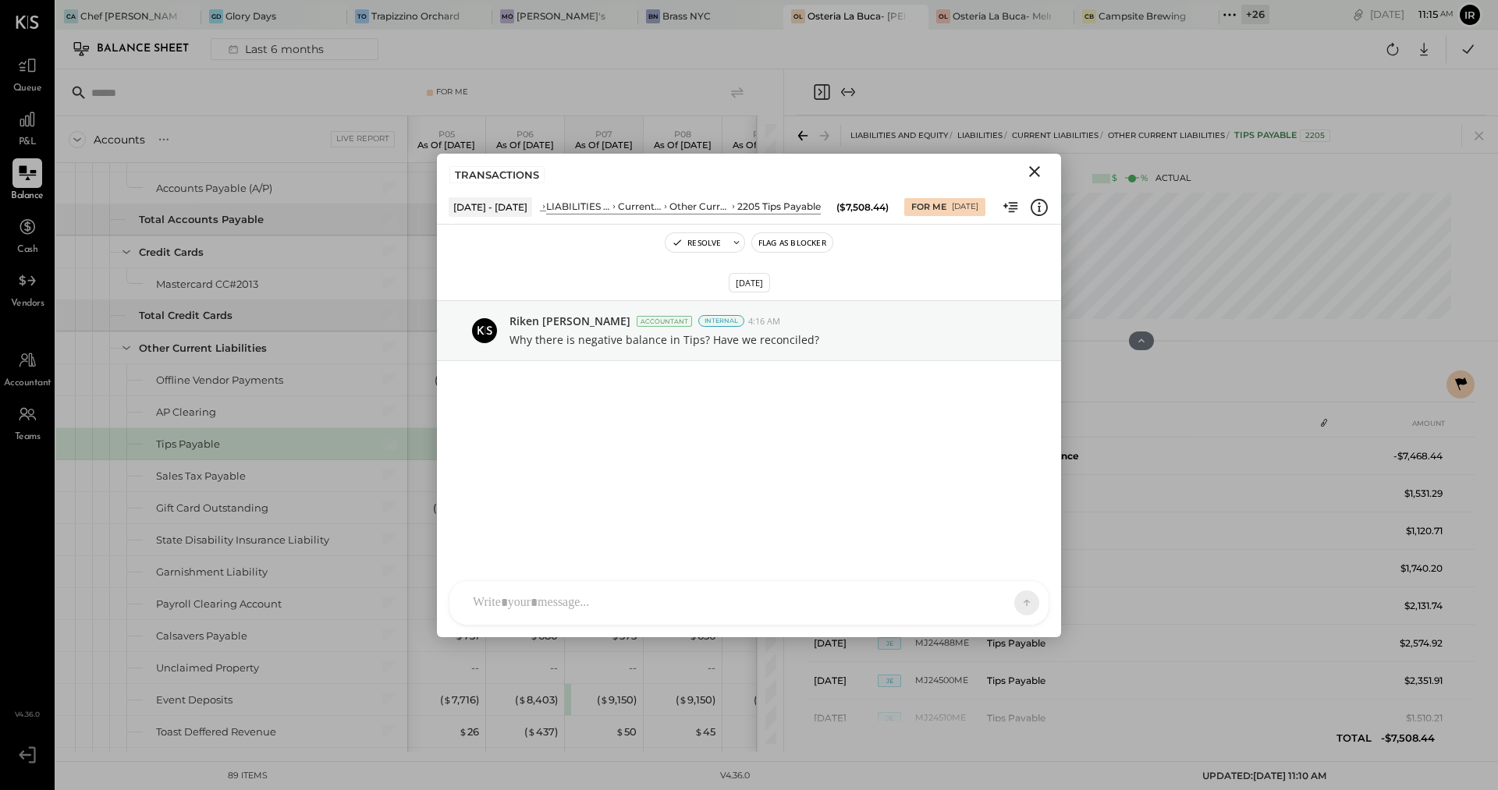
click at [1042, 174] on icon "Close" at bounding box center [1034, 171] width 19 height 19
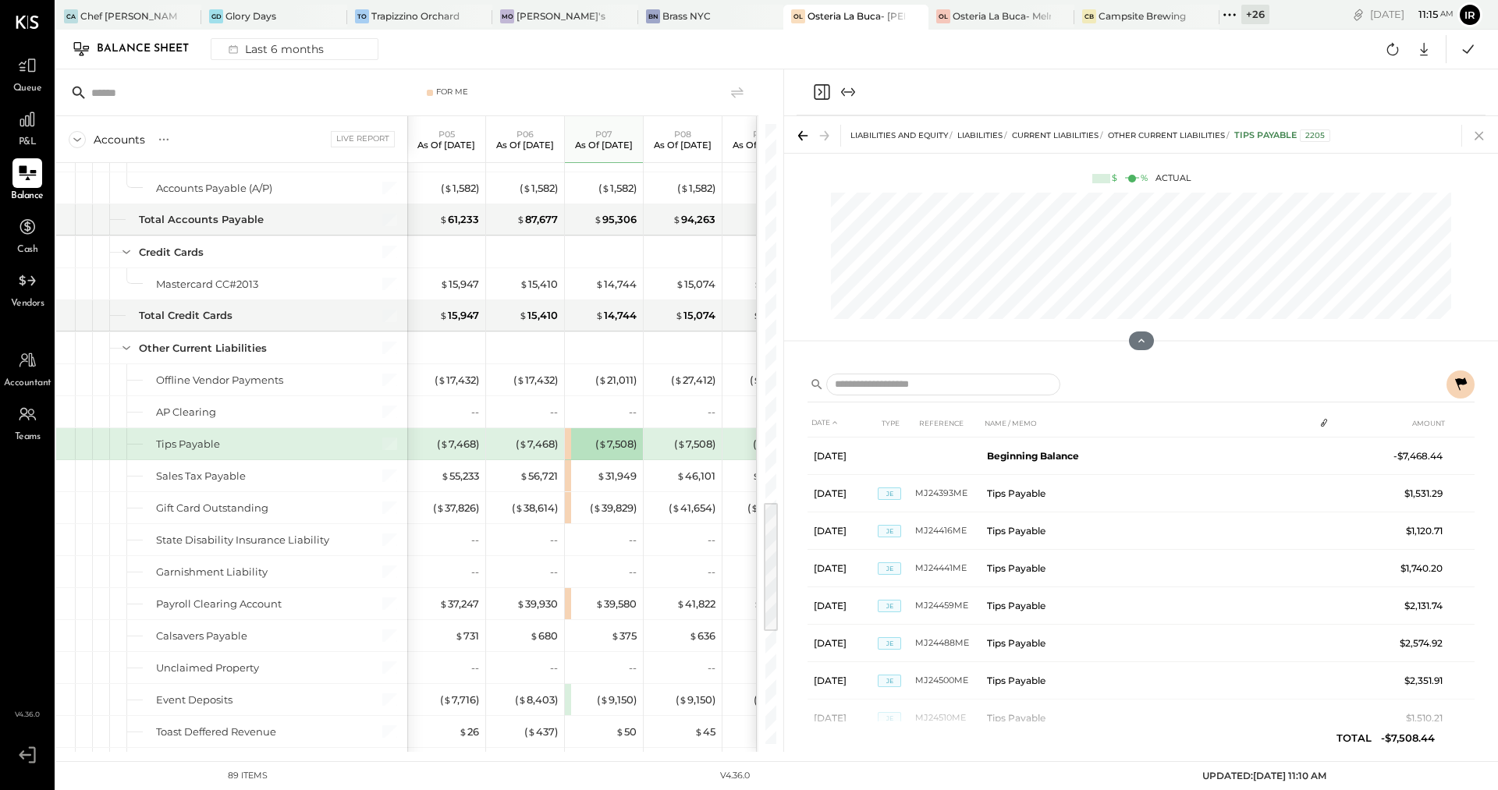
click at [1479, 130] on icon at bounding box center [1479, 136] width 22 height 22
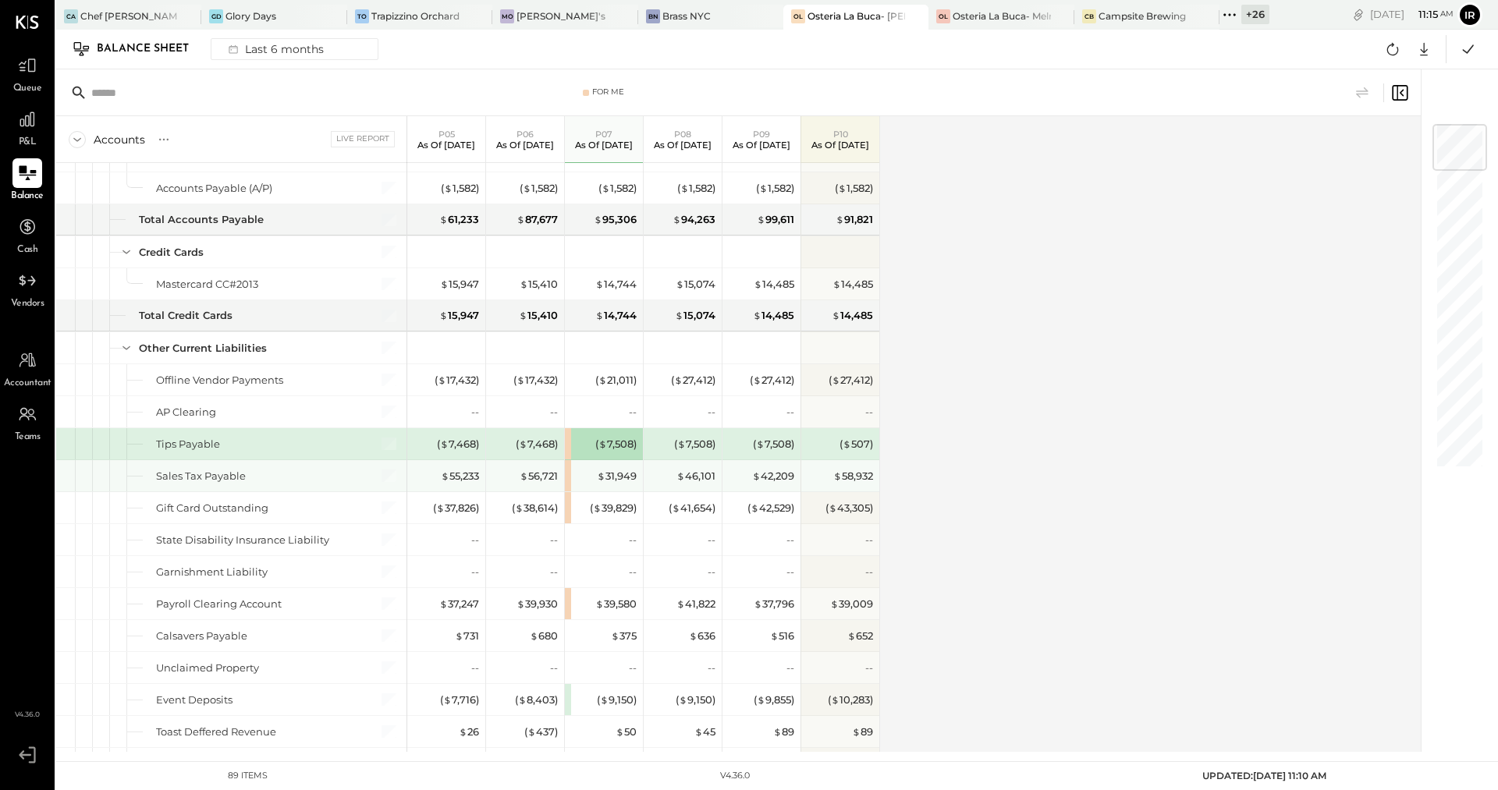
click at [566, 460] on div "$ 31,949" at bounding box center [604, 475] width 78 height 31
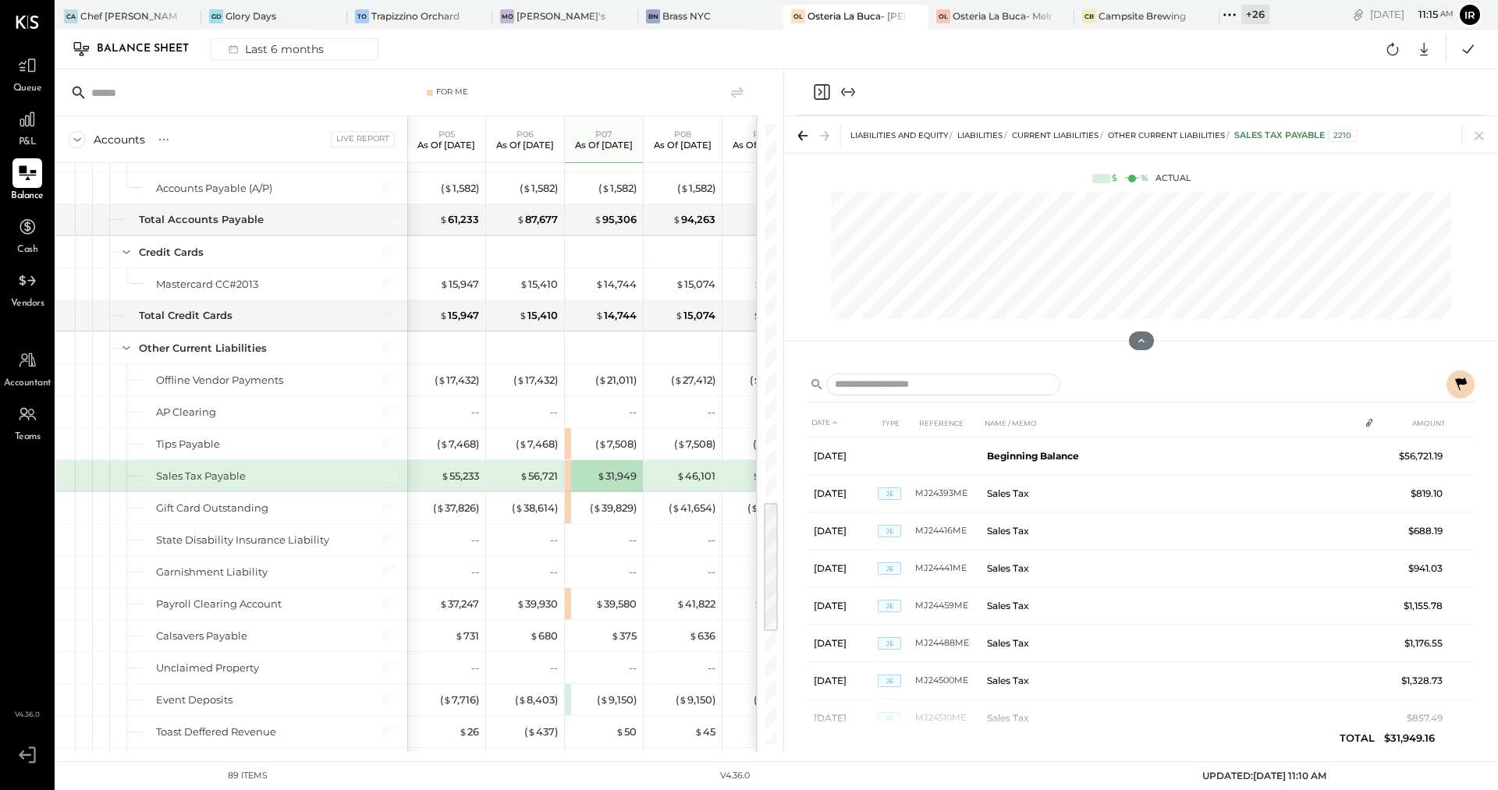
click at [1461, 386] on icon at bounding box center [1460, 384] width 19 height 19
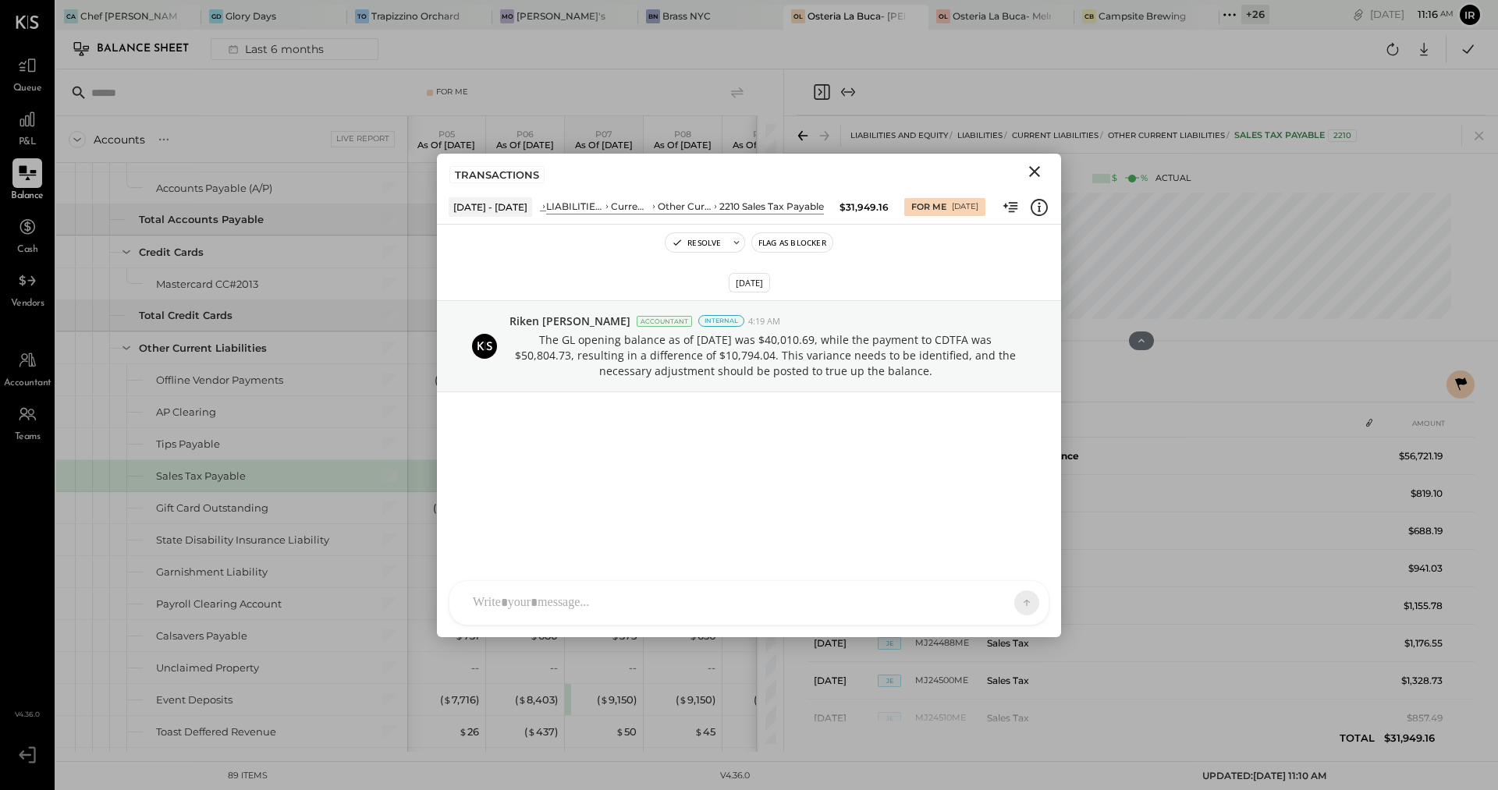
click at [1035, 169] on icon "Close" at bounding box center [1034, 171] width 11 height 11
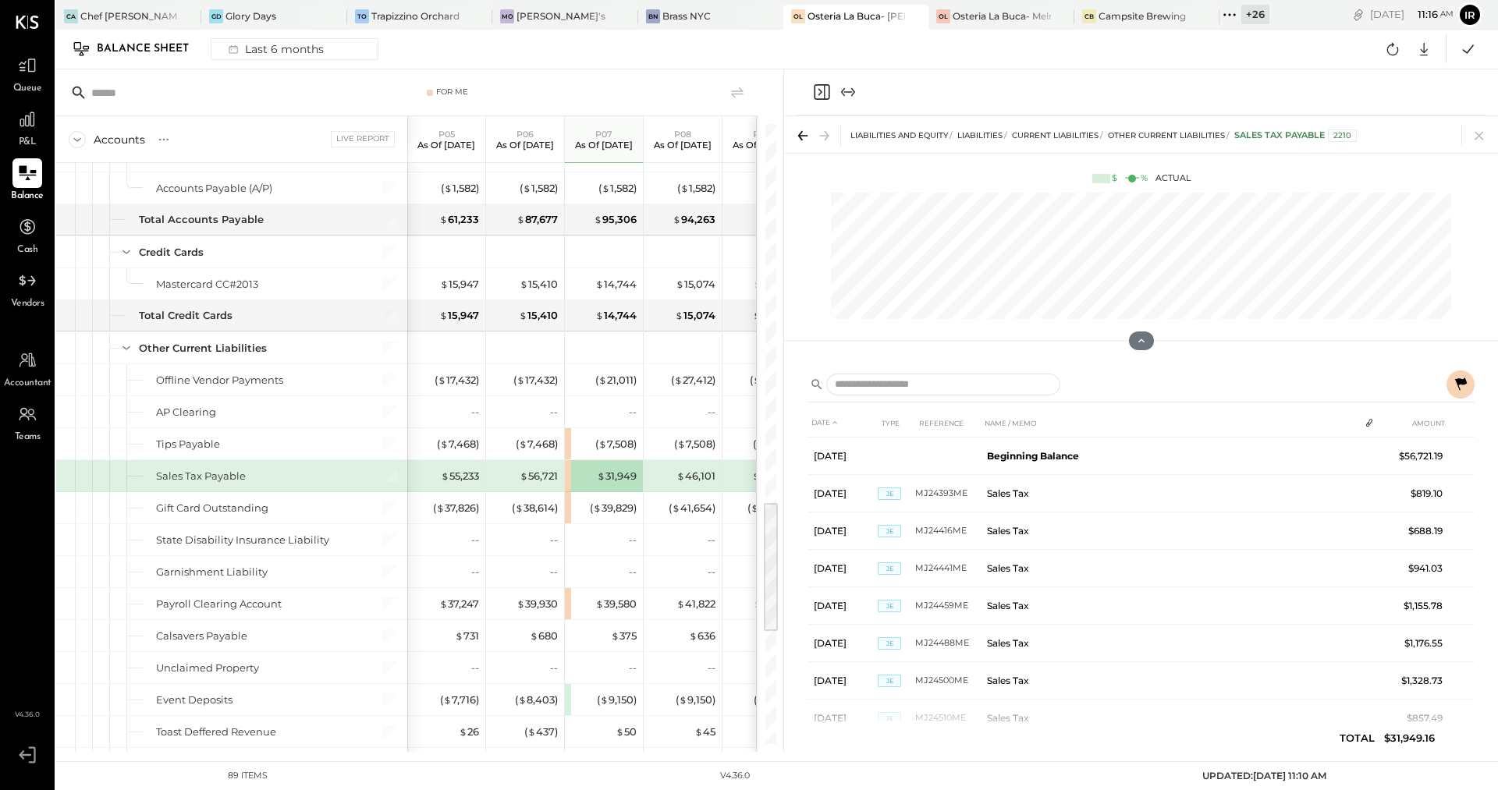
click at [1457, 378] on icon at bounding box center [1461, 384] width 12 height 12
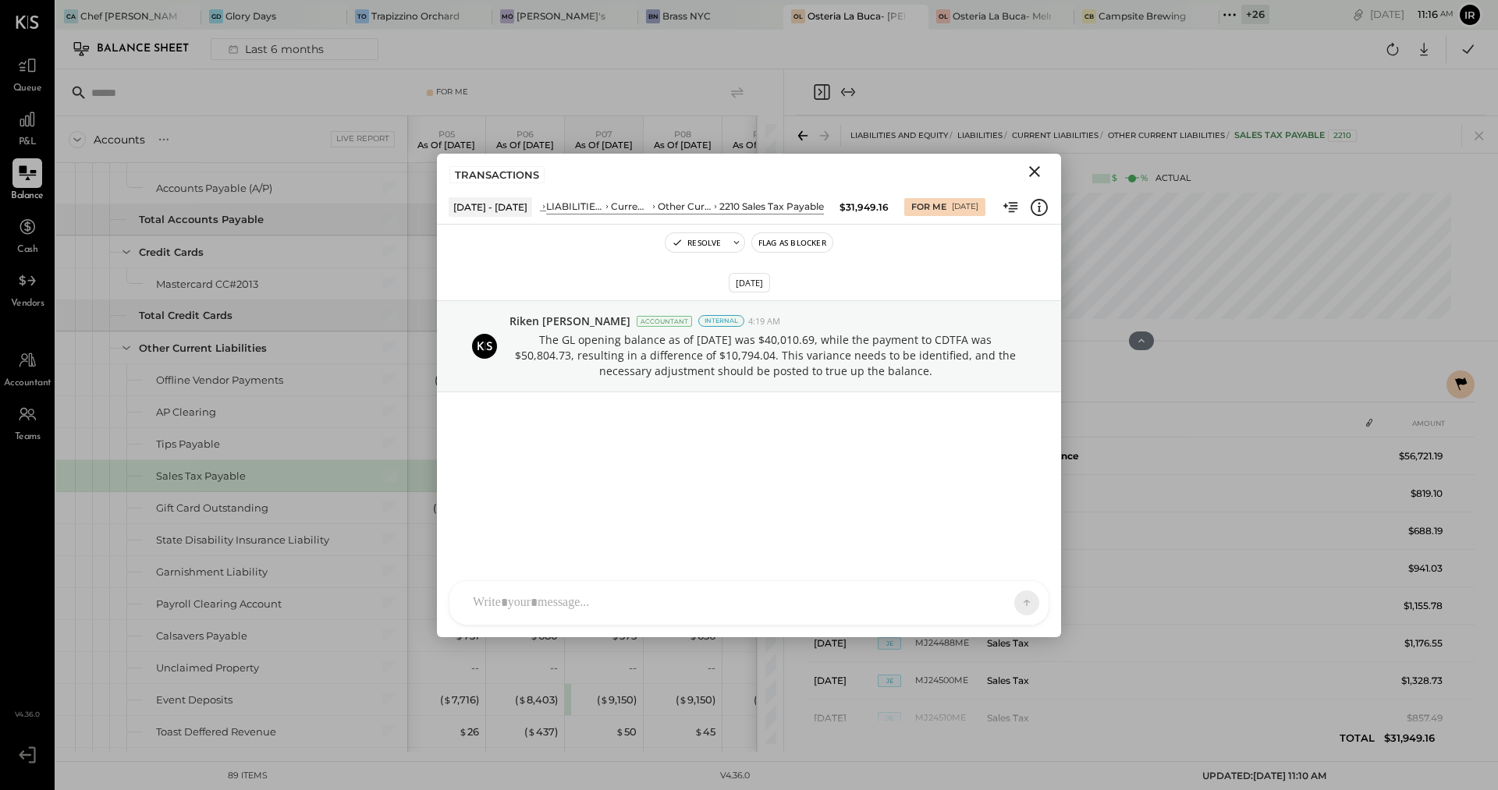
click at [1029, 172] on icon "Close" at bounding box center [1034, 171] width 19 height 19
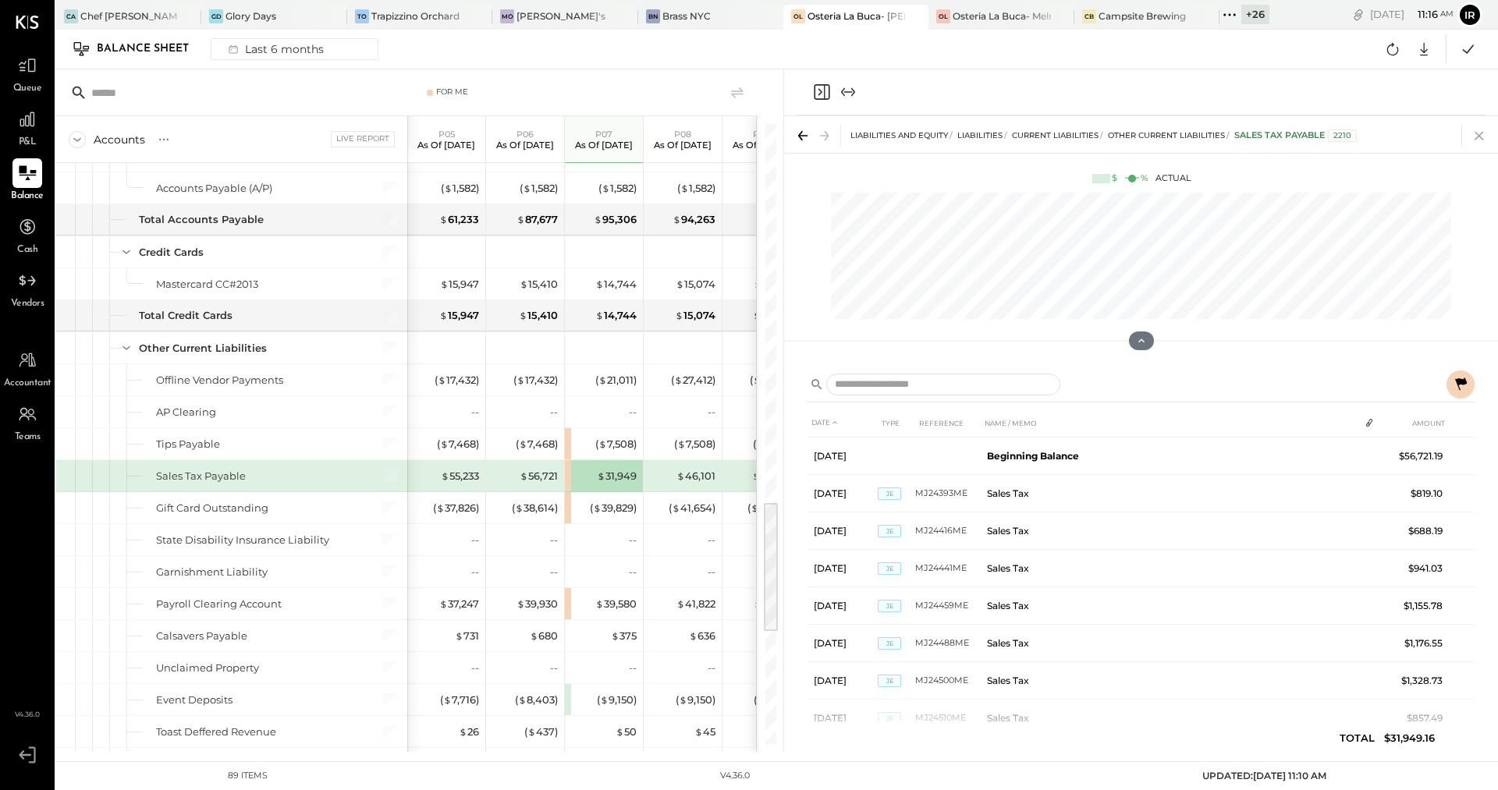
click at [1483, 133] on icon at bounding box center [1479, 136] width 22 height 22
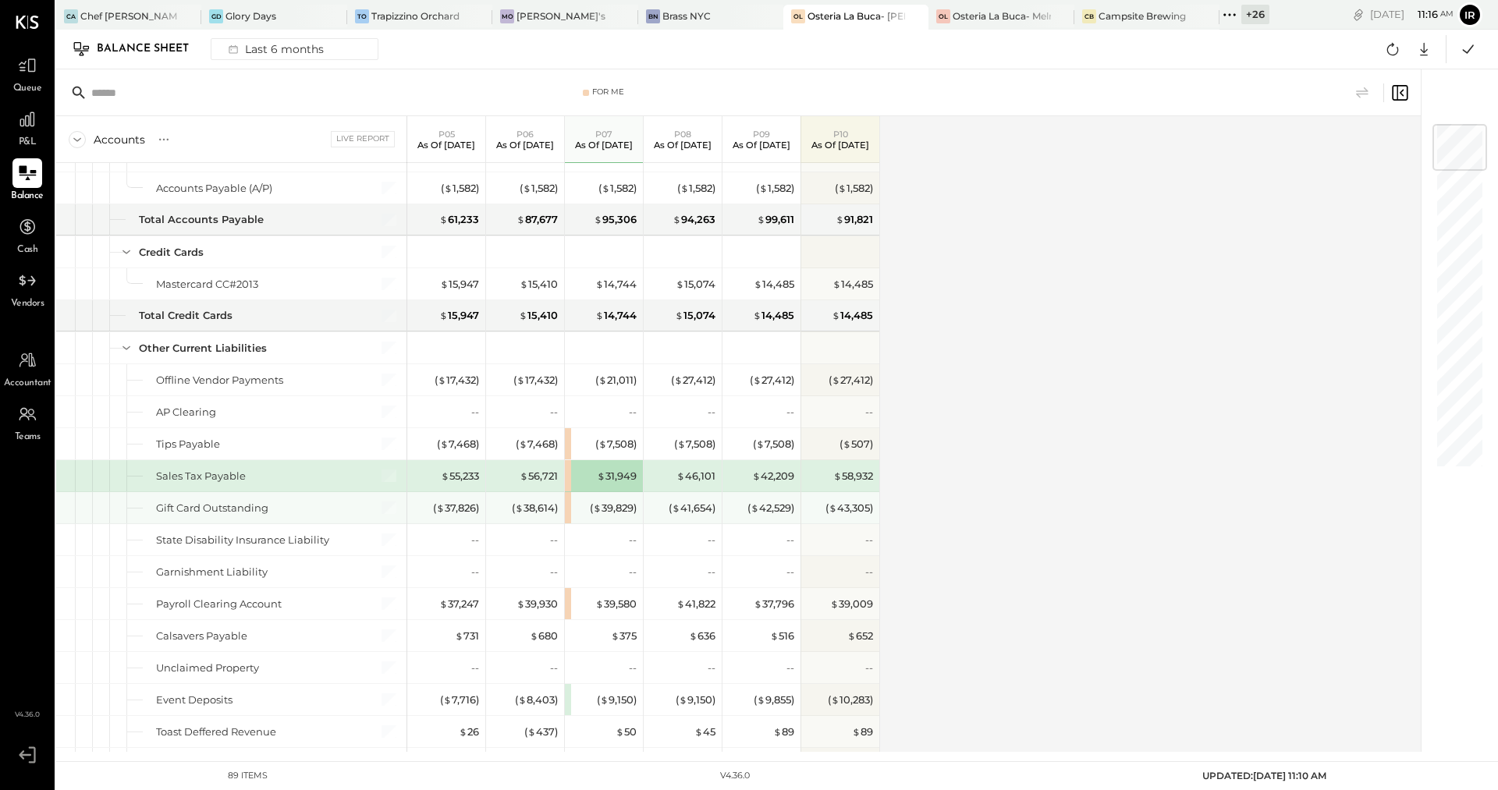
click at [566, 492] on div "( $ 39,829 )" at bounding box center [604, 507] width 78 height 31
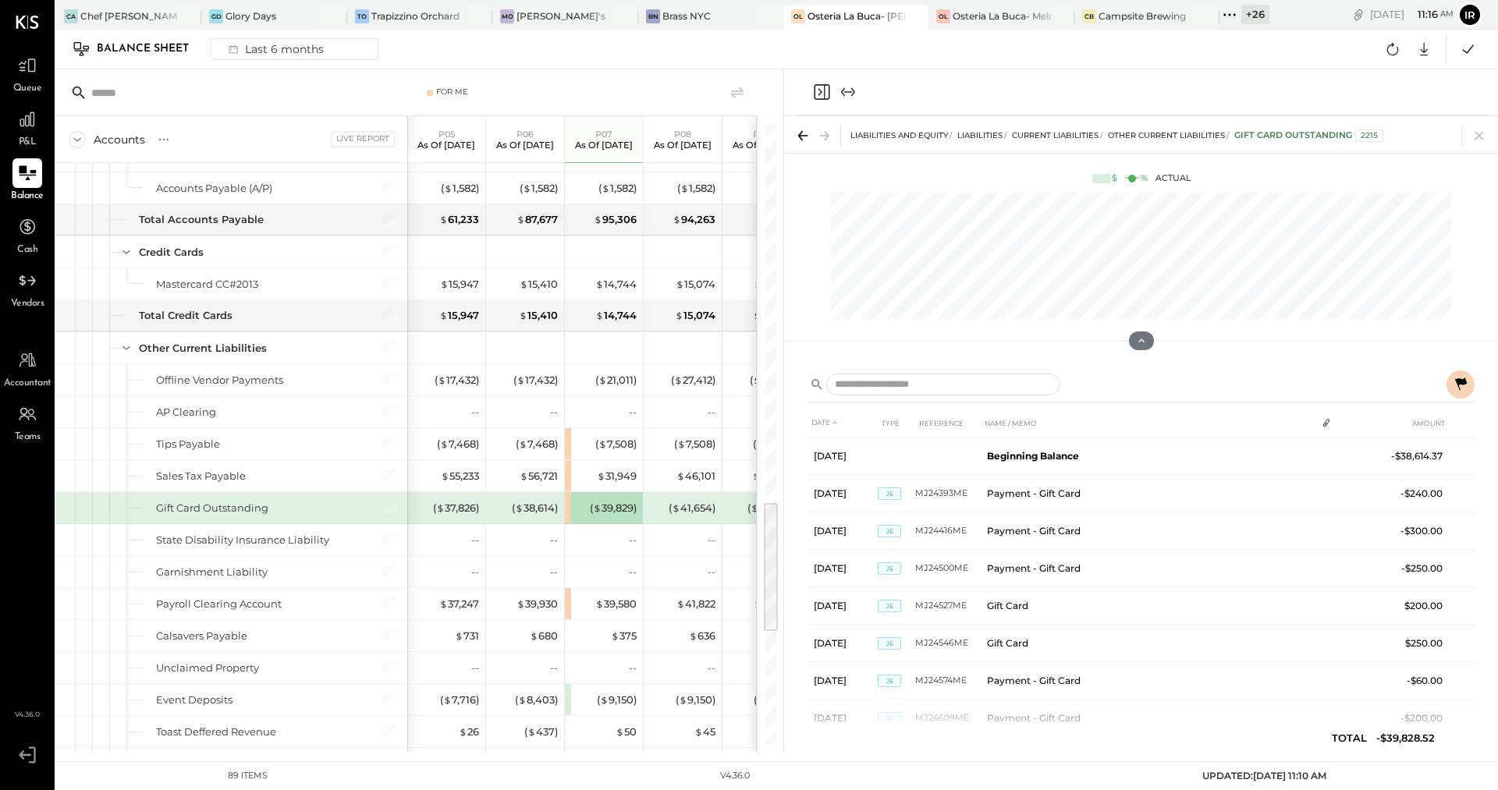
click at [1461, 384] on icon at bounding box center [1461, 384] width 12 height 12
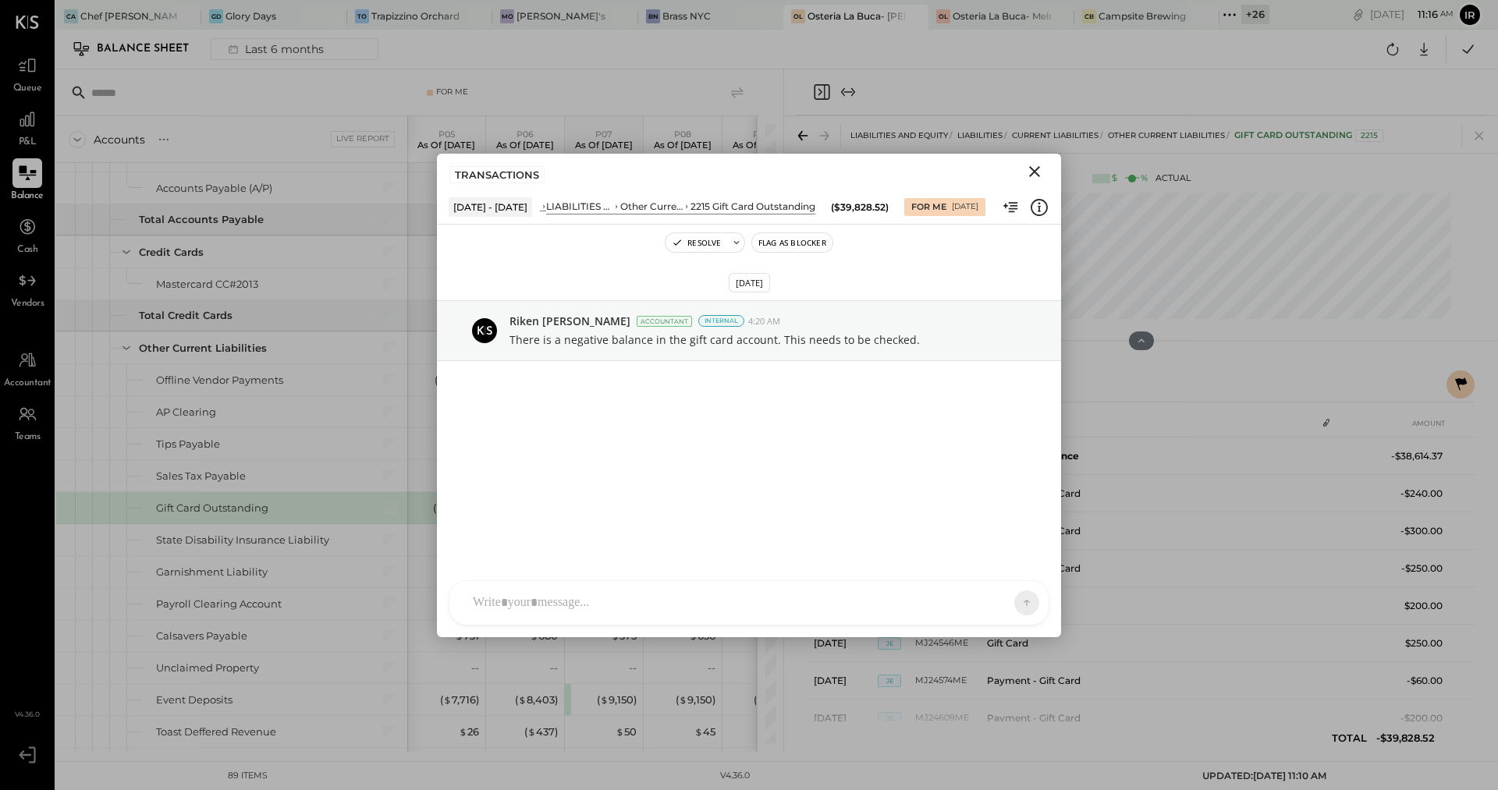
click at [1037, 172] on icon "Close" at bounding box center [1034, 171] width 19 height 19
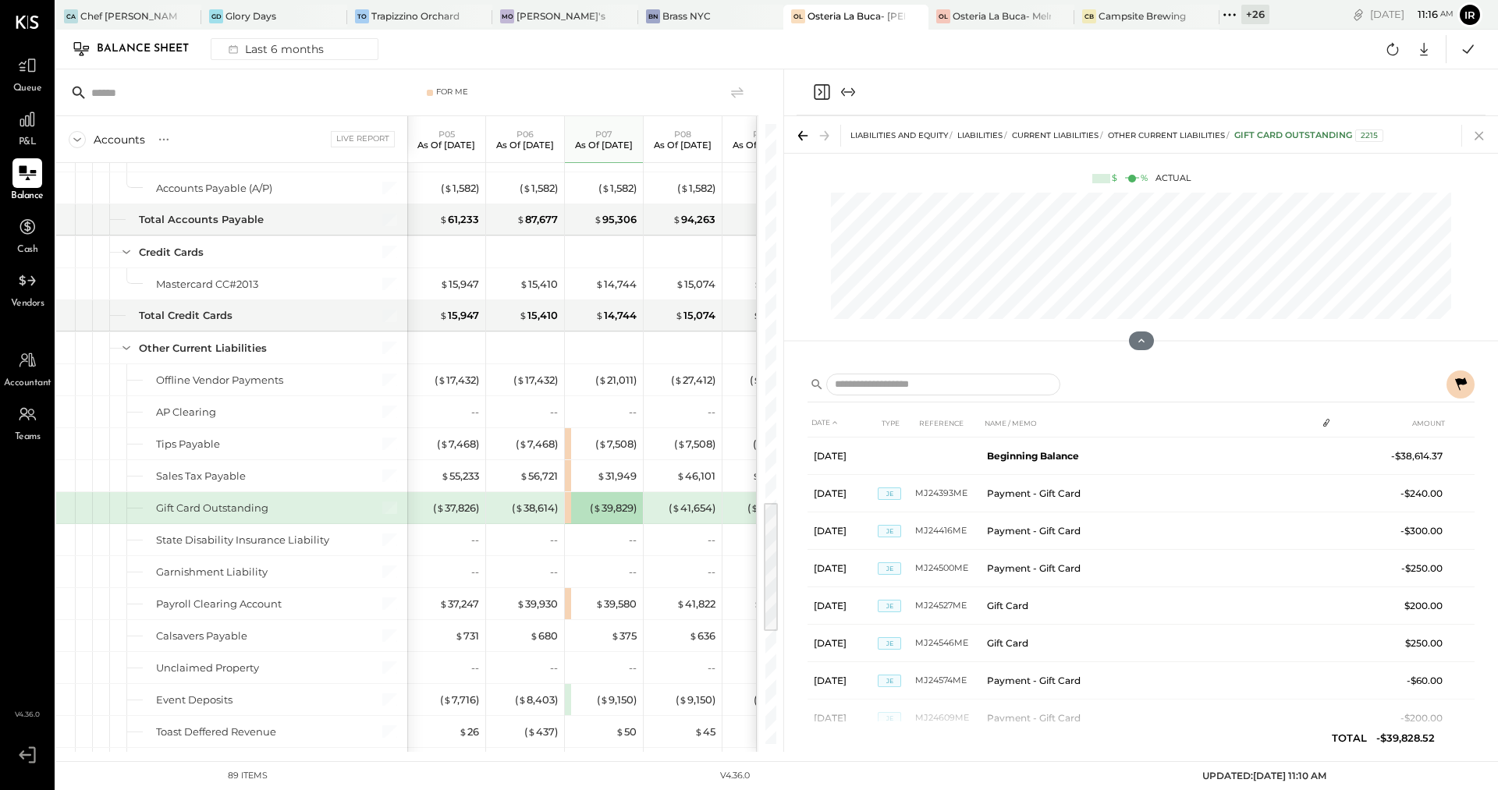
click at [1477, 139] on icon at bounding box center [1479, 136] width 22 height 22
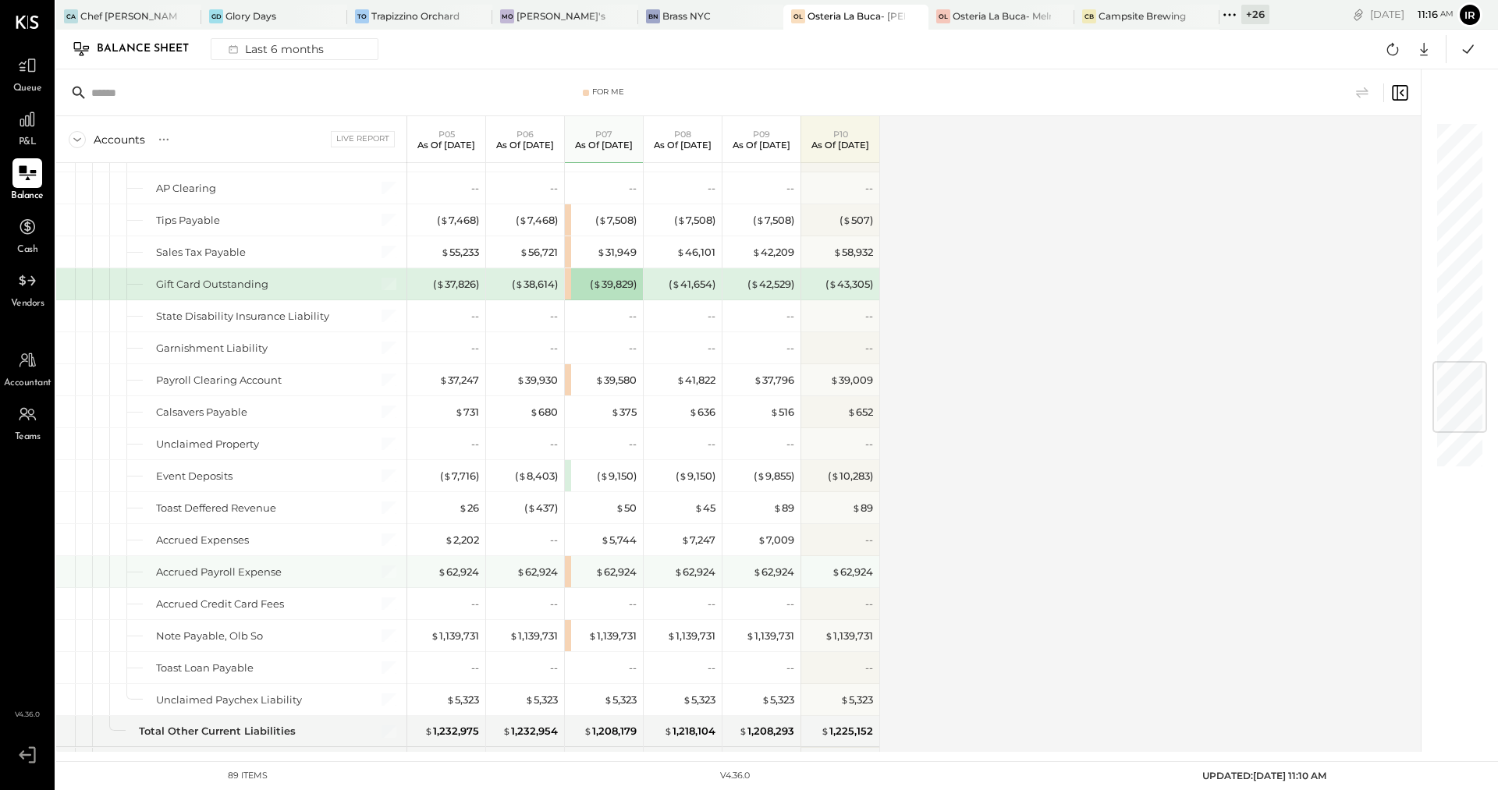
scroll to position [1989, 0]
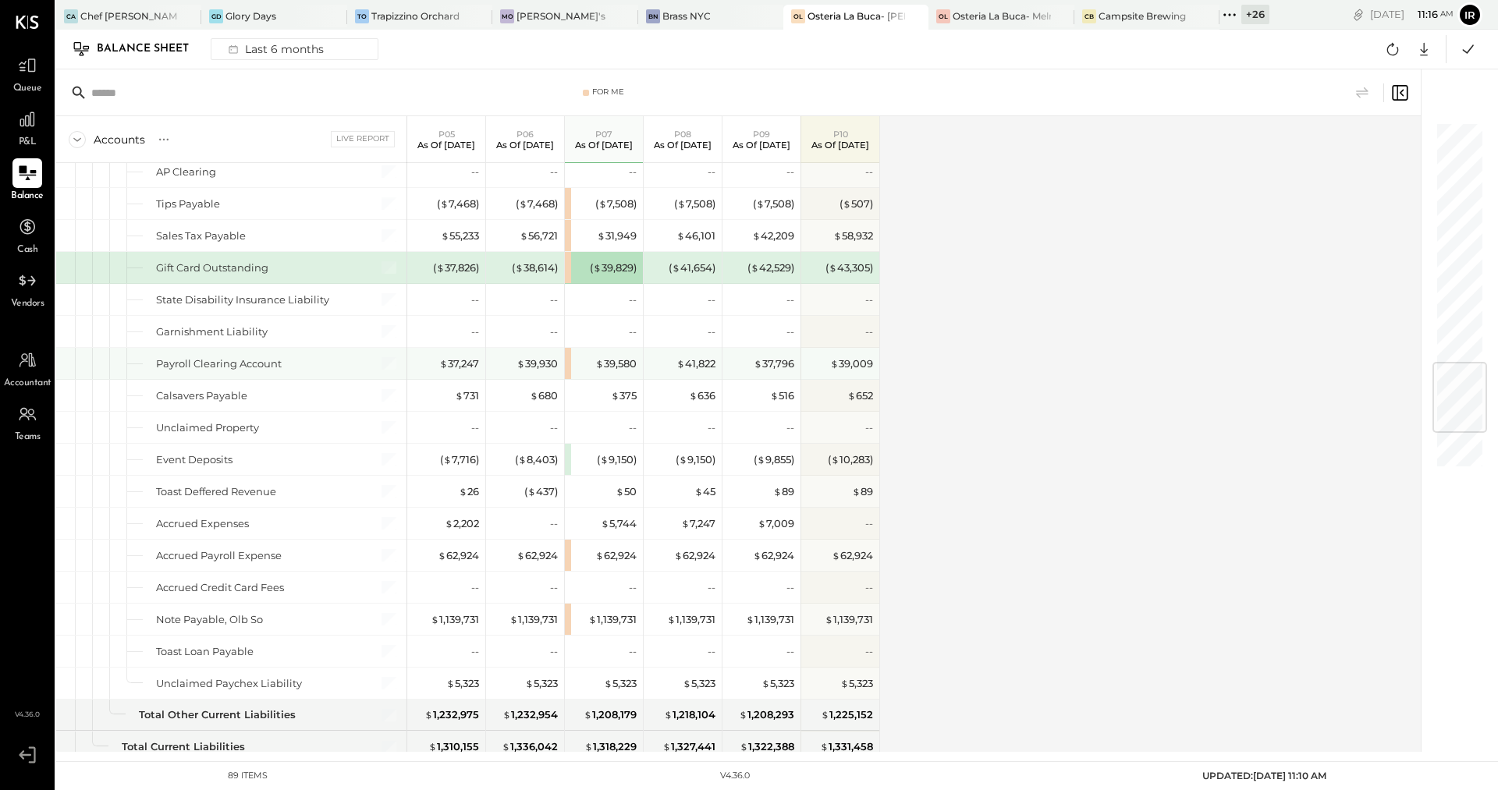
click at [566, 348] on div "$ 39,580" at bounding box center [604, 363] width 78 height 31
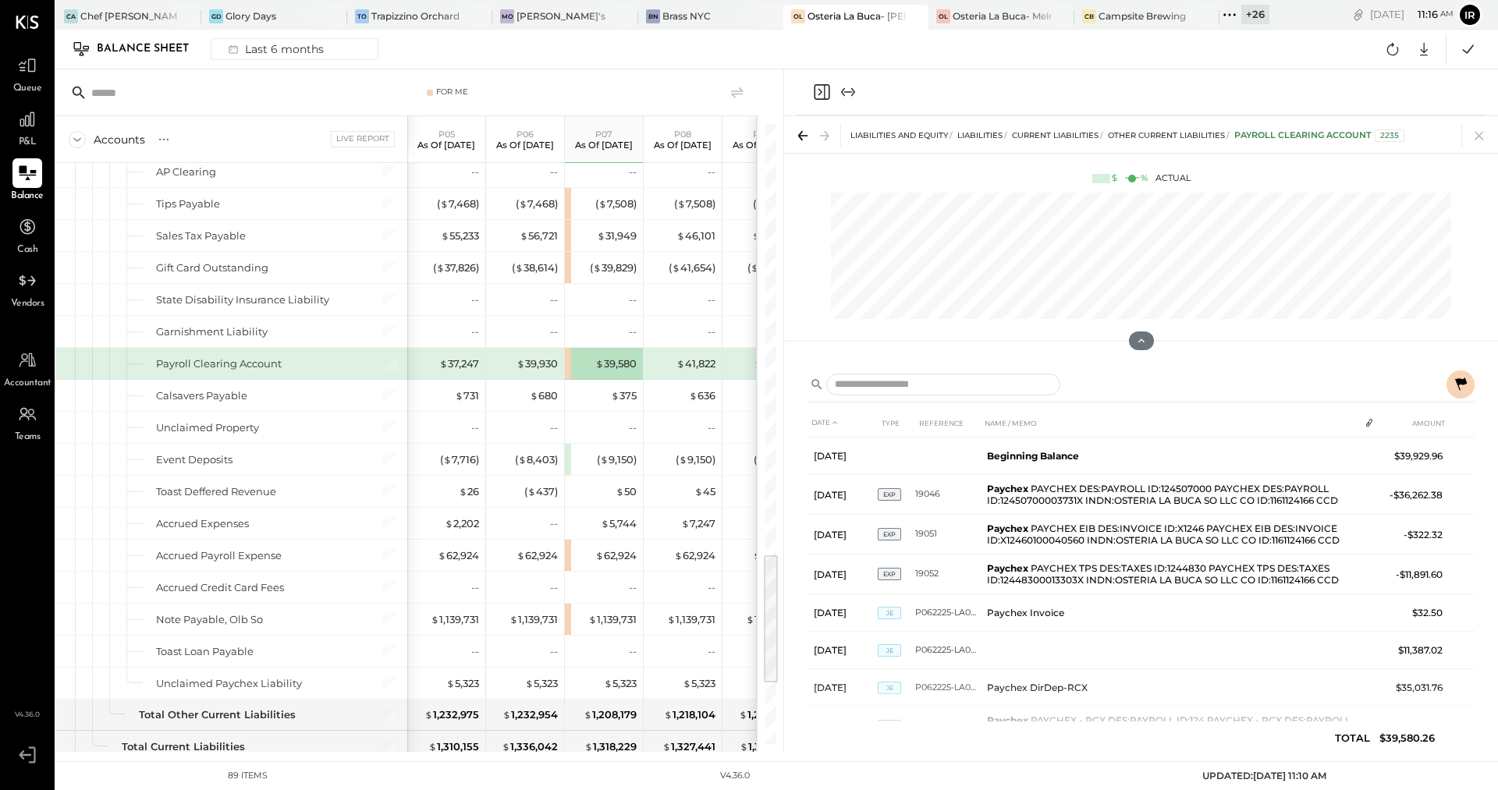
click at [1468, 385] on icon at bounding box center [1460, 384] width 19 height 19
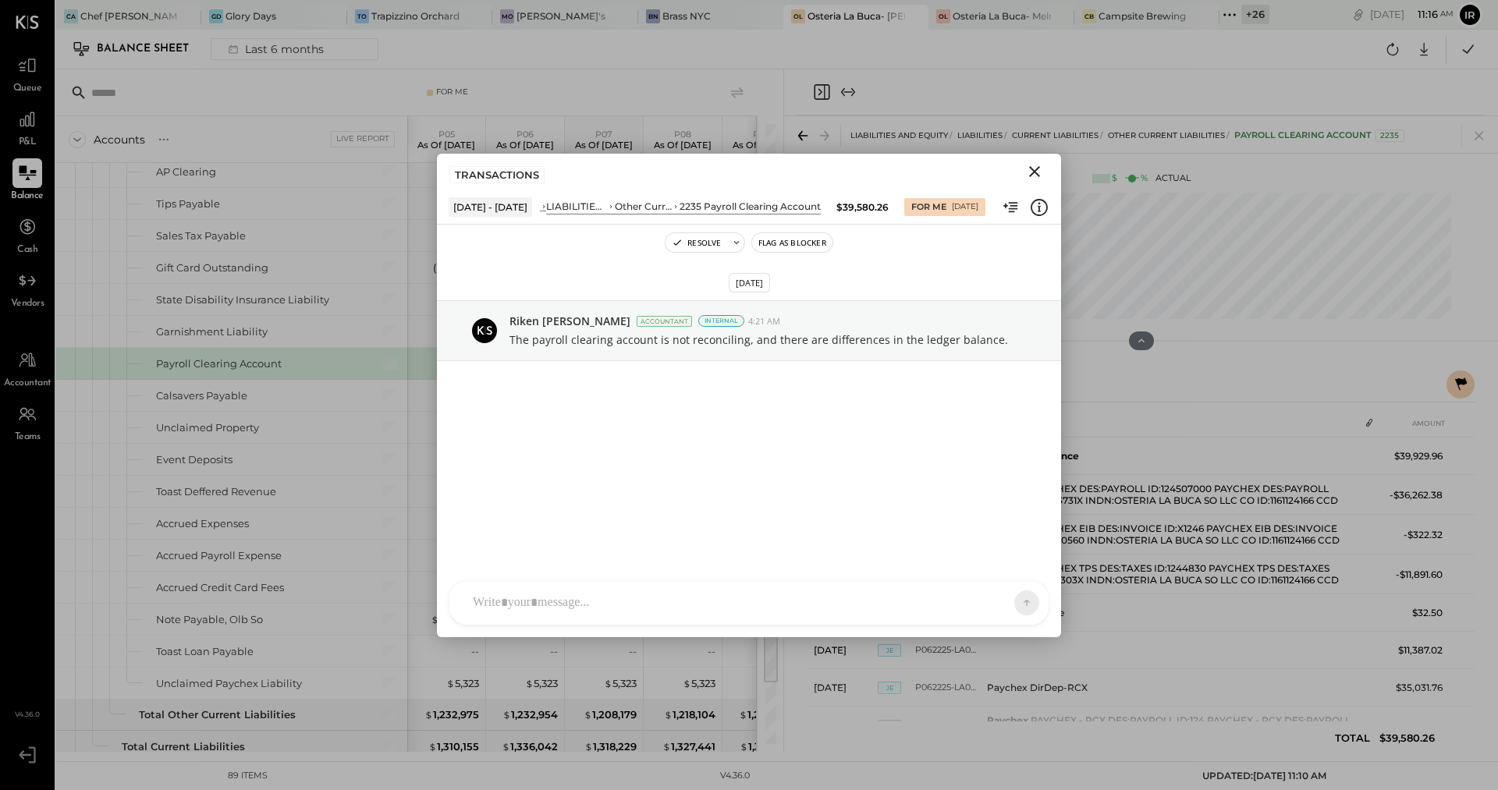
click at [1035, 170] on icon "Close" at bounding box center [1034, 171] width 11 height 11
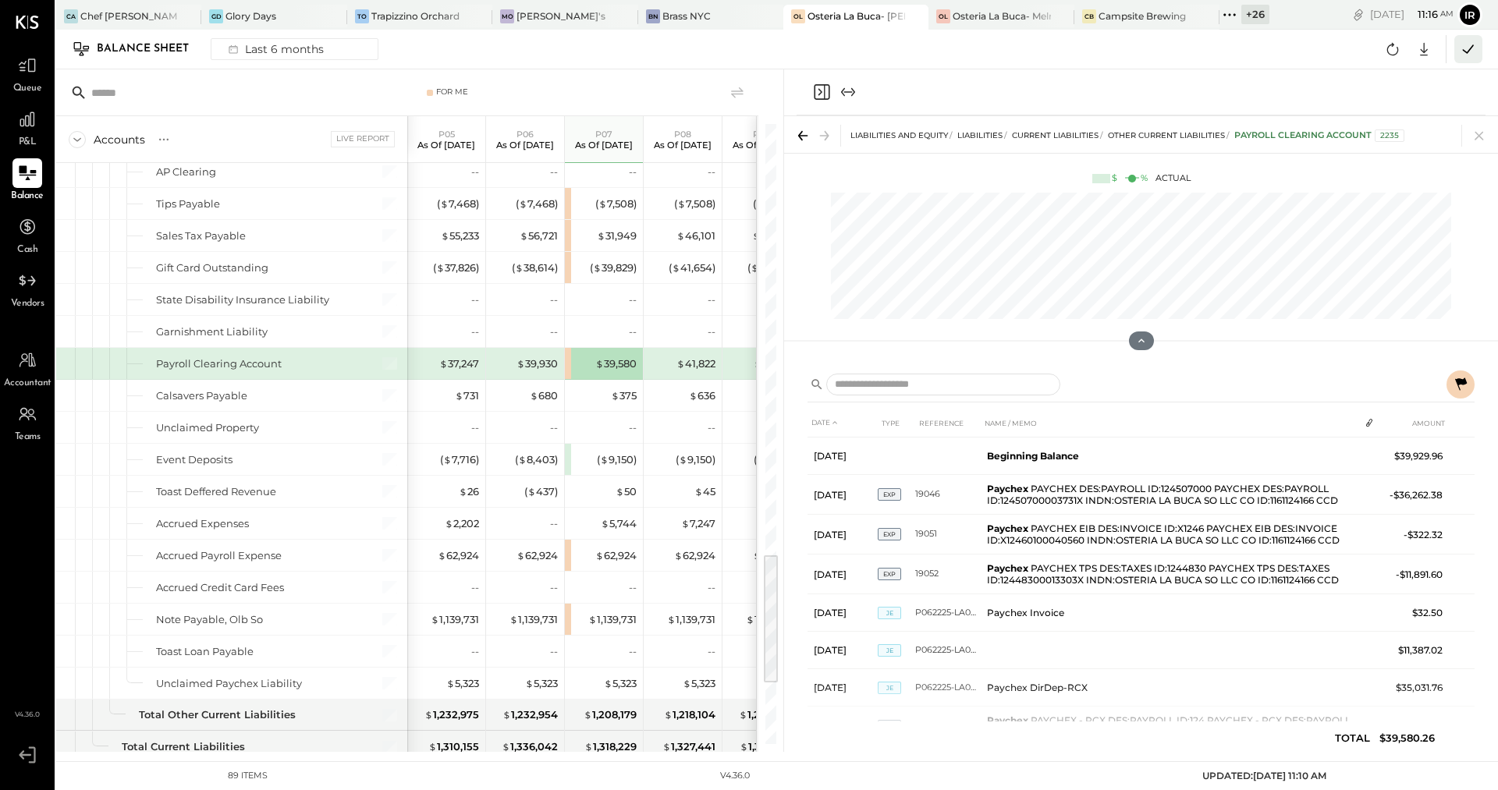
click at [1471, 44] on icon at bounding box center [1468, 49] width 20 height 20
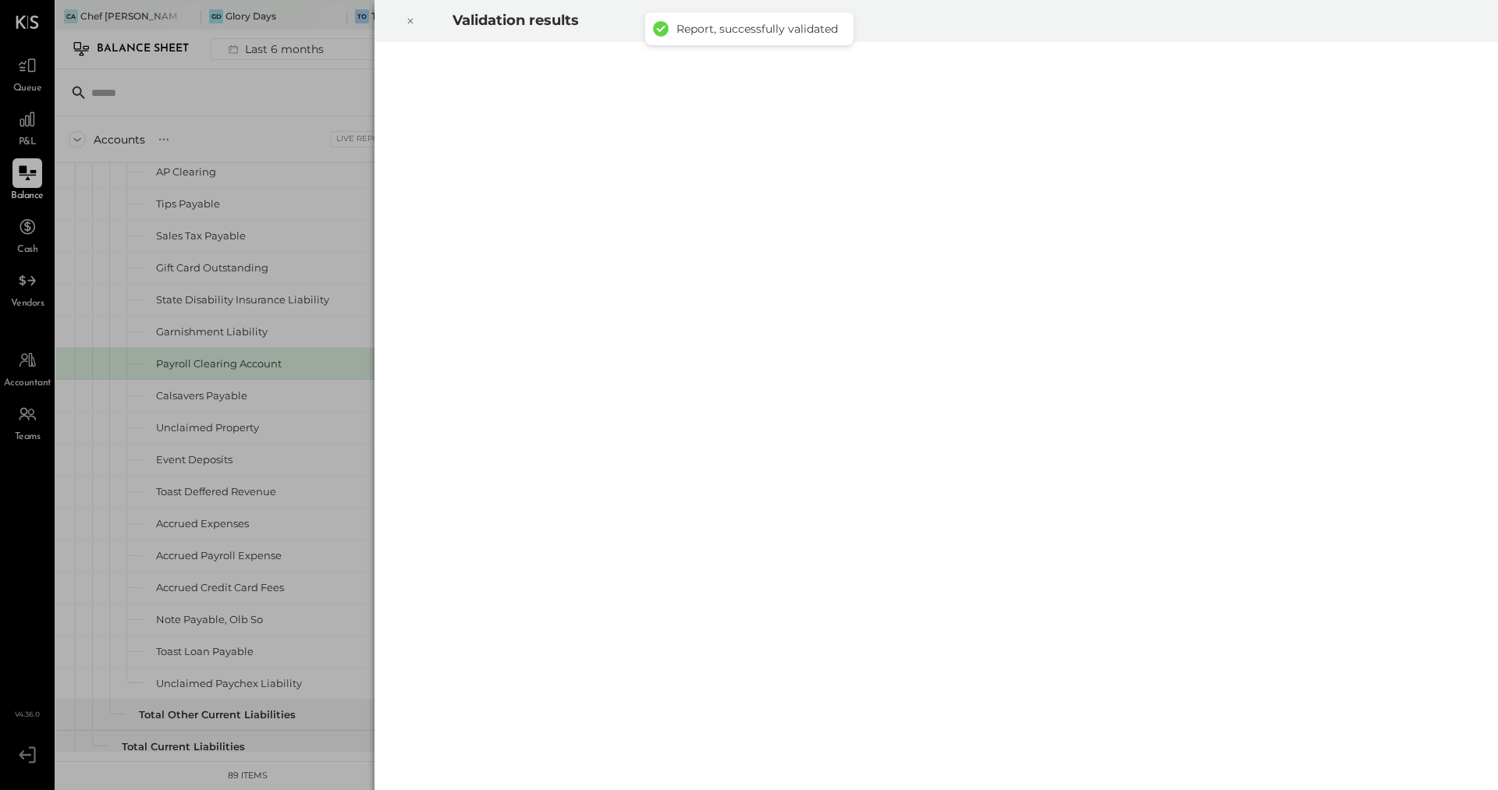
click at [414, 23] on icon at bounding box center [410, 21] width 9 height 19
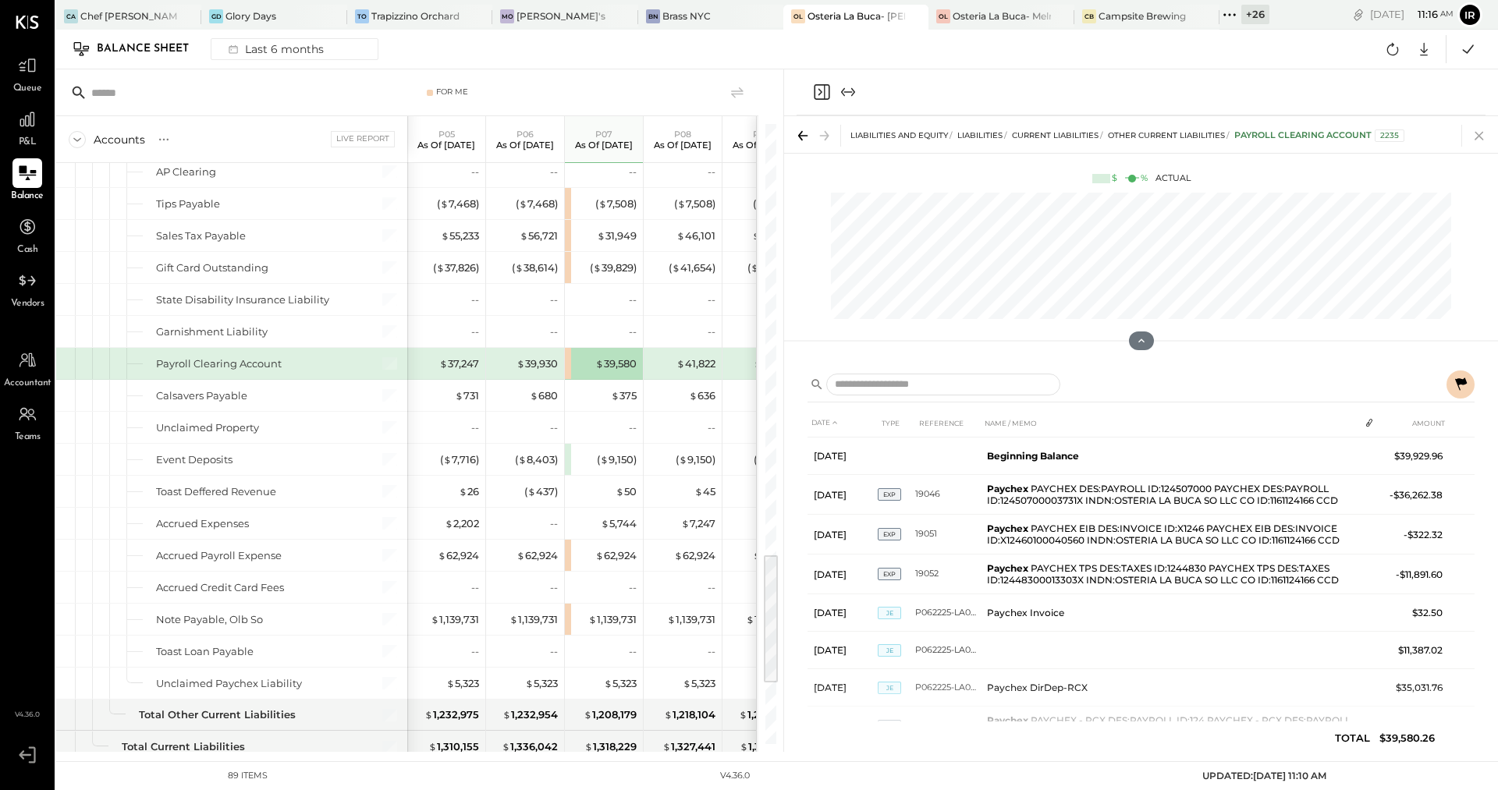
click at [1481, 133] on icon at bounding box center [1479, 136] width 9 height 9
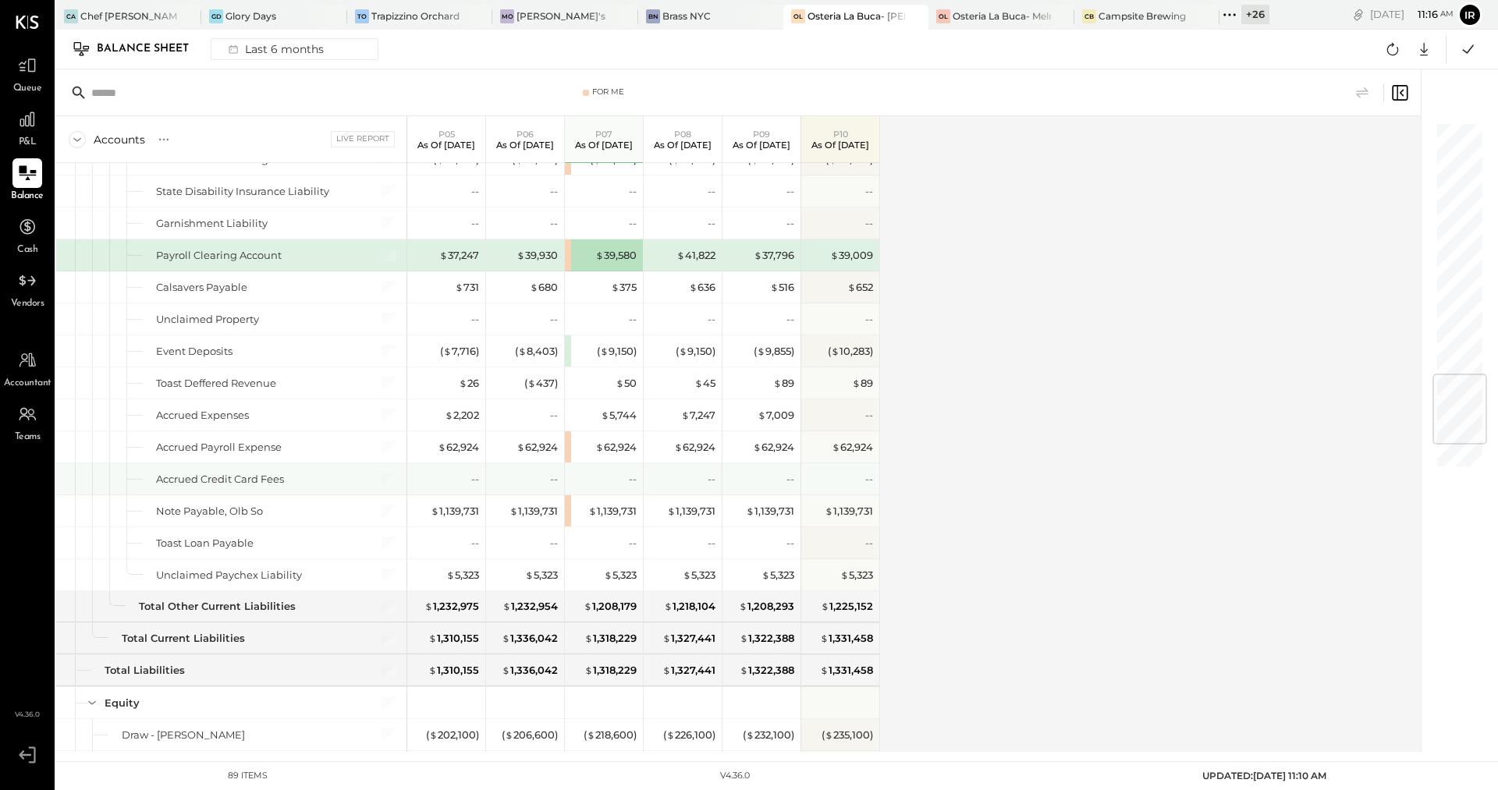
scroll to position [2098, 0]
click at [25, 91] on span "Queue" at bounding box center [27, 89] width 29 height 14
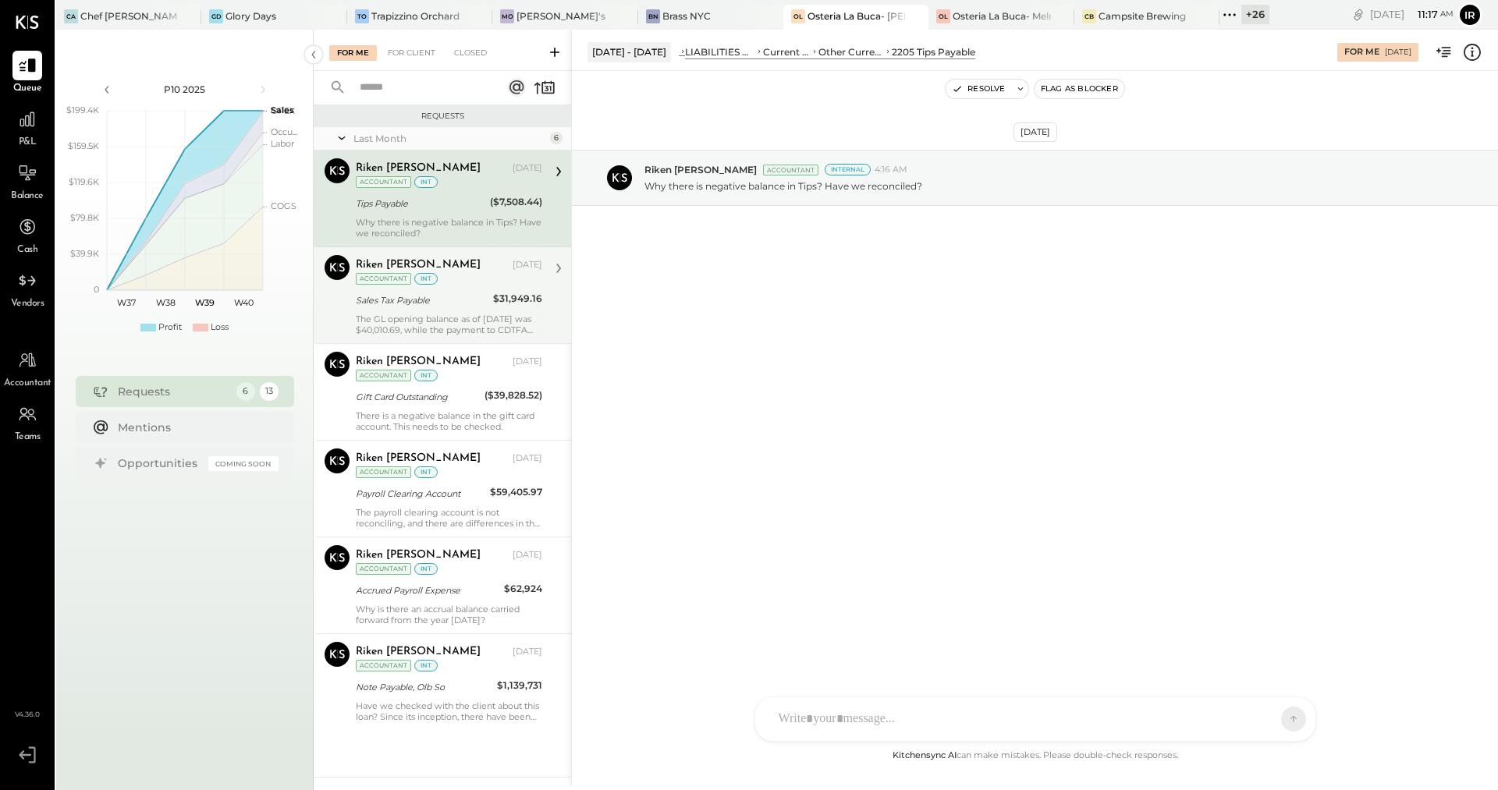
click at [409, 283] on div "Riken [PERSON_NAME] [DATE] Accountant int" at bounding box center [449, 271] width 186 height 32
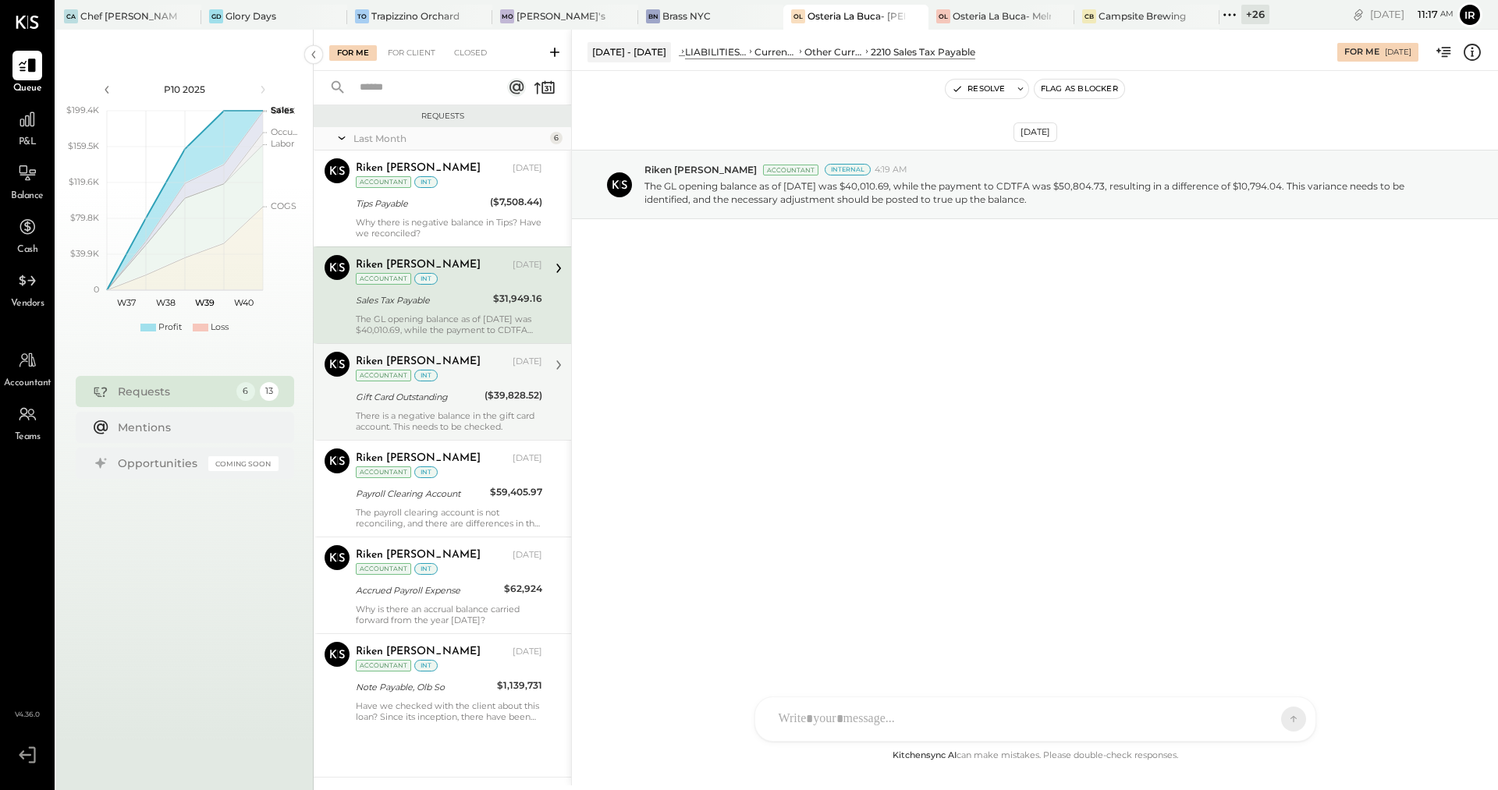
click at [394, 394] on div "Gift Card Outstanding" at bounding box center [418, 397] width 124 height 16
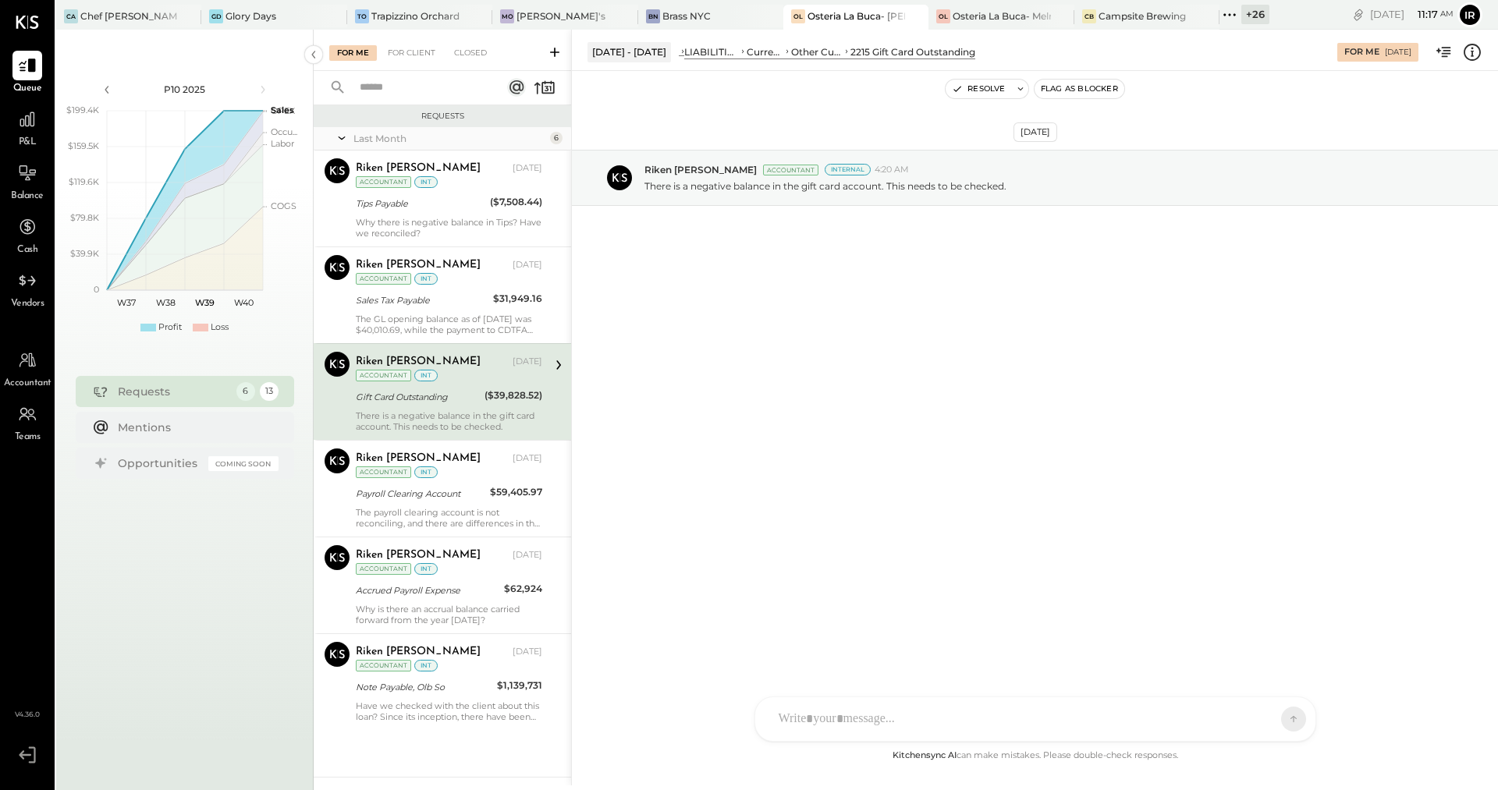
click at [26, 137] on span "P&L" at bounding box center [28, 143] width 18 height 14
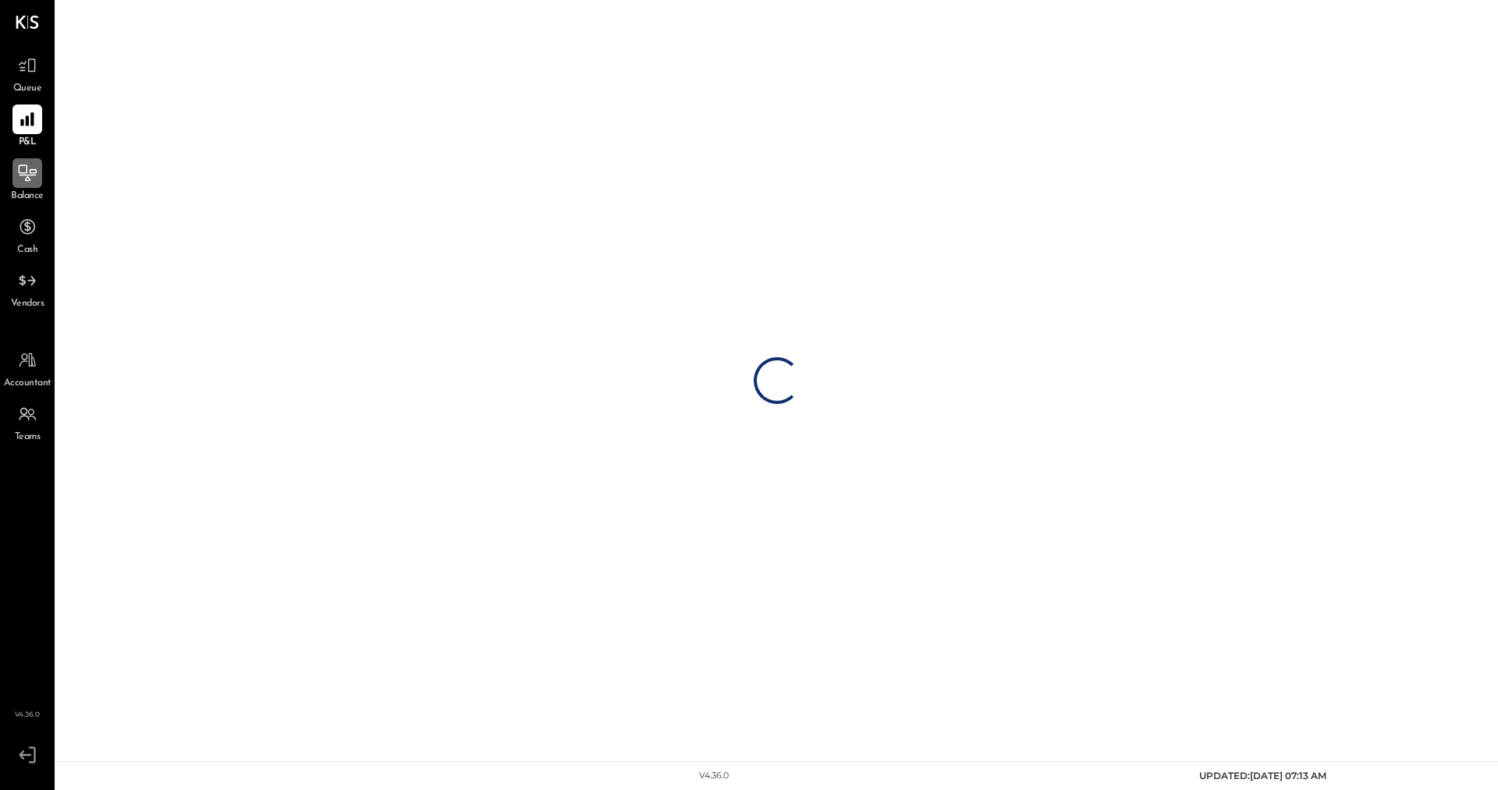
click at [25, 185] on div at bounding box center [27, 173] width 30 height 30
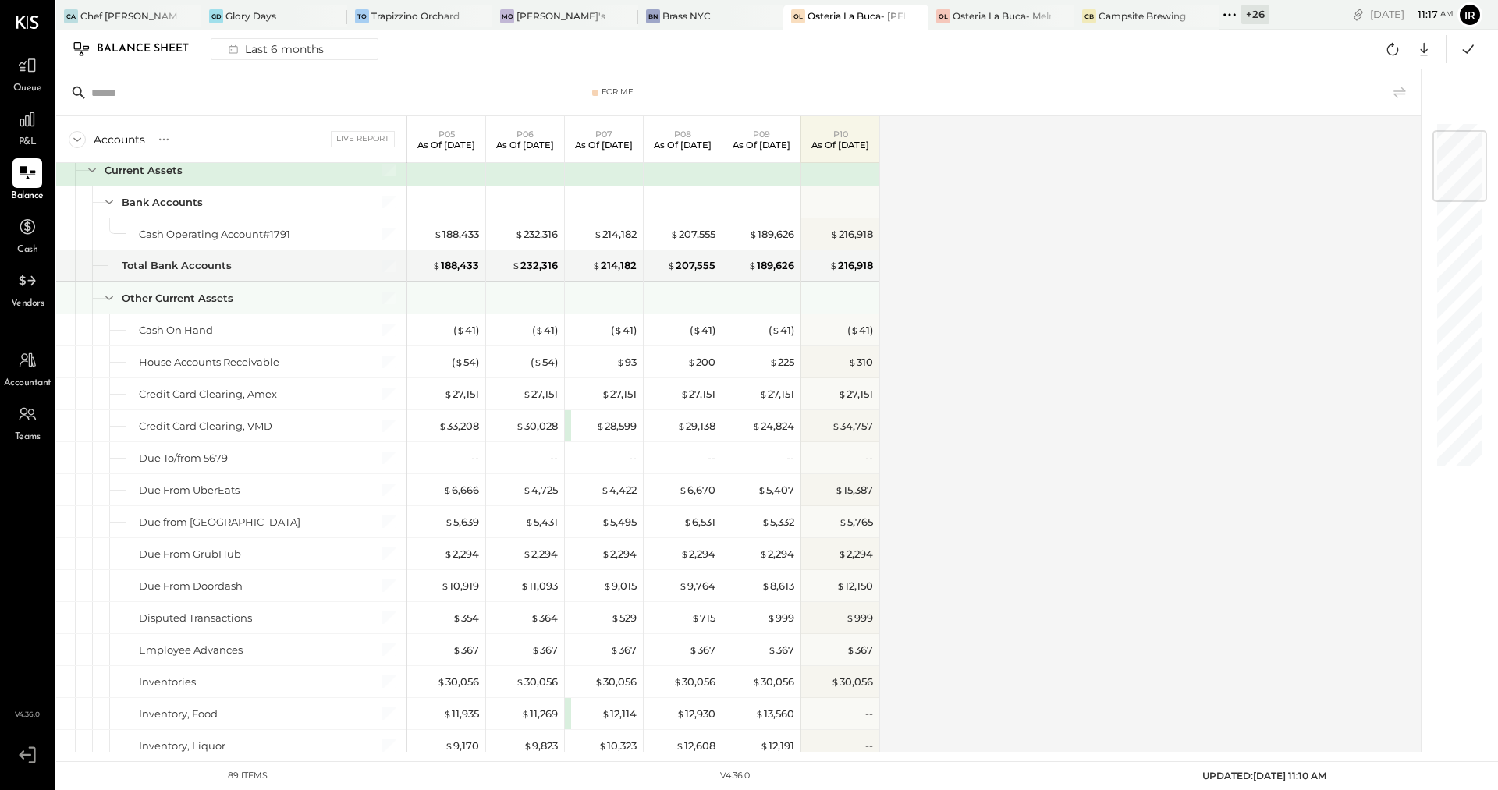
scroll to position [83, 0]
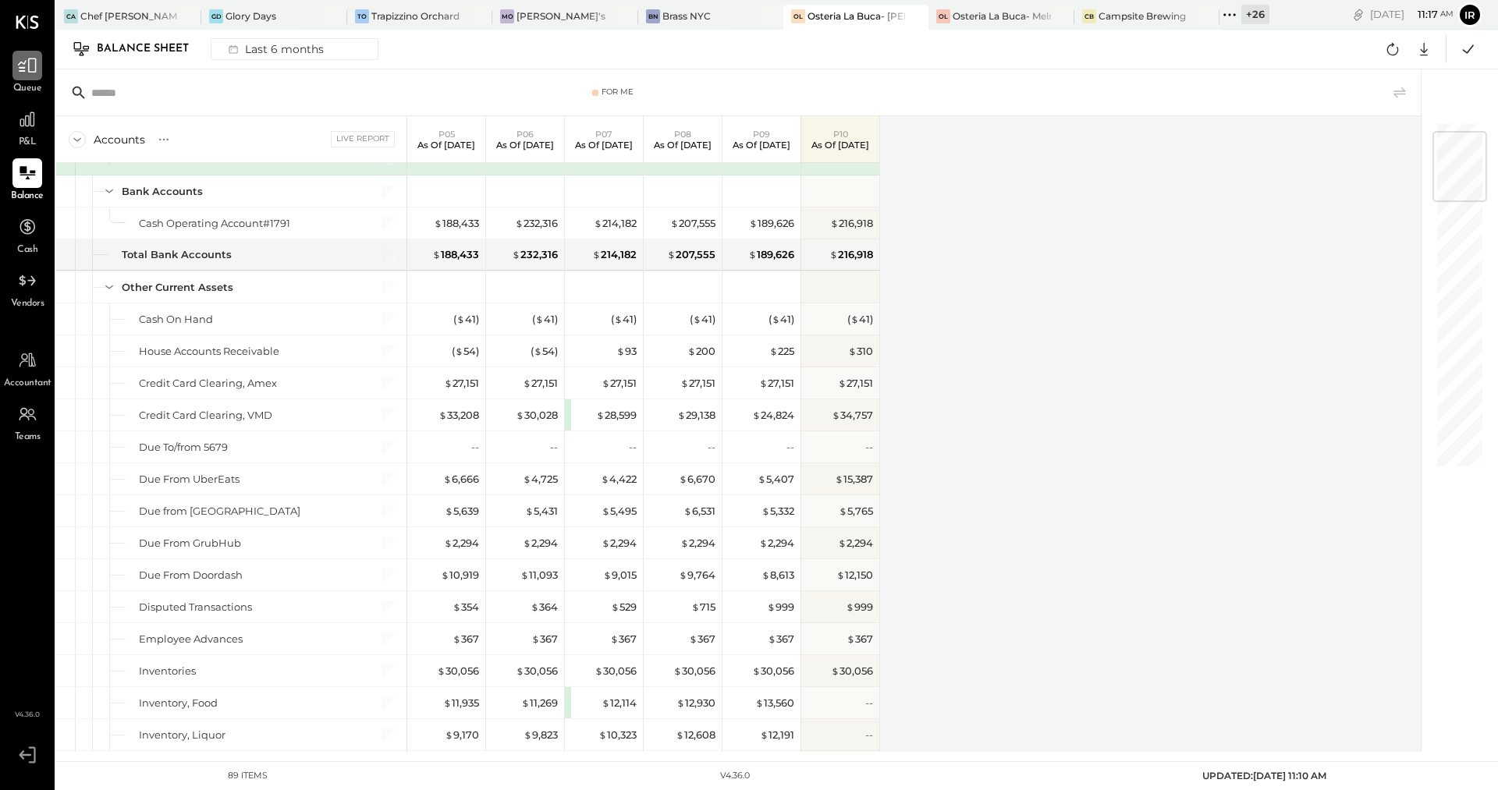
click at [33, 76] on div at bounding box center [27, 66] width 30 height 30
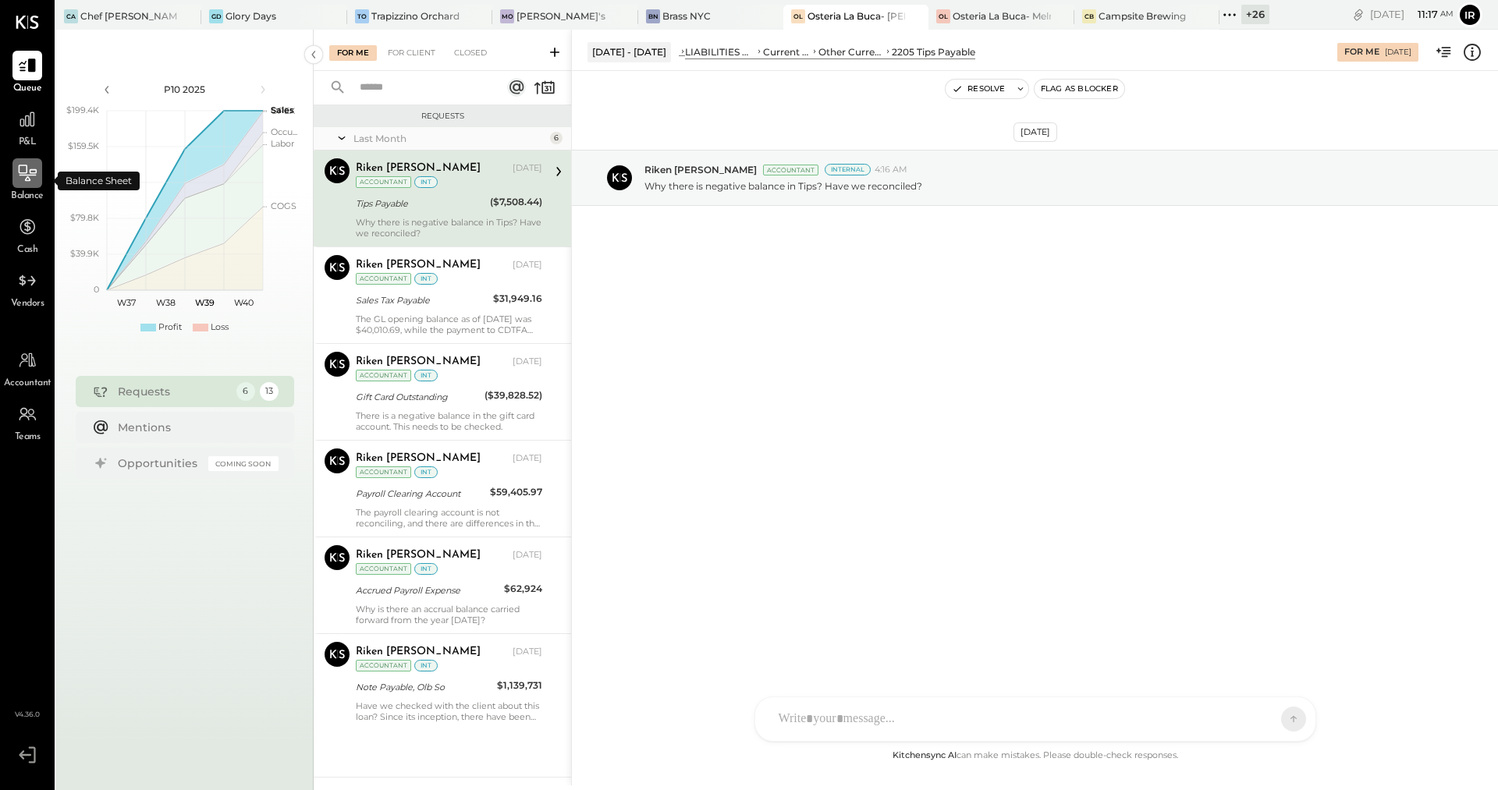
click at [34, 185] on div at bounding box center [27, 173] width 30 height 30
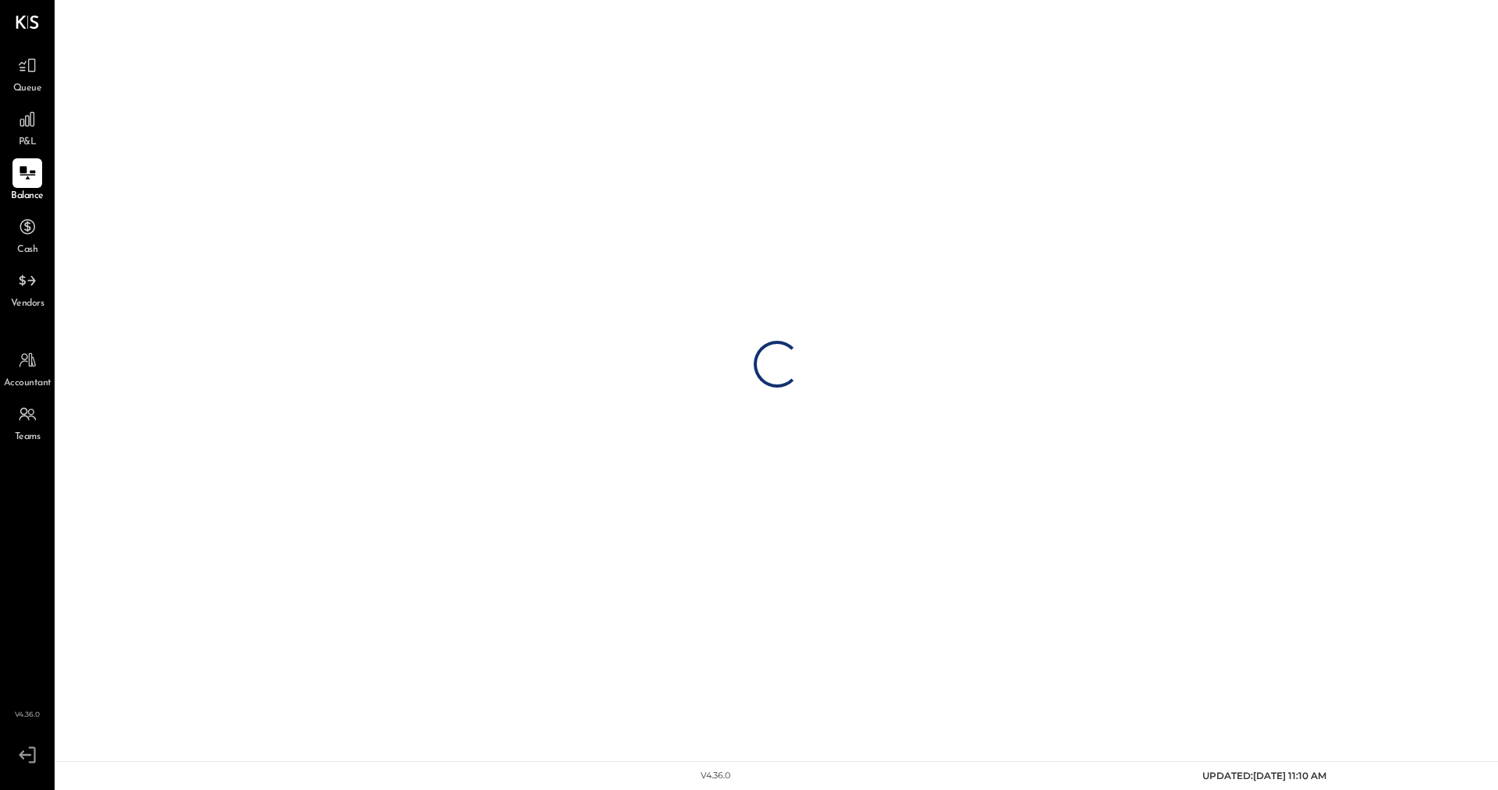
click at [30, 137] on span "P&L" at bounding box center [28, 143] width 18 height 14
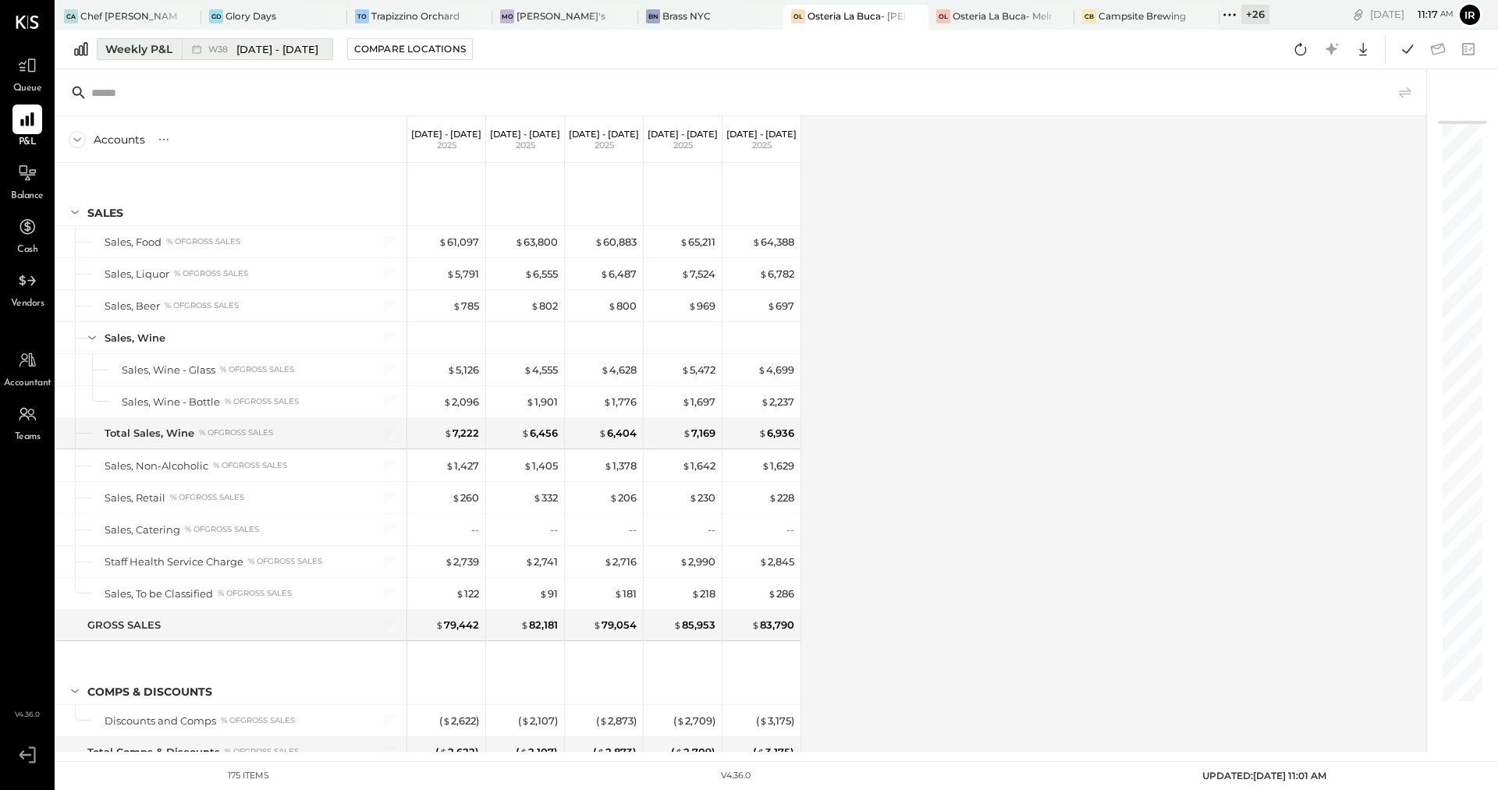
click at [120, 48] on div "Weekly P&L" at bounding box center [138, 49] width 67 height 16
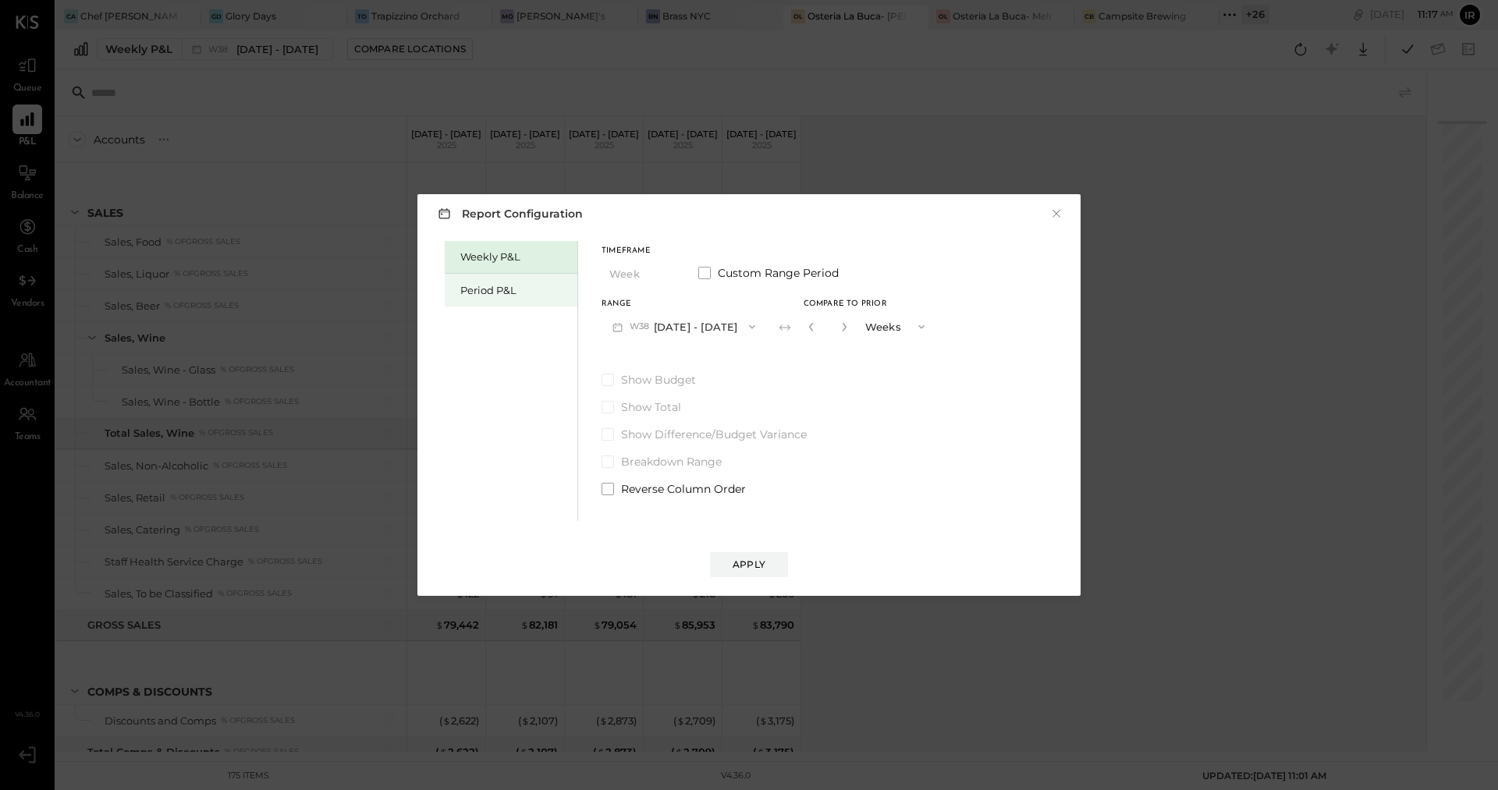
click at [516, 291] on div "Period P&L" at bounding box center [514, 290] width 109 height 15
click at [762, 336] on button "P10 [DATE] - [DATE]" at bounding box center [682, 326] width 160 height 29
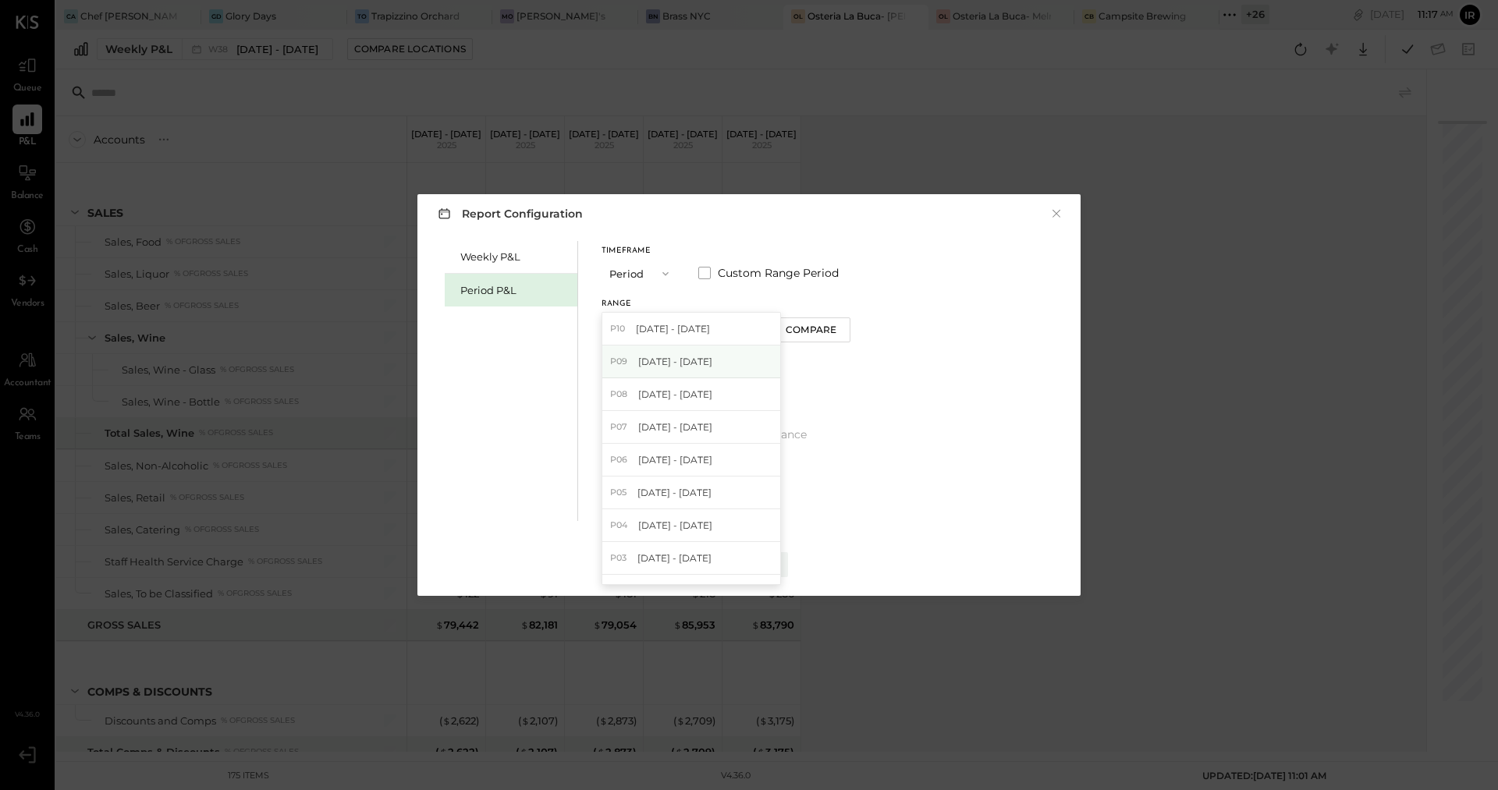
click at [730, 371] on div "P09 [DATE] - [DATE]" at bounding box center [691, 362] width 178 height 33
click at [748, 573] on button "Apply" at bounding box center [749, 564] width 78 height 25
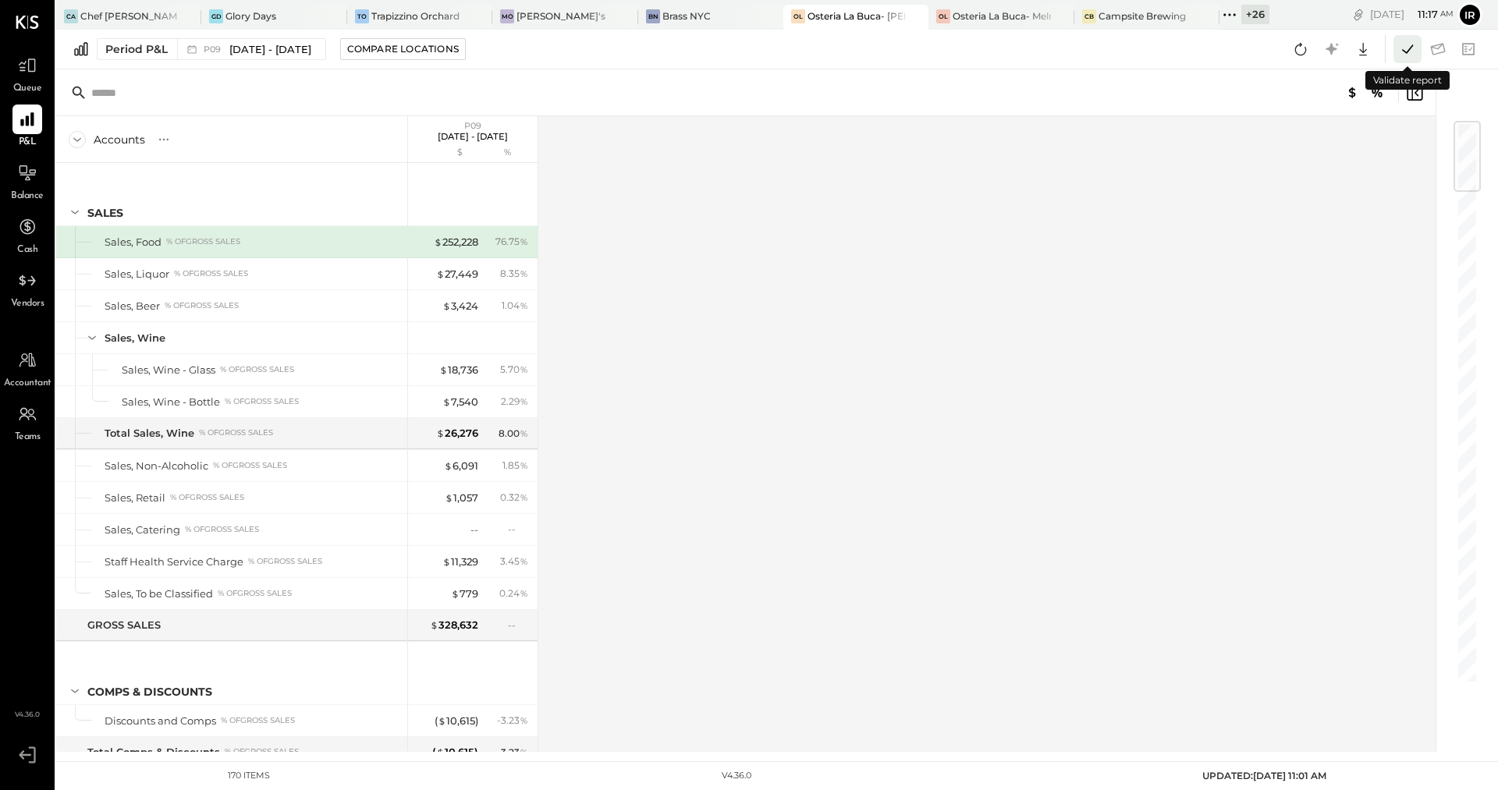
click at [1411, 55] on icon at bounding box center [1407, 49] width 20 height 20
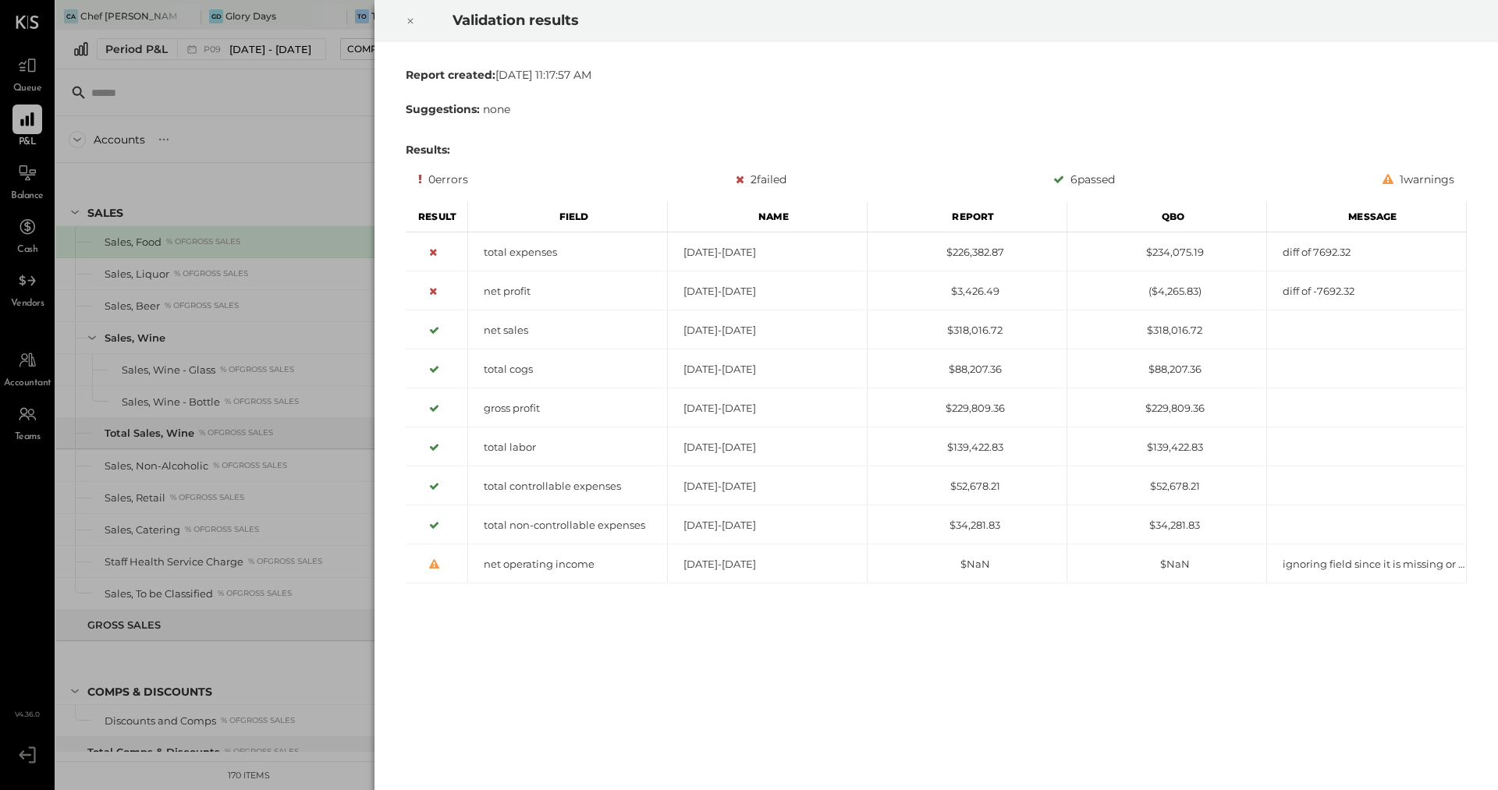
click at [407, 18] on icon at bounding box center [410, 21] width 9 height 19
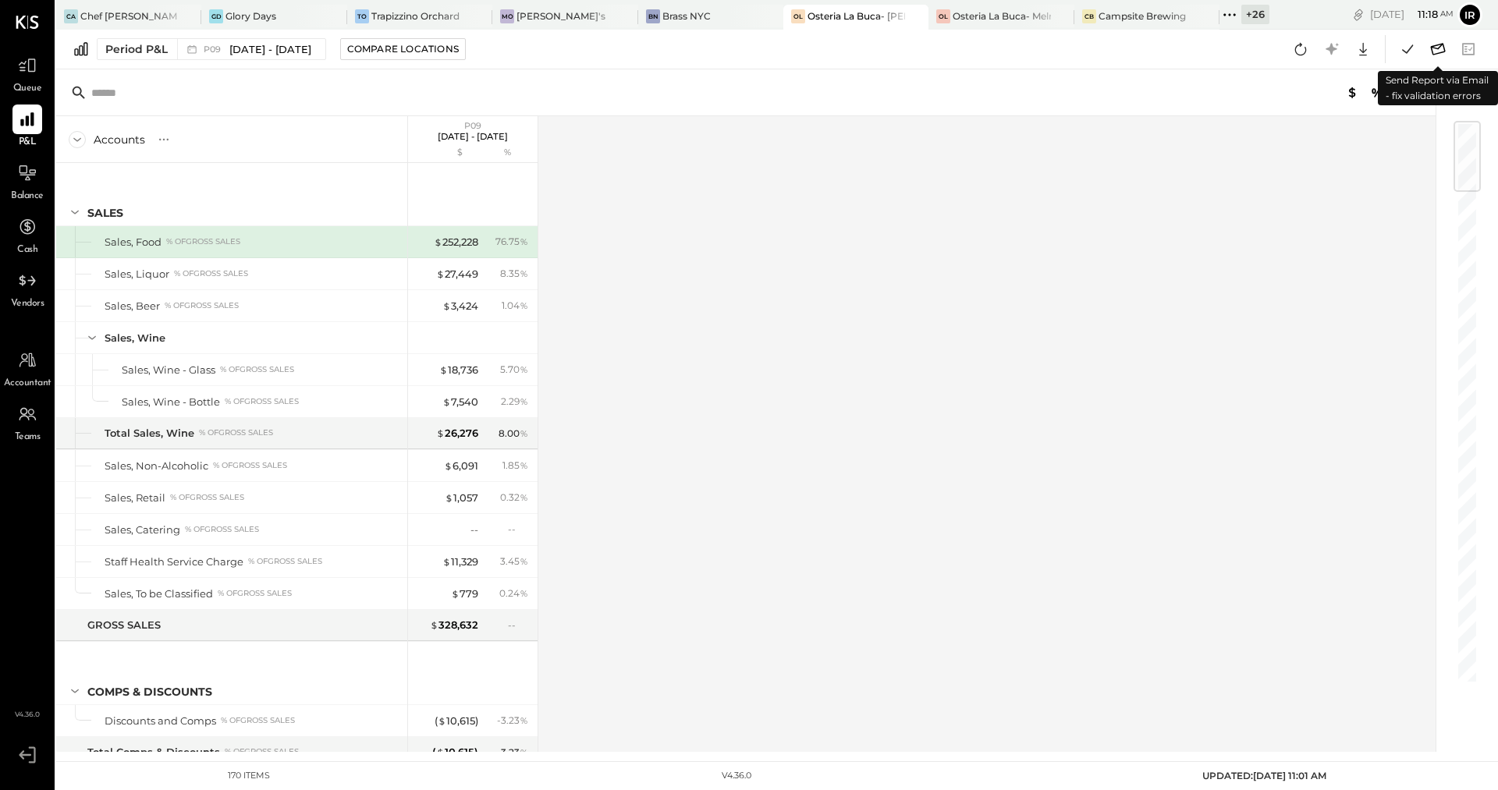
click at [1435, 51] on icon at bounding box center [1438, 49] width 20 height 20
click at [1409, 50] on icon at bounding box center [1407, 49] width 20 height 20
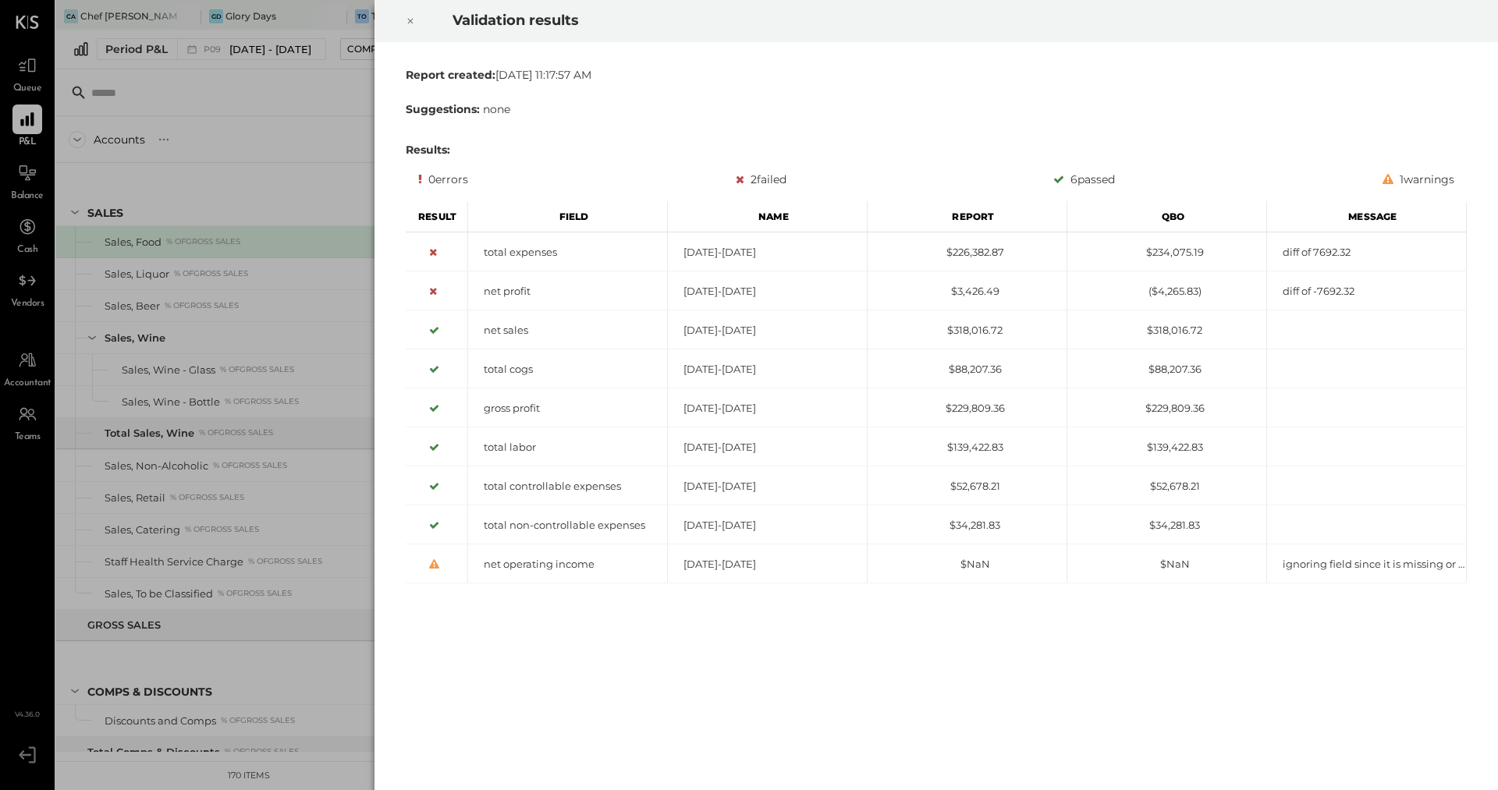
drag, startPoint x: 1397, startPoint y: 51, endPoint x: 851, endPoint y: 51, distance: 546.2
click at [862, 51] on div "Report created: [DATE] 11:17:57 AM Suggestions: none Results: 0 errors 2 failed…" at bounding box center [937, 416] width 1124 height 748
click at [412, 27] on icon at bounding box center [410, 21] width 9 height 19
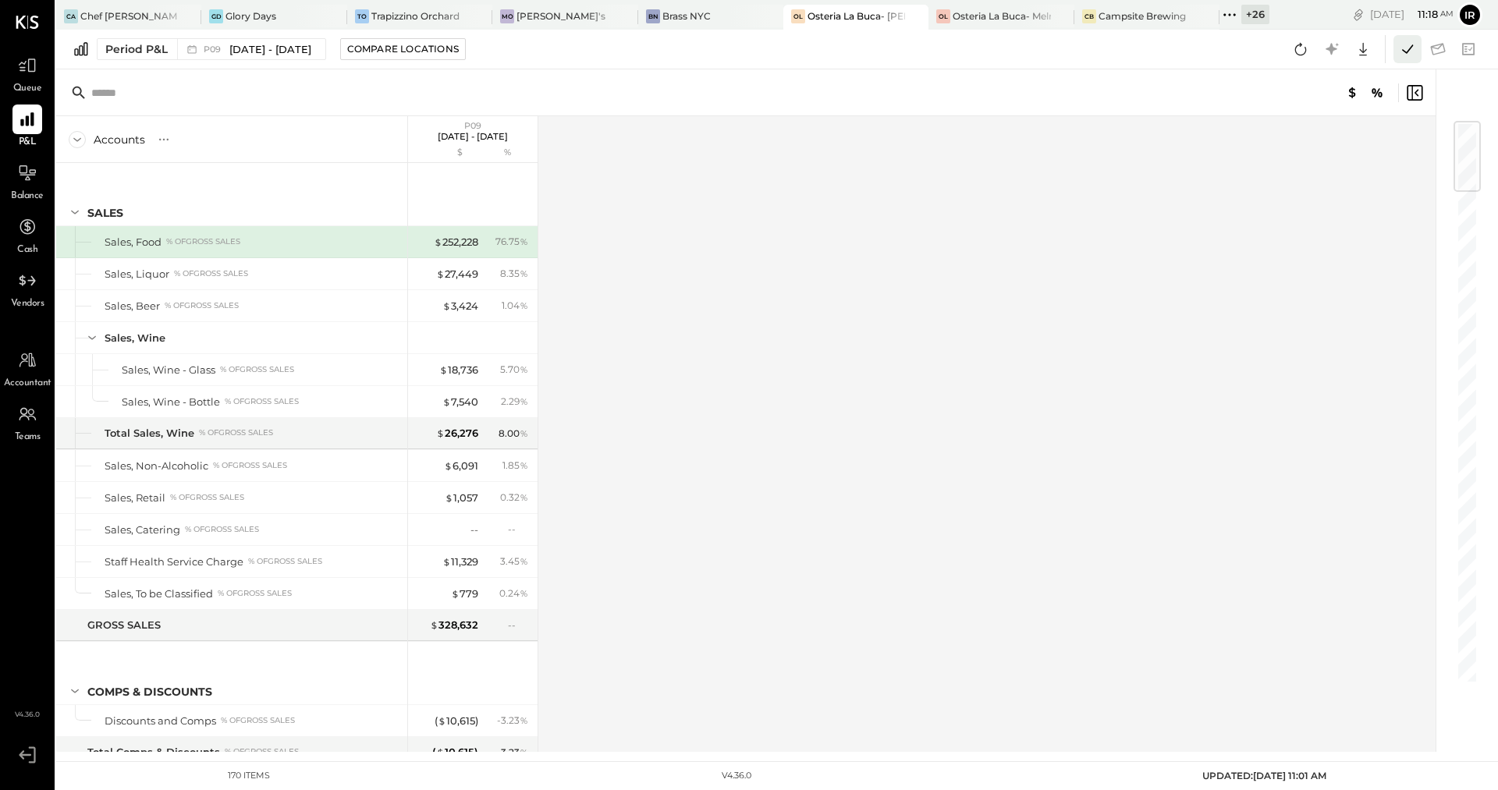
click at [1405, 48] on icon at bounding box center [1407, 49] width 20 height 20
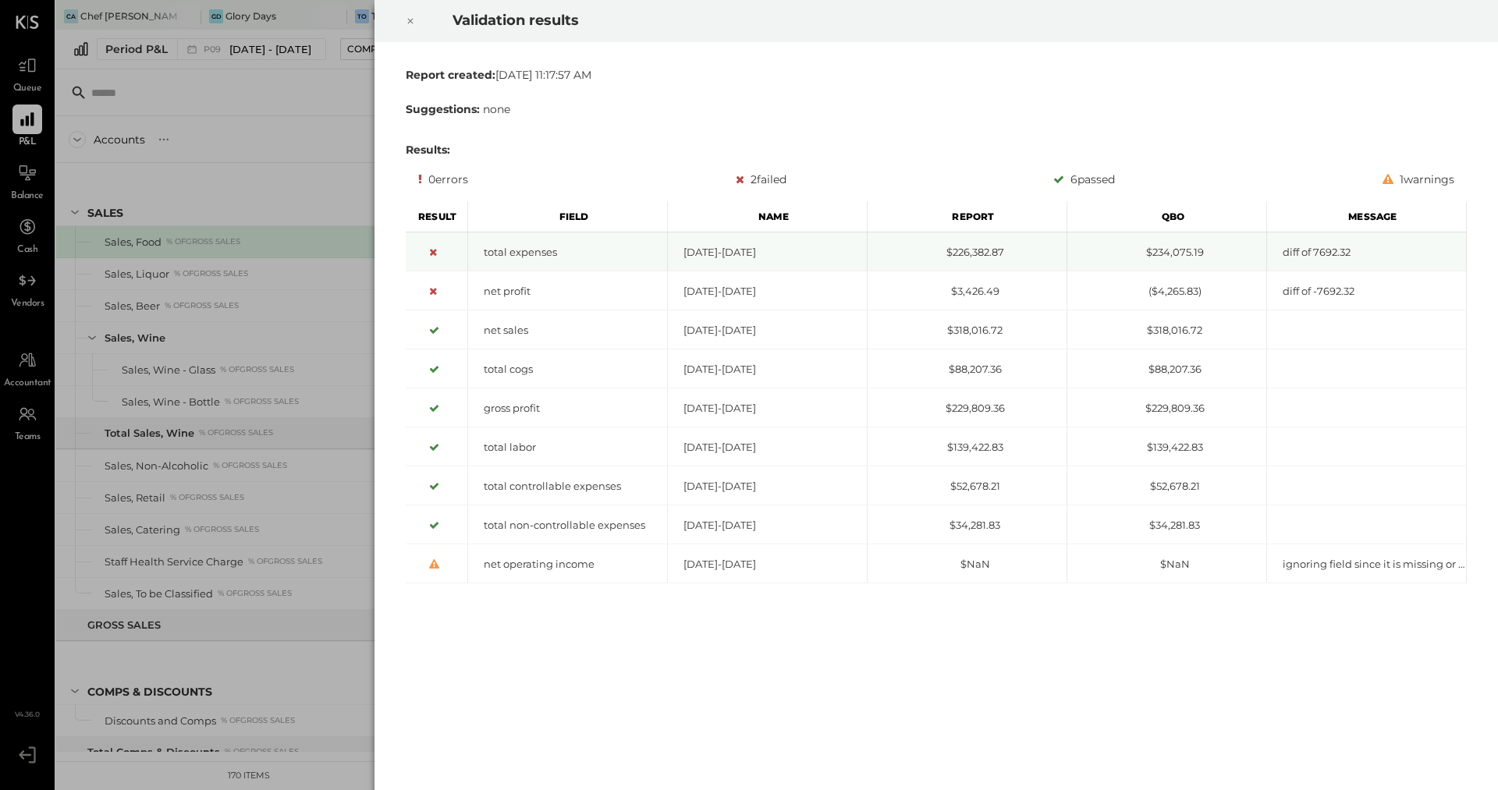
click at [958, 257] on div "$226,382.87" at bounding box center [967, 252] width 199 height 15
click at [1150, 250] on div "$234,075.19" at bounding box center [1166, 252] width 199 height 15
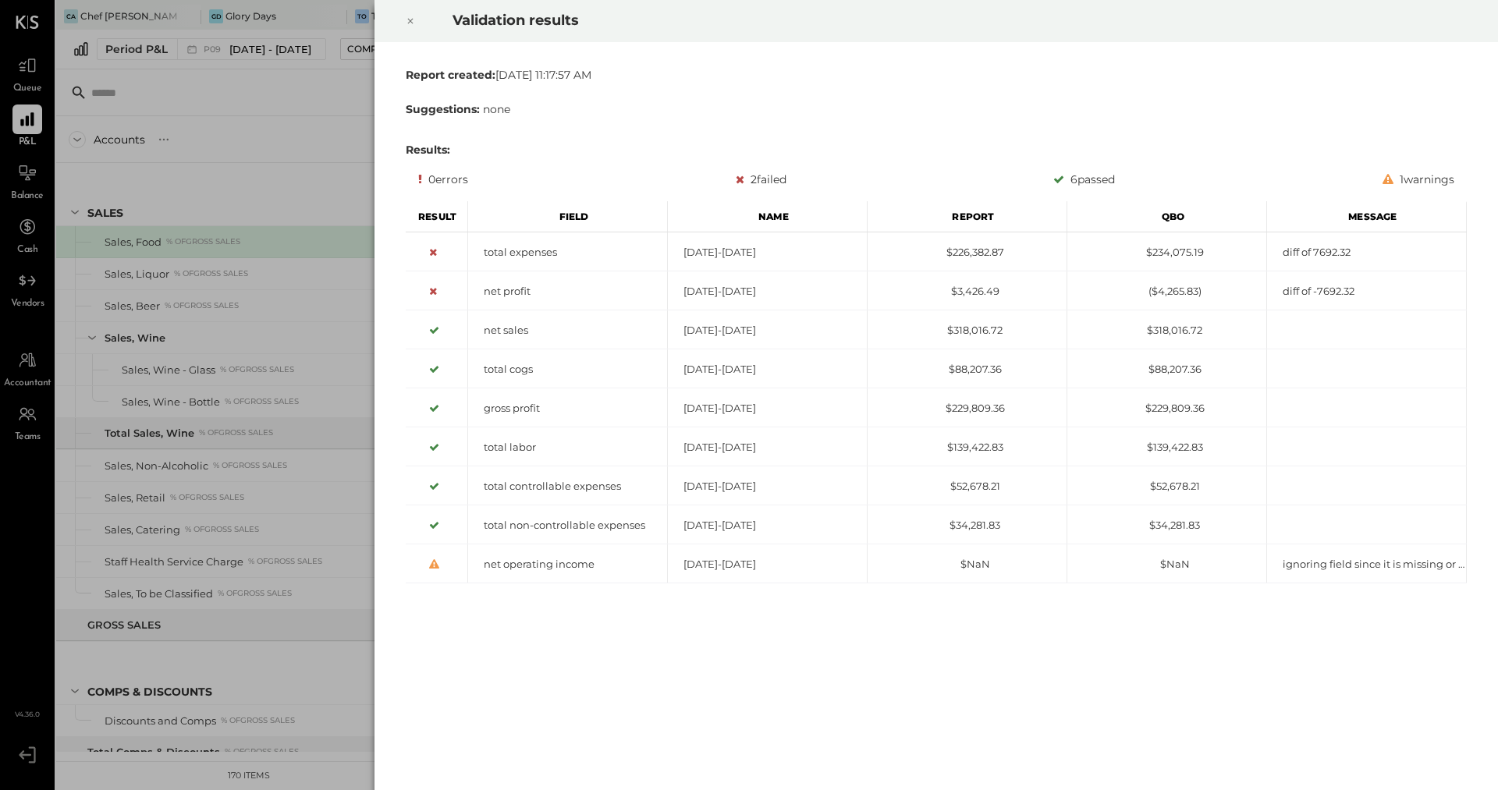
click at [407, 23] on icon at bounding box center [410, 21] width 9 height 19
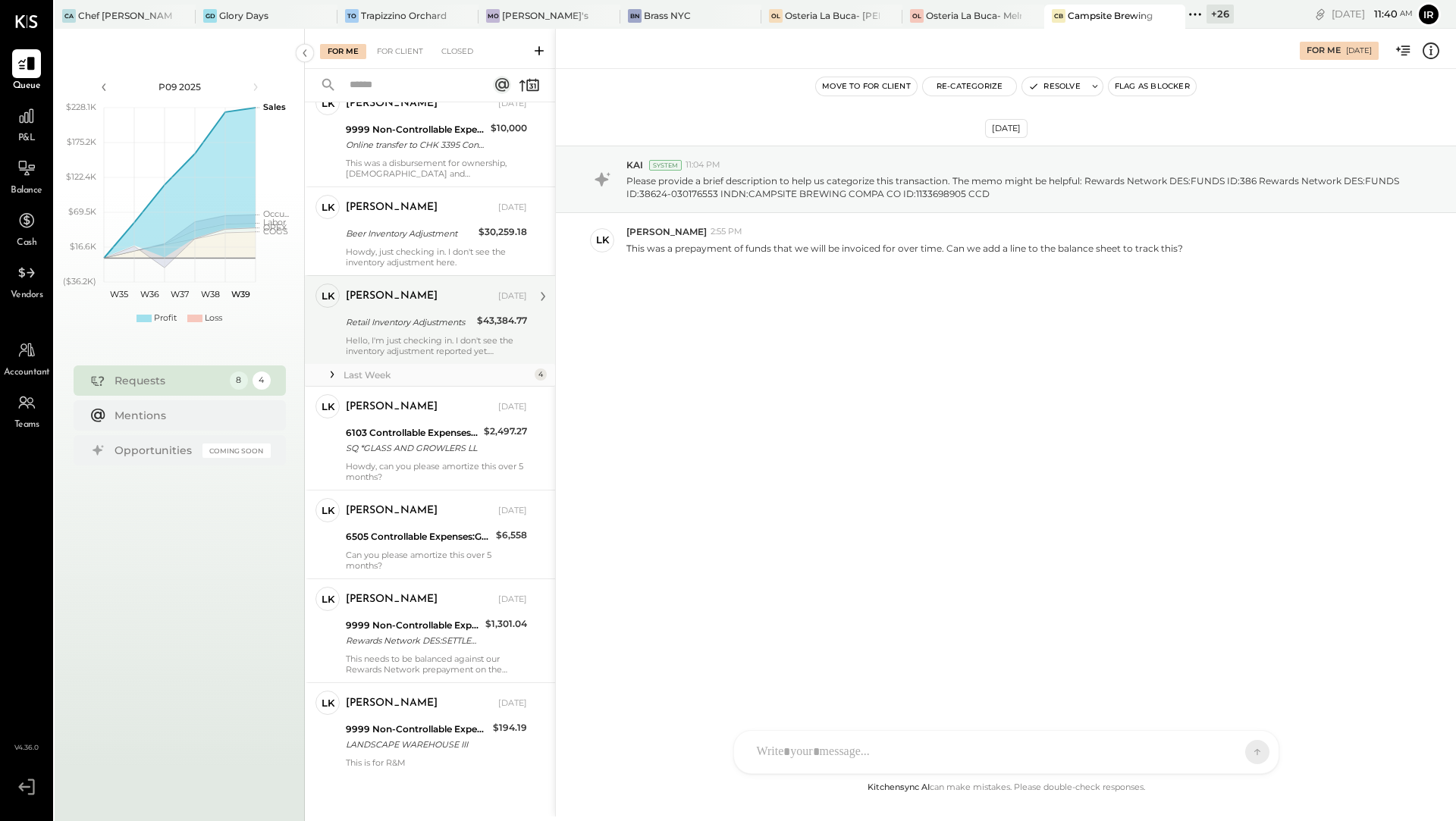
scroll to position [171, 0]
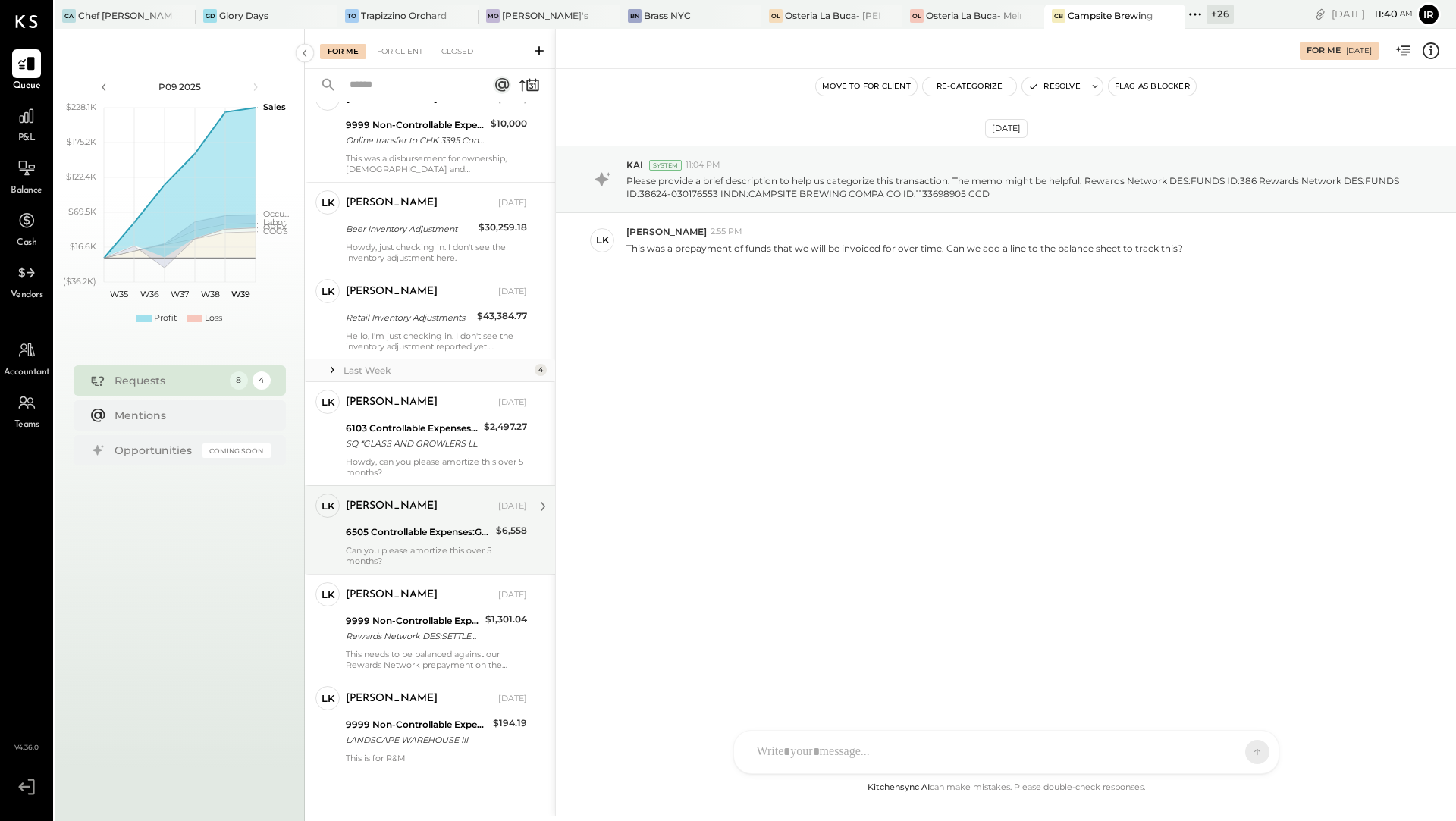
click at [363, 547] on div "Can you please amortize this over 5 months?" at bounding box center [436, 556] width 181 height 21
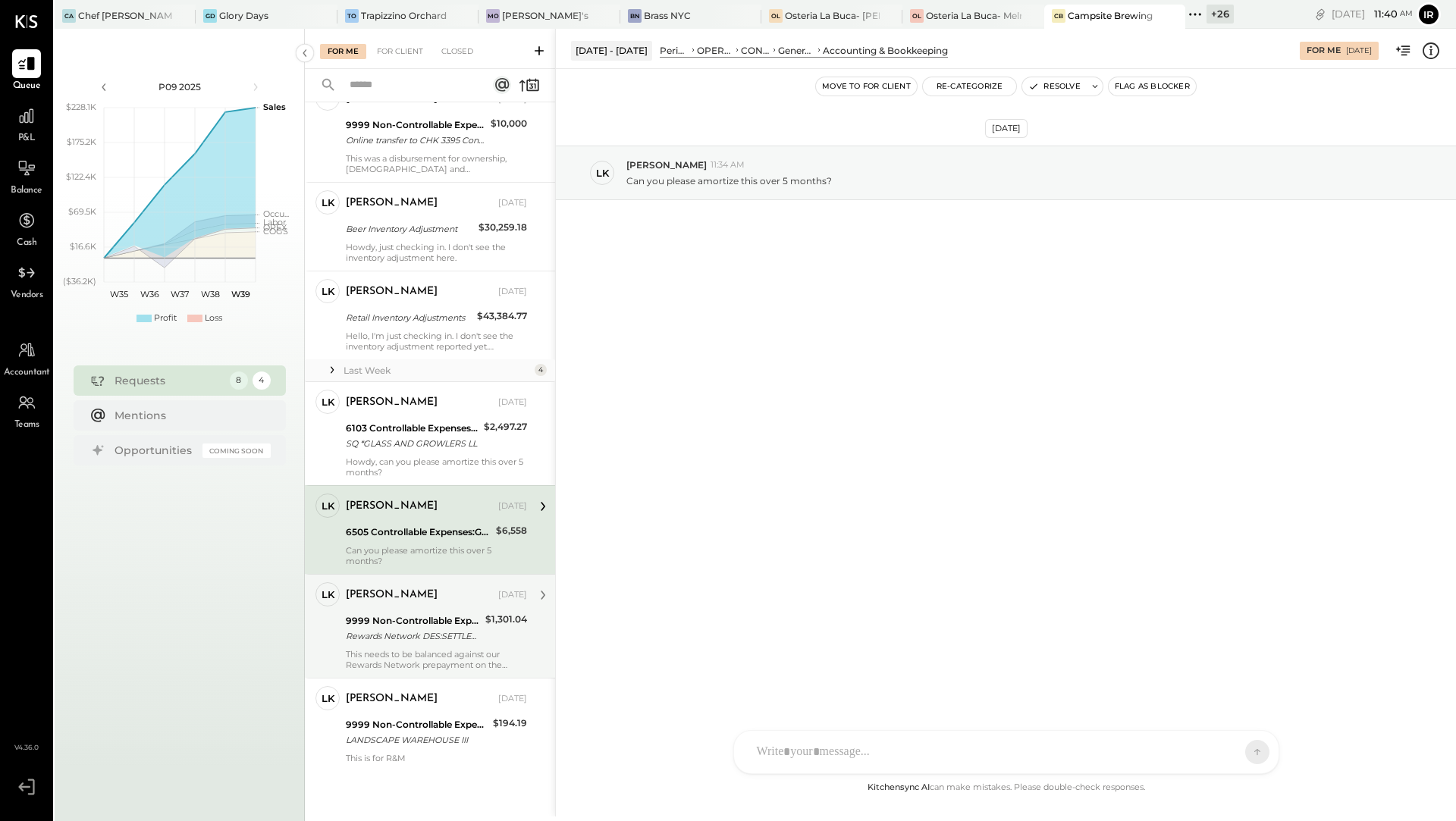
click at [396, 655] on div "This needs to be balanced against our Rewards Network prepayment on the balance…" at bounding box center [436, 660] width 181 height 21
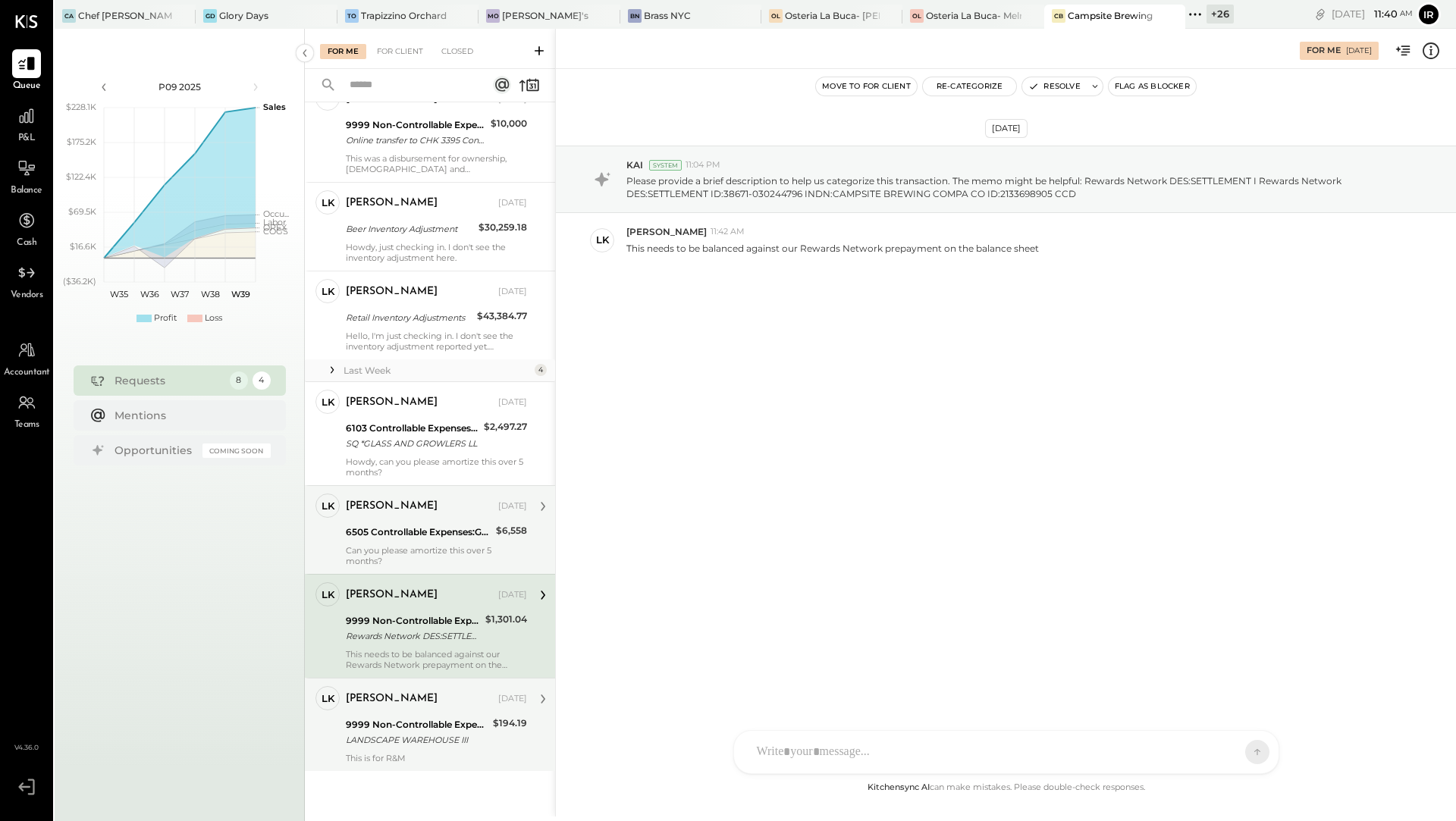
click at [408, 720] on div "9999 Non-Controllable Expenses:Other Income and Expenses:To Be Classified P&L" at bounding box center [417, 725] width 143 height 16
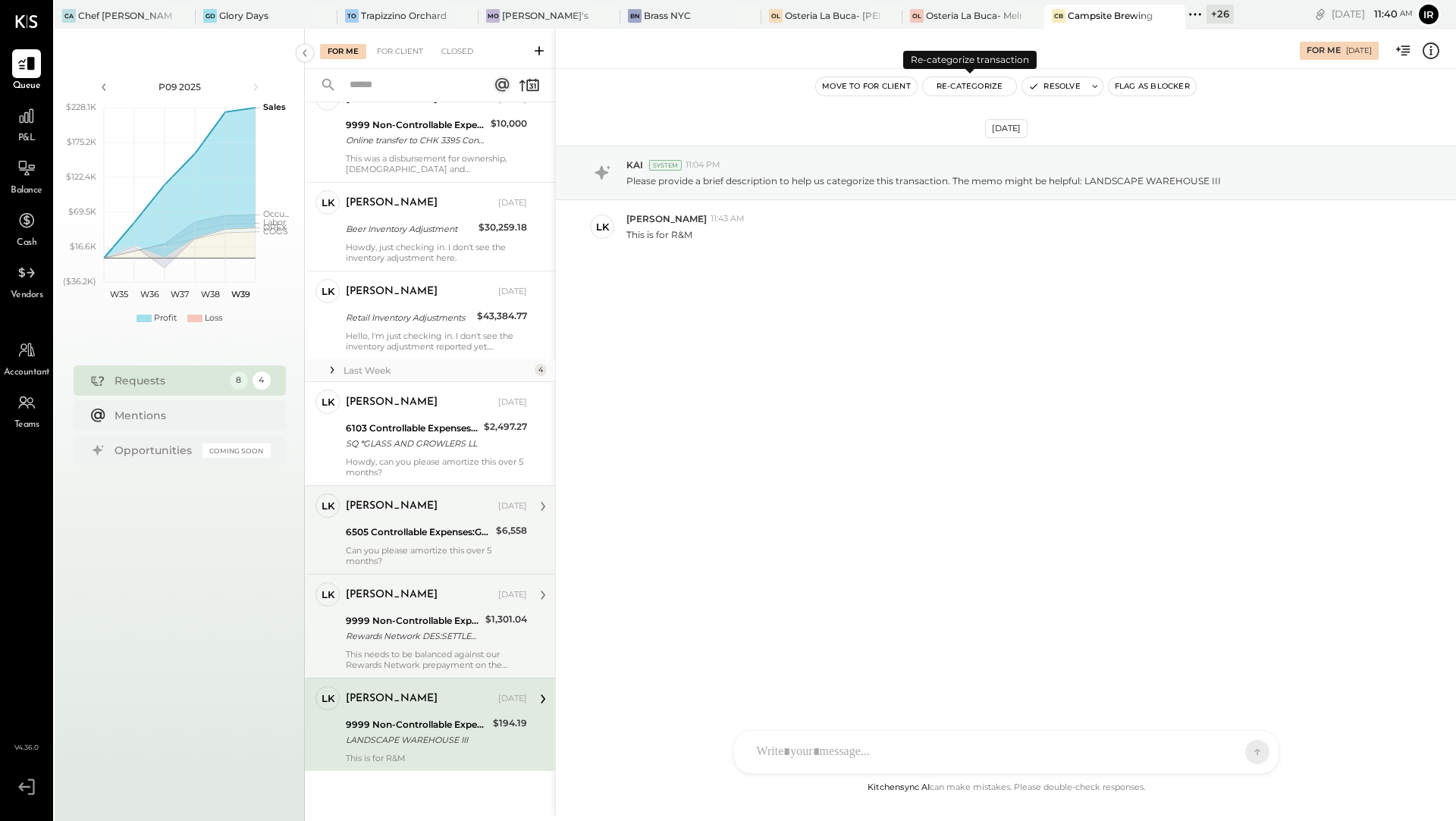
click at [970, 88] on button "Re-Categorize" at bounding box center [970, 86] width 94 height 18
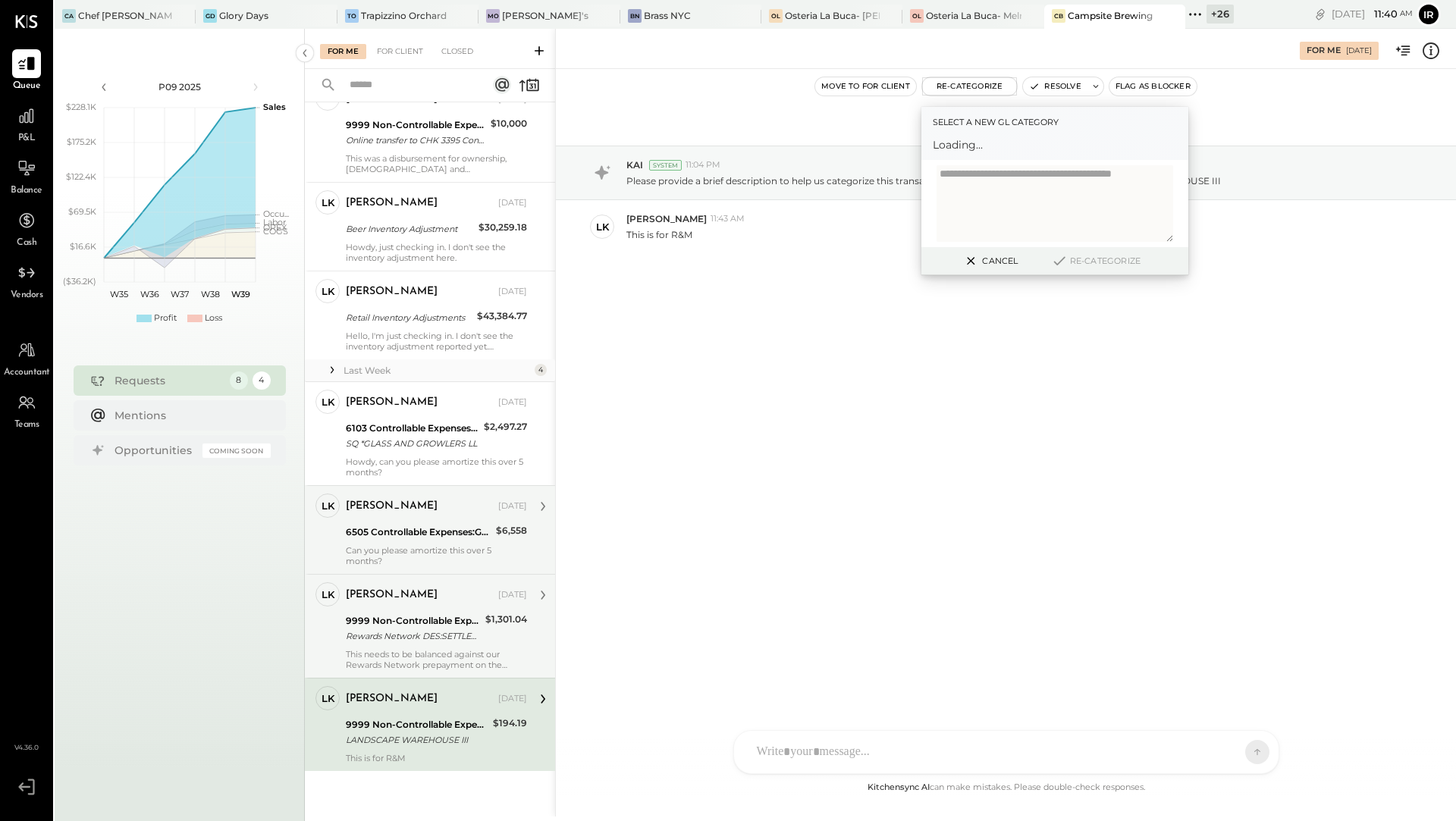
click at [975, 150] on span "Loading..." at bounding box center [1055, 145] width 244 height 16
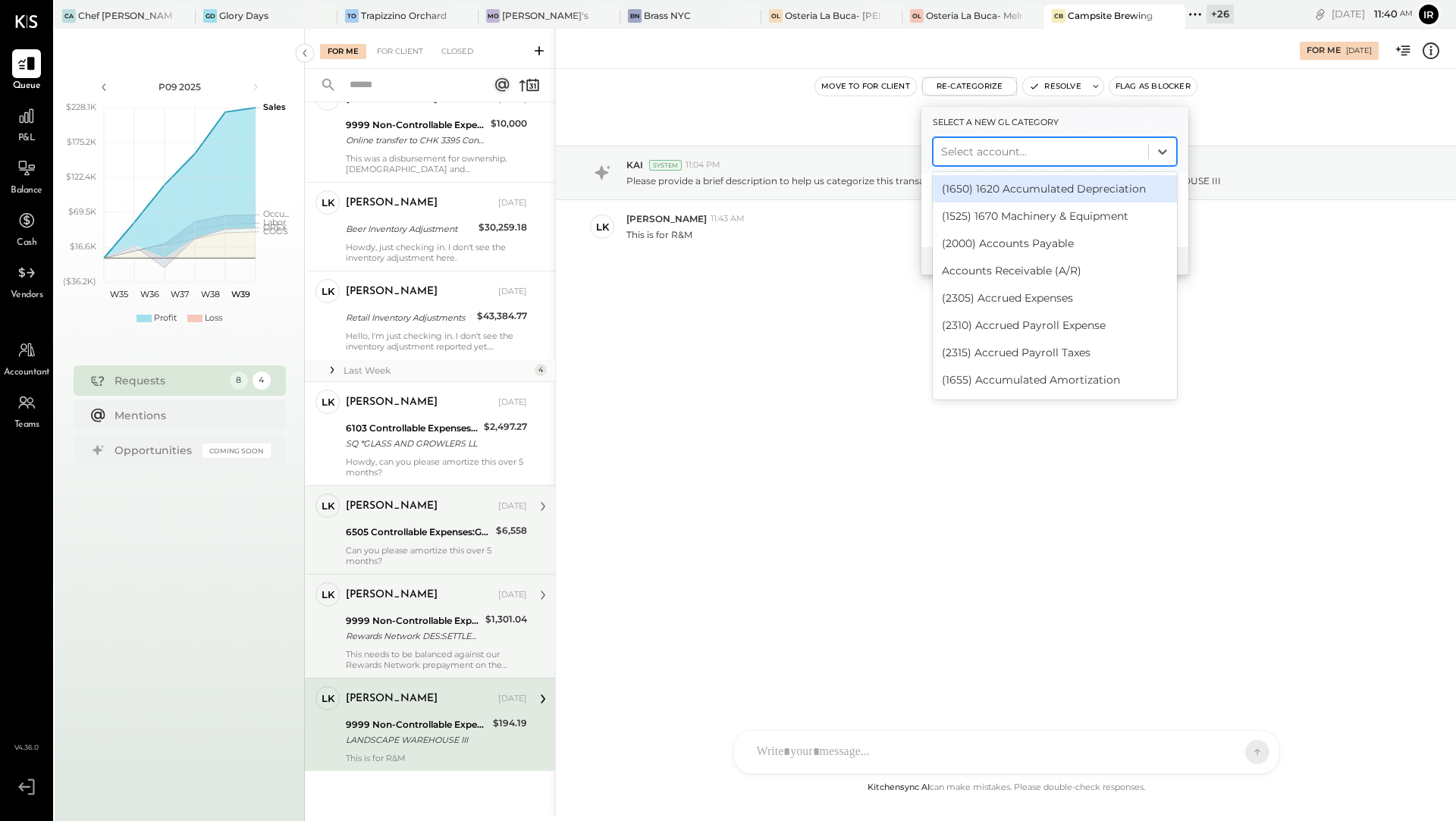
click at [975, 149] on div at bounding box center [1040, 152] width 199 height 18
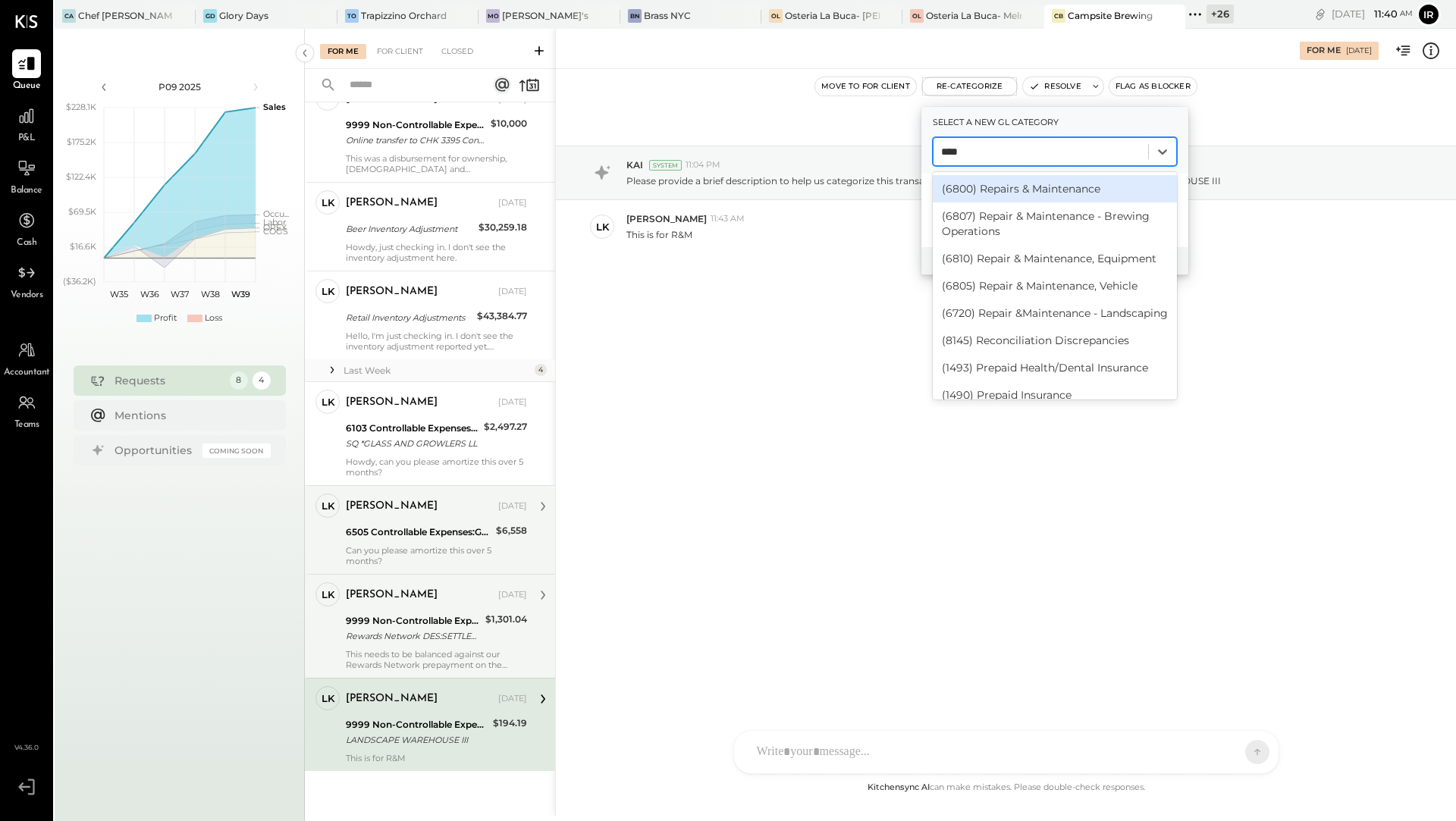
type input "*****"
click at [995, 188] on div "(6800) Repairs & Maintenance" at bounding box center [1055, 188] width 244 height 27
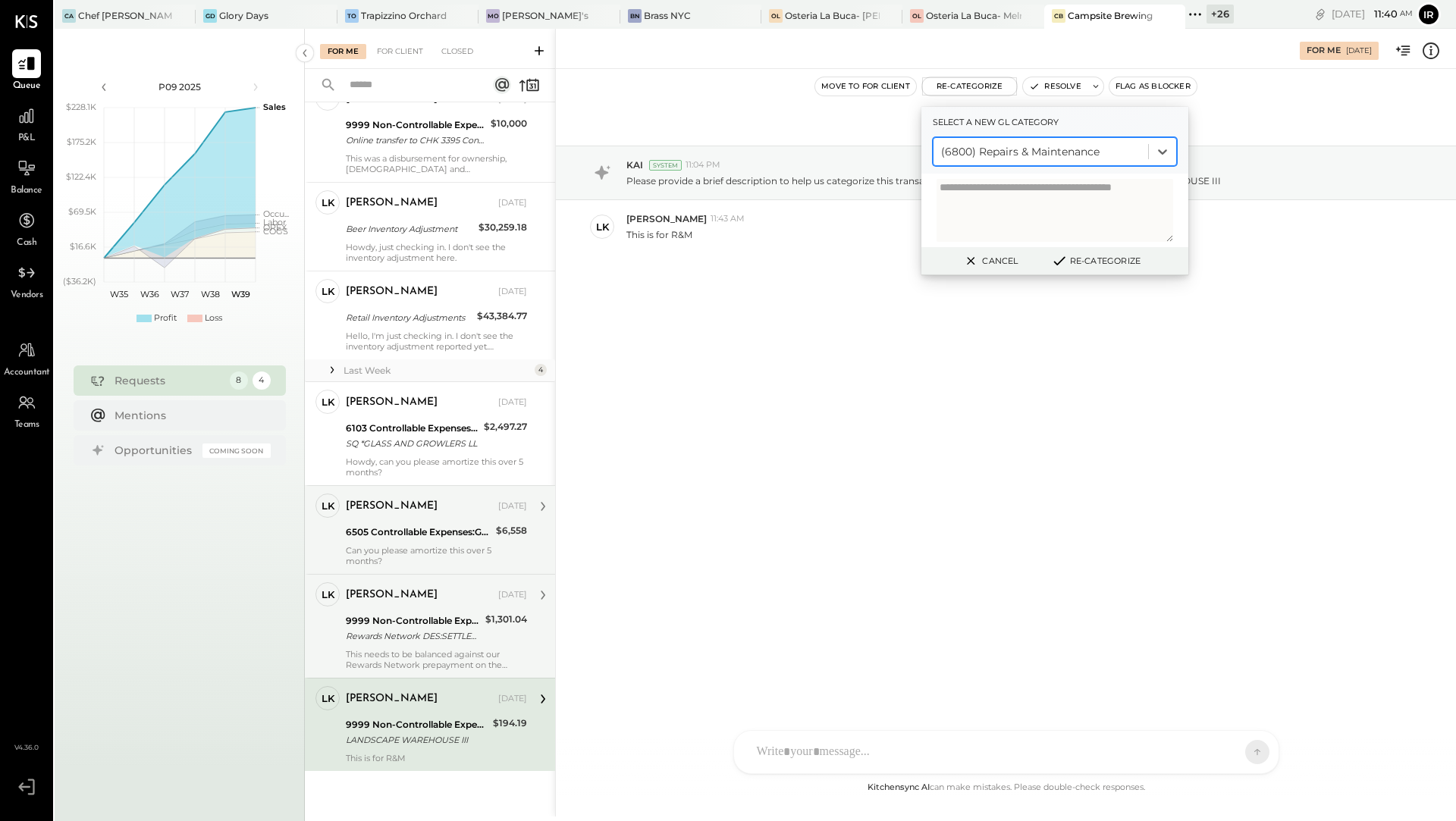
click at [1083, 260] on button "Re-Categorize" at bounding box center [1095, 260] width 100 height 18
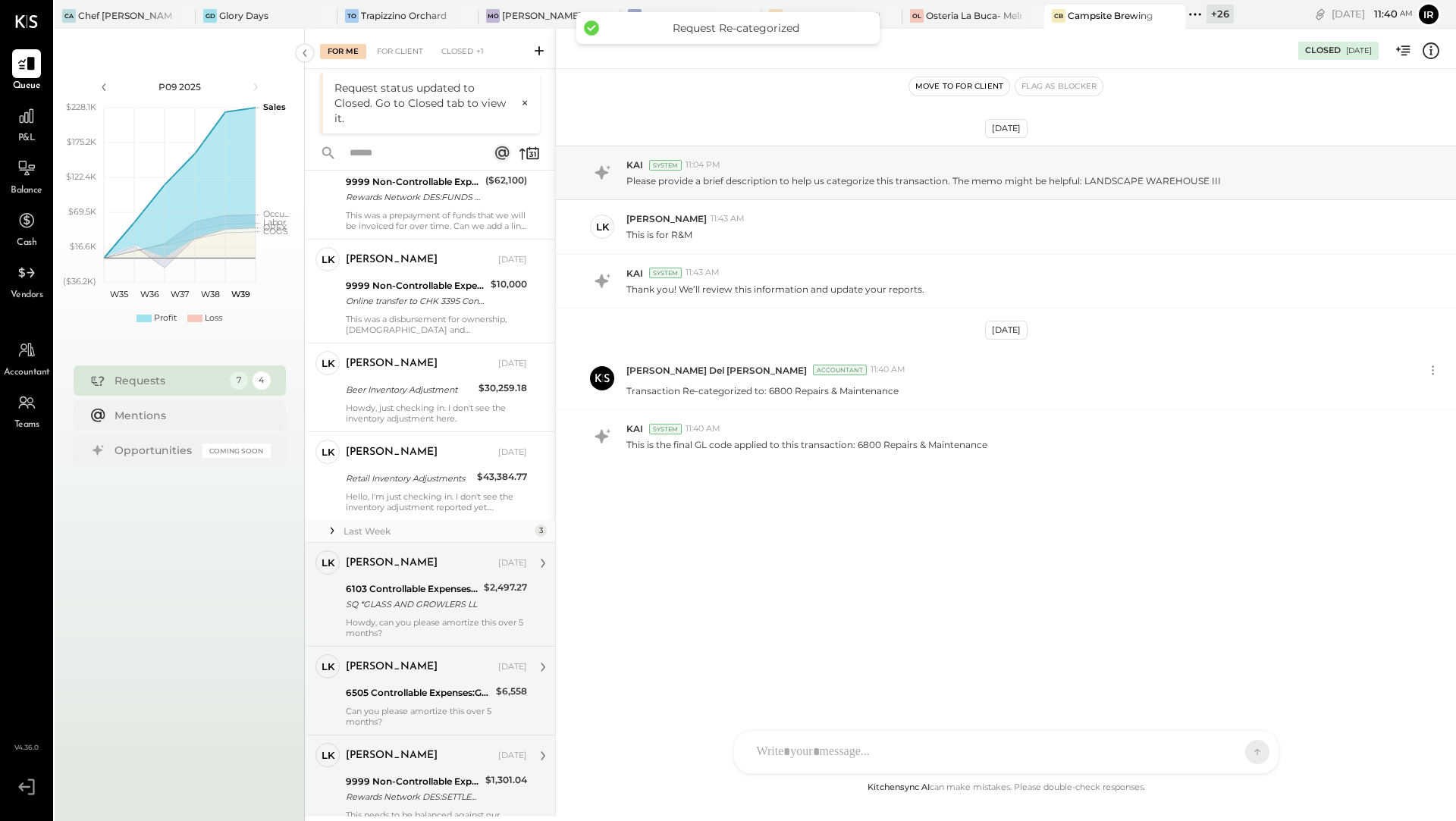
scroll to position [40, 0]
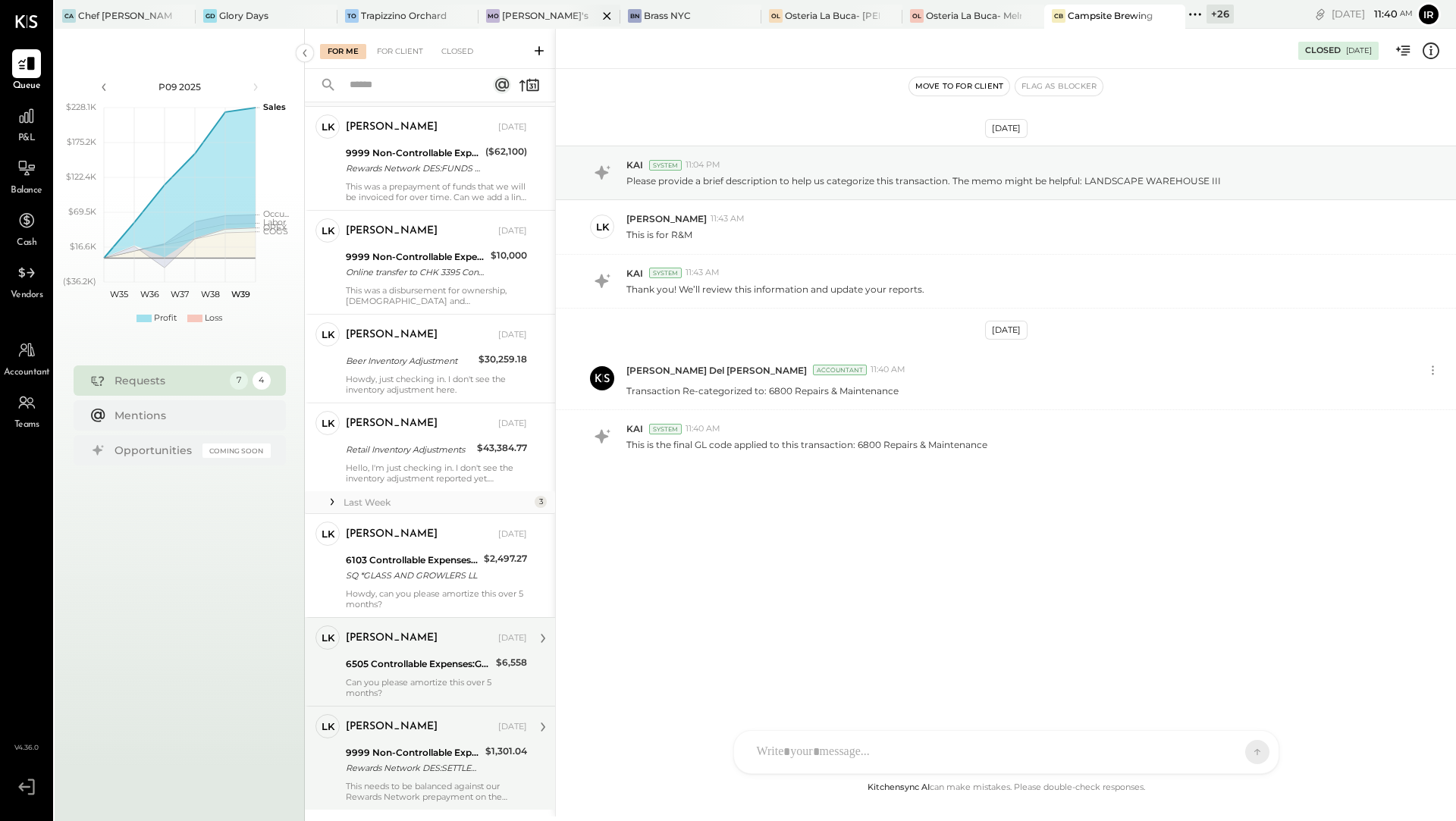
click at [515, 21] on div "[PERSON_NAME]'s" at bounding box center [545, 15] width 87 height 13
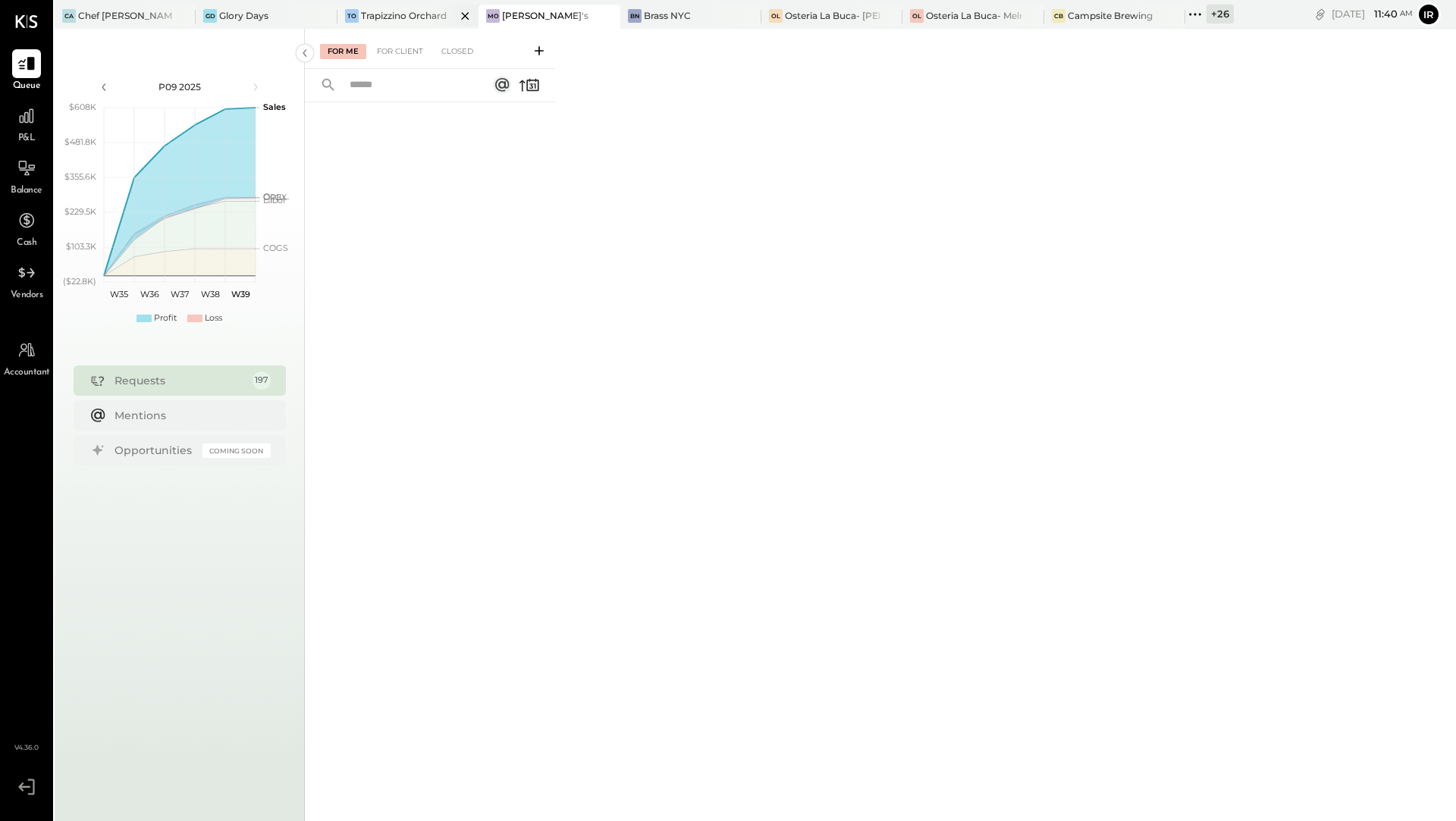
click at [404, 9] on div "Trapizzino Orchard" at bounding box center [403, 15] width 86 height 13
click at [251, 26] on div "GD Glory Days" at bounding box center [265, 17] width 141 height 24
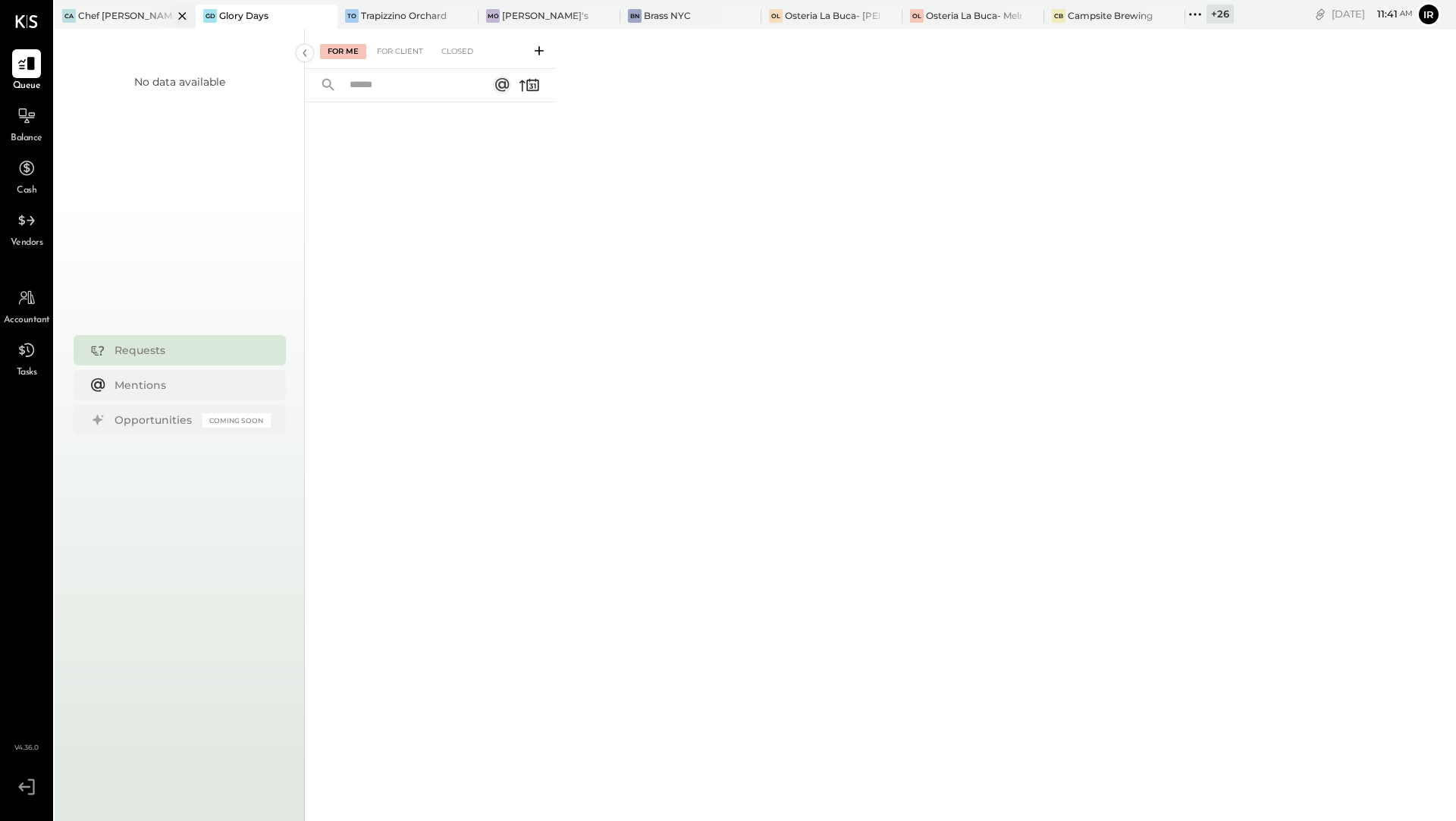
click at [157, 14] on div at bounding box center [169, 16] width 53 height 22
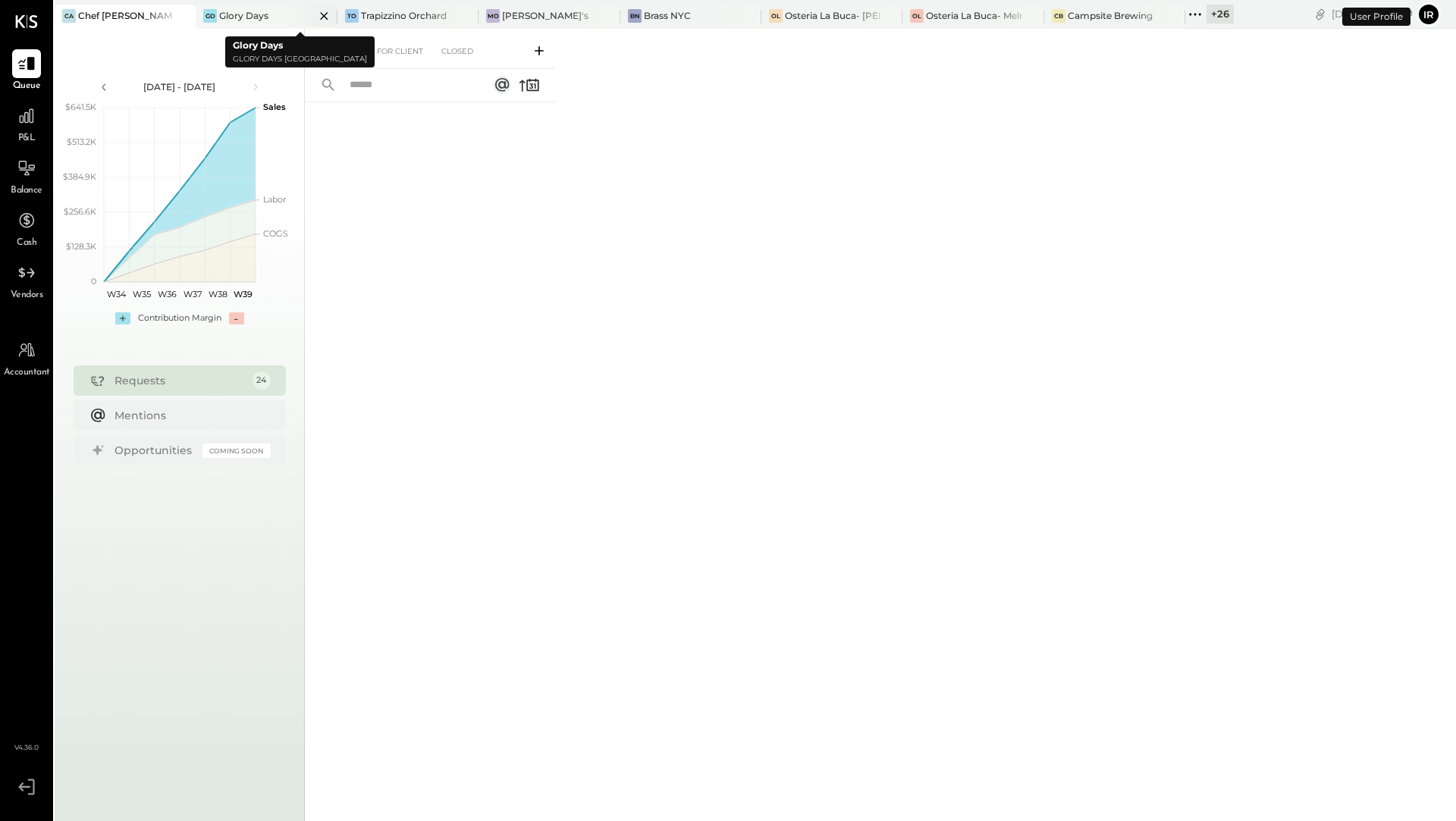
click at [326, 15] on icon at bounding box center [325, 16] width 19 height 18
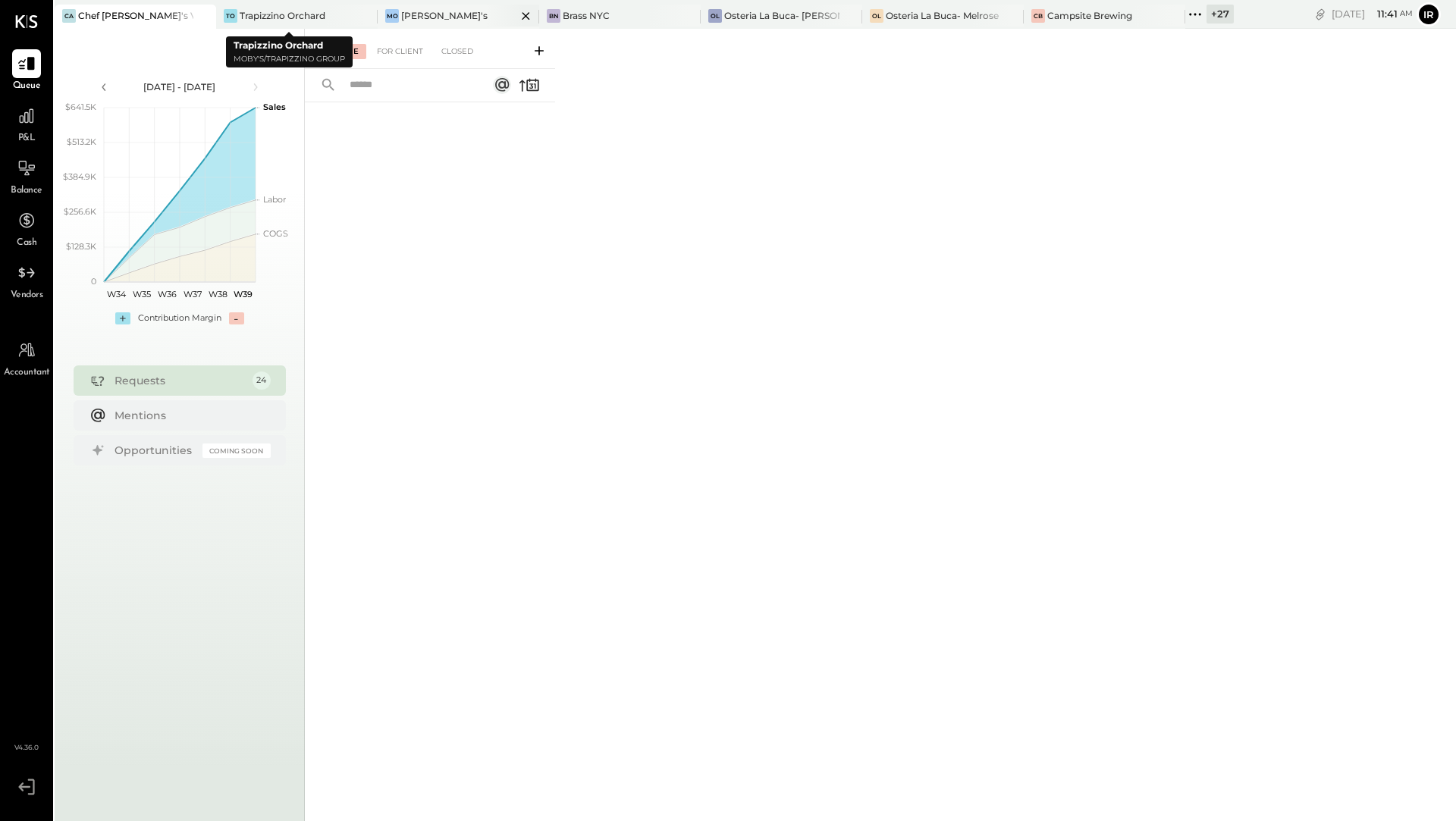
click at [389, 14] on div "Mo Moby's" at bounding box center [447, 16] width 139 height 14
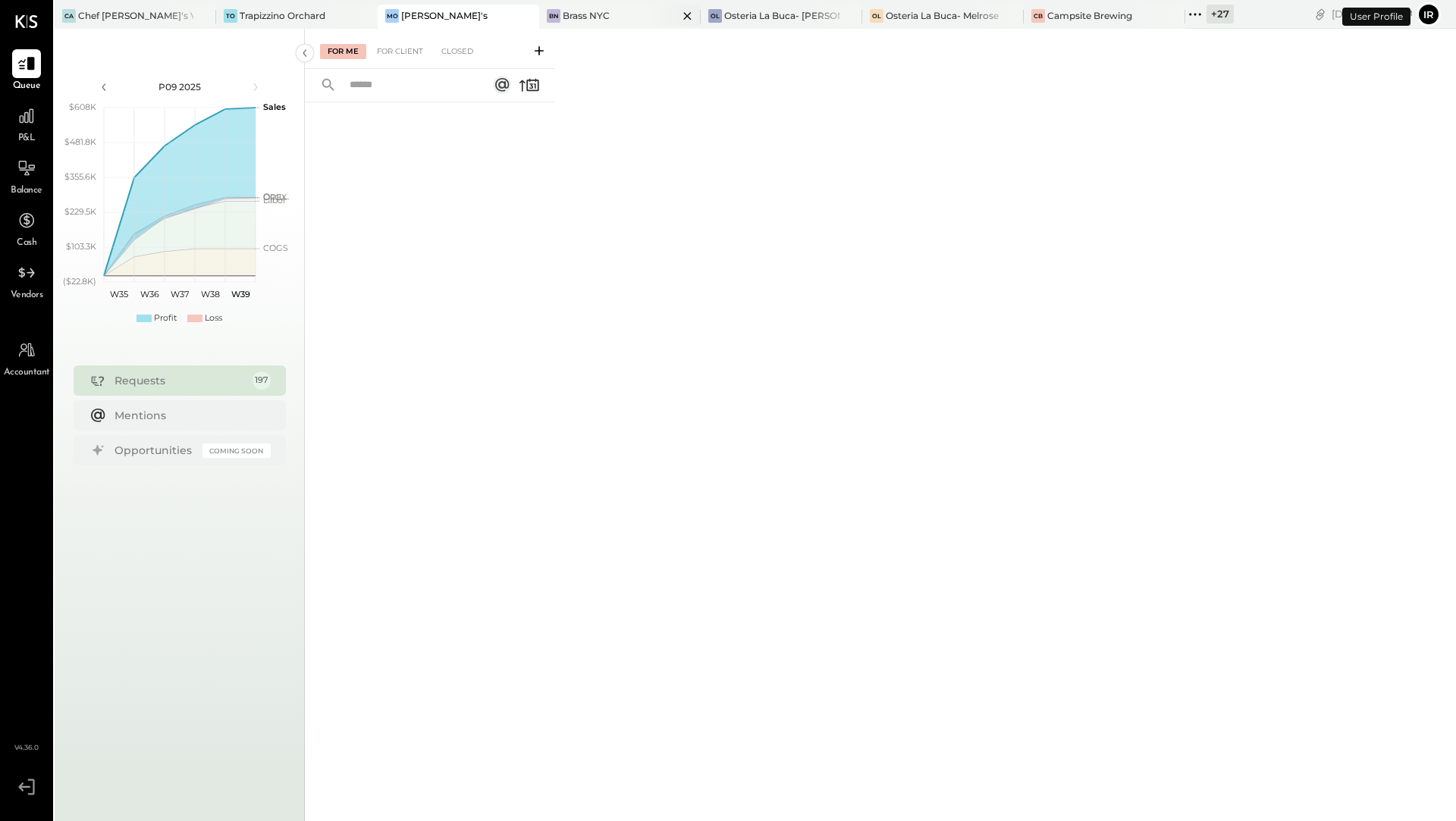
click at [563, 19] on div "Brass NYC" at bounding box center [586, 15] width 47 height 13
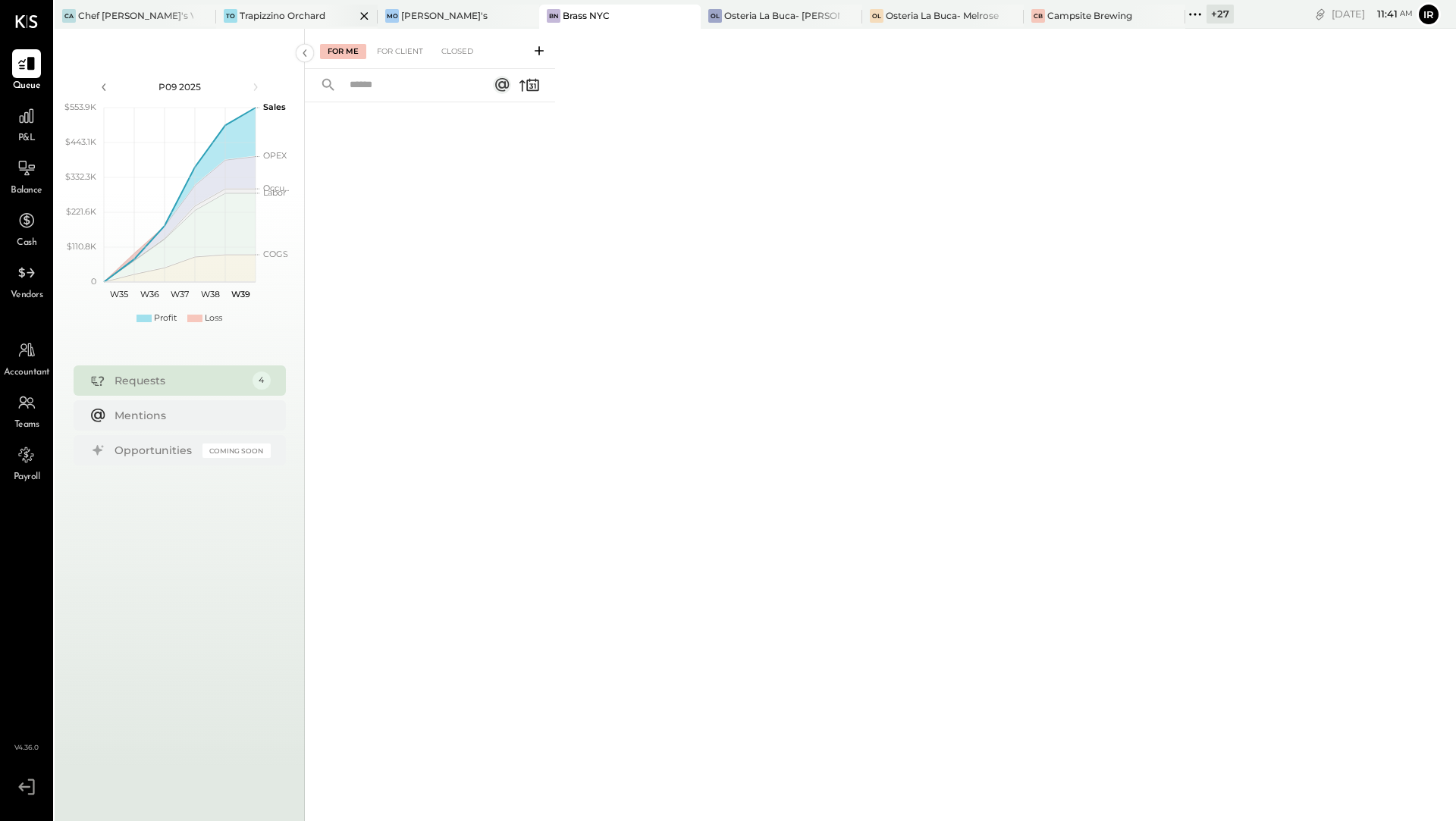
click at [254, 5] on div "TO Trapizzino Orchard" at bounding box center [296, 17] width 161 height 24
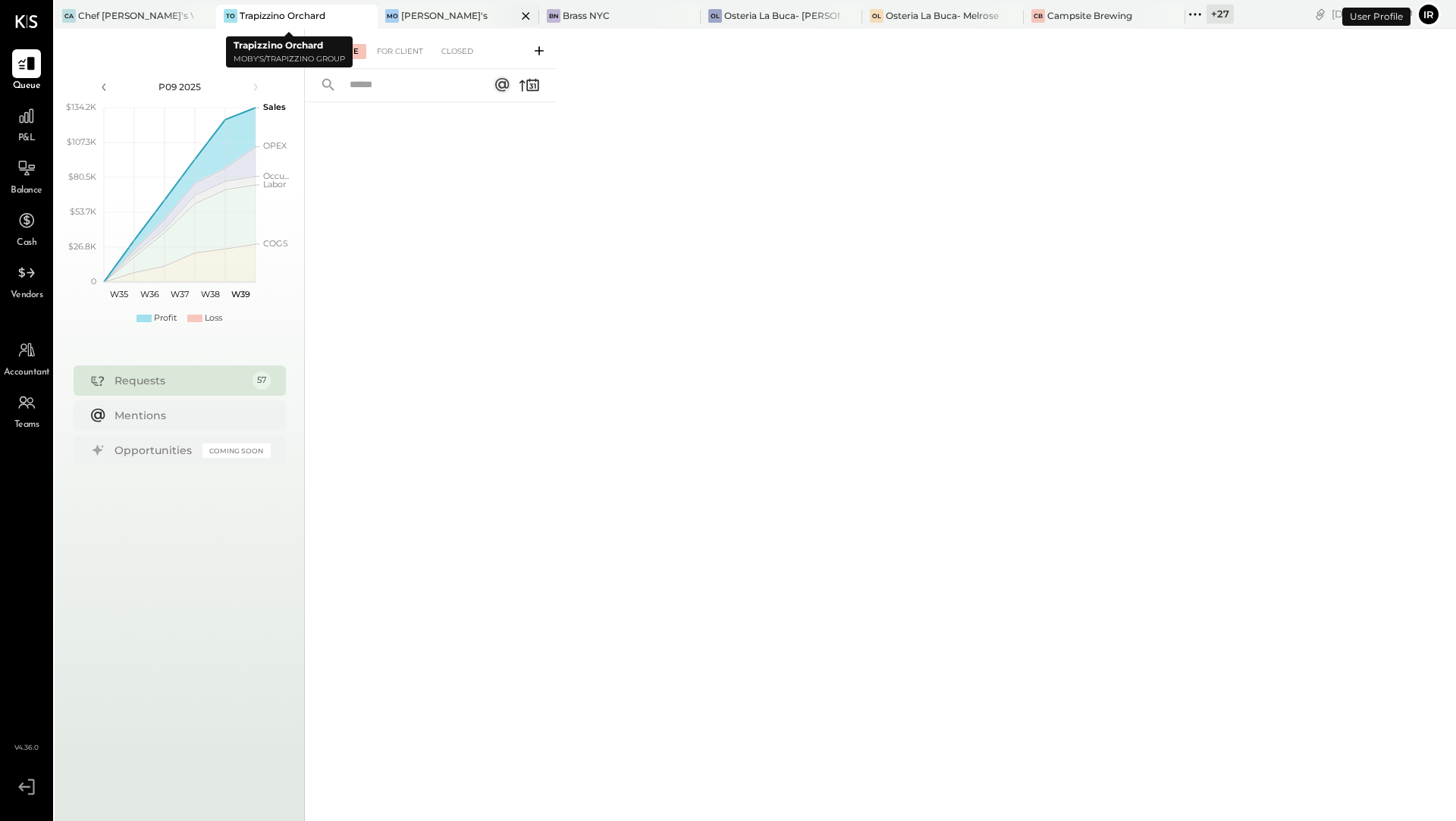
click at [439, 13] on div "Mo Moby's" at bounding box center [447, 16] width 139 height 14
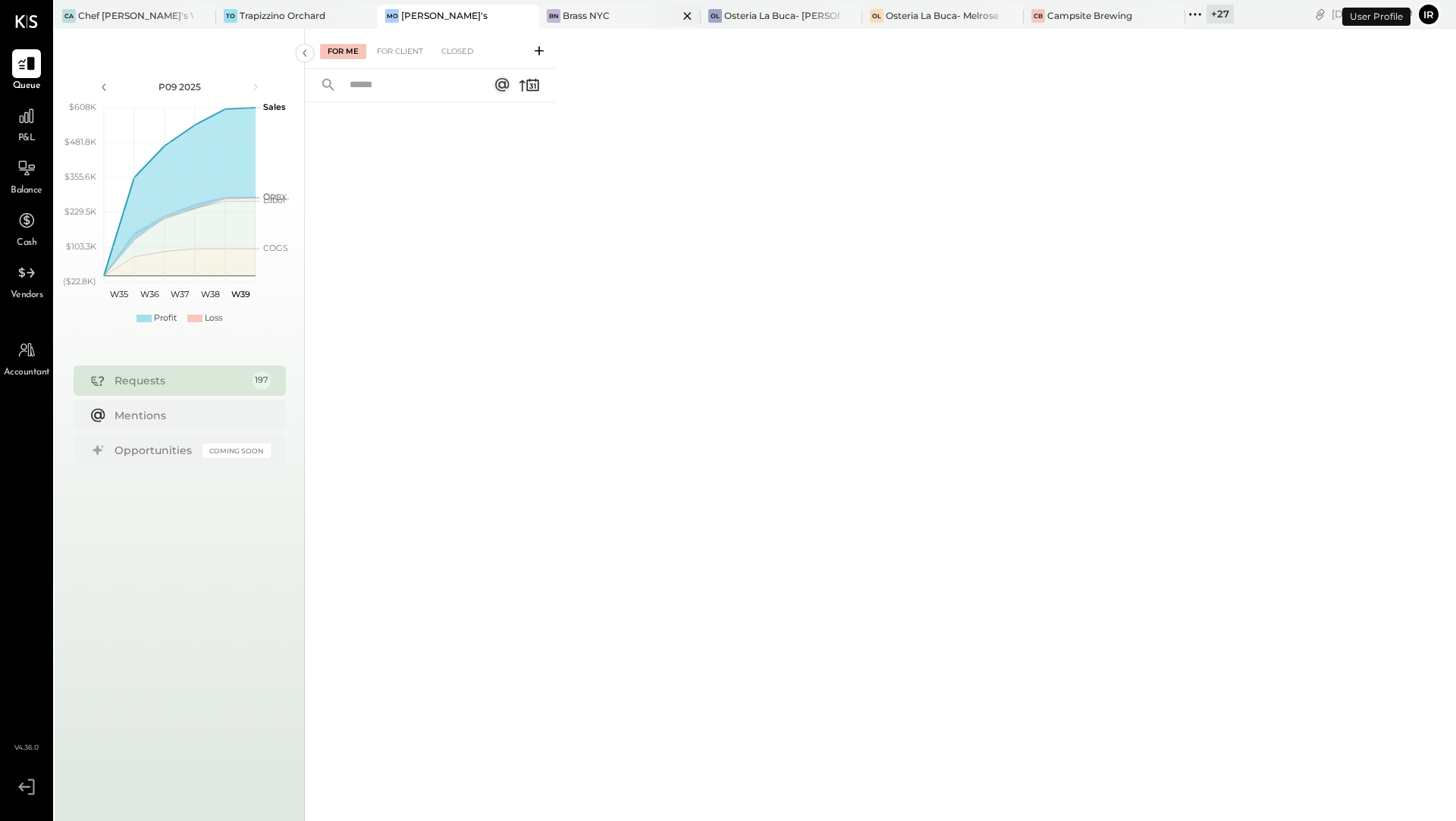
click at [599, 19] on div "BN Brass NYC" at bounding box center [608, 16] width 139 height 14
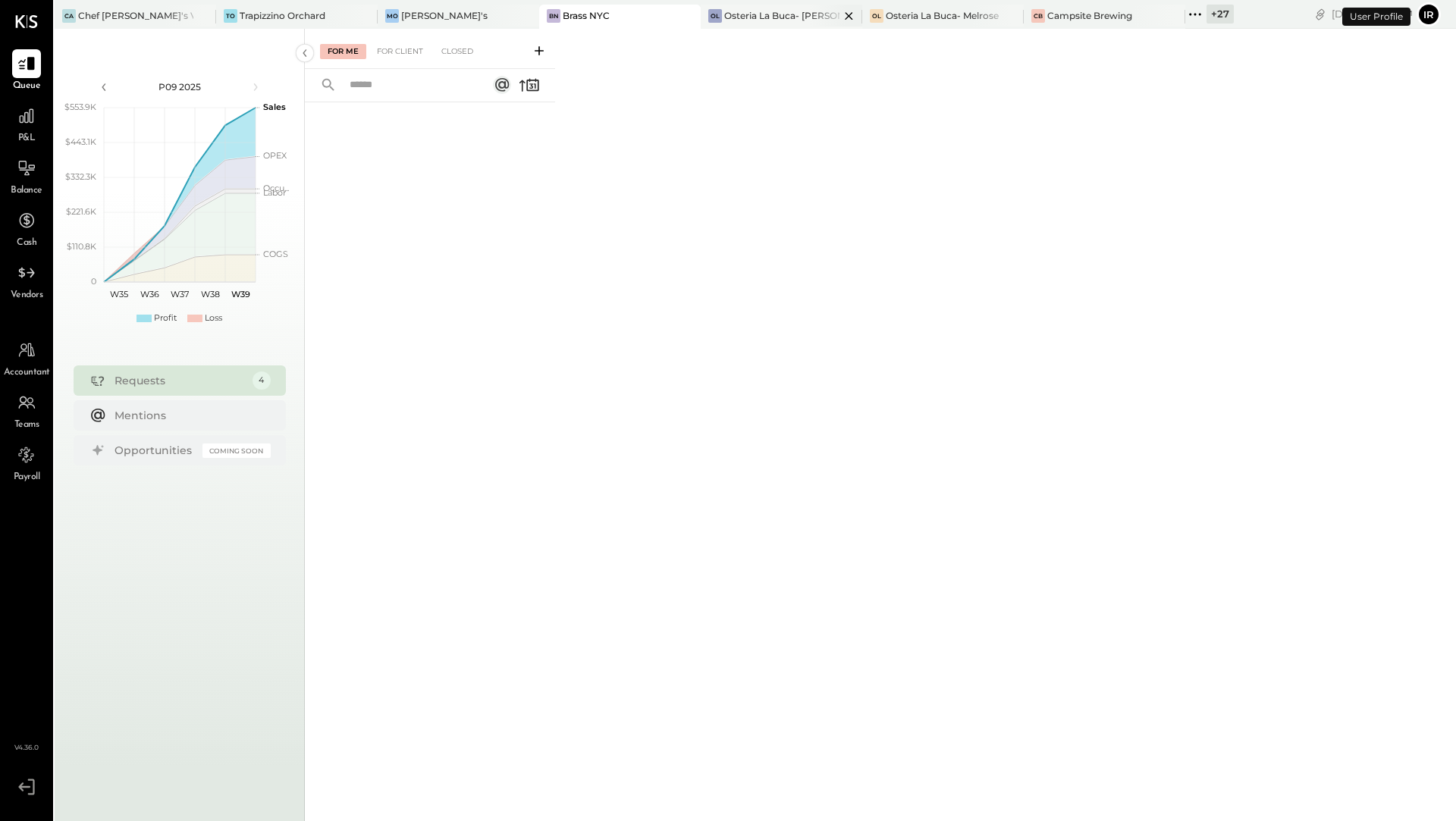
click at [746, 19] on div "Osteria La Buca- [PERSON_NAME][GEOGRAPHIC_DATA]" at bounding box center [781, 15] width 116 height 13
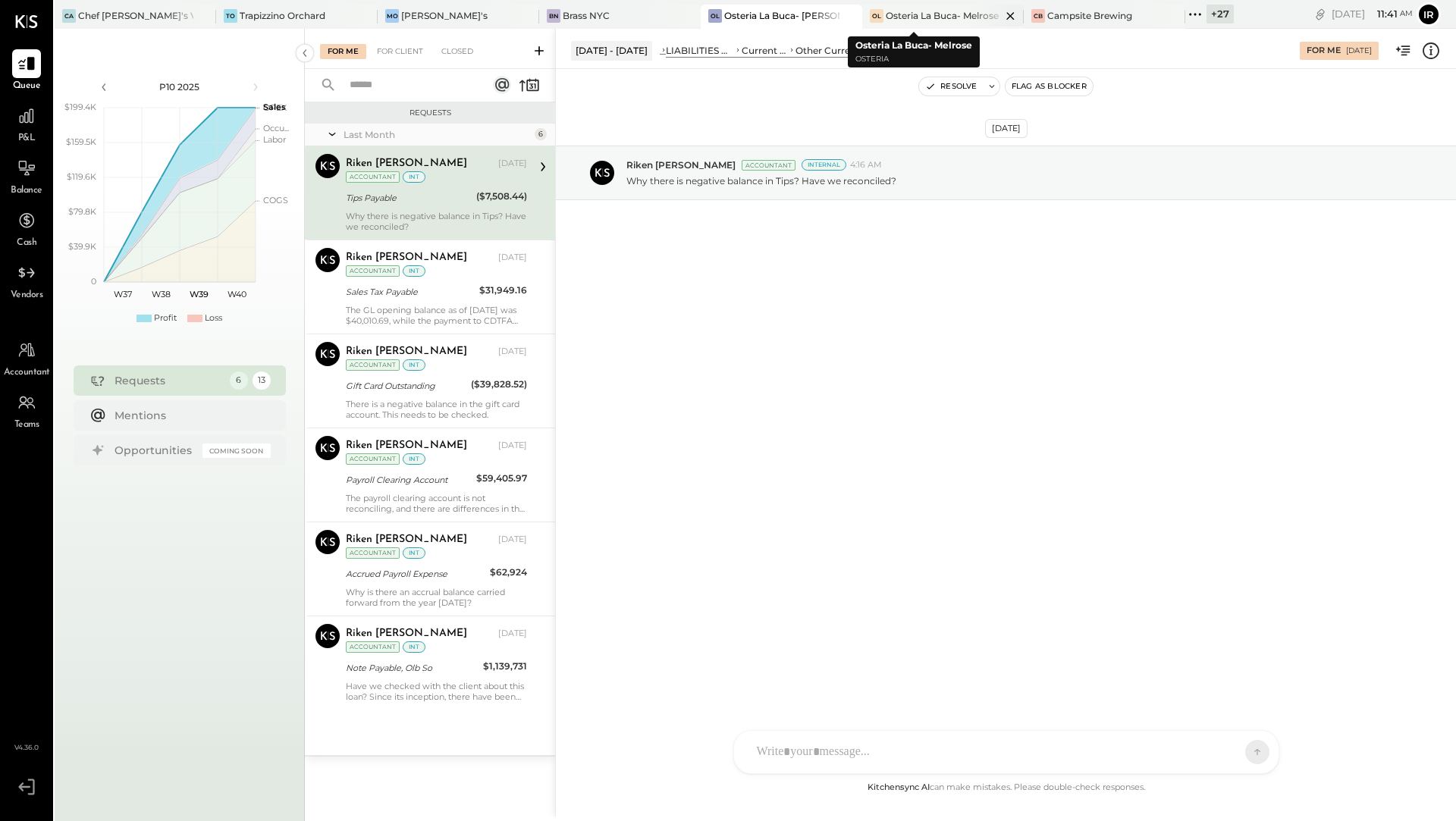
click at [885, 17] on div "Osteria La Buca- Melrose" at bounding box center [942, 15] width 113 height 13
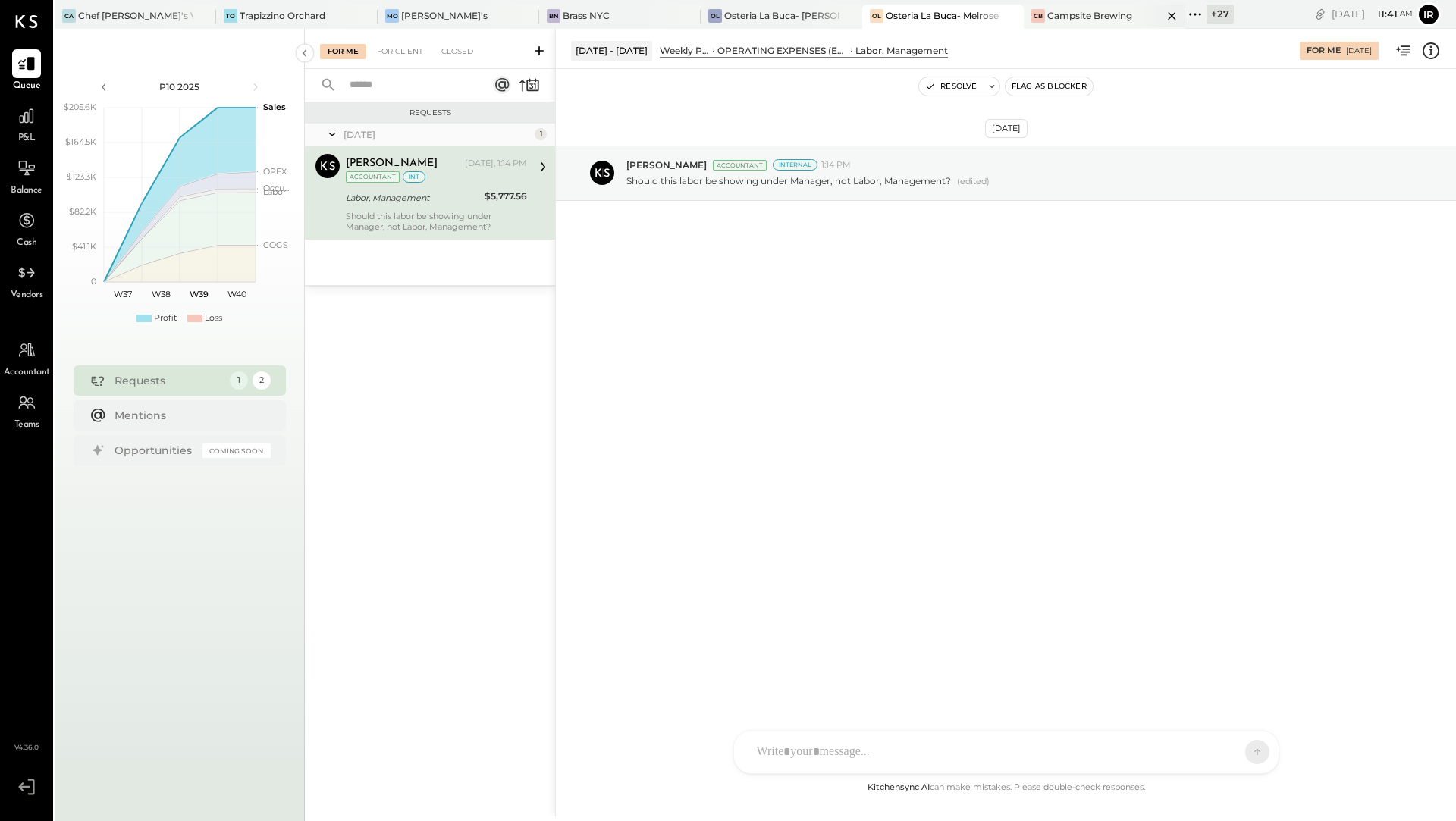
click at [1048, 17] on div "Campsite Brewing" at bounding box center [1090, 15] width 85 height 13
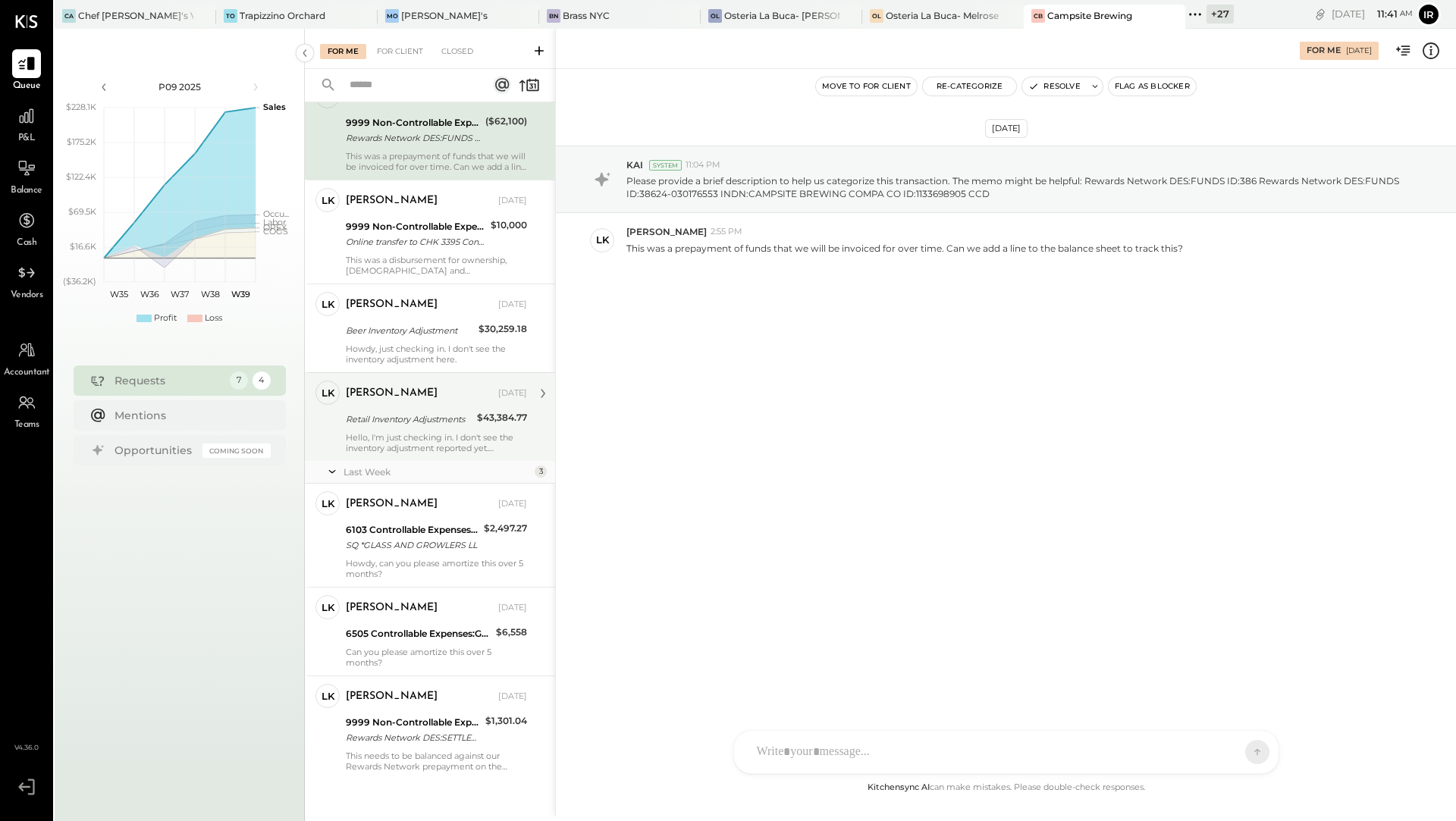
scroll to position [79, 0]
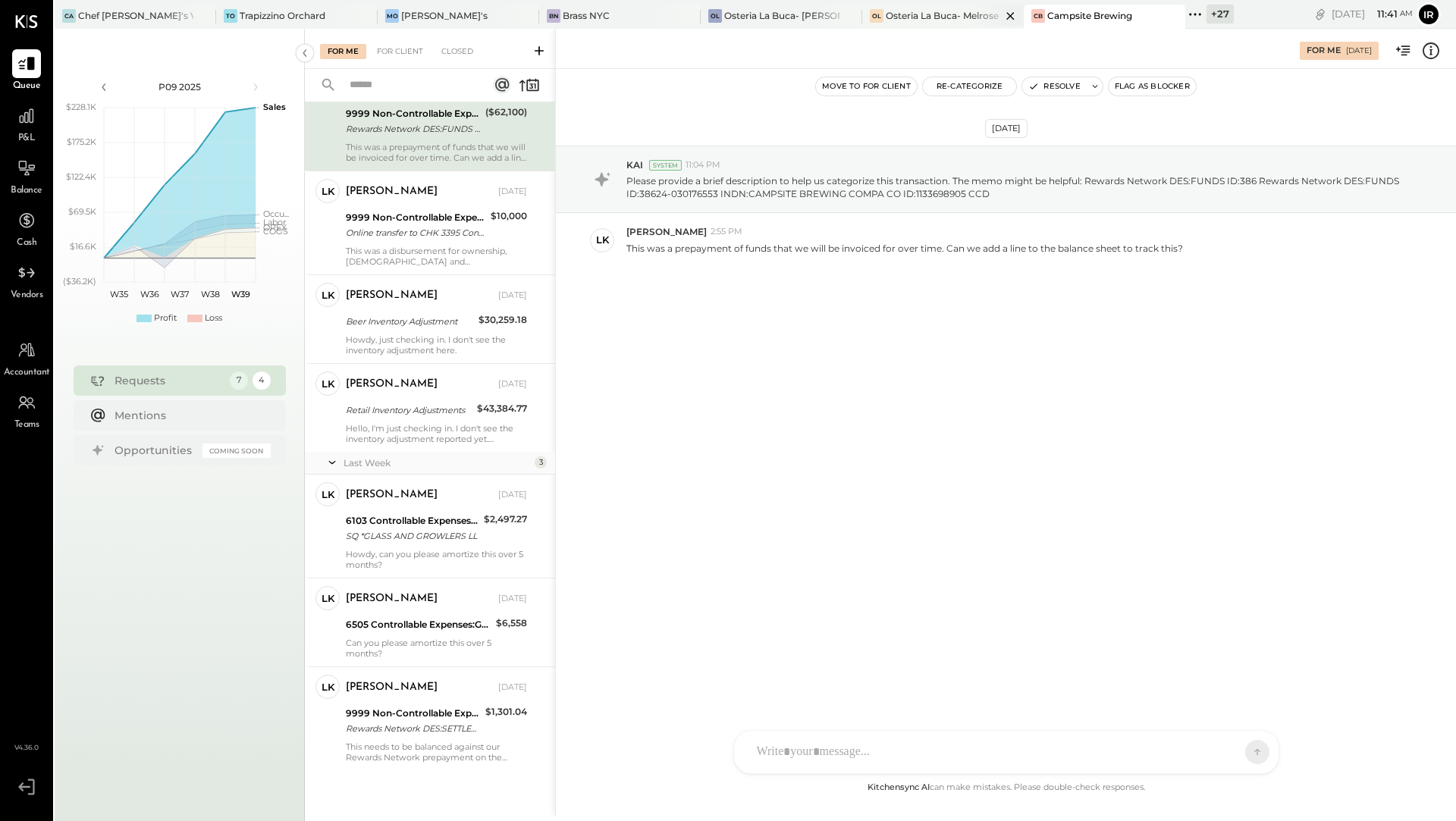
click at [930, 26] on div "OL Osteria La Buca- Melrose" at bounding box center [943, 17] width 161 height 24
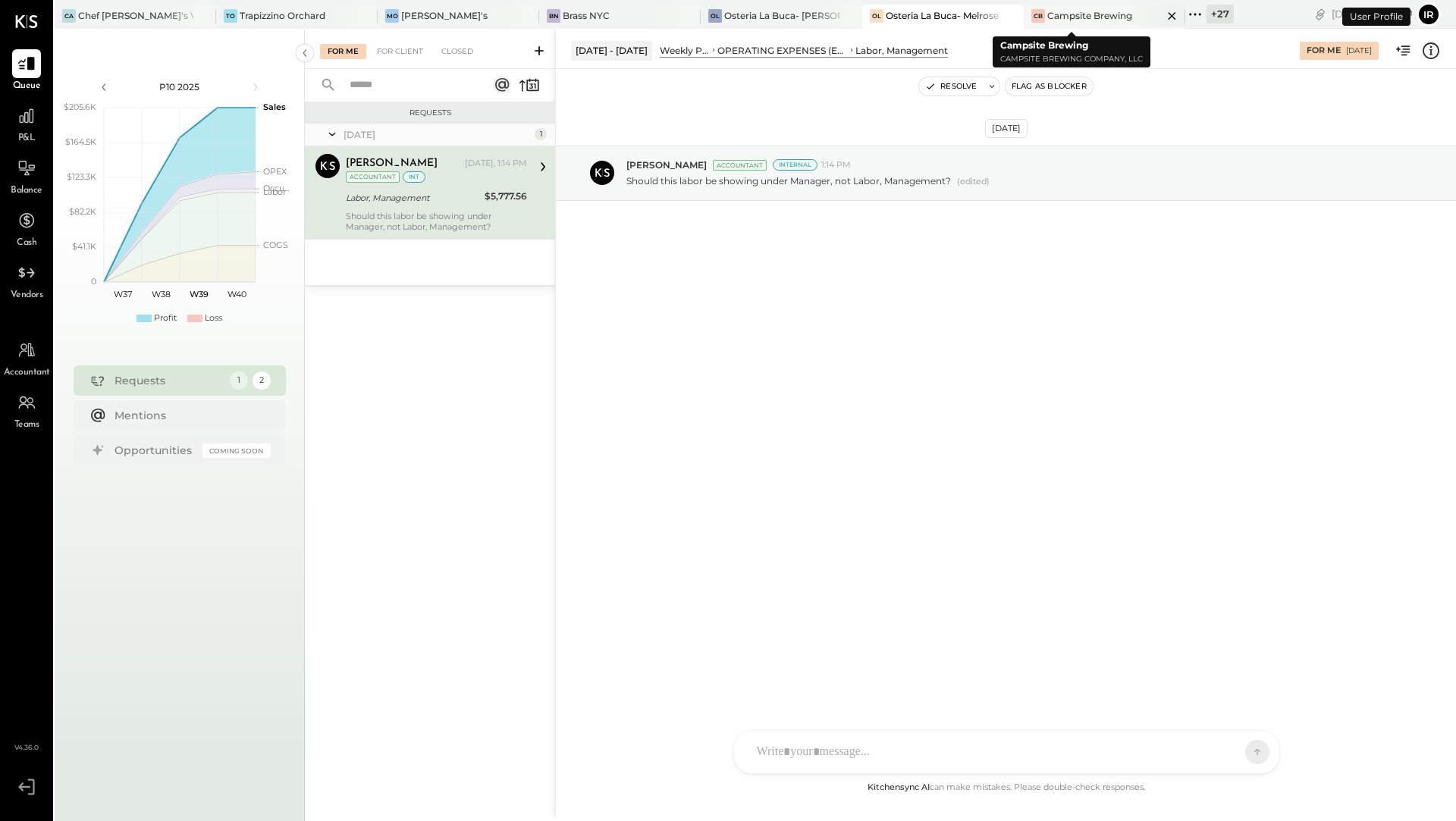
click at [1168, 17] on icon at bounding box center [1172, 16] width 8 height 8
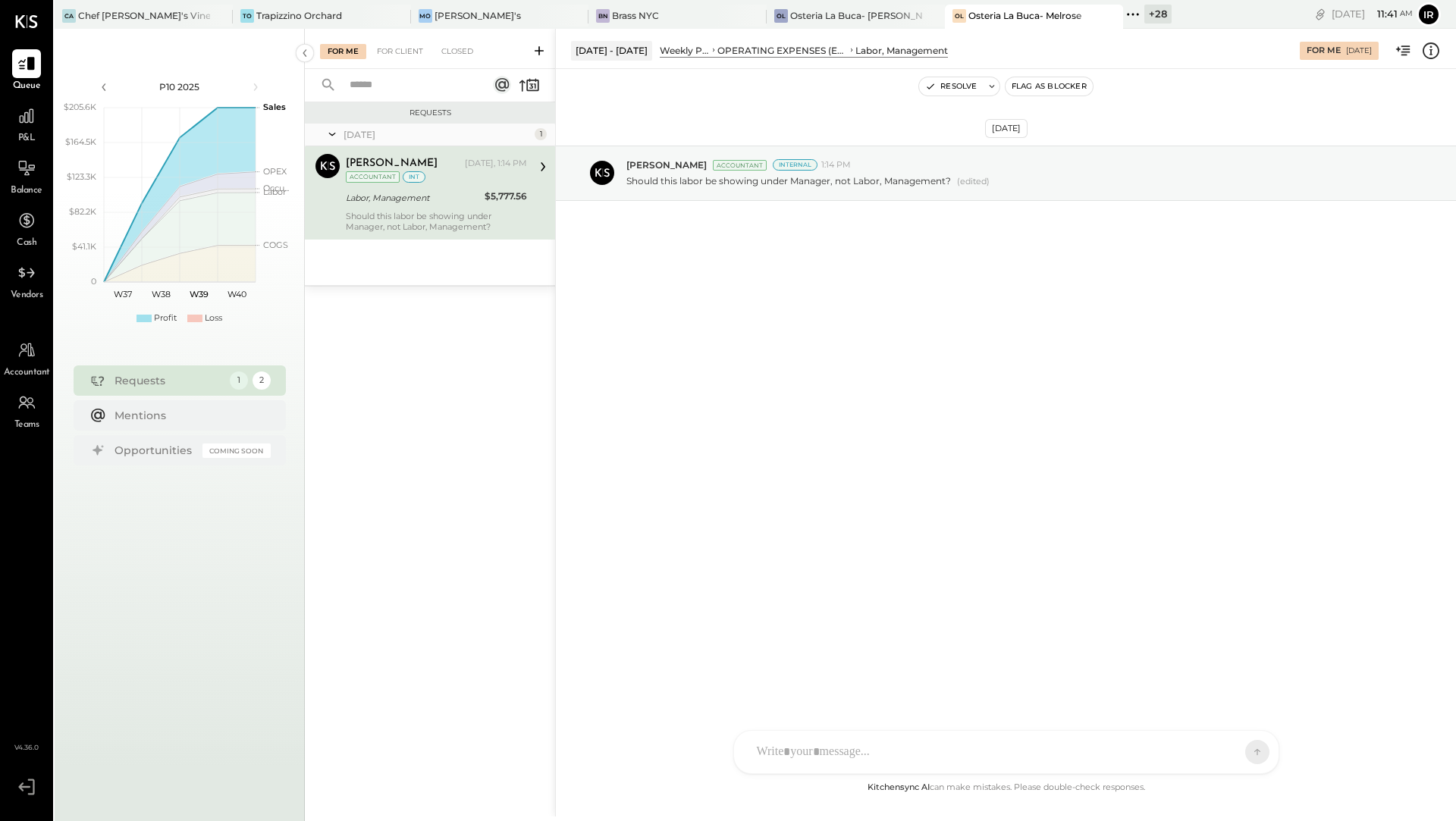
click at [1144, 16] on div "+ 28" at bounding box center [1158, 15] width 27 height 19
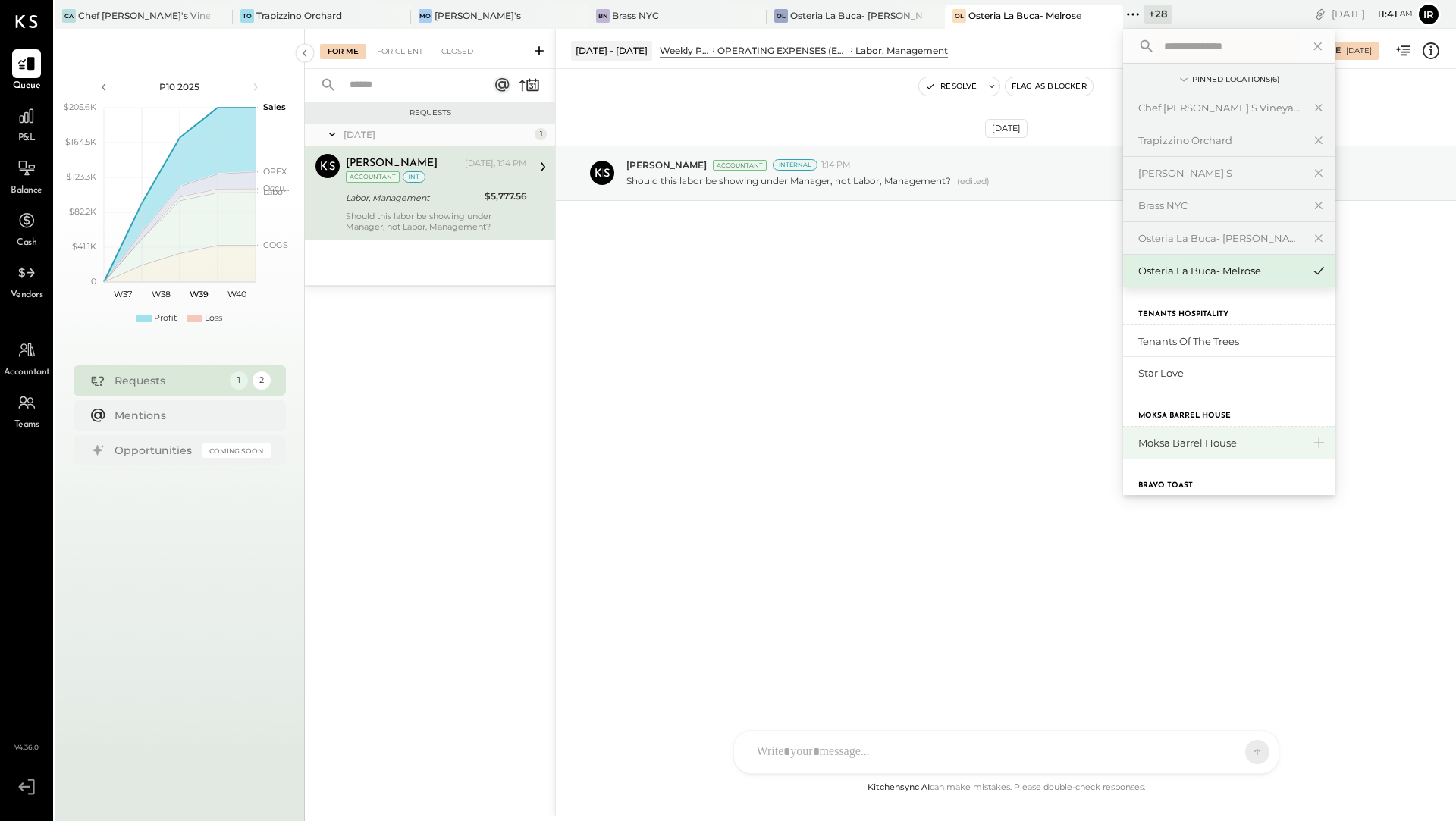
click at [1138, 444] on div "Moksa Barrel House" at bounding box center [1220, 443] width 164 height 15
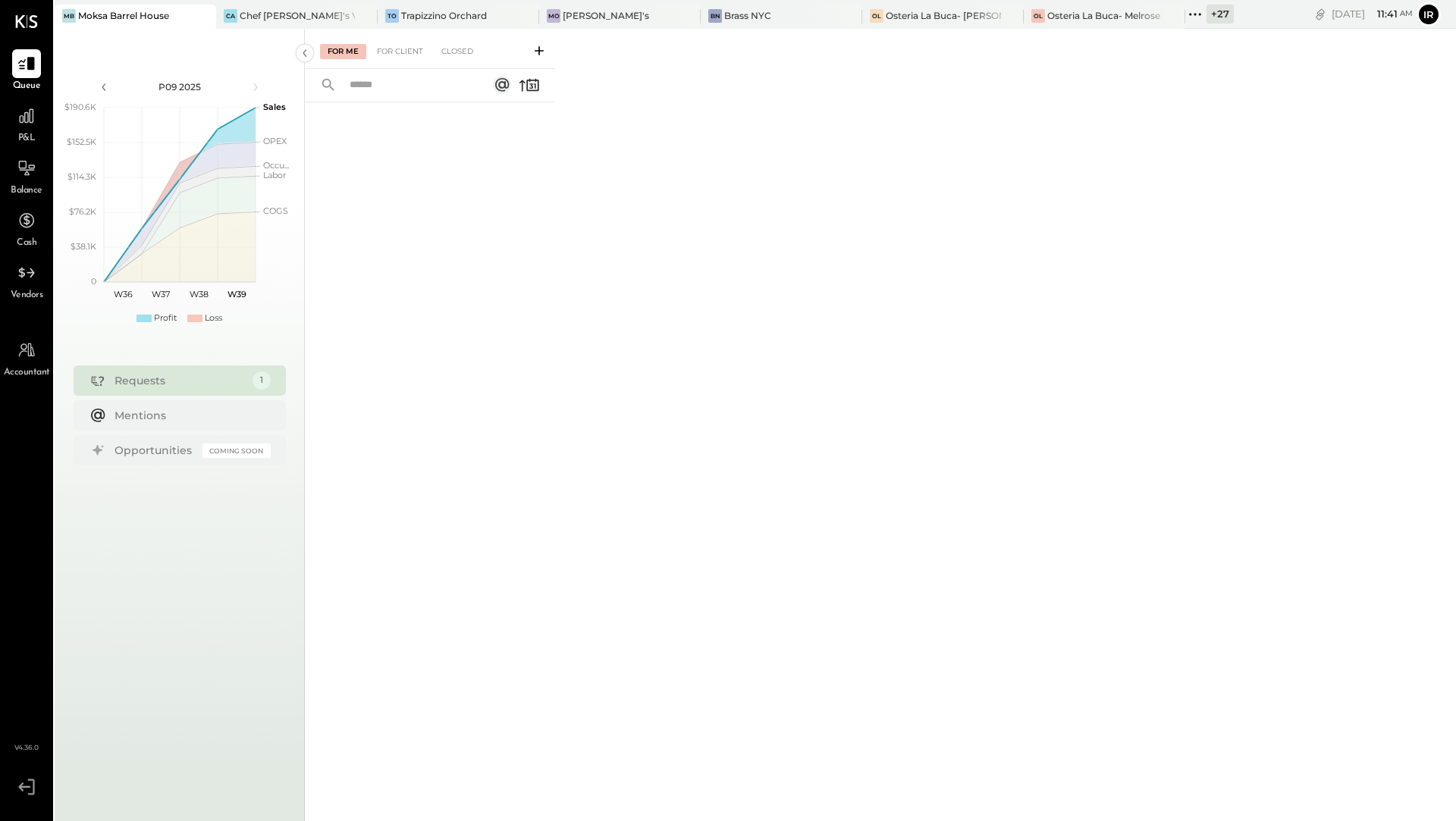
click at [1206, 10] on div "+ 27" at bounding box center [1220, 15] width 27 height 19
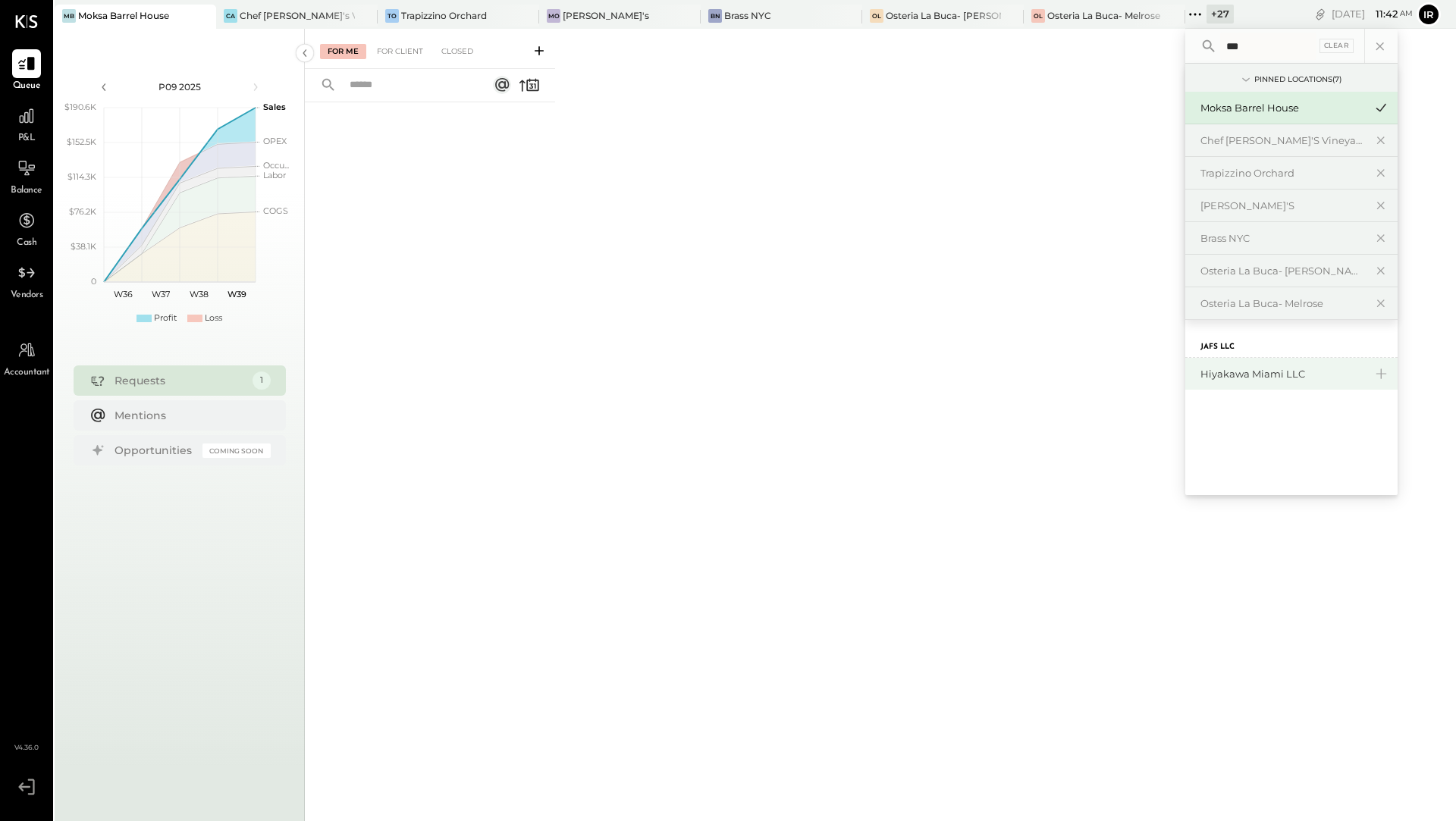
type input "***"
click at [1202, 375] on div "Hiyakawa Miami LLC" at bounding box center [1282, 374] width 164 height 15
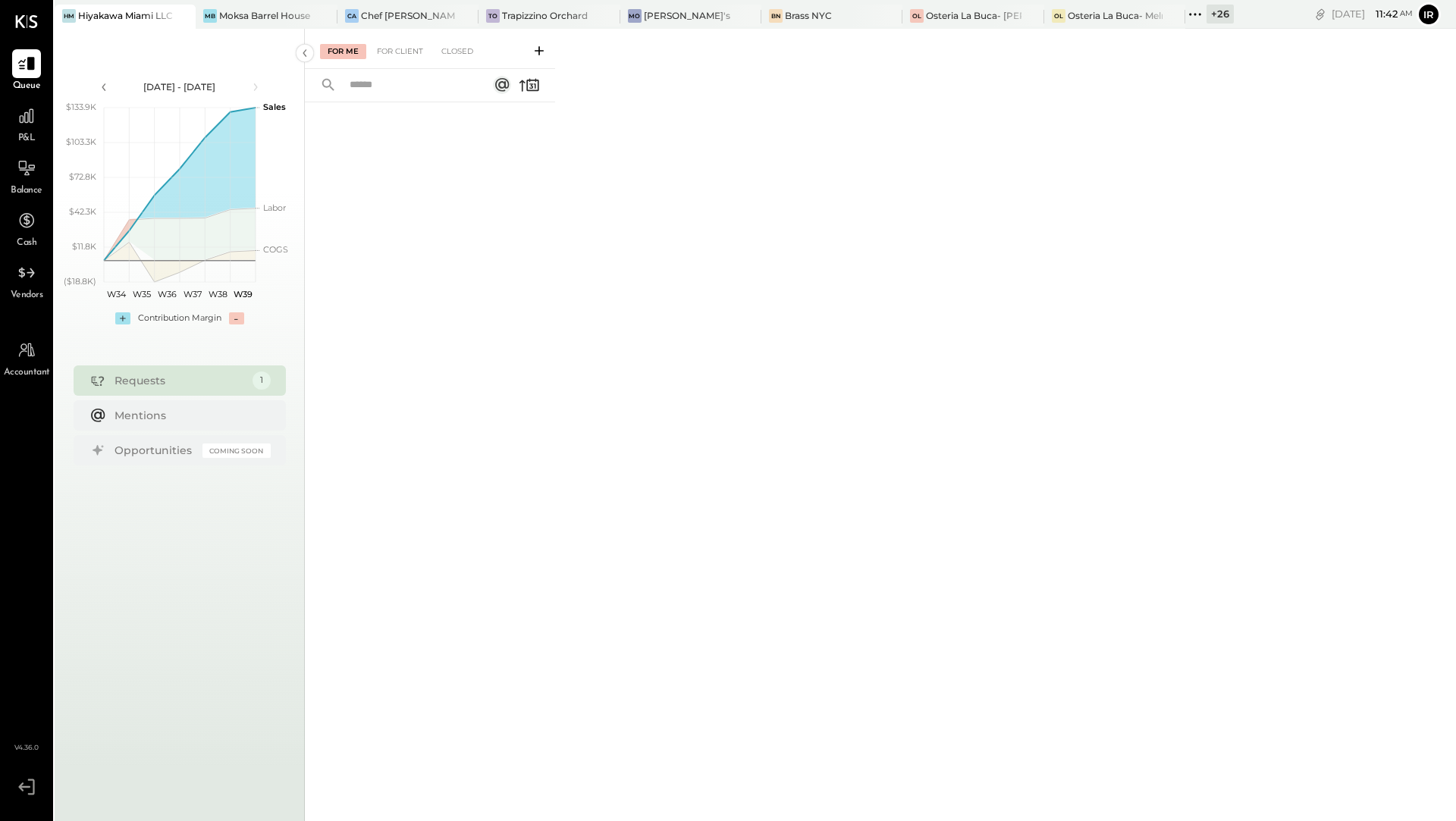
click at [1219, 19] on div "+ 26" at bounding box center [1220, 15] width 27 height 19
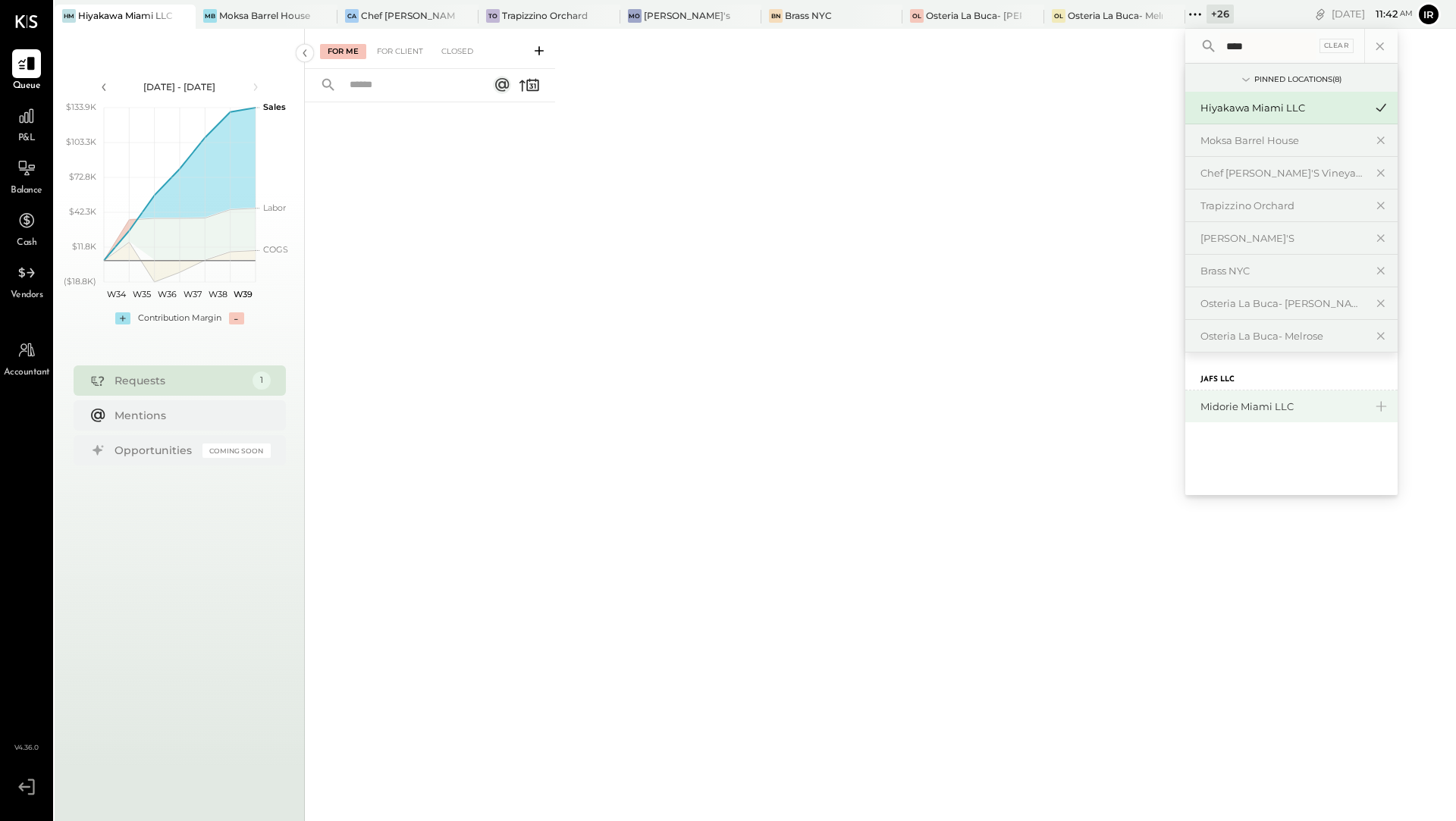
type input "****"
click at [1268, 408] on div "Midorie Miami LLC" at bounding box center [1282, 406] width 164 height 15
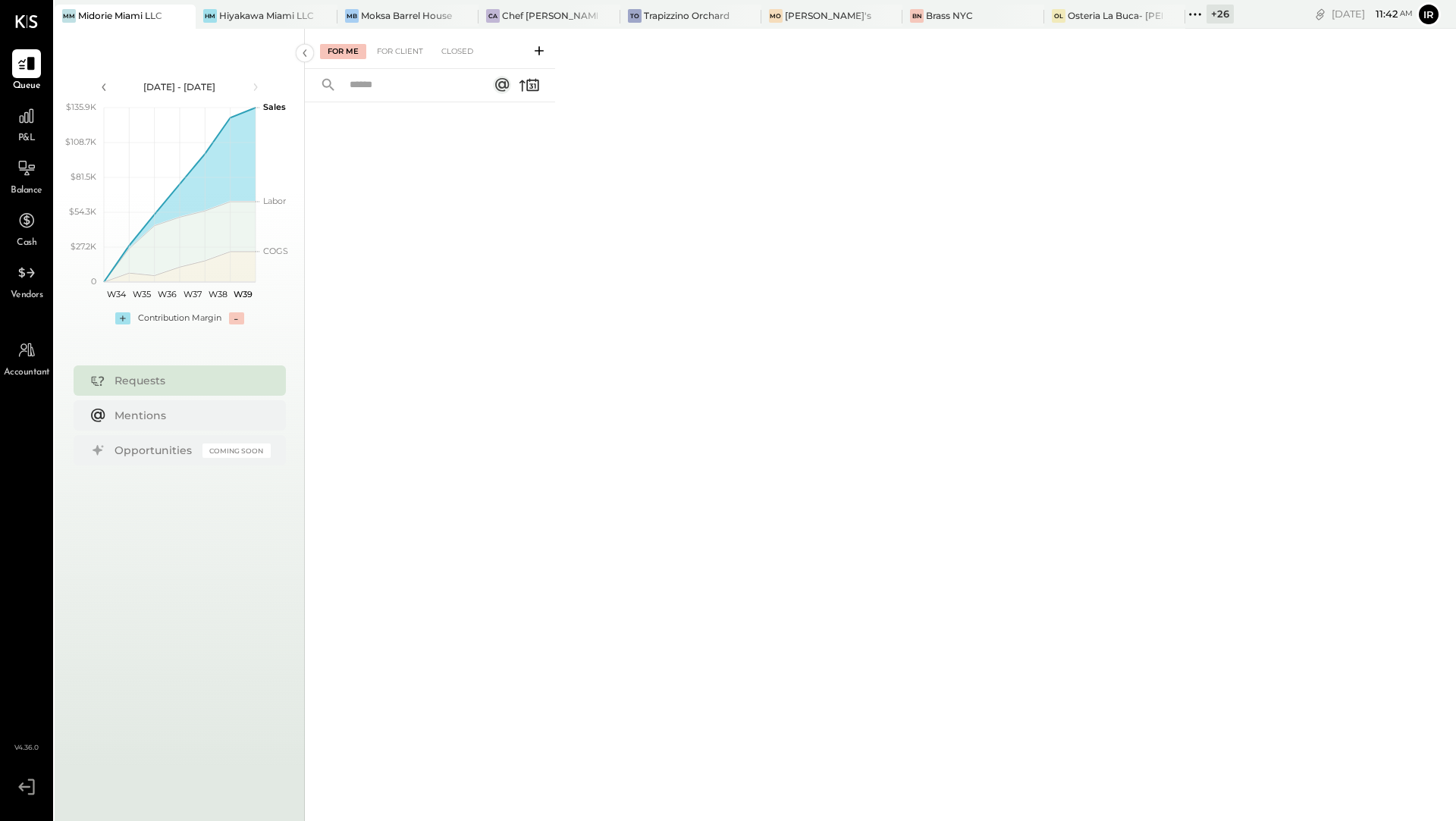
click at [1215, 16] on div "+ 26" at bounding box center [1220, 15] width 27 height 19
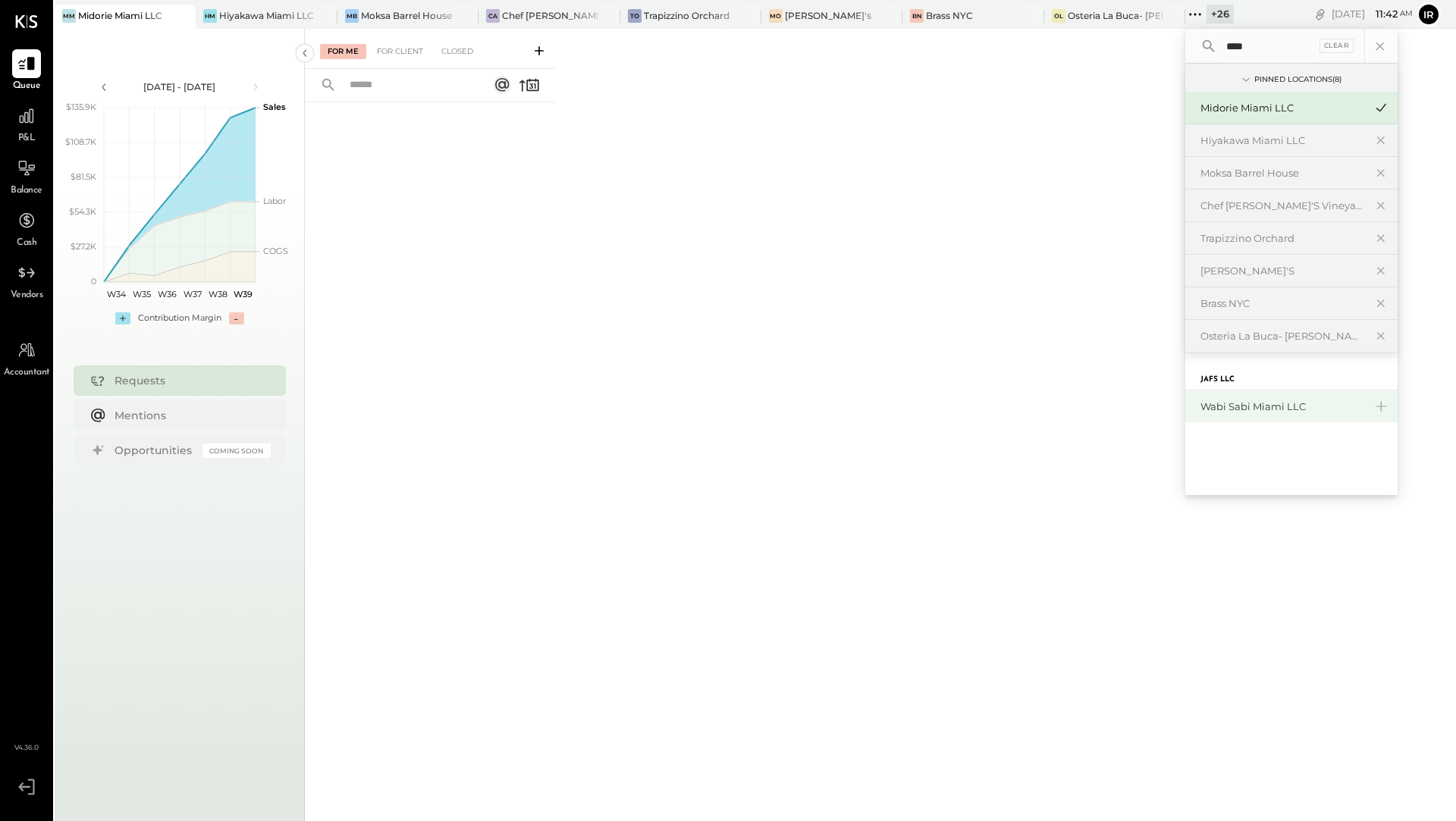
type input "****"
click at [1230, 408] on div "Wabi Sabi Miami LLC" at bounding box center [1282, 406] width 164 height 15
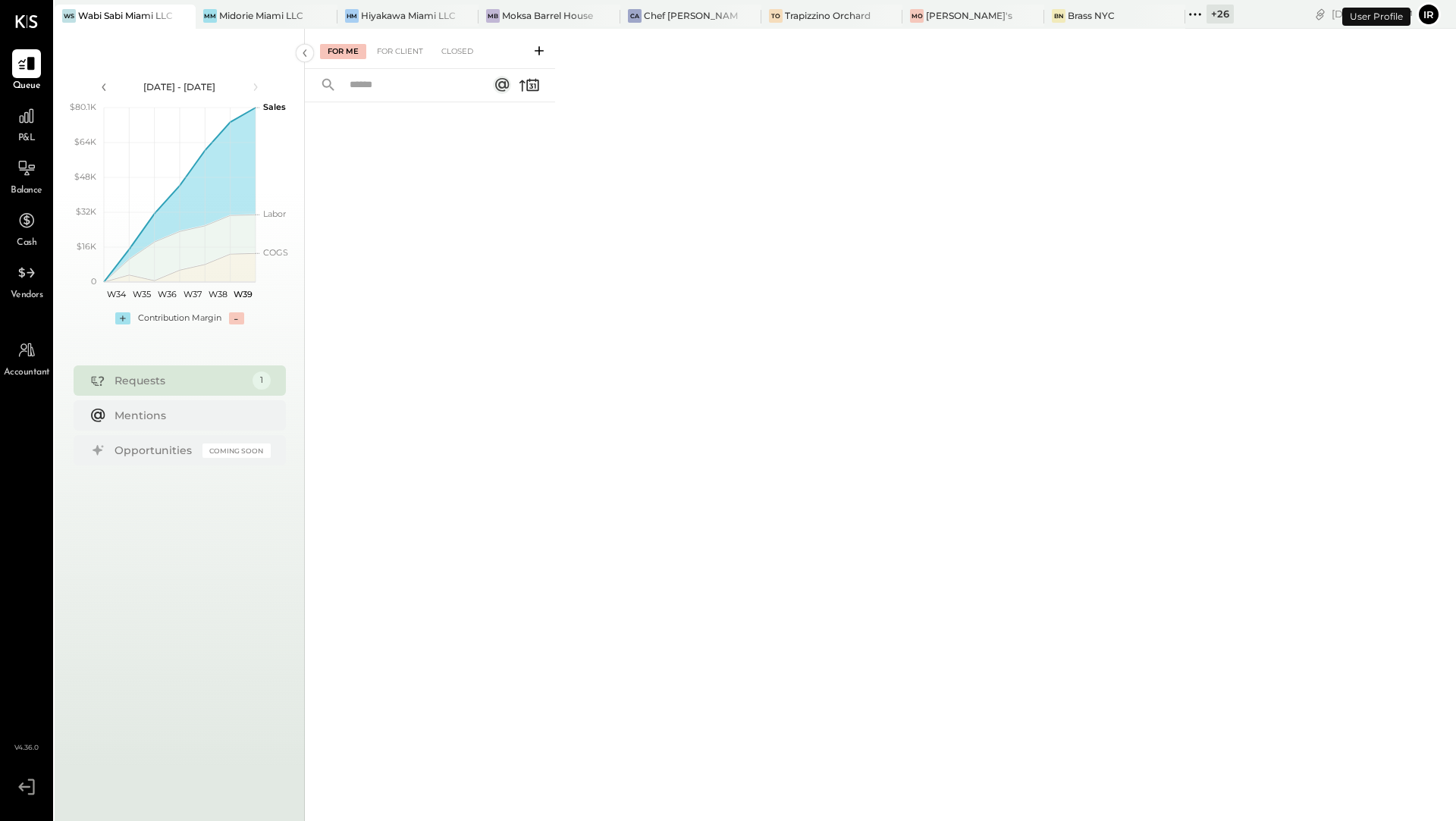
click at [1213, 17] on div "+ 26" at bounding box center [1220, 15] width 27 height 19
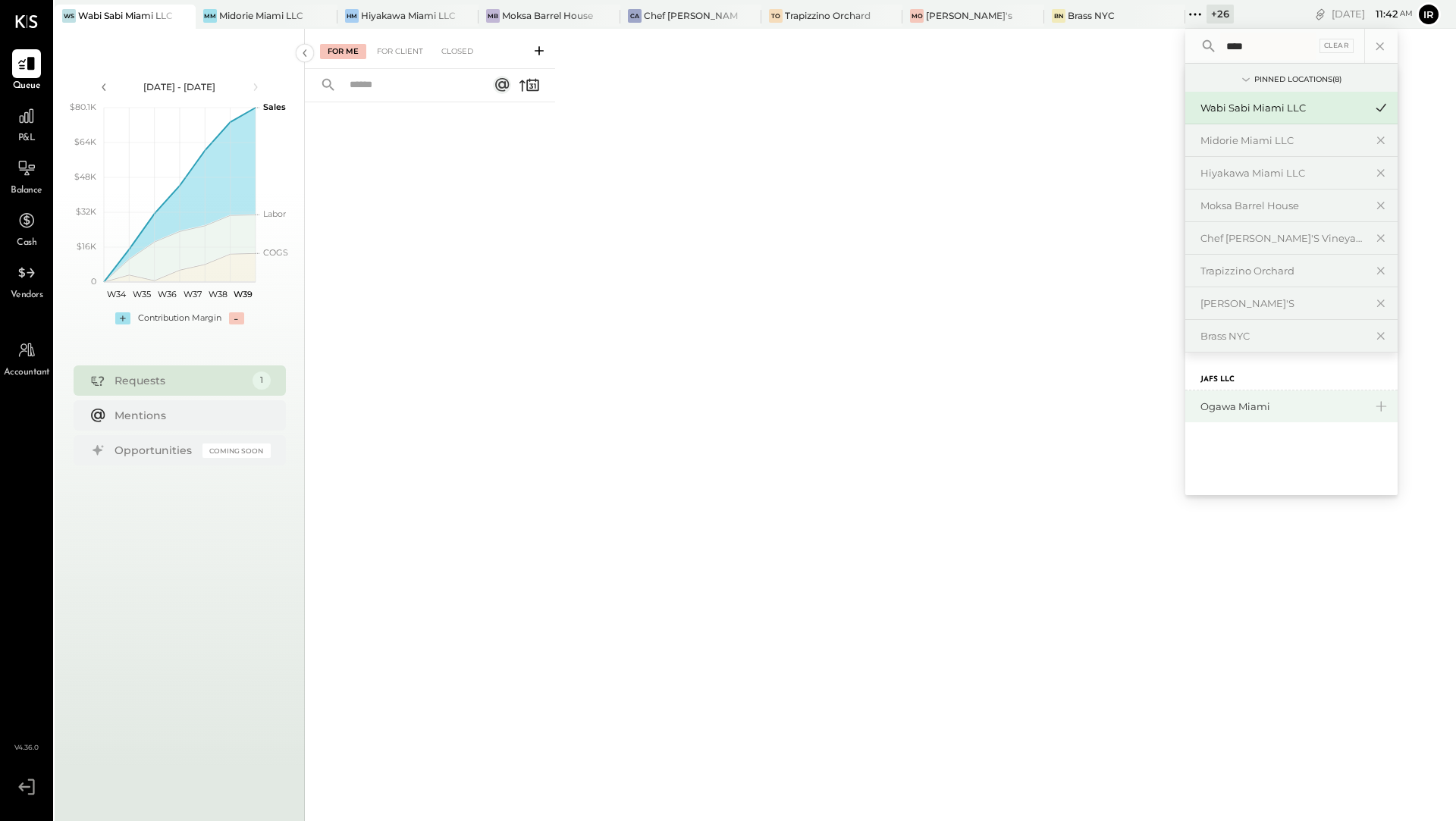
type input "****"
click at [1227, 406] on div "Ogawa Miami" at bounding box center [1282, 406] width 164 height 15
